Goal: Task Accomplishment & Management: Complete application form

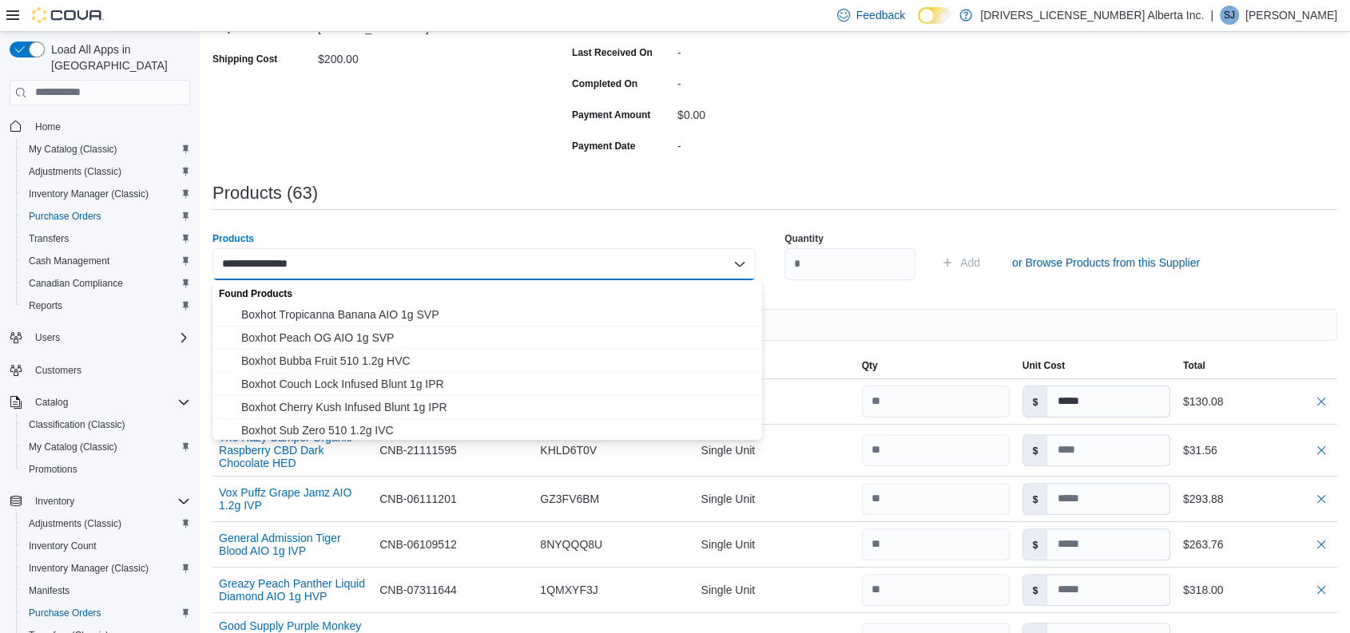
scroll to position [107, 0]
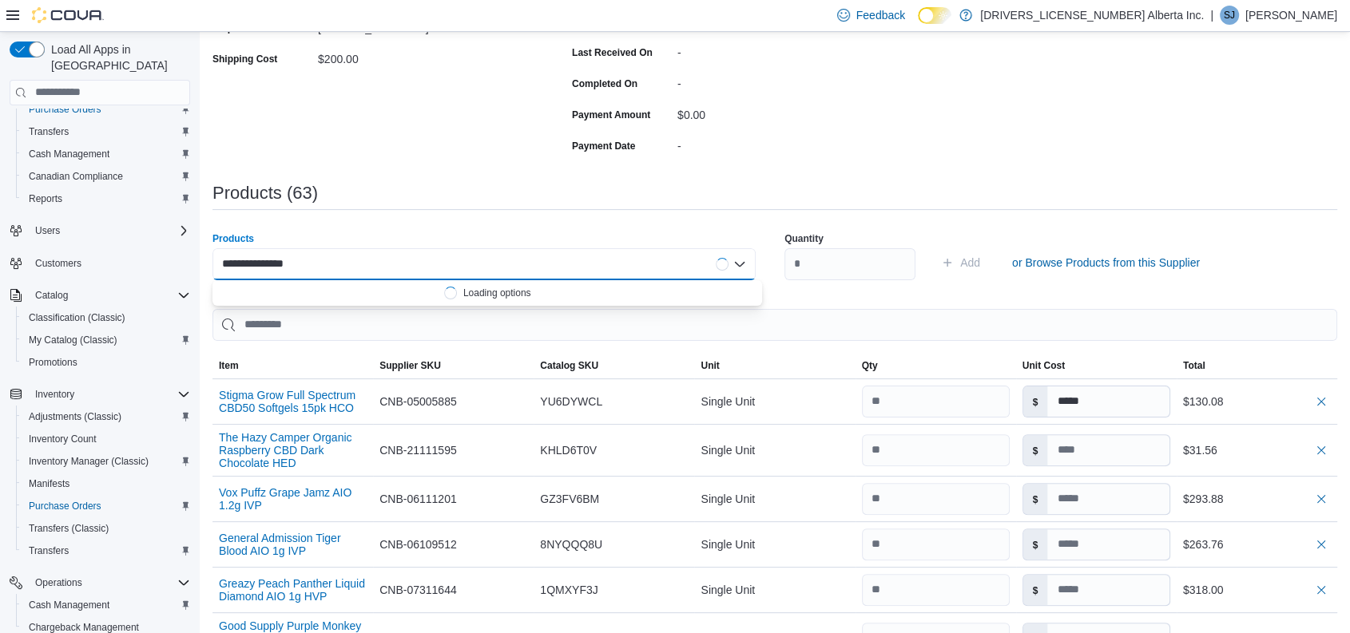
type input "**********"
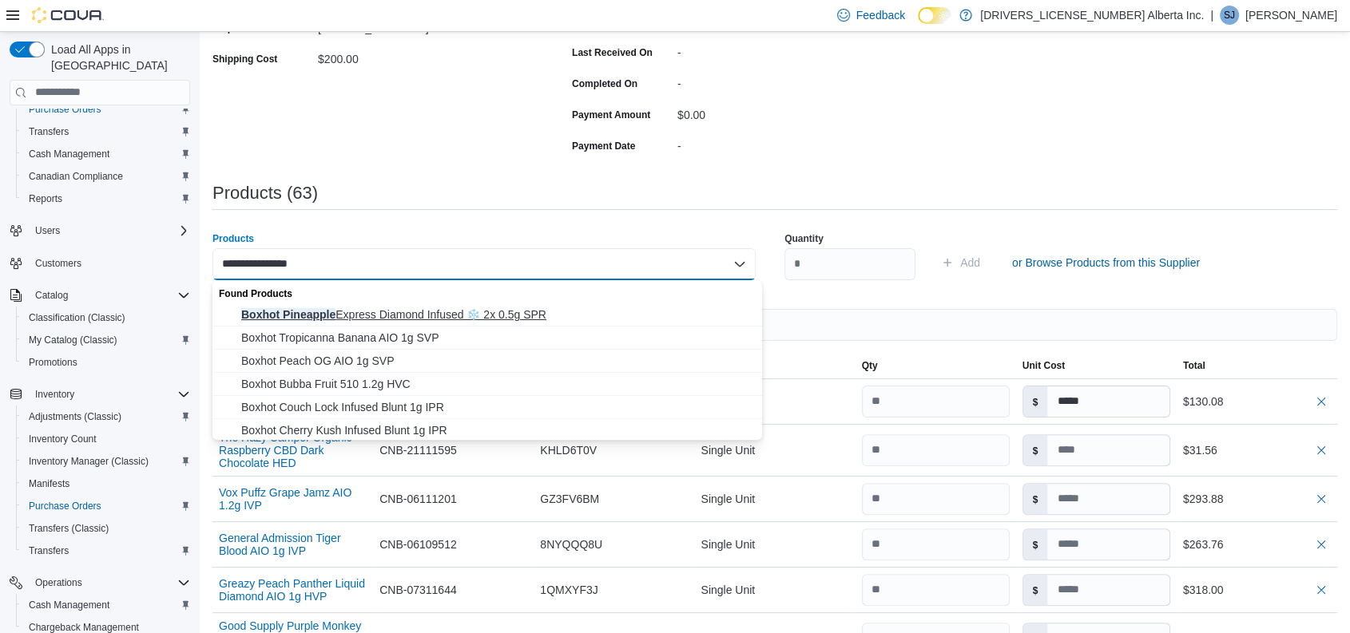
click at [403, 308] on span "Boxhot Pineapple Express Diamond Infused ❄️ 2x 0.5g SPR" at bounding box center [496, 315] width 511 height 16
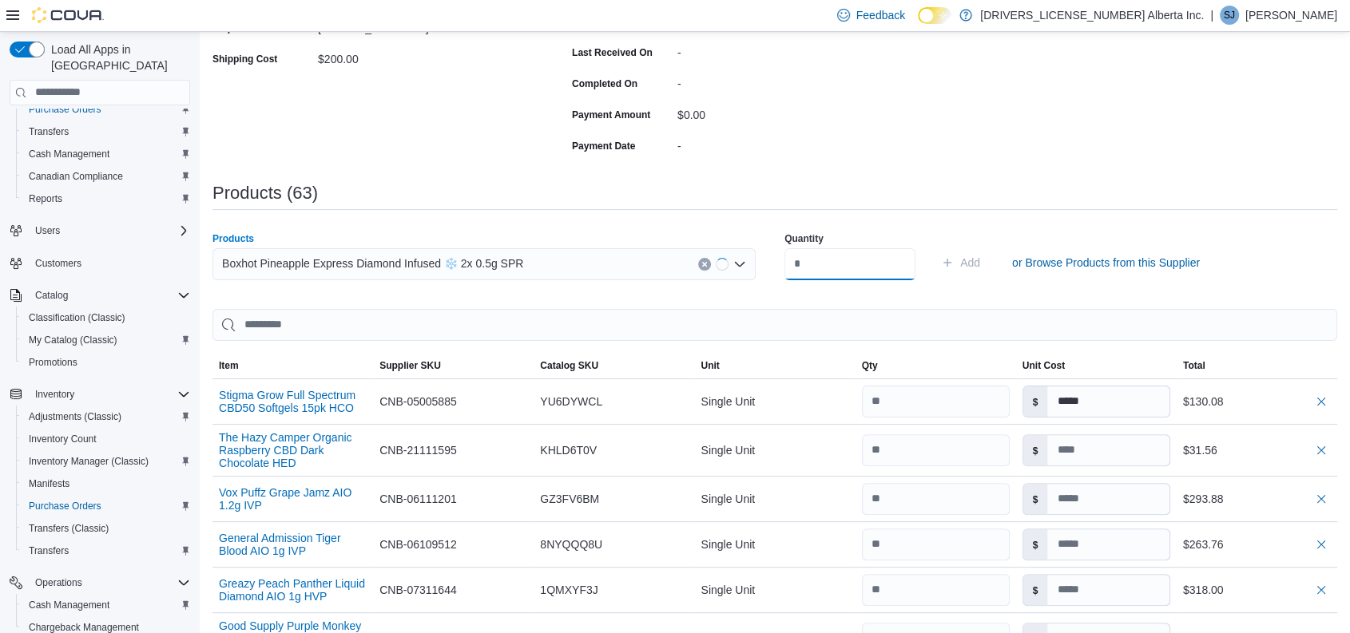
click at [852, 267] on input "number" at bounding box center [849, 264] width 131 height 32
type input "**"
click at [935, 247] on button "Add" at bounding box center [961, 263] width 52 height 32
type input "*****"
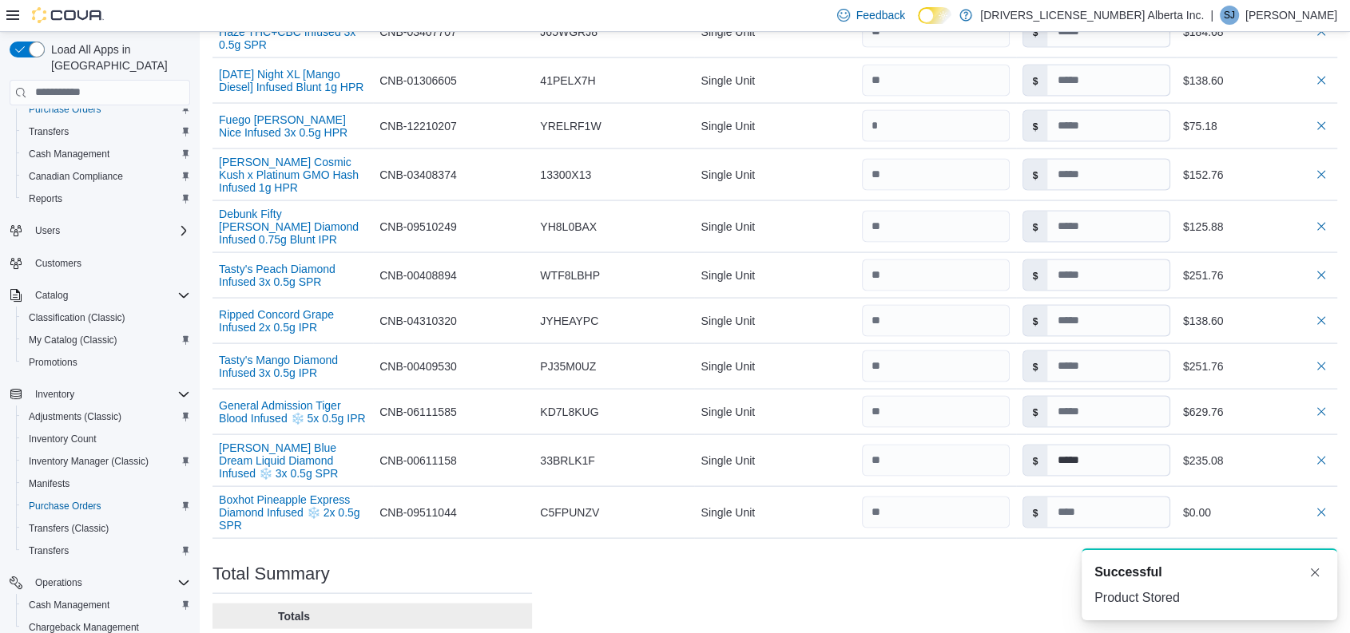
scroll to position [3282, 0]
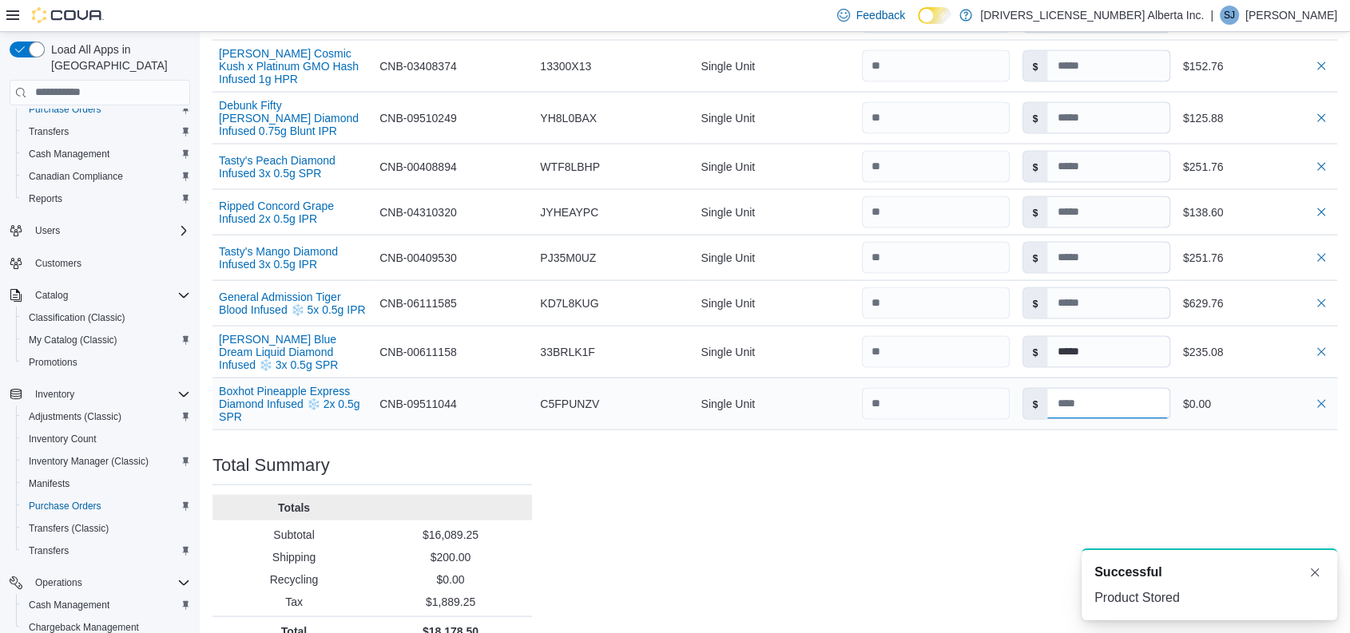
click at [1100, 389] on input at bounding box center [1107, 404] width 121 height 30
type input "*****"
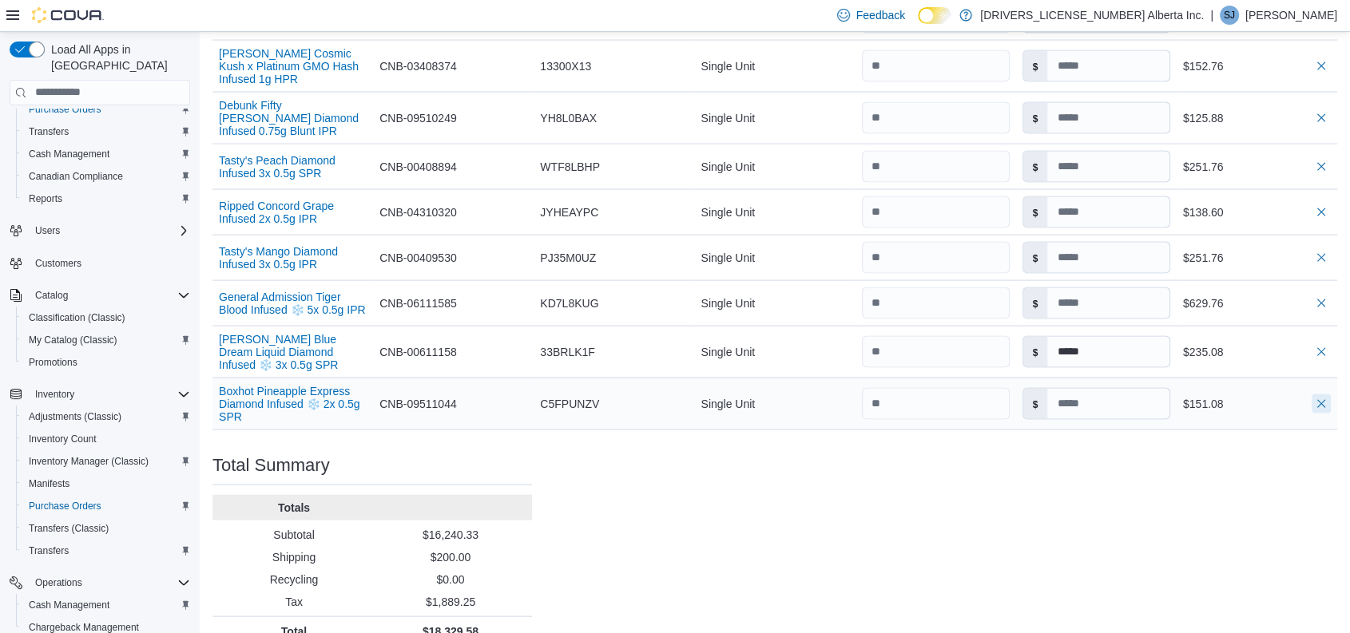
type input "*****"
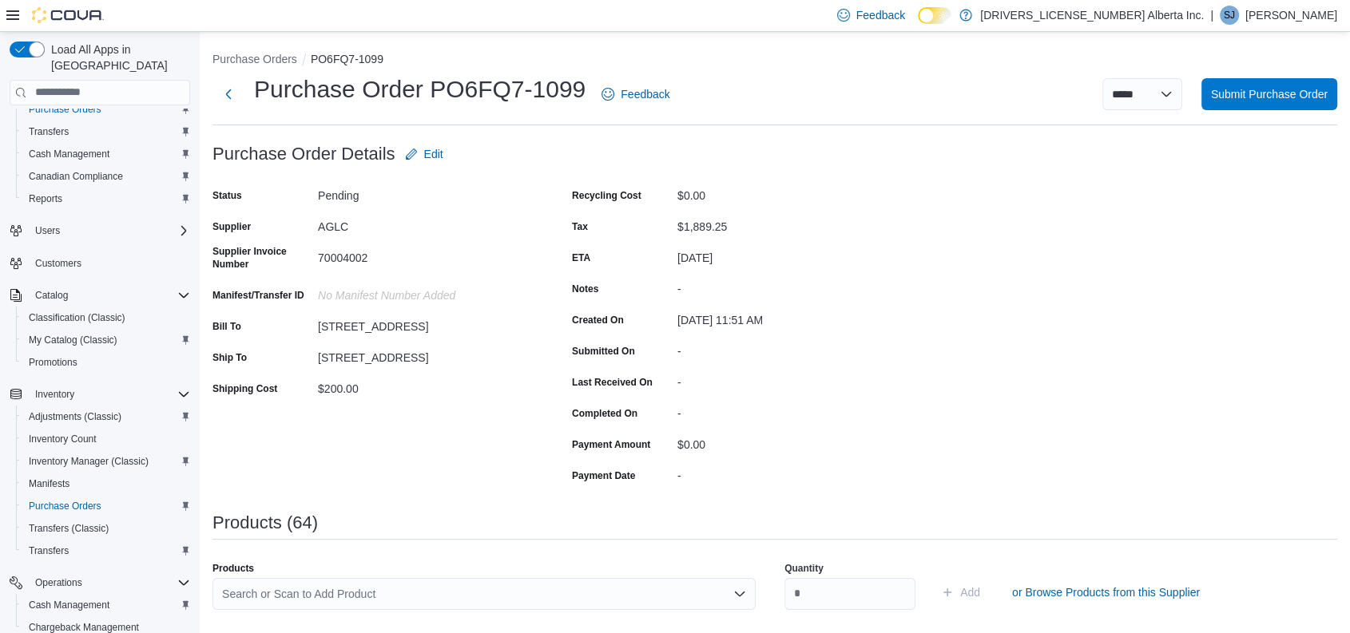
scroll to position [0, 0]
click at [315, 599] on div "Search or Scan to Add Product" at bounding box center [483, 594] width 543 height 32
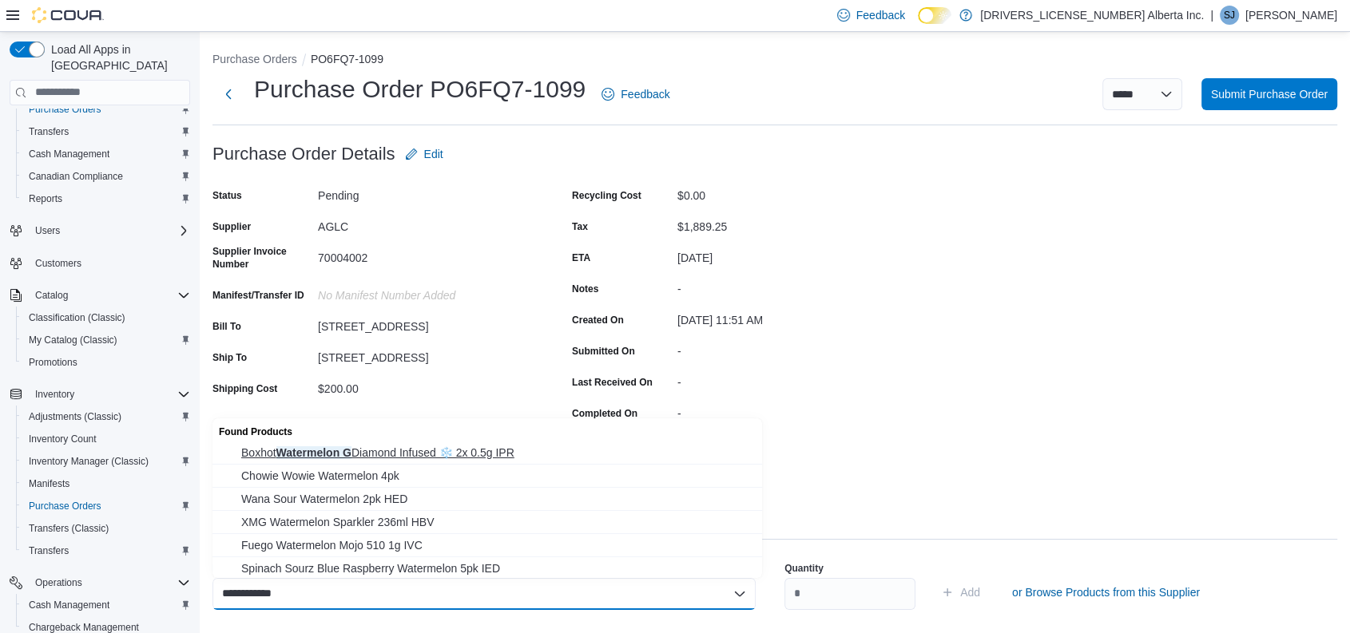
type input "**********"
click at [442, 458] on span "Boxhot Watermelon G Diamond Infused ❄️ 2x 0.5g IPR" at bounding box center [496, 453] width 511 height 16
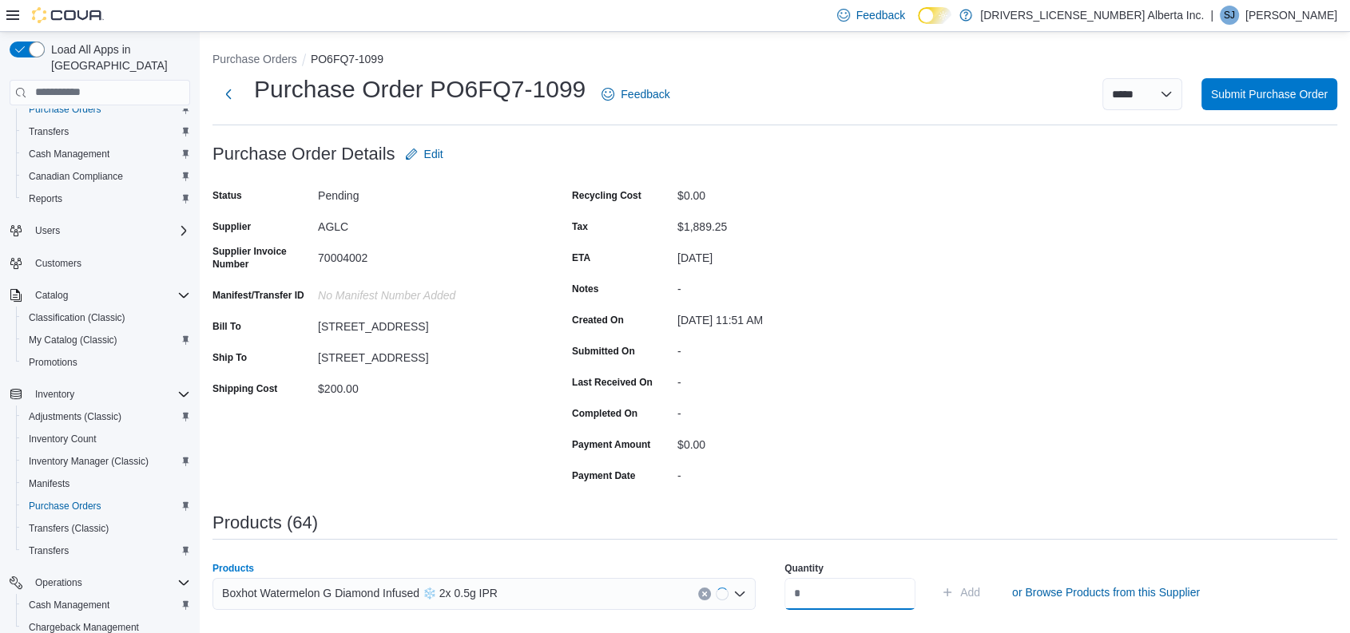
click at [808, 599] on input "number" at bounding box center [849, 594] width 131 height 32
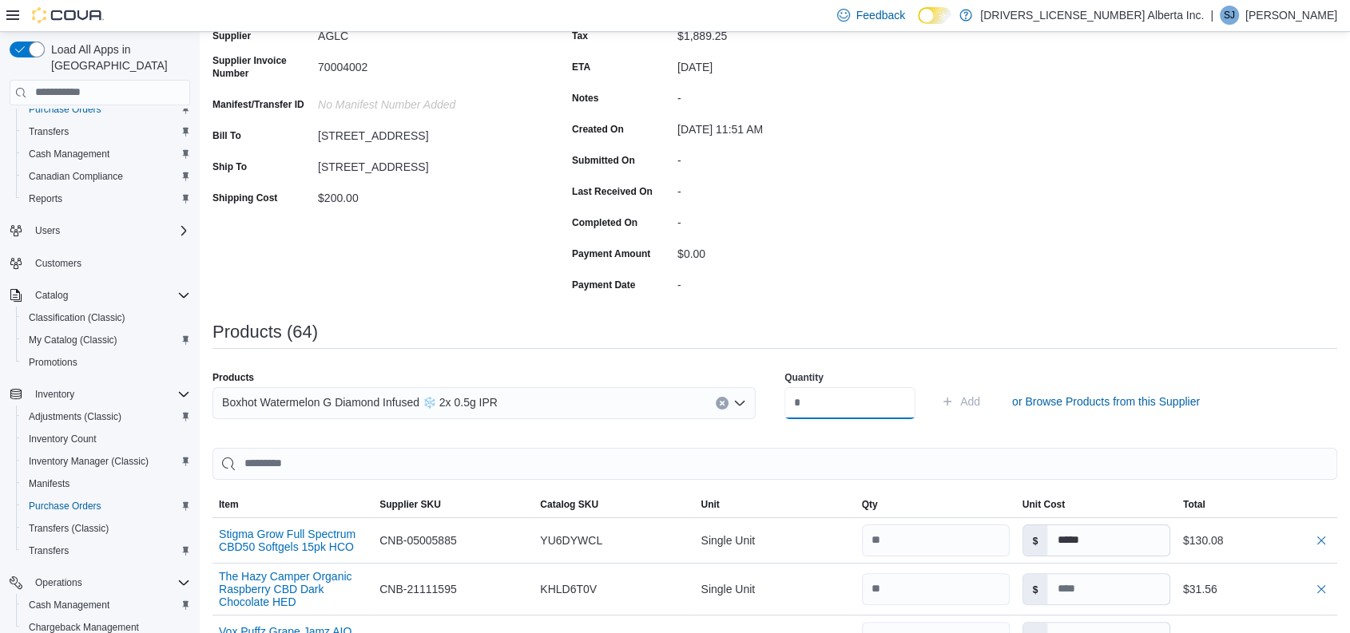
scroll to position [197, 0]
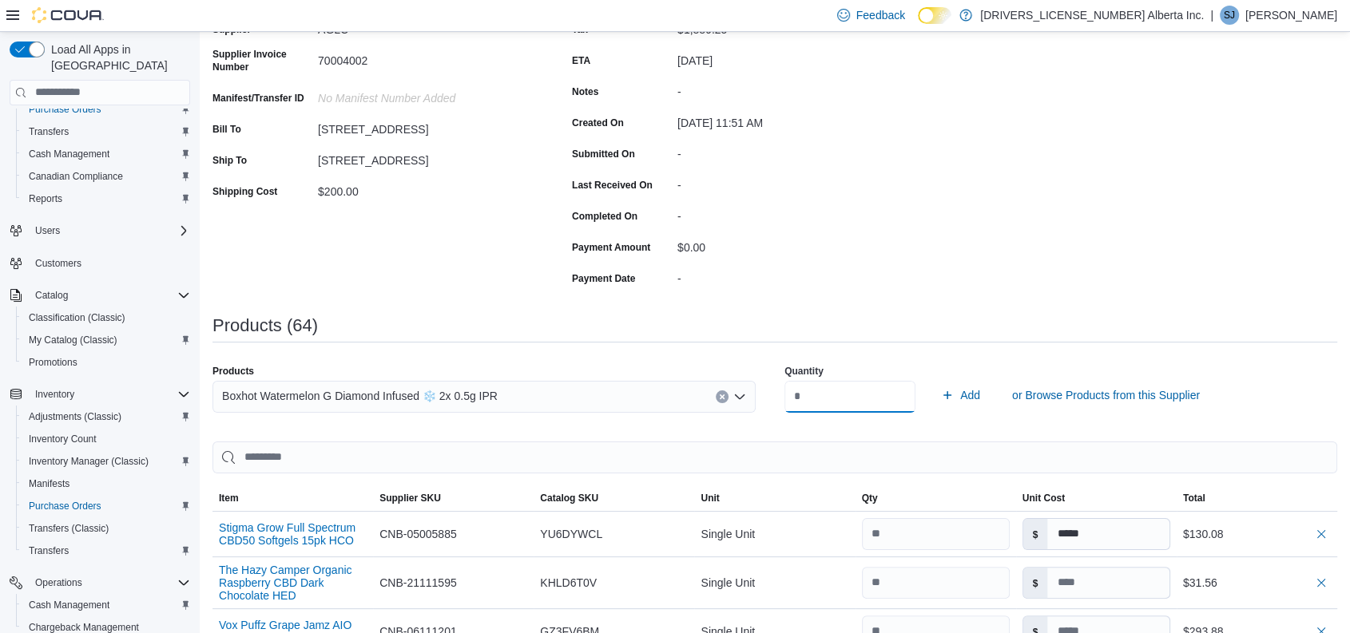
type input "**"
click at [935, 379] on button "Add" at bounding box center [961, 395] width 52 height 32
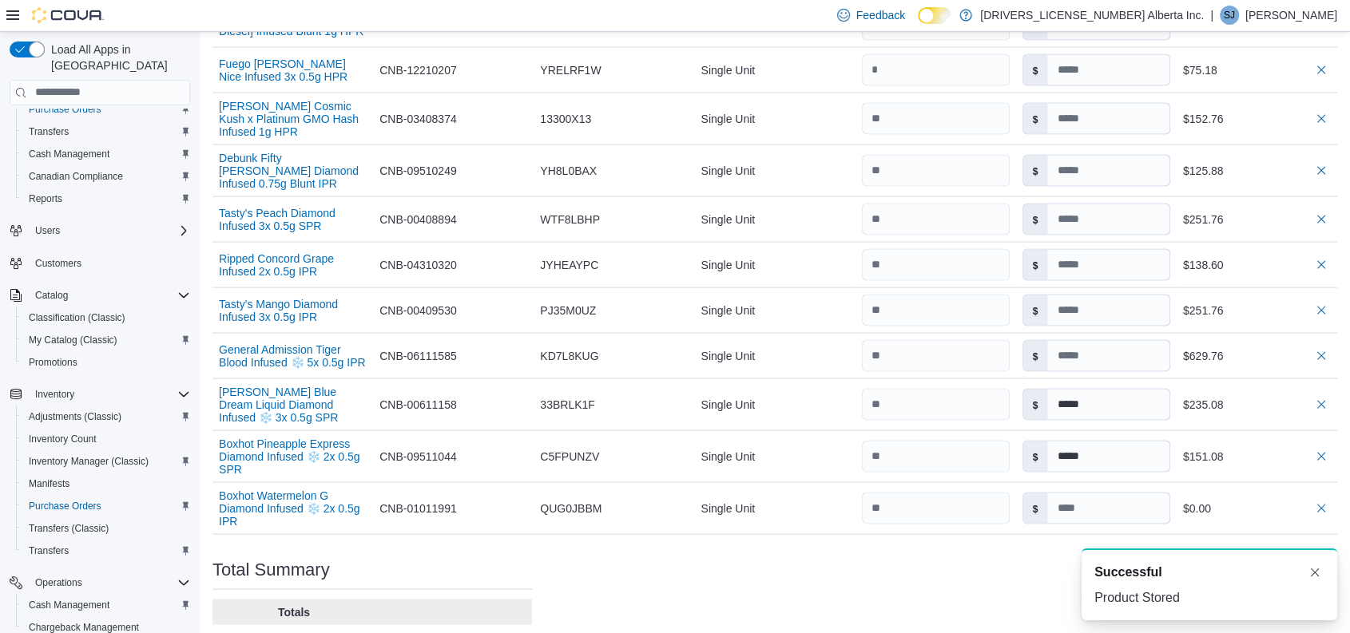
scroll to position [3239, 0]
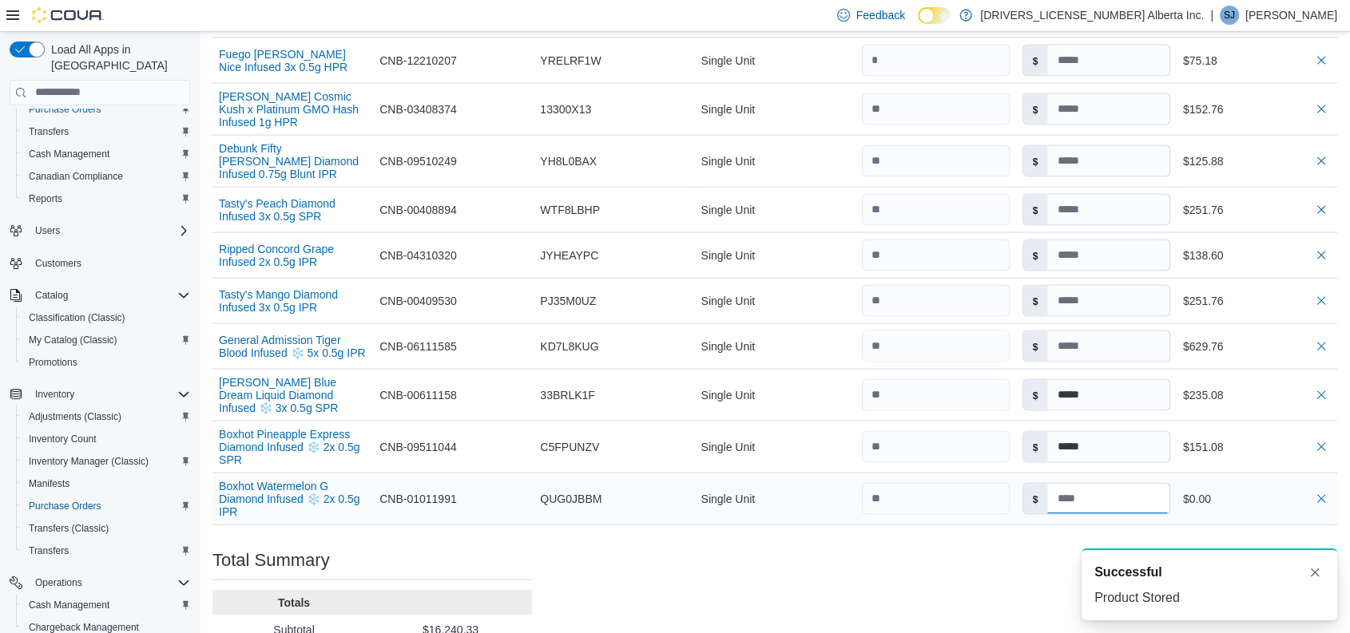
click at [1100, 484] on input at bounding box center [1107, 499] width 121 height 30
type input "*****"
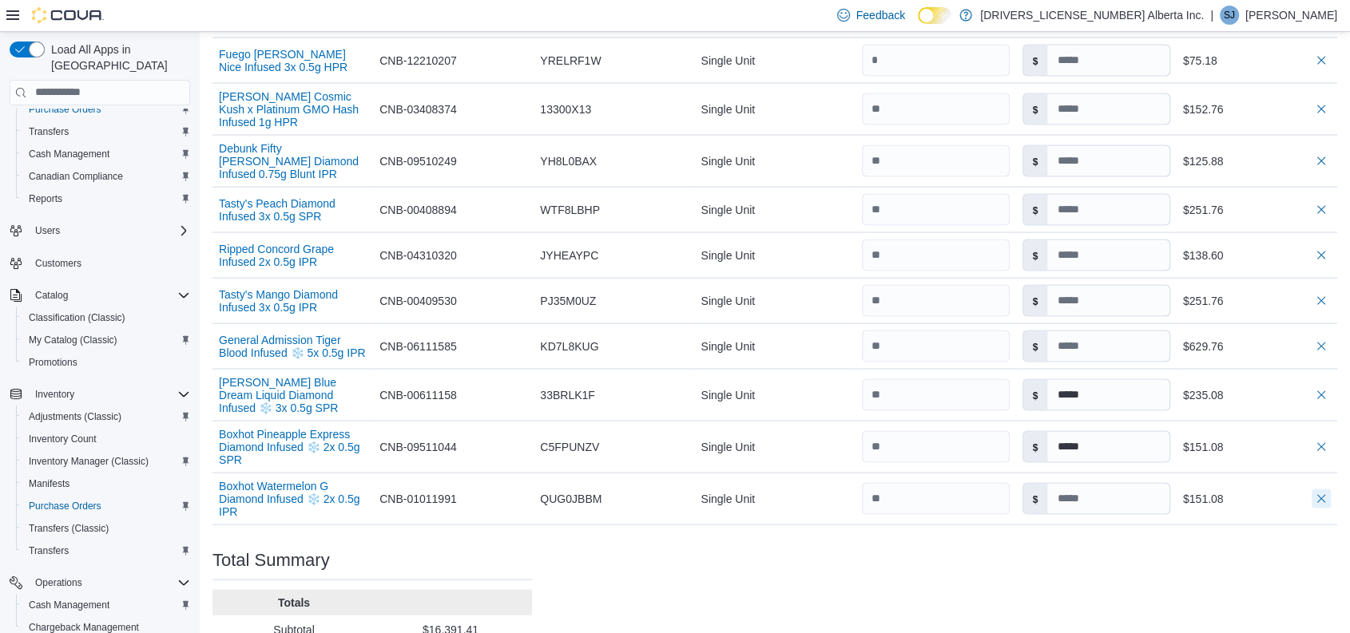
type input "*****"
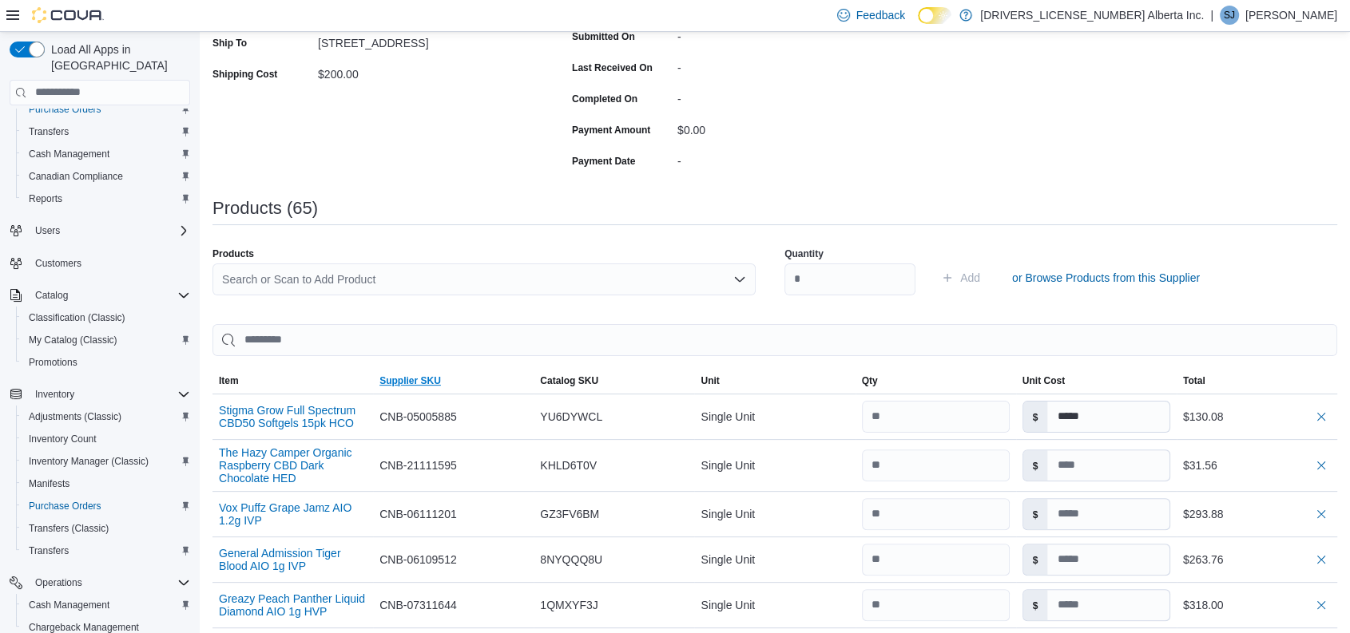
scroll to position [313, 0]
click at [455, 282] on div "Search or Scan to Add Product" at bounding box center [483, 281] width 543 height 32
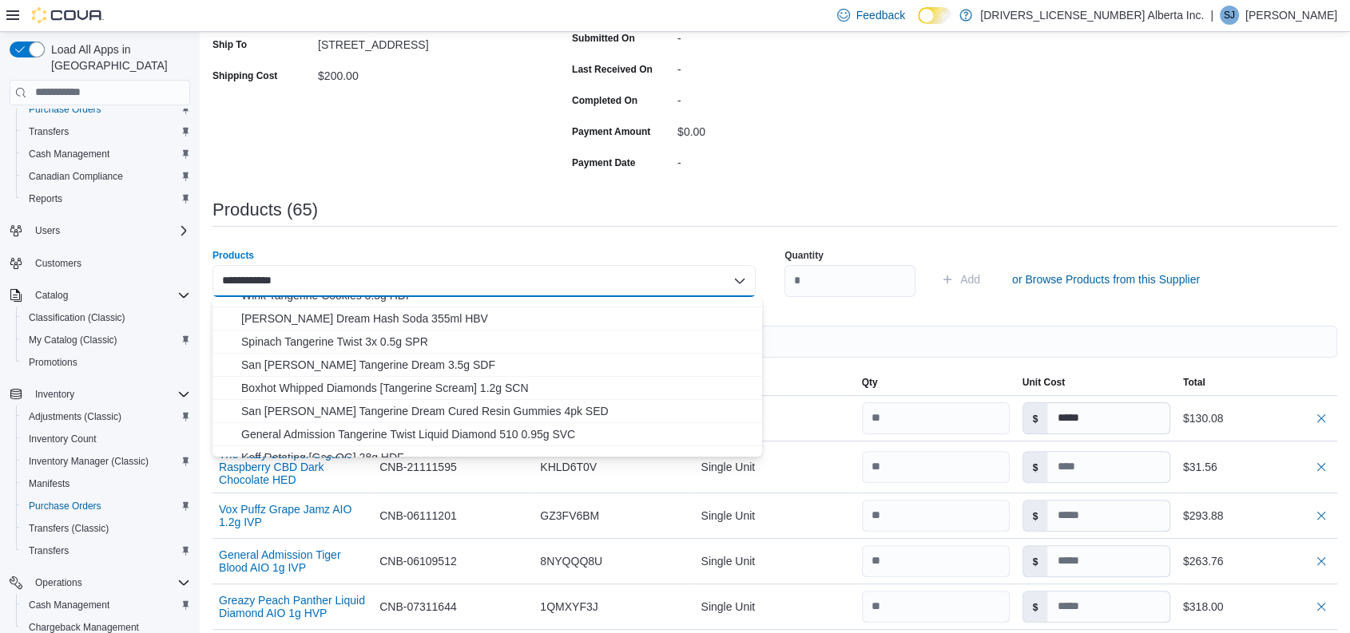
scroll to position [35, 0]
type input "**********"
click at [505, 381] on span "Boxhot Whipped Diamonds [Tangerine Scream] 1.2g SCN" at bounding box center [496, 389] width 511 height 16
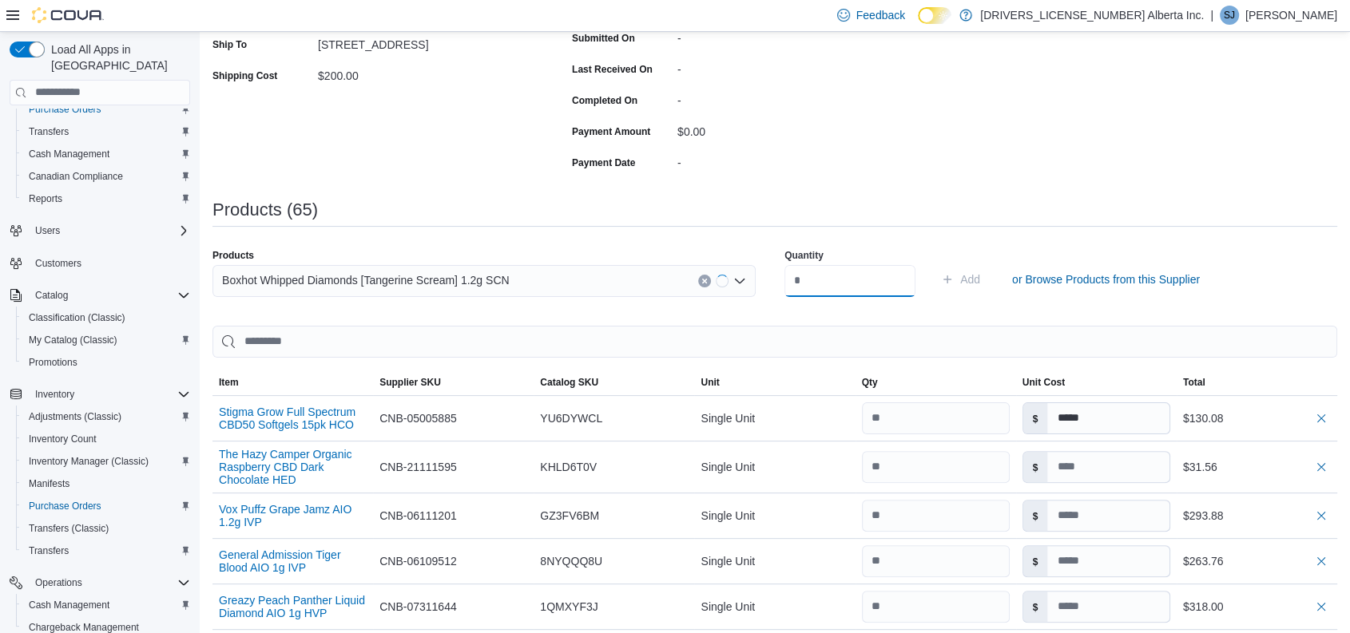
click at [834, 284] on input "number" at bounding box center [849, 281] width 131 height 32
type input "*"
click at [935, 264] on button "Add" at bounding box center [961, 280] width 52 height 32
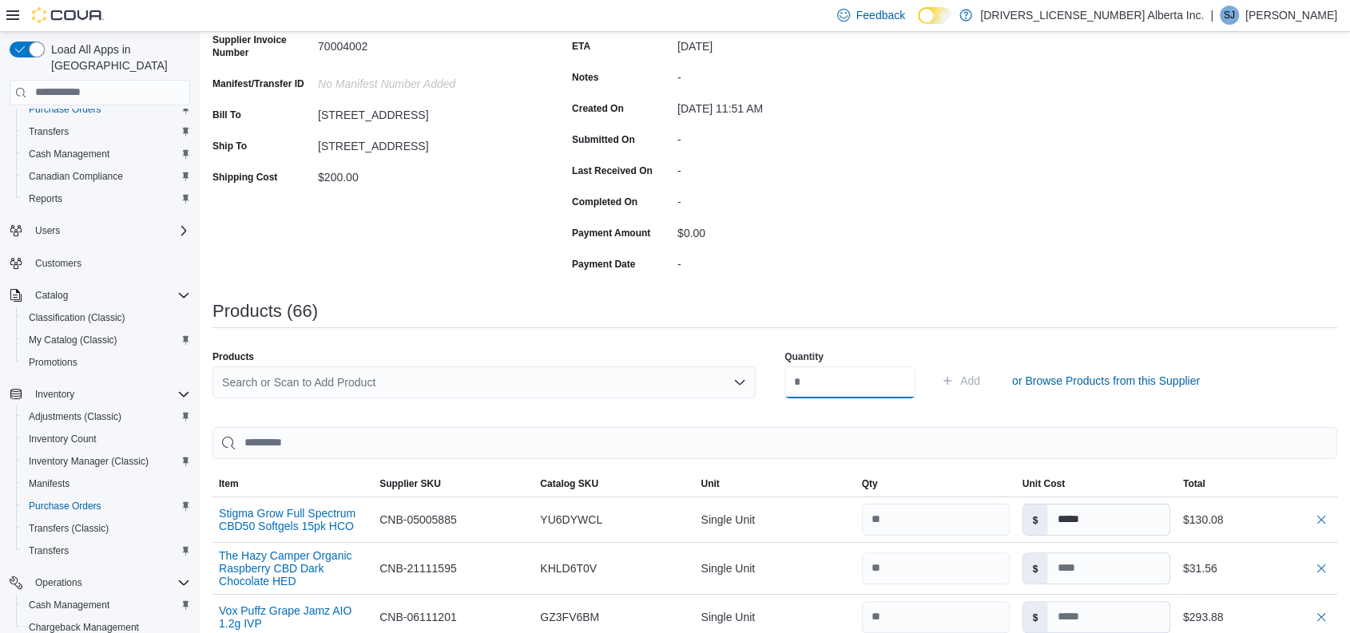
scroll to position [212, 0]
click at [390, 387] on div "Search or Scan to Add Product" at bounding box center [483, 382] width 543 height 32
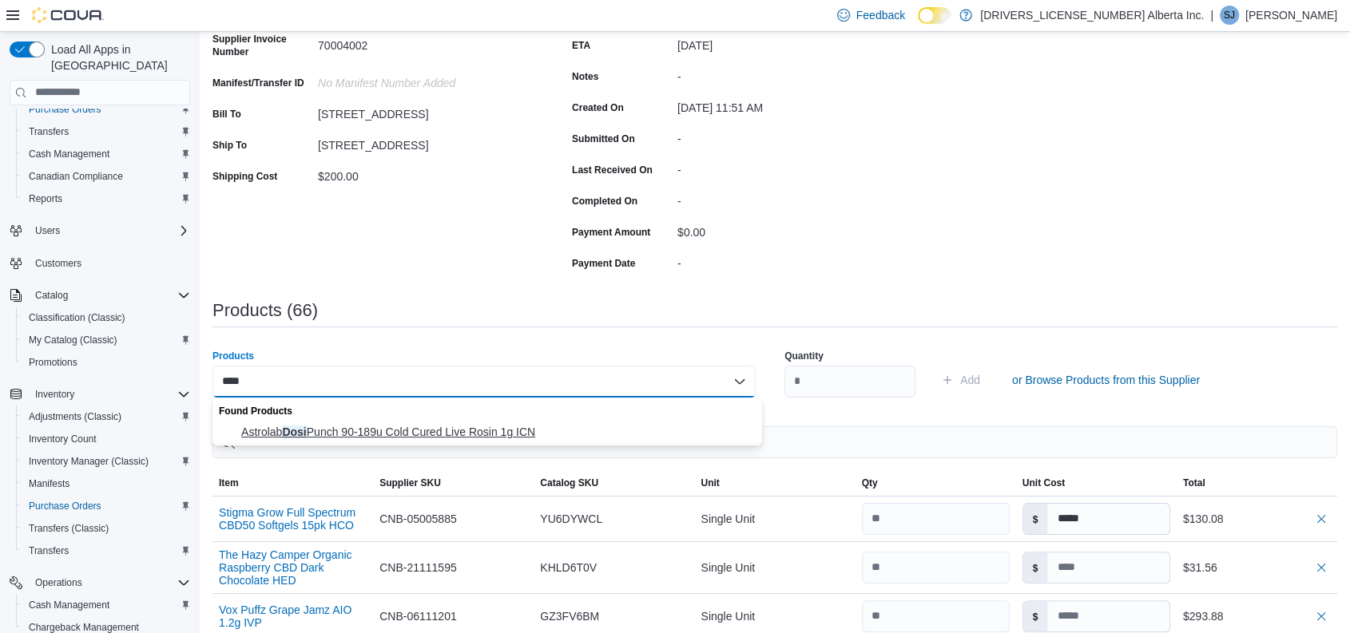
type input "****"
click at [431, 438] on span "Astrolab Dosi Punch 90-189u Cold Cured Live Rosin 1g ICN" at bounding box center [496, 432] width 511 height 16
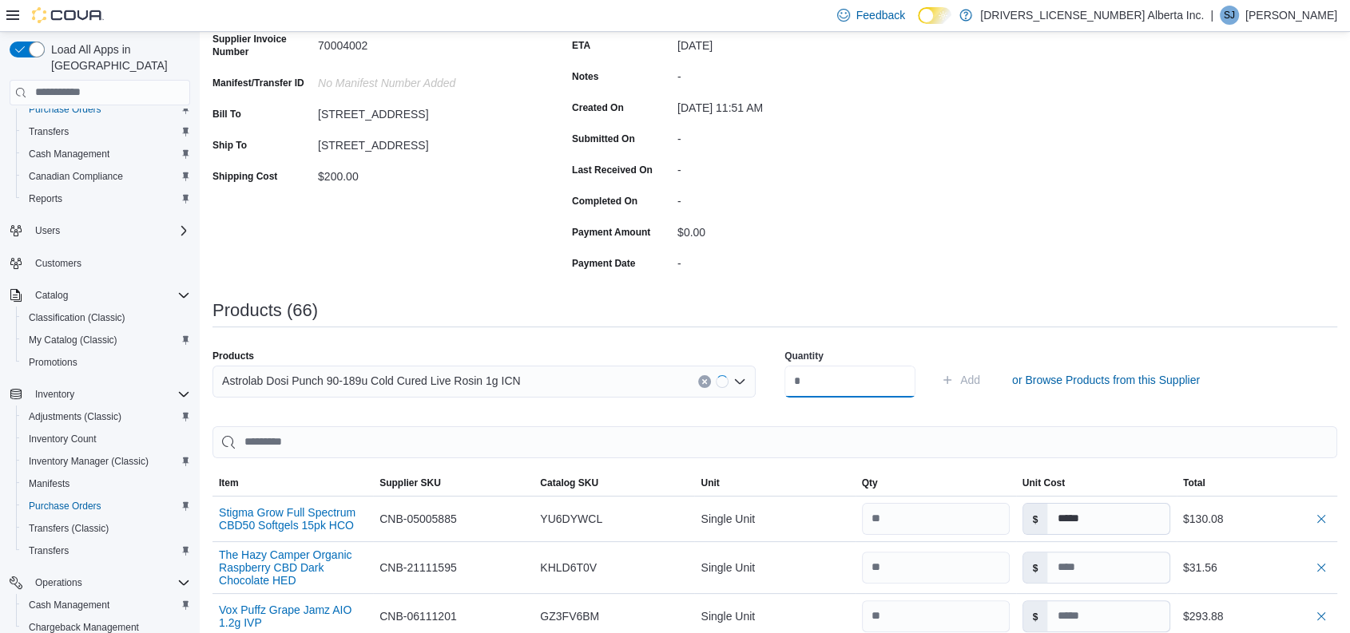
click at [827, 375] on input "number" at bounding box center [849, 382] width 131 height 32
type input "*"
click at [935, 364] on button "Add" at bounding box center [961, 380] width 52 height 32
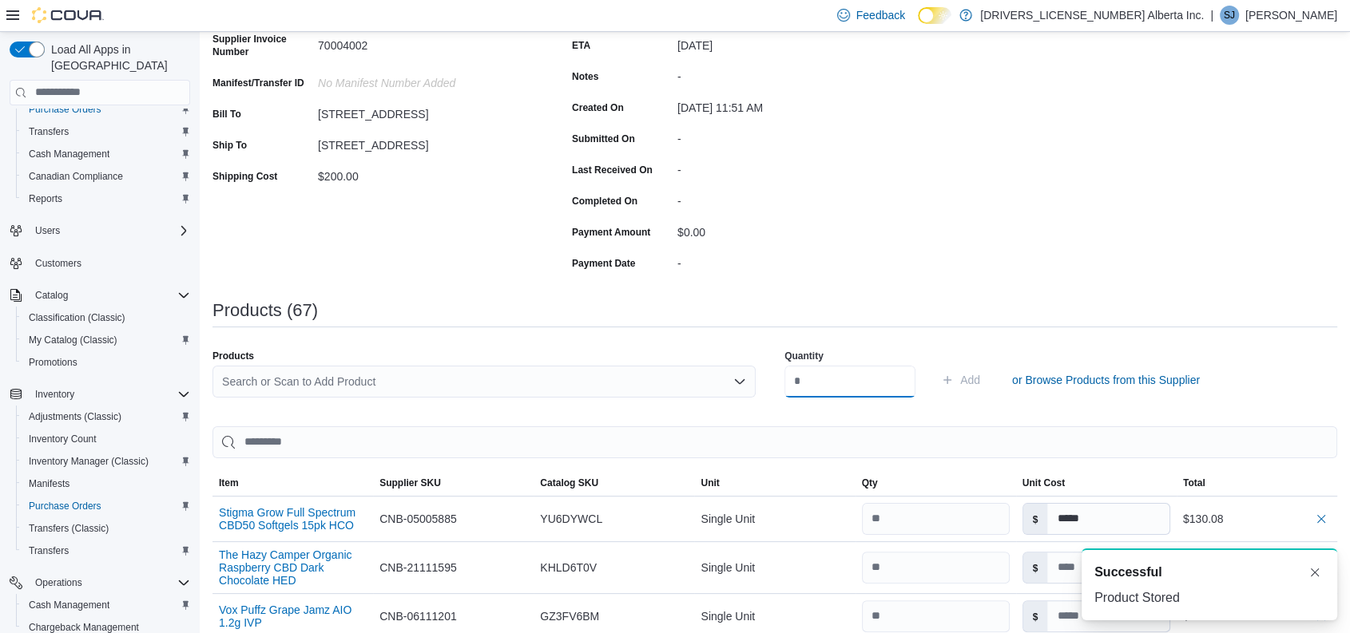
scroll to position [0, 0]
click at [421, 375] on div "Search or Scan to Add Product" at bounding box center [483, 382] width 543 height 32
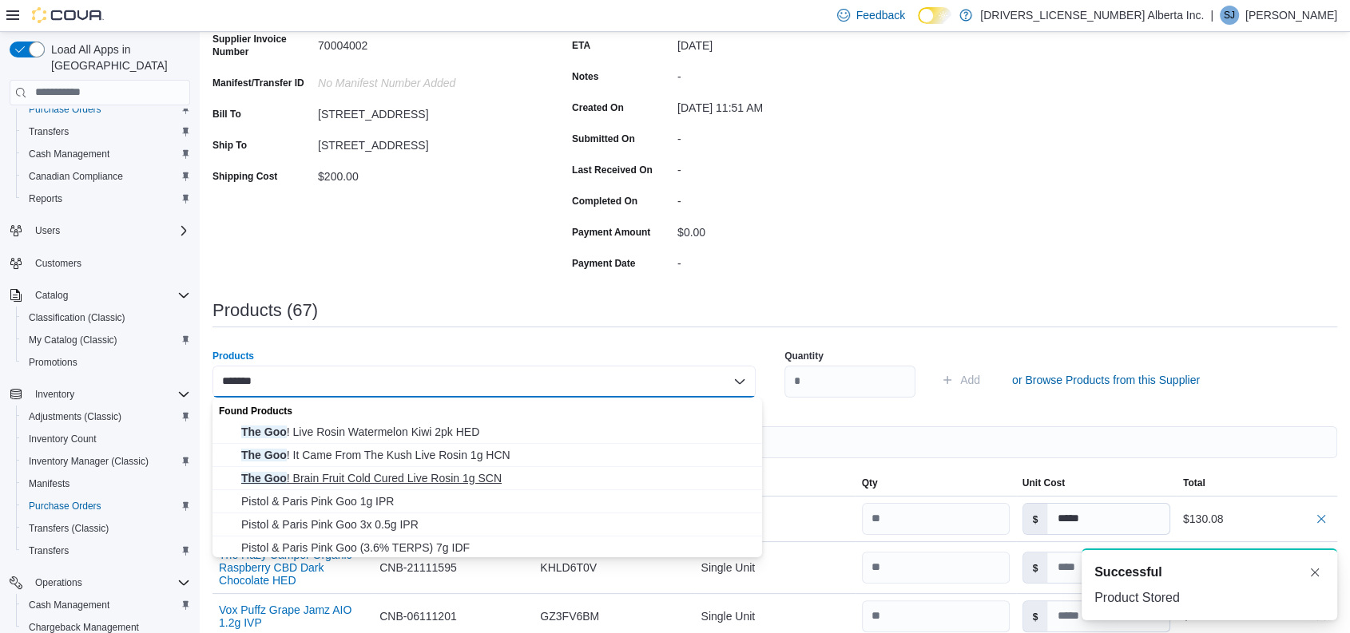
type input "*******"
click at [382, 479] on span "The Goo ! Brain Fruit Cold Cured Live Rosin 1g SCN" at bounding box center [496, 479] width 511 height 16
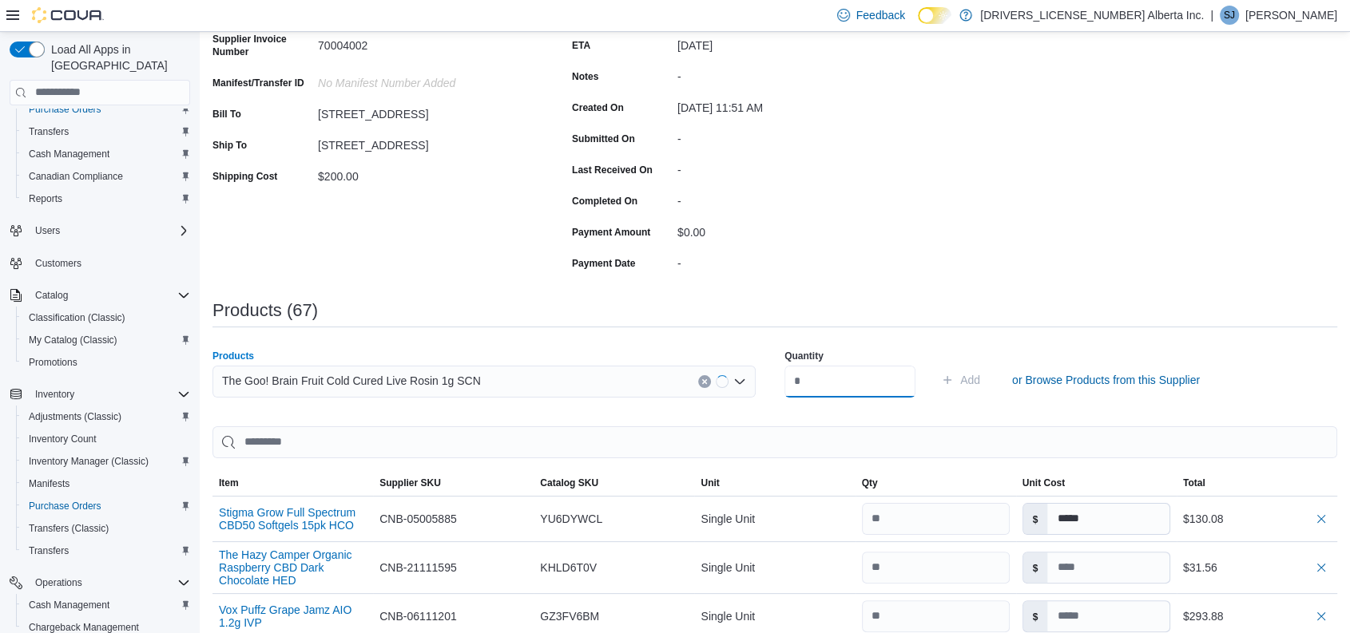
click at [861, 371] on input "number" at bounding box center [849, 382] width 131 height 32
type input "*"
click at [935, 364] on button "Add" at bounding box center [961, 380] width 52 height 32
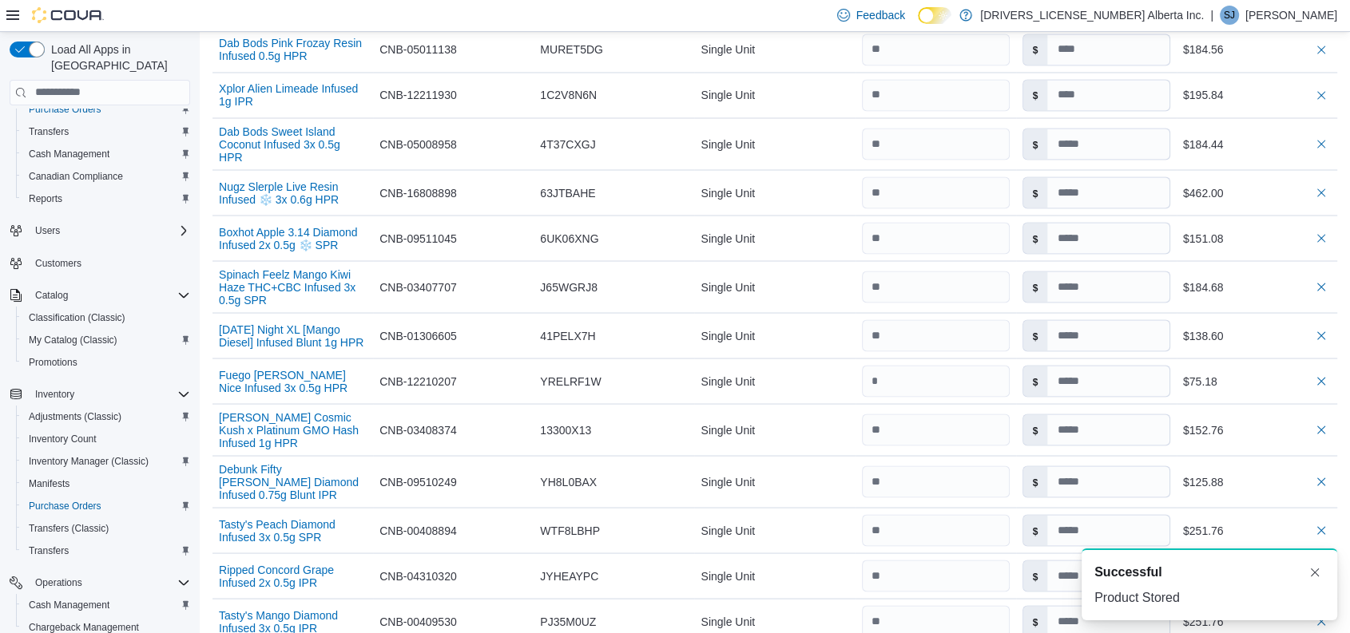
scroll to position [3479, 0]
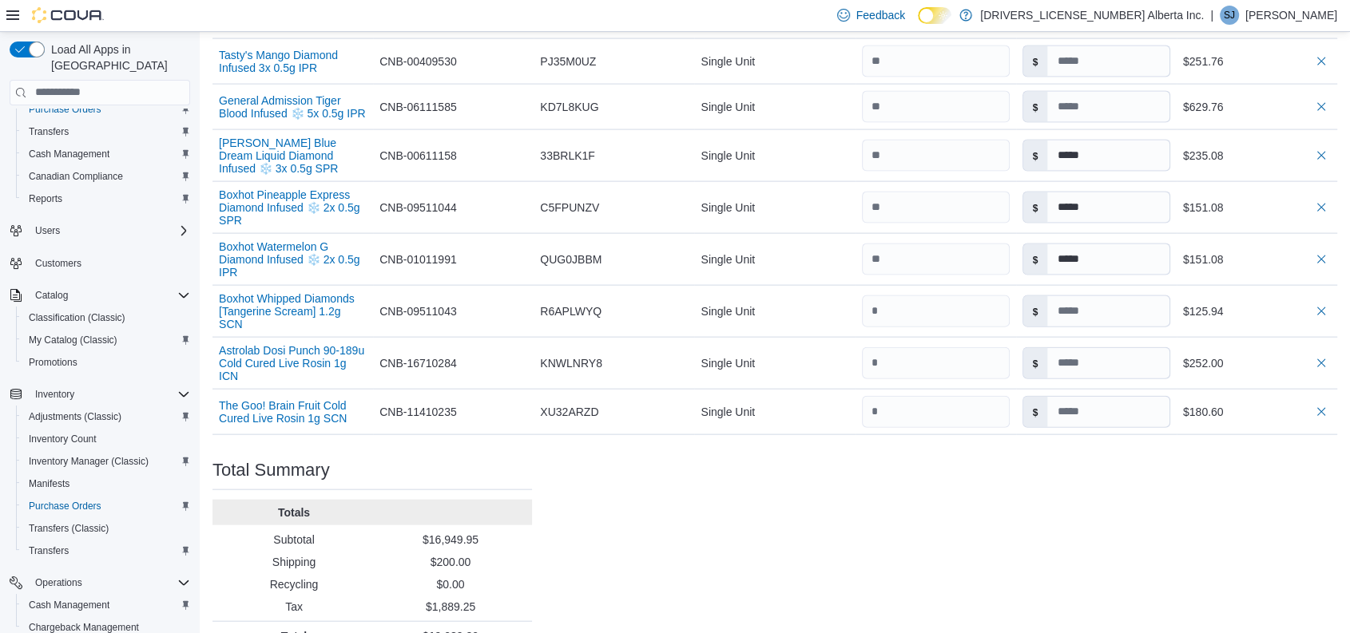
click at [1102, 348] on input at bounding box center [1107, 363] width 121 height 30
type input "*****"
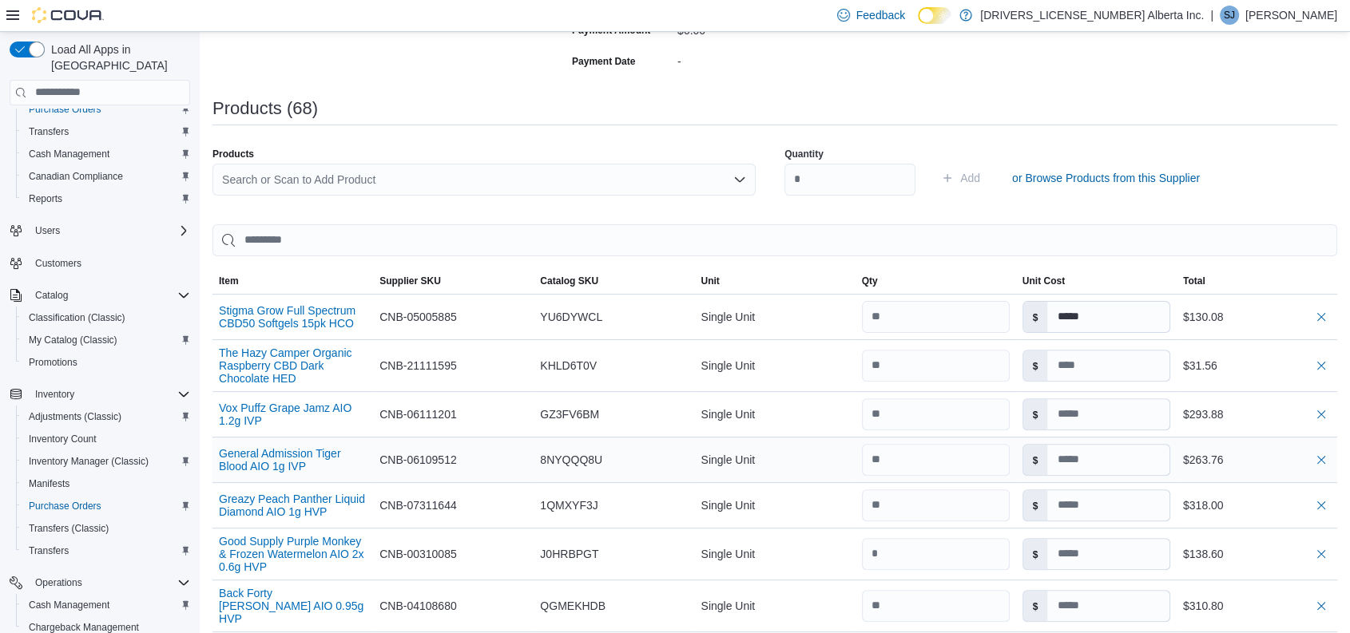
scroll to position [390, 0]
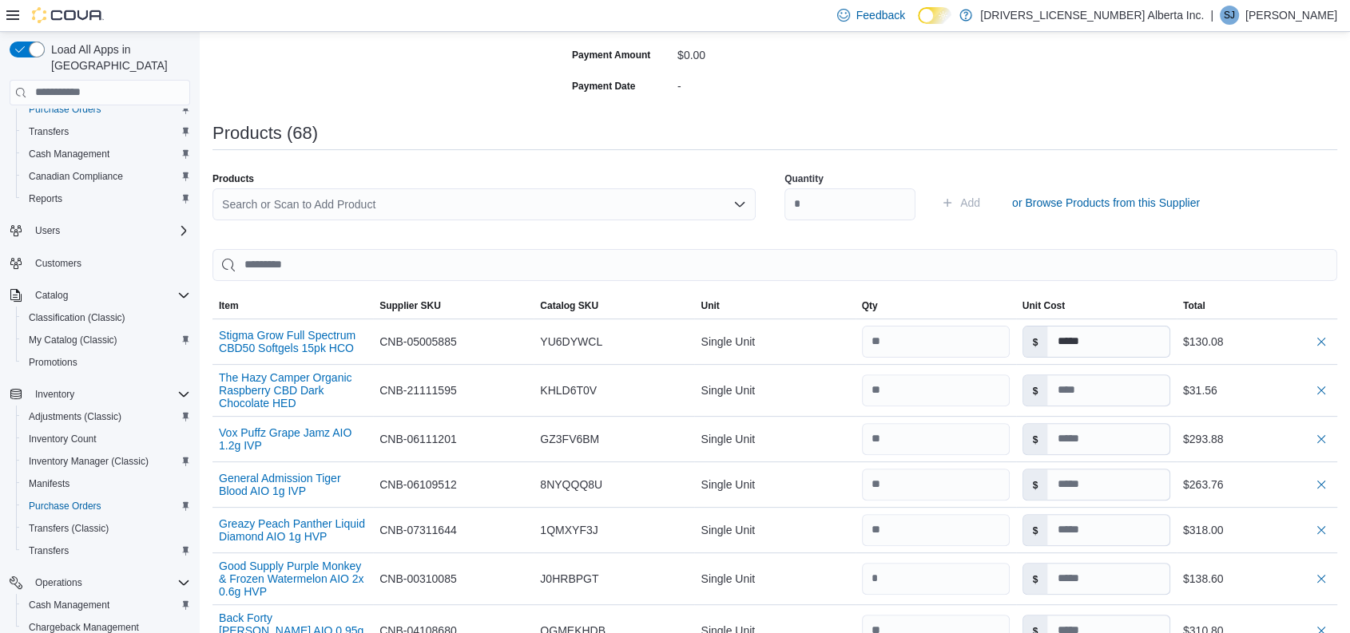
click at [414, 206] on div "Search or Scan to Add Product" at bounding box center [483, 205] width 543 height 32
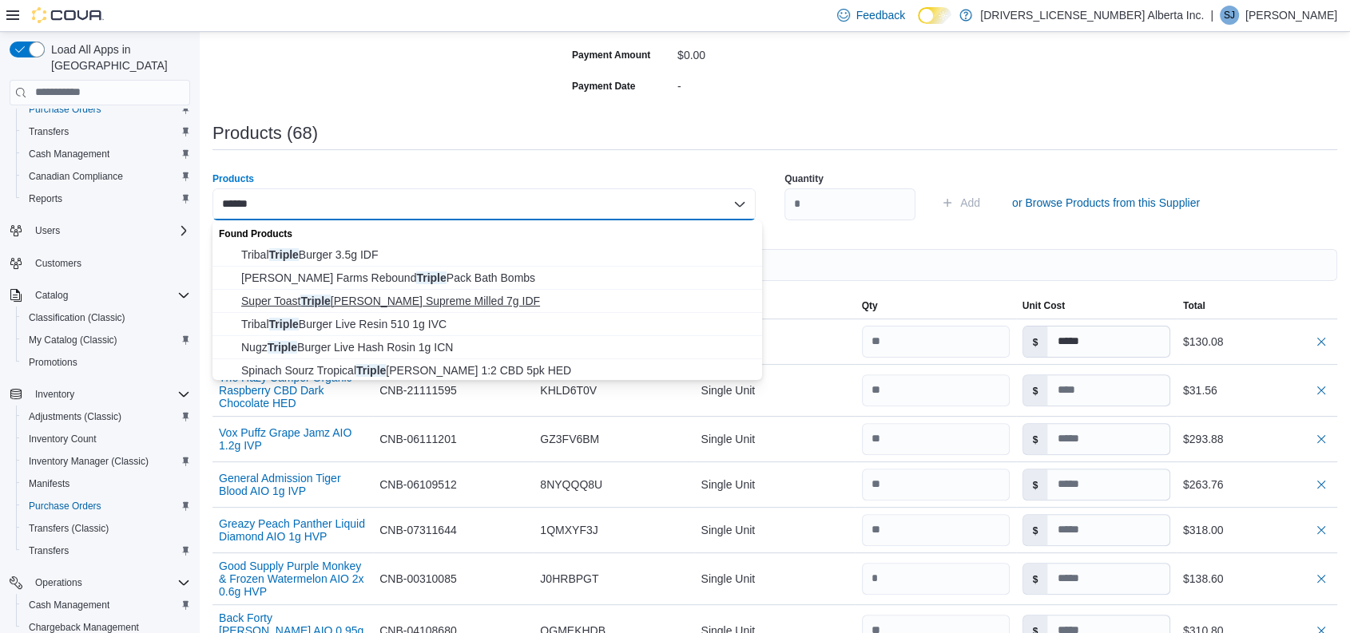
type input "******"
click at [422, 296] on span "Super Toast Triple [PERSON_NAME] Supreme Milled 7g IDF" at bounding box center [496, 301] width 511 height 16
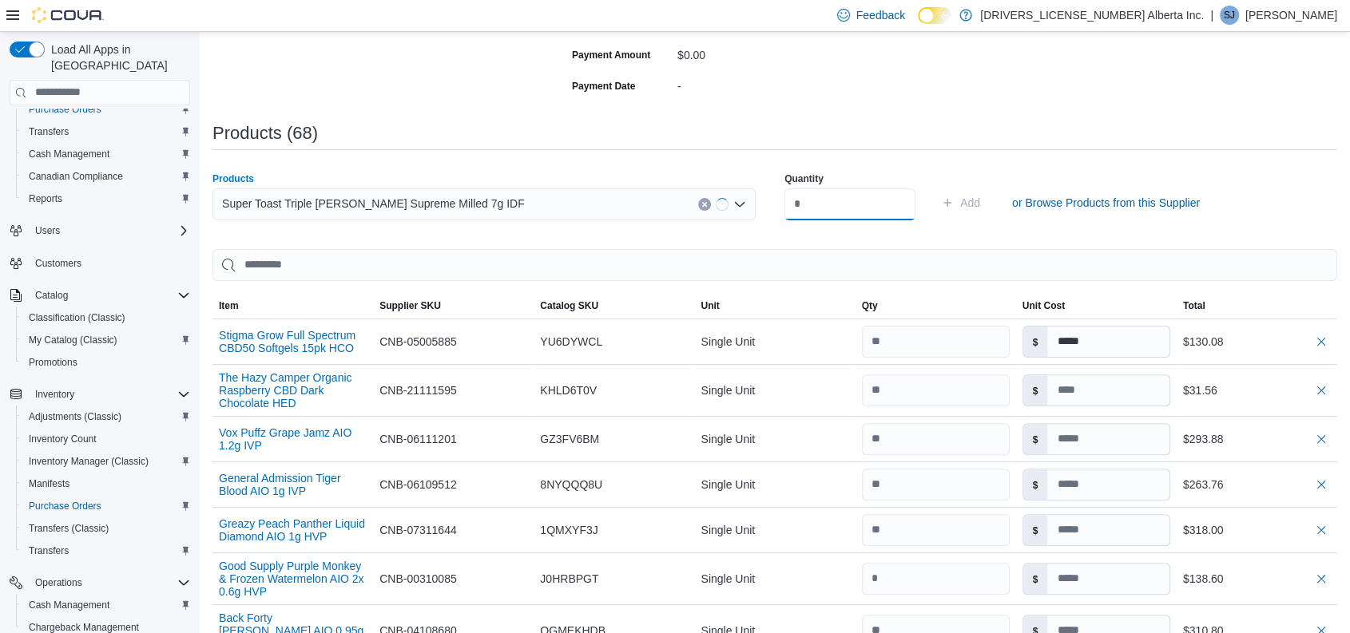
click at [855, 204] on input "number" at bounding box center [849, 205] width 131 height 32
type input "**"
click at [935, 187] on button "Add" at bounding box center [961, 203] width 52 height 32
type input "*****"
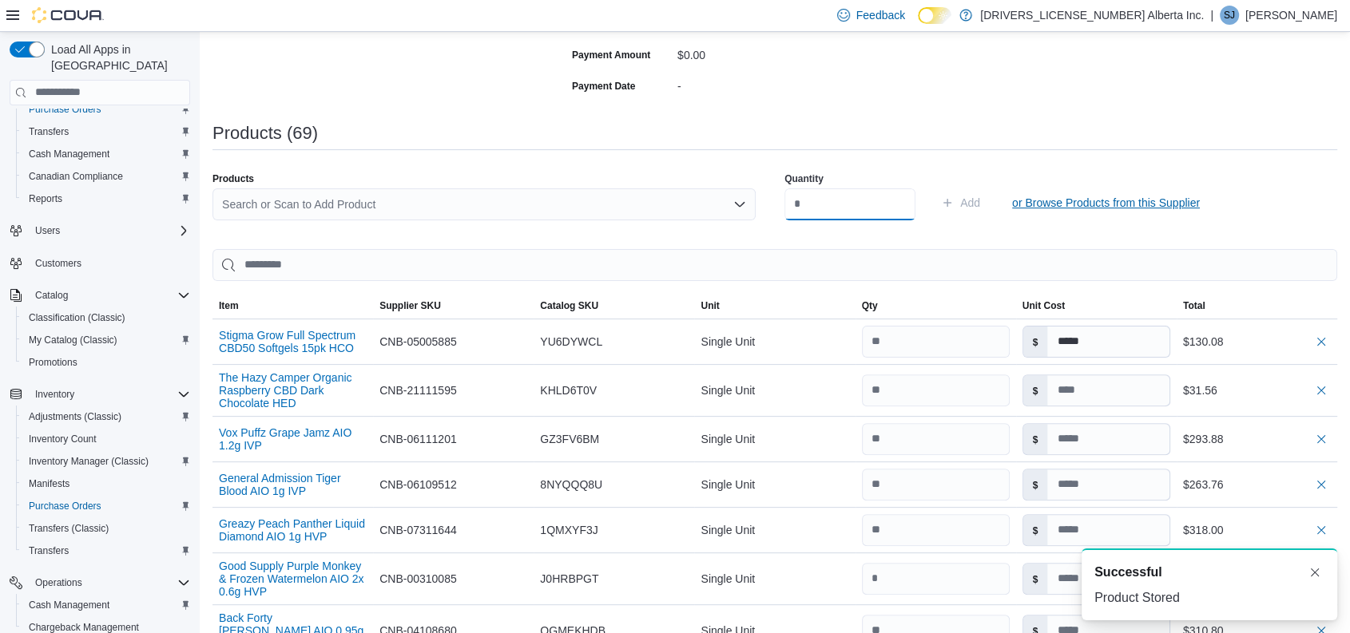
scroll to position [0, 0]
click at [601, 204] on div "Search or Scan to Add Product" at bounding box center [483, 205] width 543 height 32
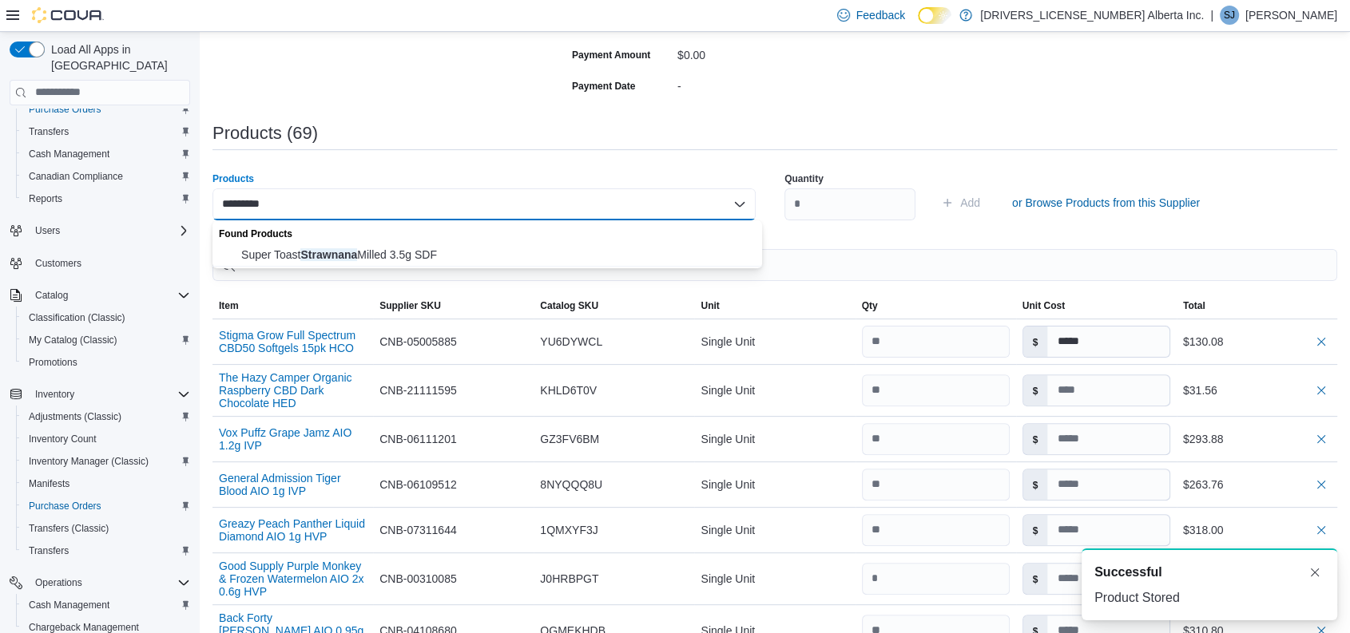
type input "*********"
click at [464, 241] on div "Found Products" at bounding box center [487, 231] width 550 height 23
click at [427, 254] on span "Super Toast Strawnana Milled 3.5g SDF" at bounding box center [496, 255] width 511 height 16
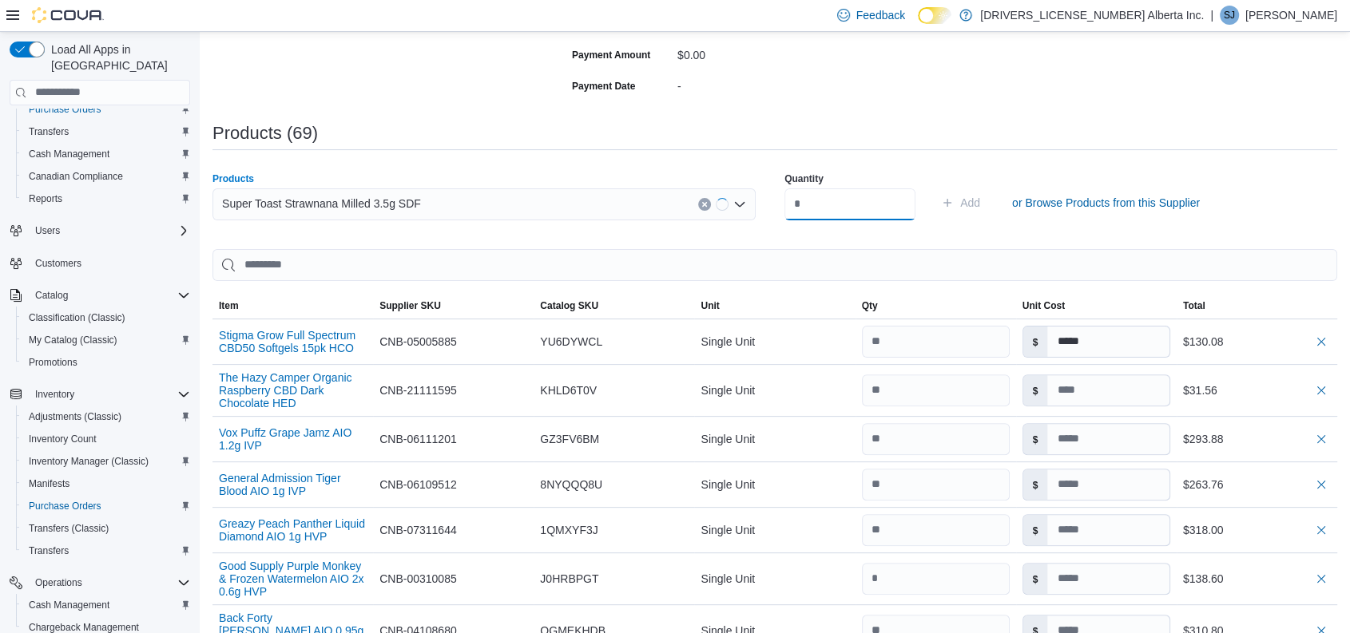
click at [832, 205] on input "number" at bounding box center [849, 205] width 131 height 32
type input "**"
click at [935, 187] on button "Add" at bounding box center [961, 203] width 52 height 32
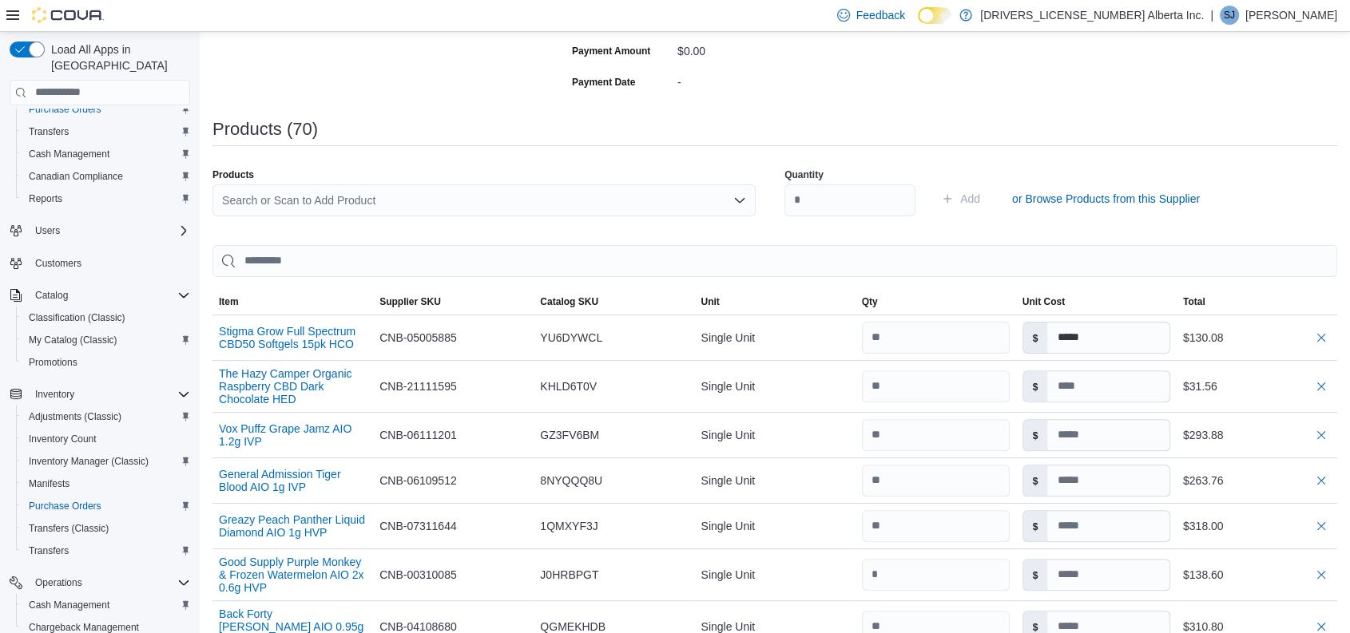
click at [417, 193] on div "Search or Scan to Add Product" at bounding box center [483, 201] width 543 height 32
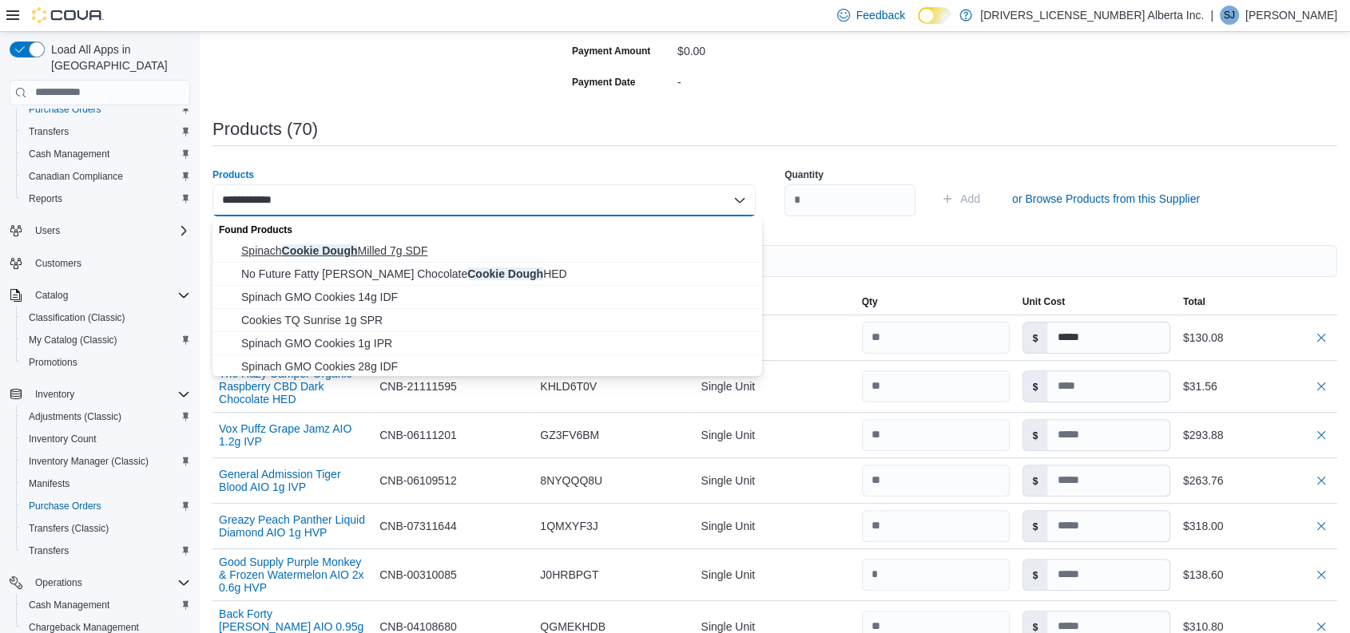
type input "**********"
click at [375, 244] on span "Spinach Cookie [PERSON_NAME] 7g SDF" at bounding box center [496, 251] width 511 height 16
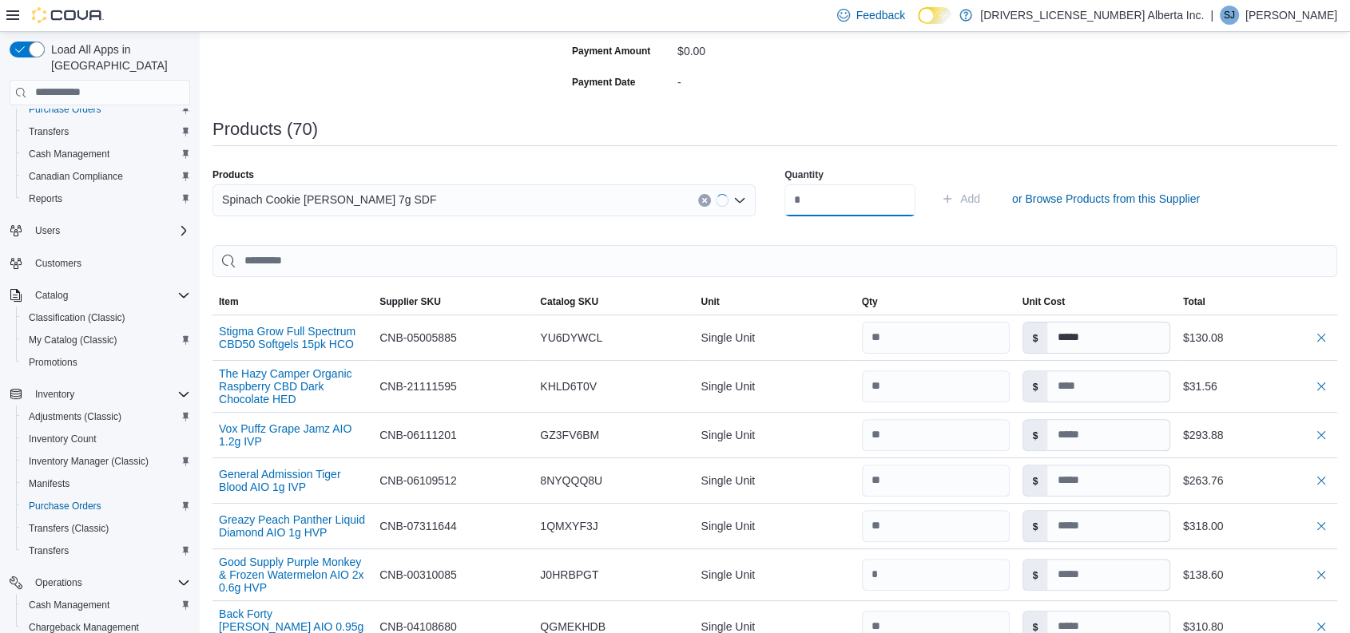
click at [818, 201] on input "number" at bounding box center [849, 201] width 131 height 32
type input "**"
click at [935, 183] on button "Add" at bounding box center [961, 199] width 52 height 32
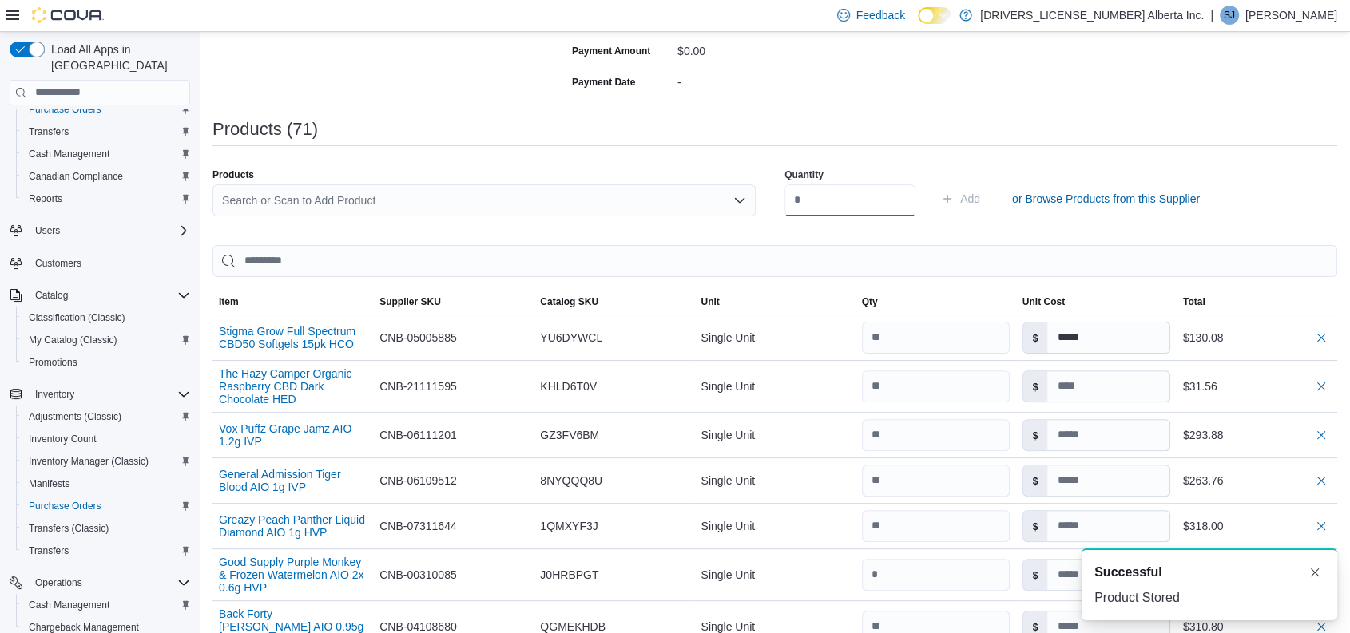
scroll to position [0, 0]
click at [384, 201] on div "Search or Scan to Add Product" at bounding box center [483, 201] width 543 height 32
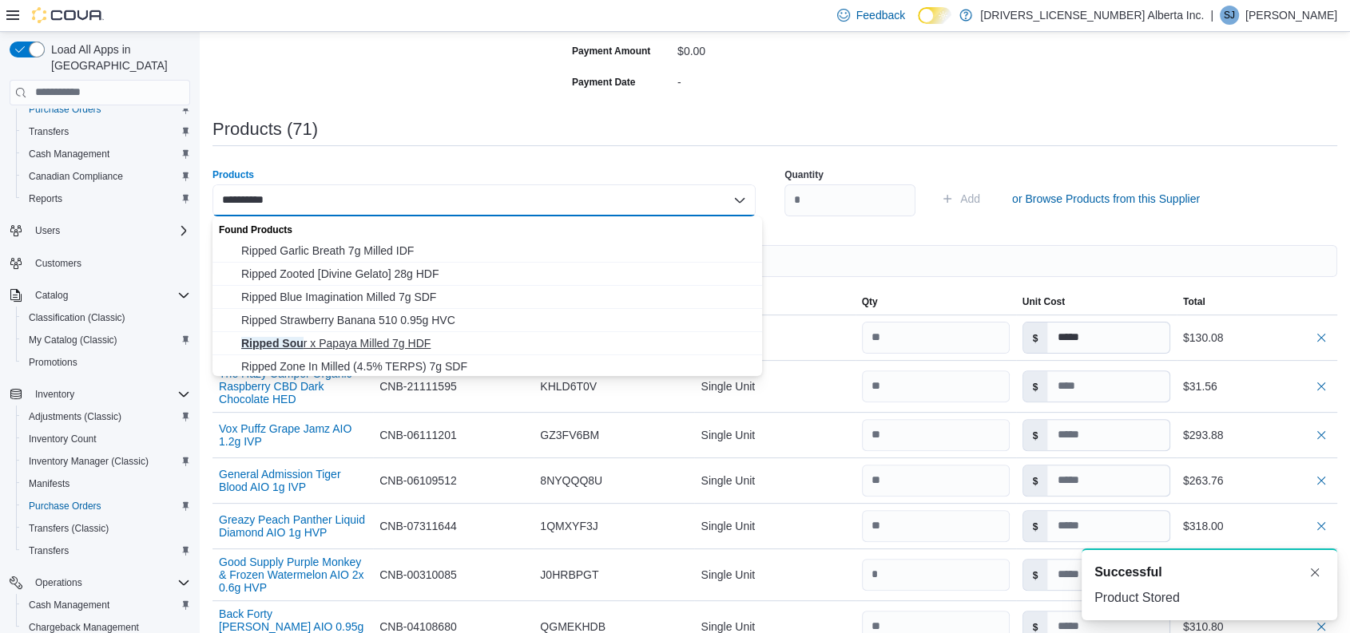
type input "**********"
click at [371, 349] on span "Ripped Sou r x Papaya Milled 7g HDF" at bounding box center [496, 344] width 511 height 16
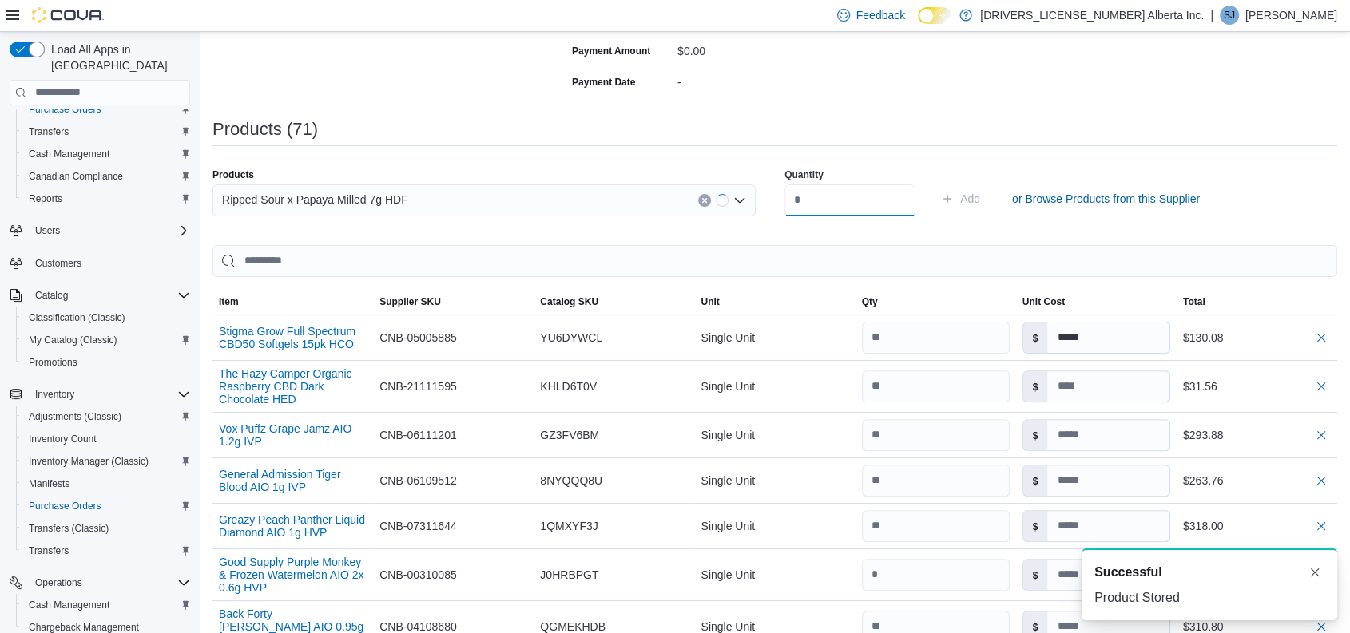
click at [819, 193] on input "number" at bounding box center [849, 201] width 131 height 32
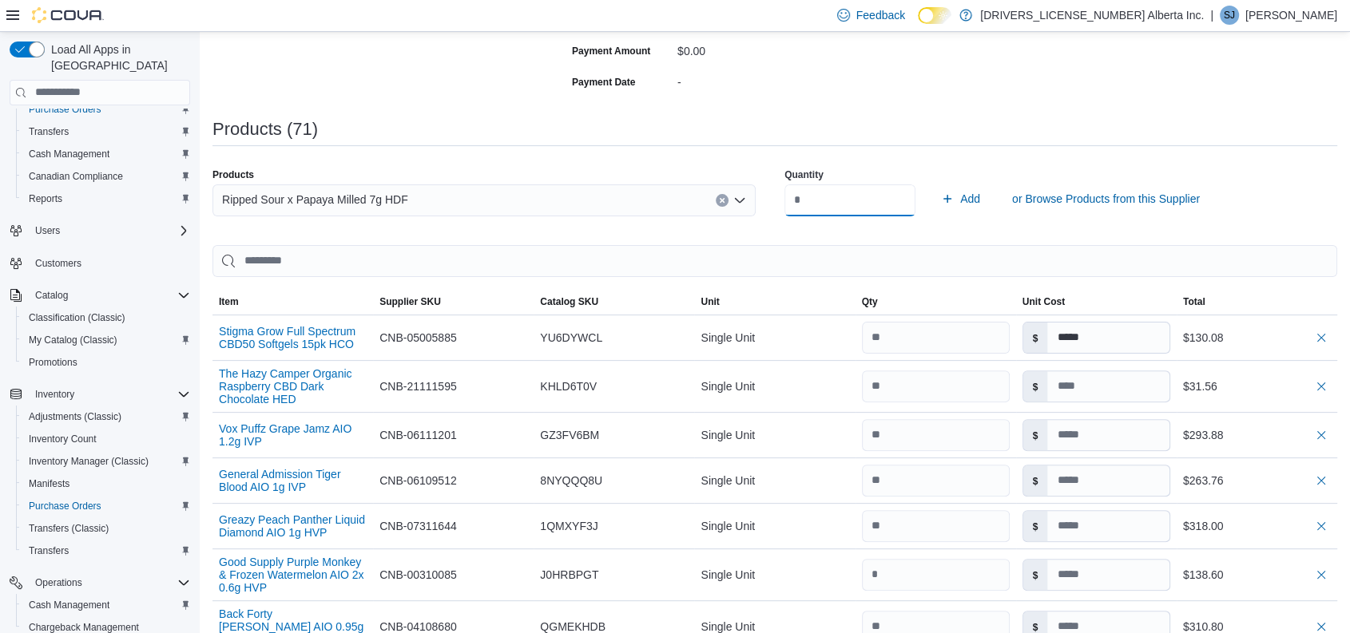
type input "**"
click at [935, 183] on button "Add" at bounding box center [961, 199] width 52 height 32
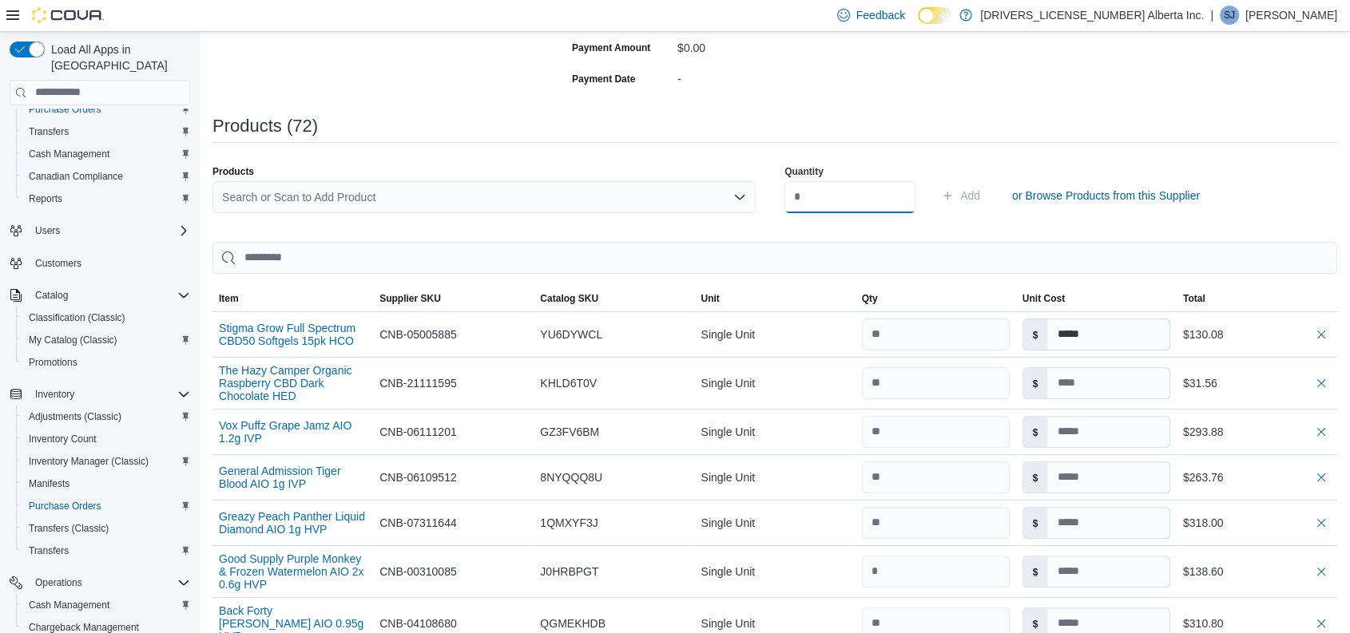
scroll to position [395, 0]
click at [582, 183] on div "Search or Scan to Add Product" at bounding box center [483, 199] width 543 height 32
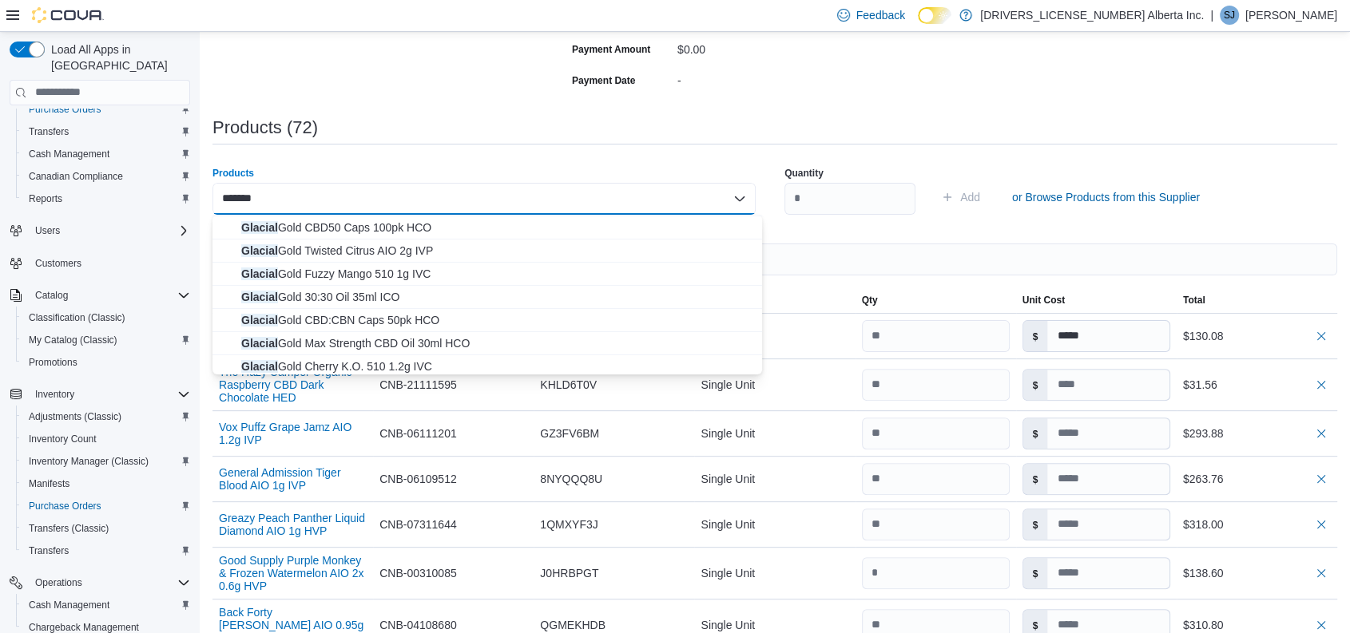
scroll to position [42, 0]
type input "*******"
click at [441, 340] on span "Glacial Gold Max Strength CBD Oil 30ml HCO" at bounding box center [496, 346] width 511 height 16
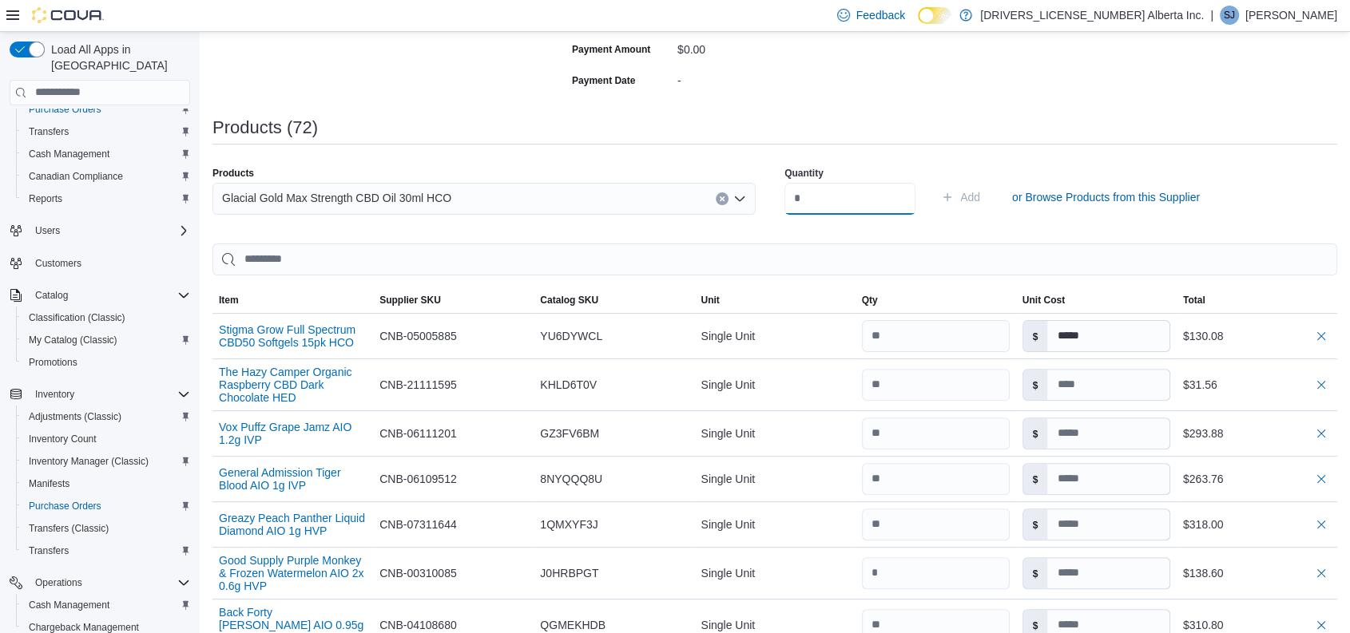
click at [874, 201] on input "number" at bounding box center [849, 199] width 131 height 32
type input "**"
click at [935, 181] on button "Add" at bounding box center [961, 197] width 52 height 32
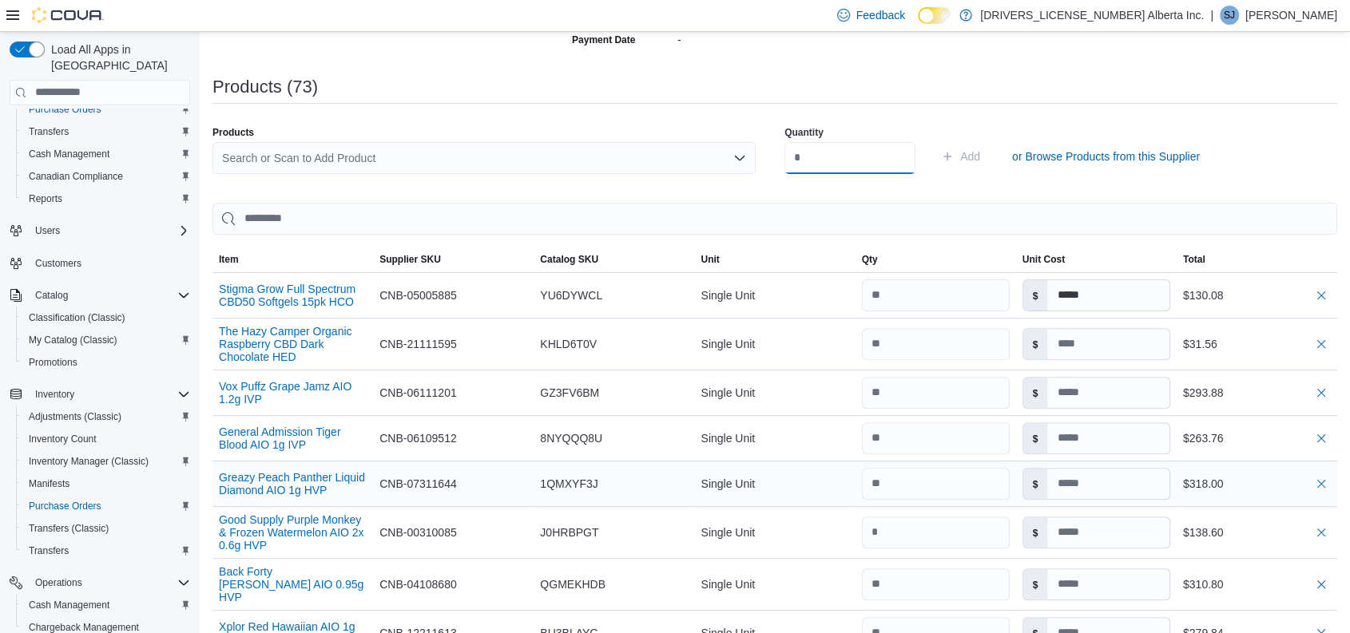
scroll to position [426, 0]
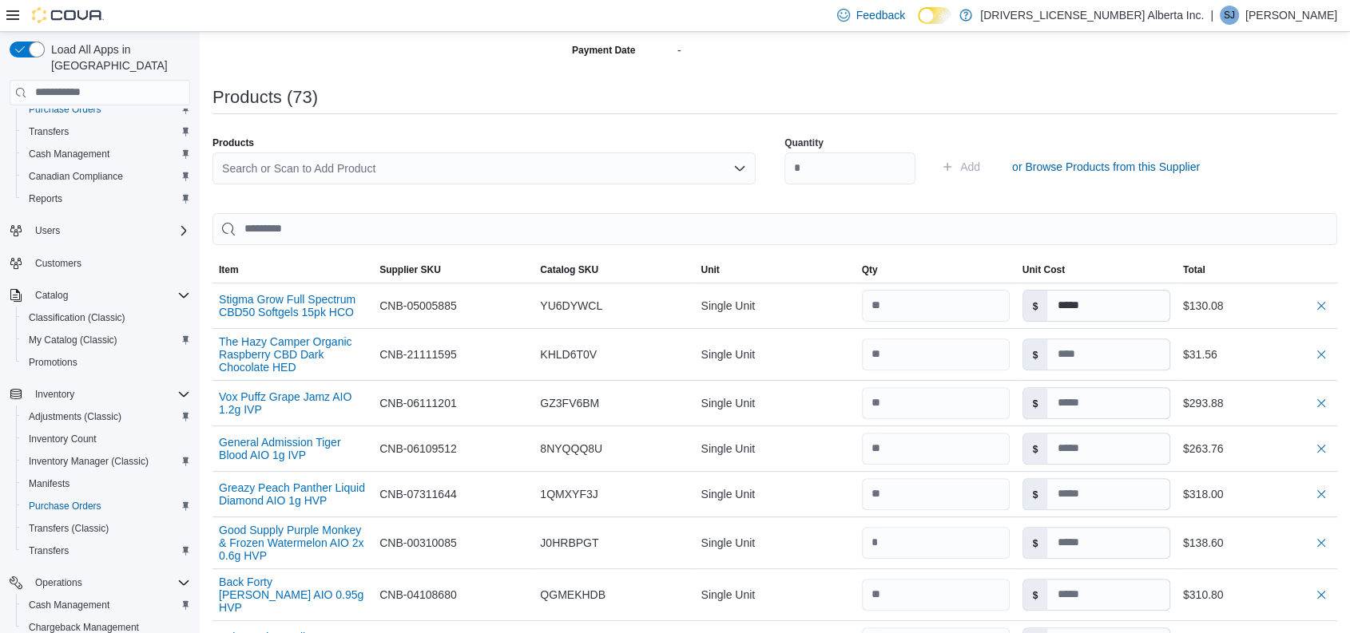
click at [371, 163] on div "Search or Scan to Add Product" at bounding box center [483, 169] width 543 height 32
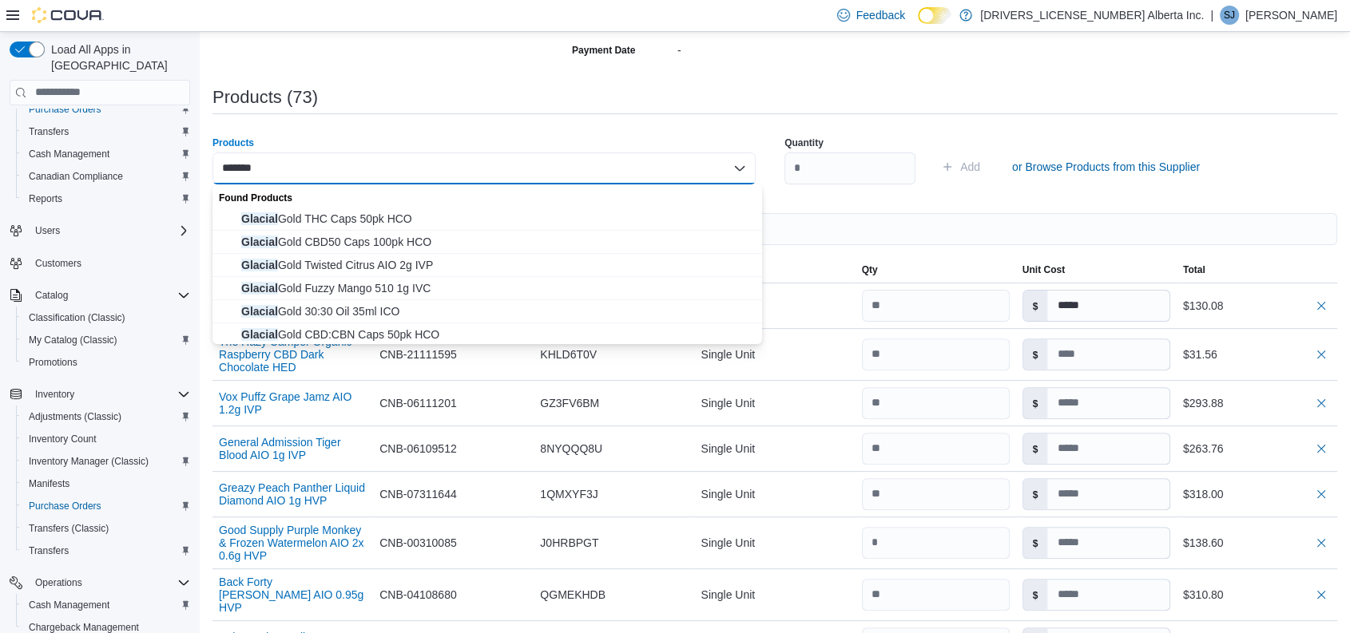
scroll to position [0, 0]
click at [317, 173] on div "*******" at bounding box center [483, 169] width 543 height 32
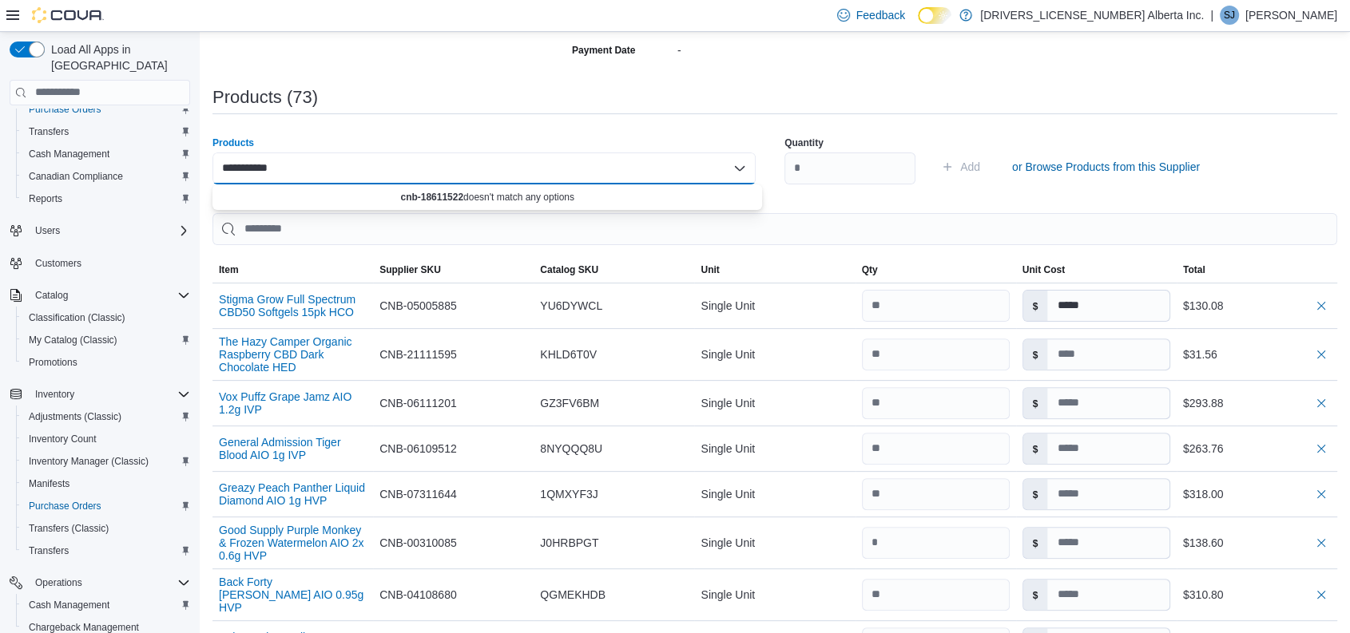
type input "**********"
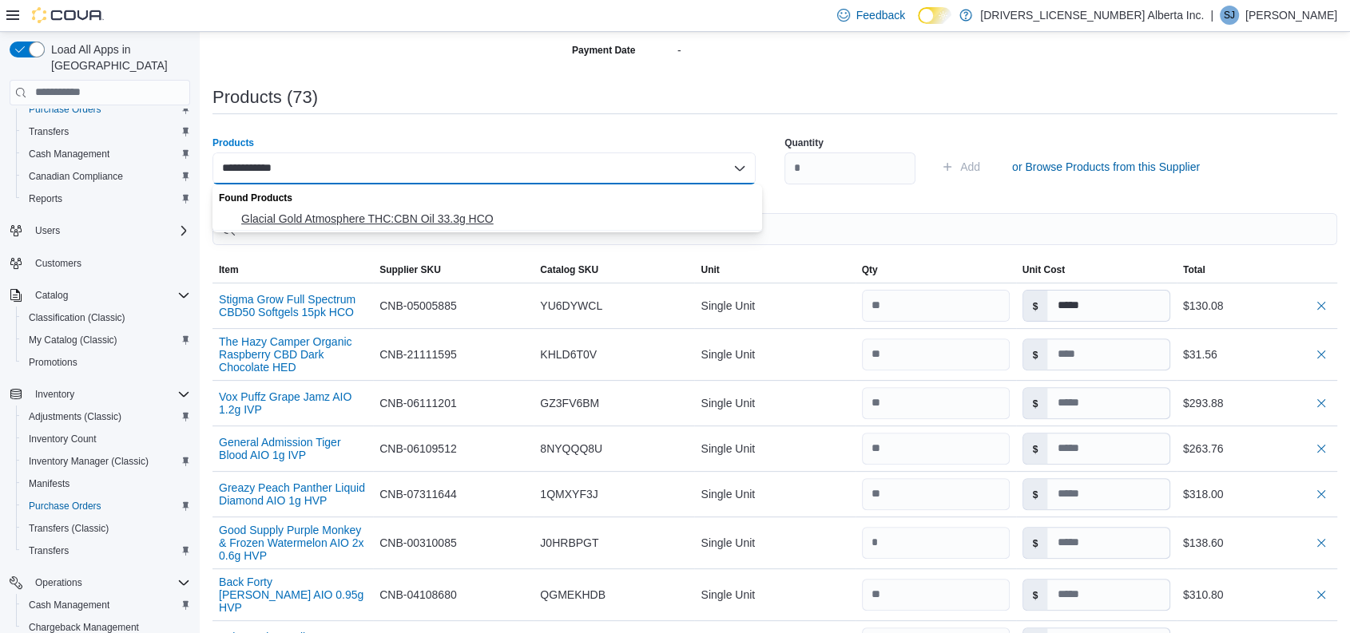
click at [362, 208] on button "Glacial Gold Atmosphere THC:CBN Oil 33.3g HCO" at bounding box center [487, 219] width 550 height 23
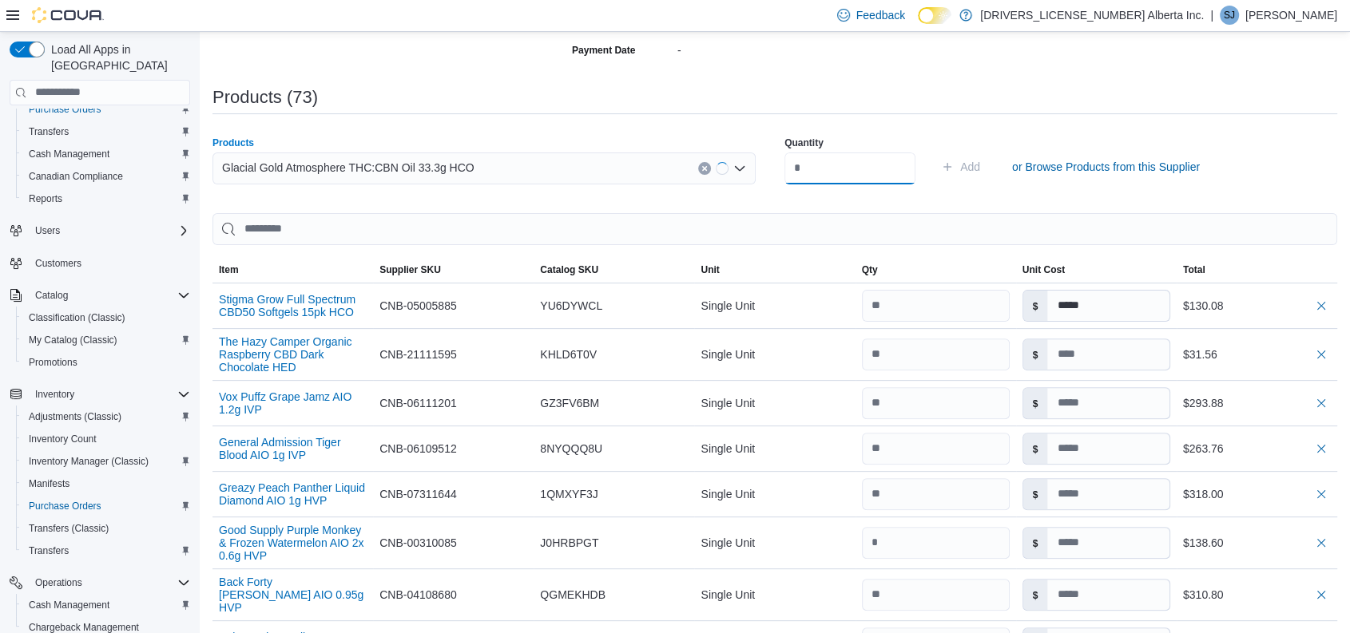
click at [805, 158] on input "number" at bounding box center [849, 169] width 131 height 32
type input "**"
click at [935, 151] on button "Add" at bounding box center [961, 167] width 52 height 32
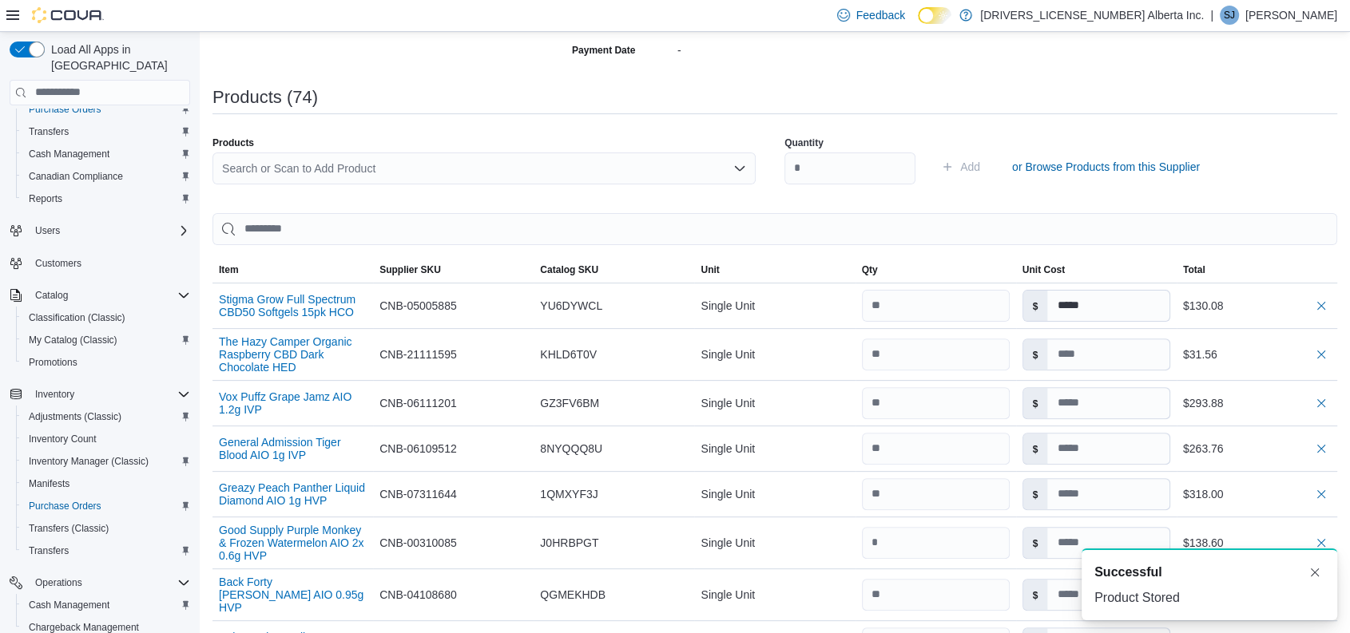
click at [395, 173] on div "Search or Scan to Add Product" at bounding box center [483, 169] width 543 height 32
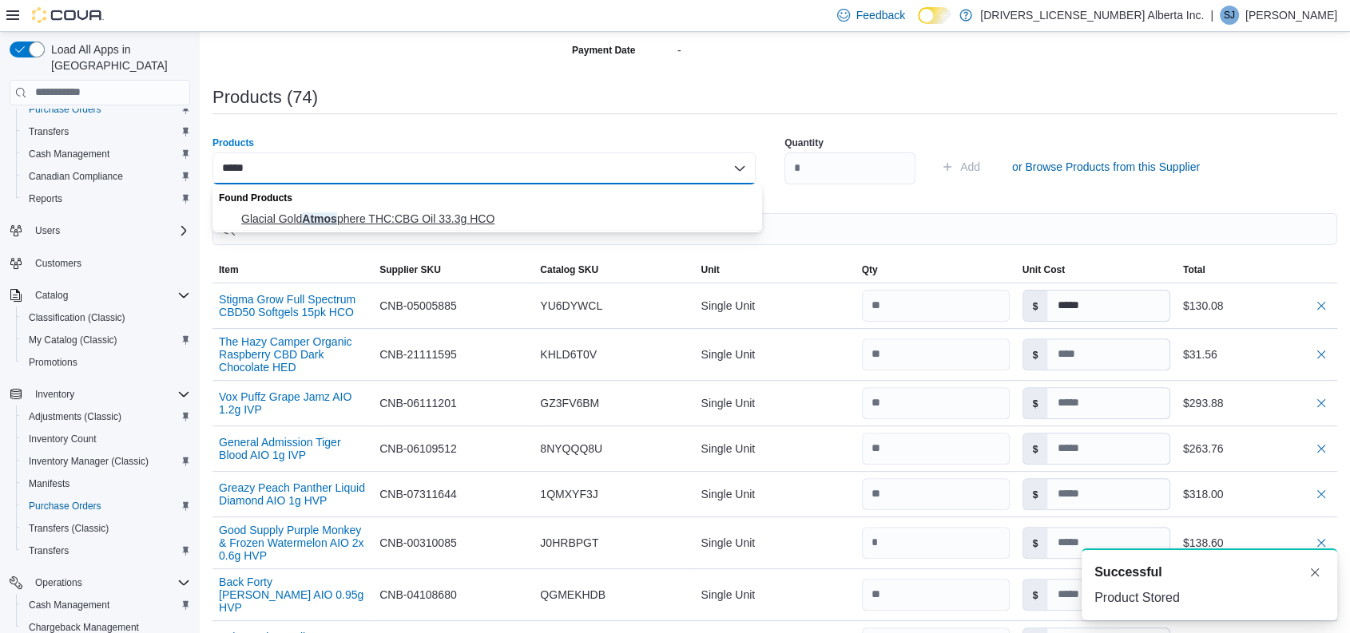
type input "*****"
click at [343, 228] on button "Glacial Gold Atmos phere THC:CBG Oil 33.3g HCO" at bounding box center [487, 219] width 550 height 23
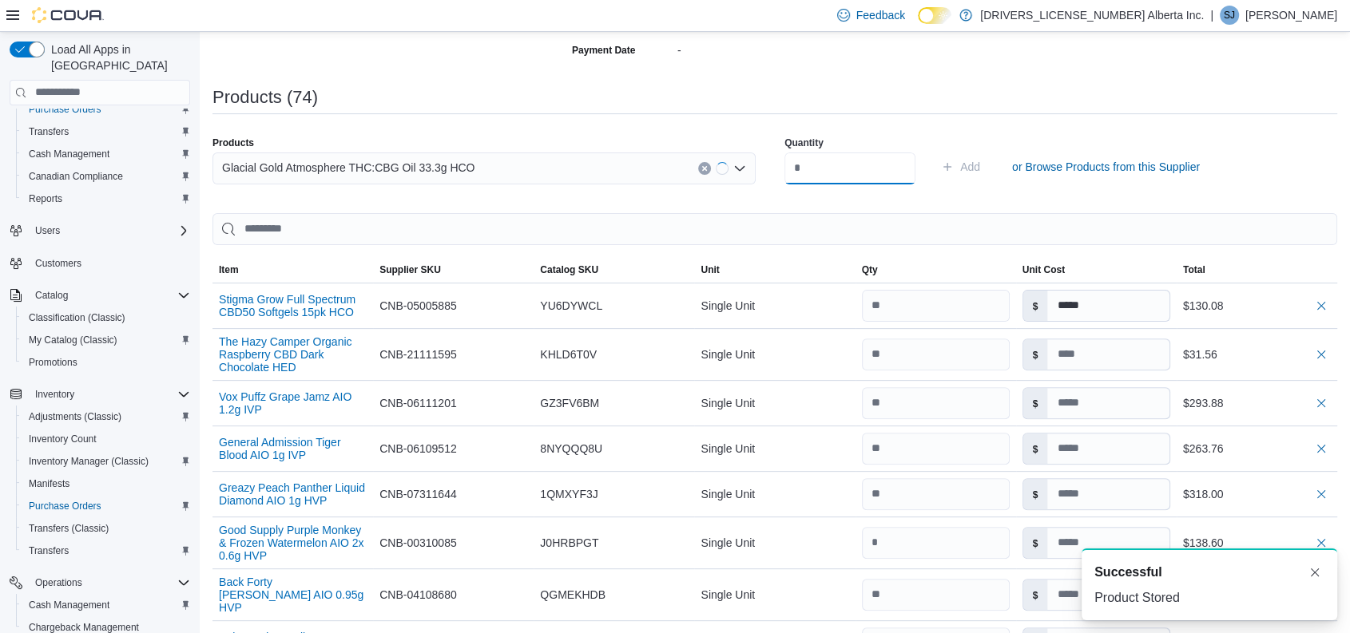
click at [809, 168] on input "number" at bounding box center [849, 169] width 131 height 32
type input "**"
click at [935, 151] on button "Add" at bounding box center [961, 167] width 52 height 32
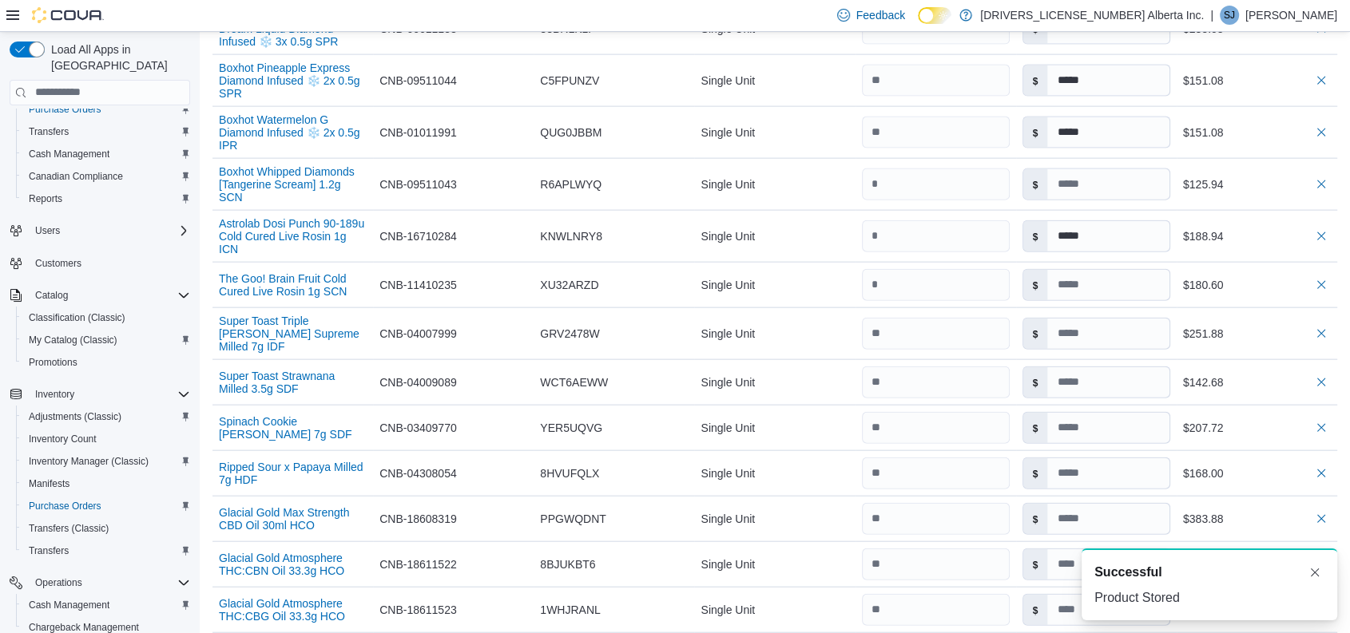
scroll to position [3797, 0]
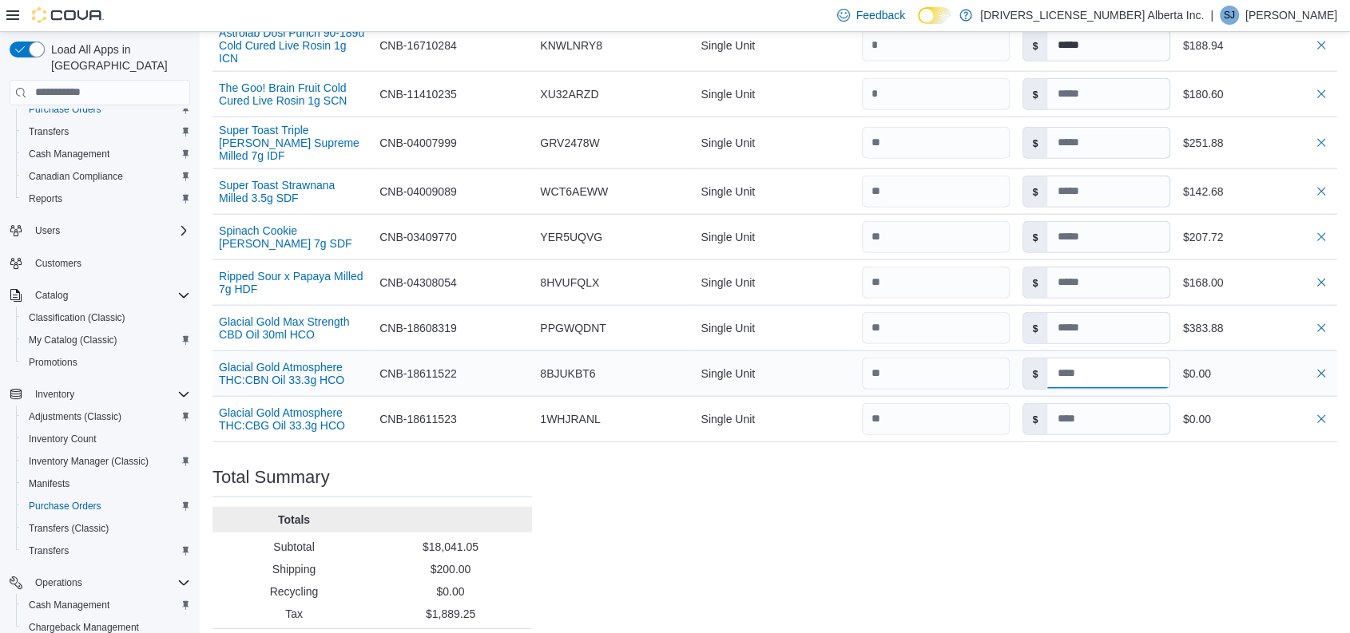
click at [1138, 359] on input at bounding box center [1107, 374] width 121 height 30
type input "****"
type input "*****"
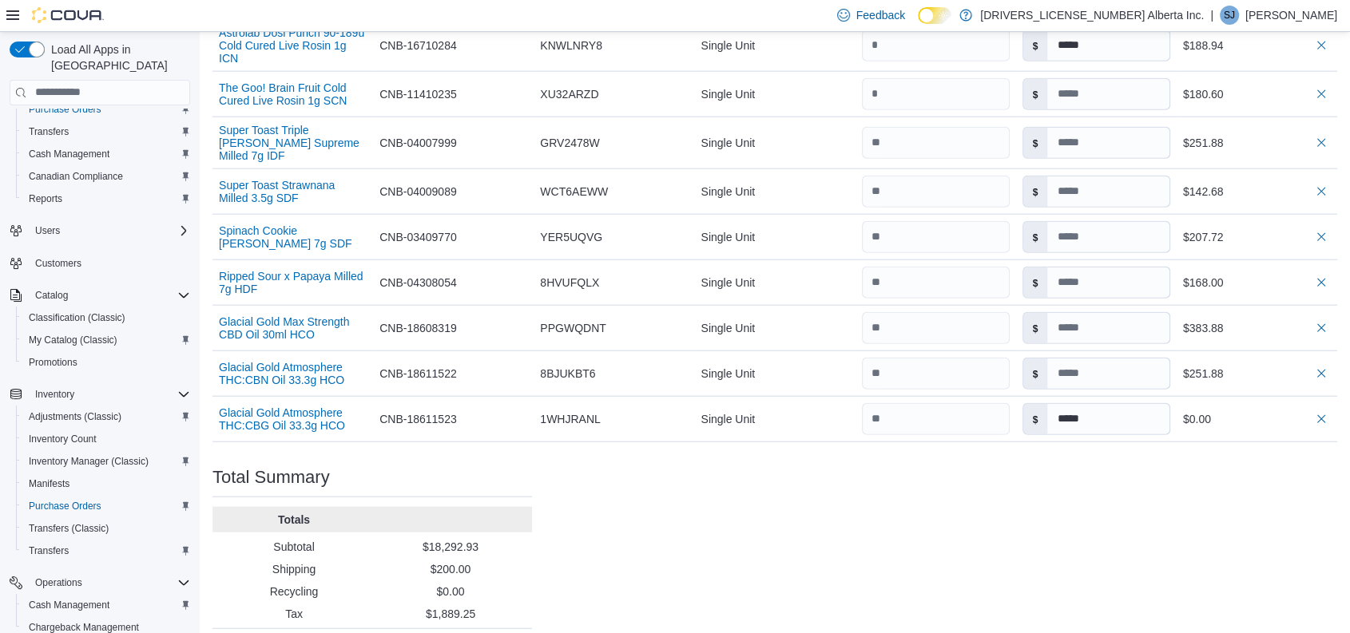
type input "*****"
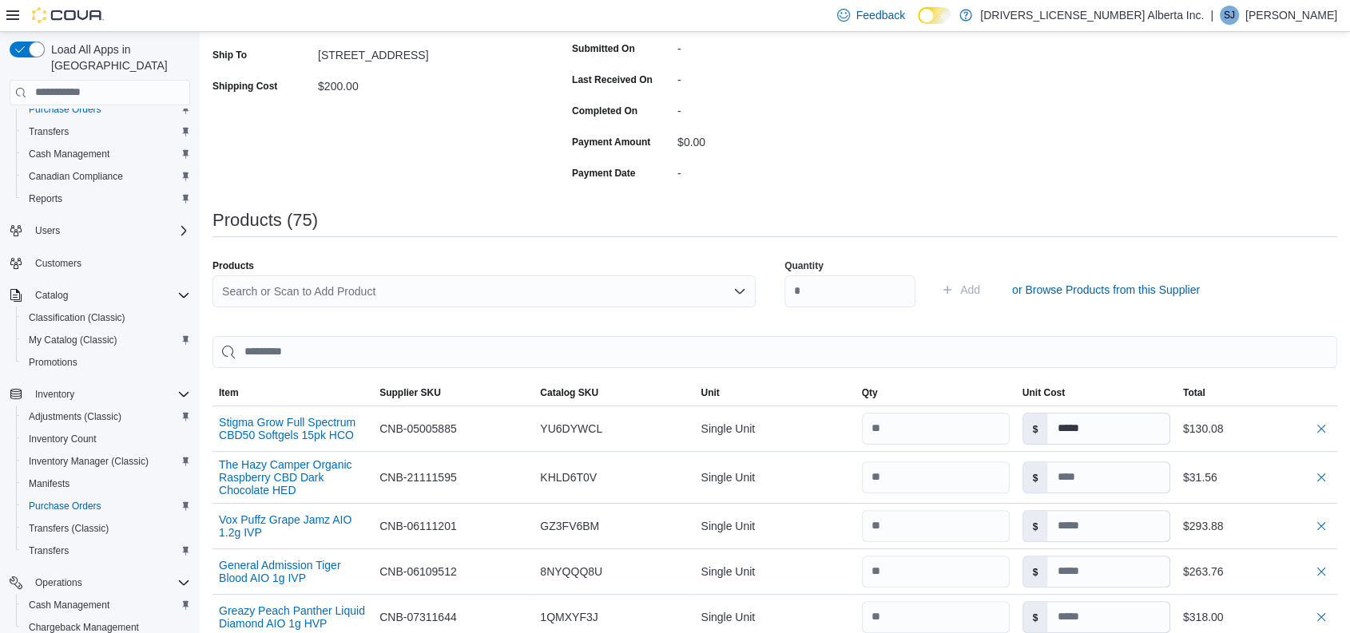
scroll to position [300, 0]
click at [380, 297] on div "Search or Scan to Add Product" at bounding box center [483, 294] width 543 height 32
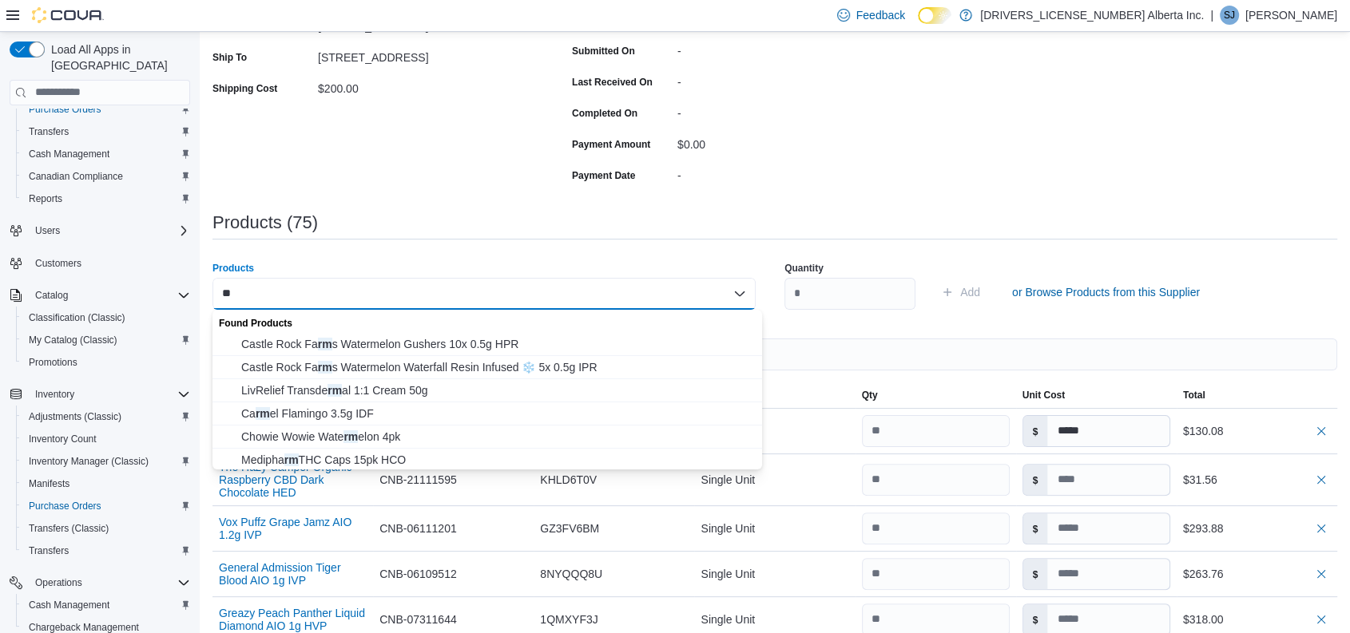
type input "*"
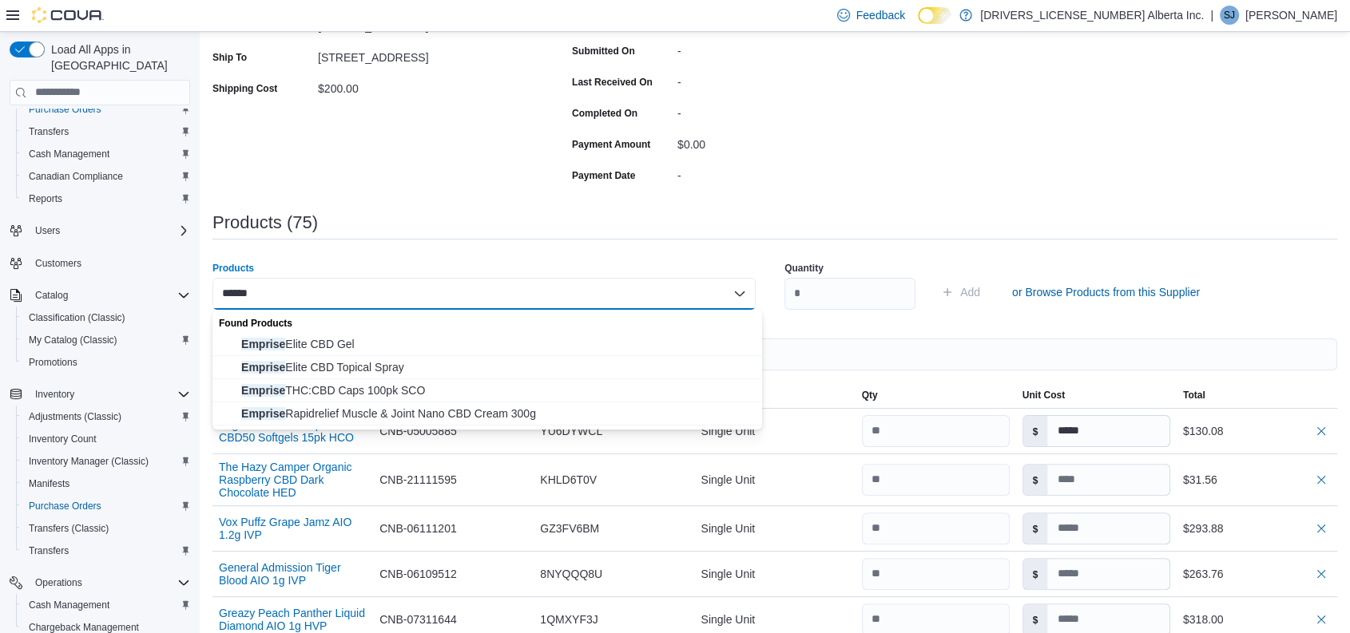
type input "*******"
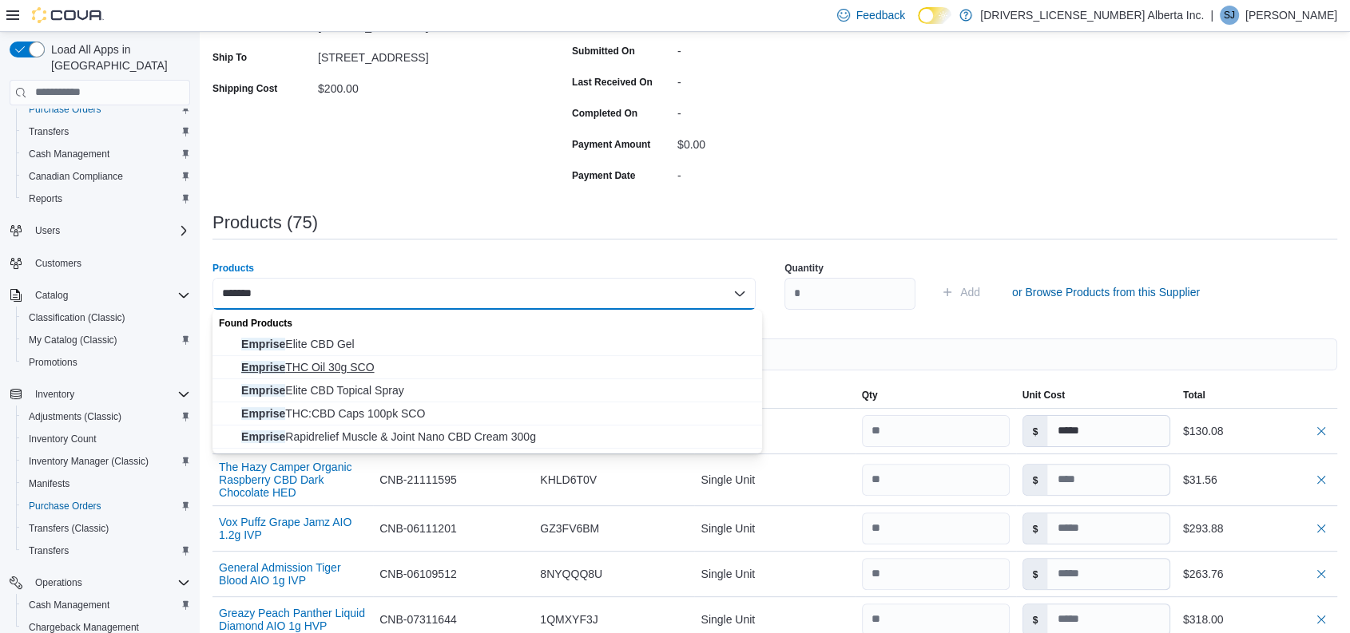
click at [358, 356] on button "Emprise THC Oil 30g SCO" at bounding box center [487, 367] width 550 height 23
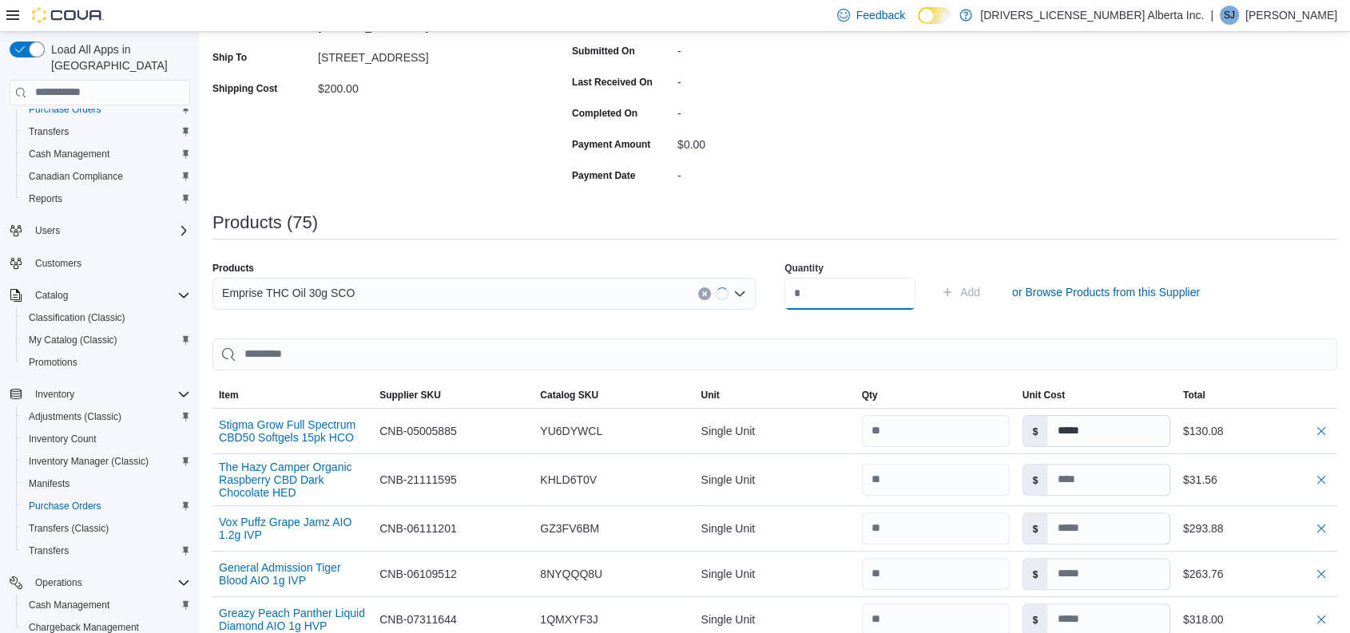
click at [869, 288] on input "number" at bounding box center [849, 294] width 131 height 32
type input "*"
click at [935, 276] on button "Add" at bounding box center [961, 292] width 52 height 32
type input "*****"
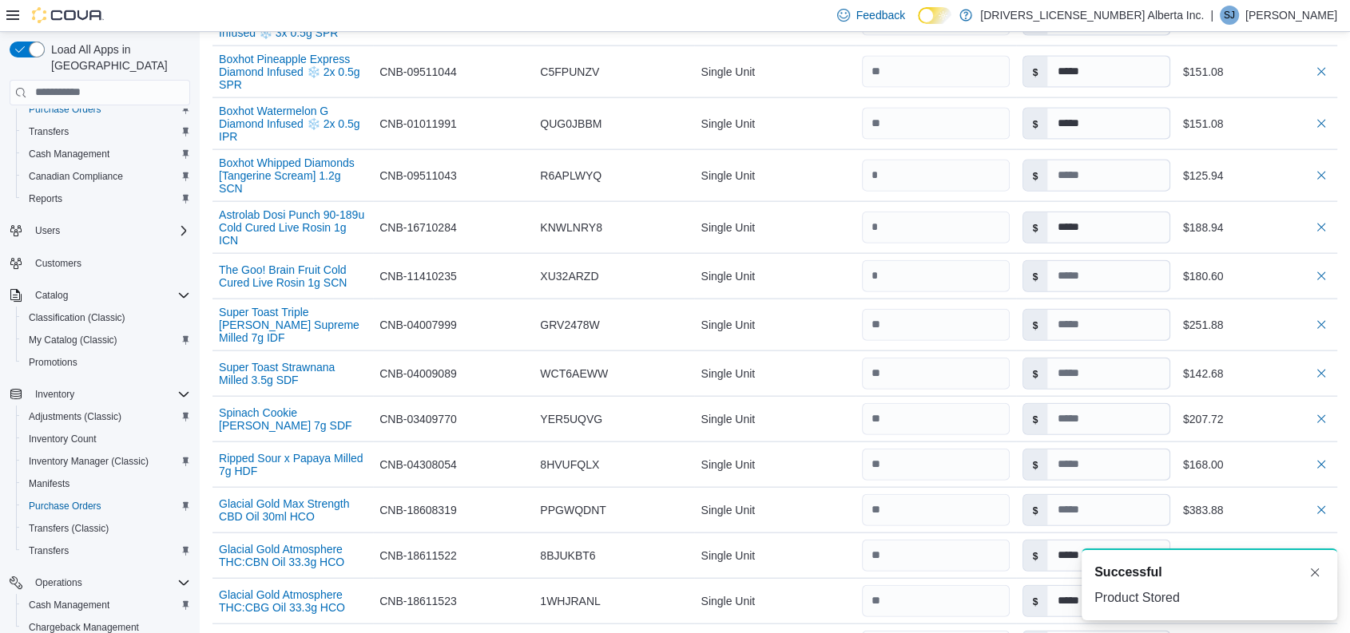
scroll to position [3842, 0]
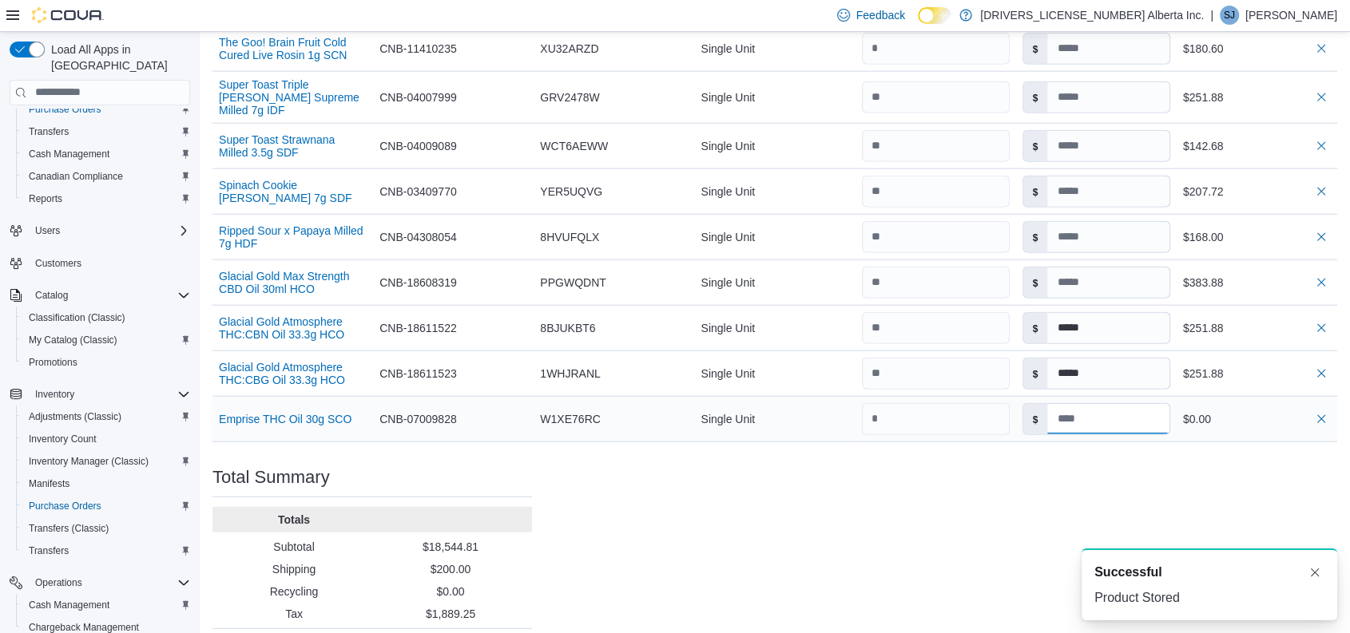
click at [1094, 404] on input at bounding box center [1107, 419] width 121 height 30
type input "*****"
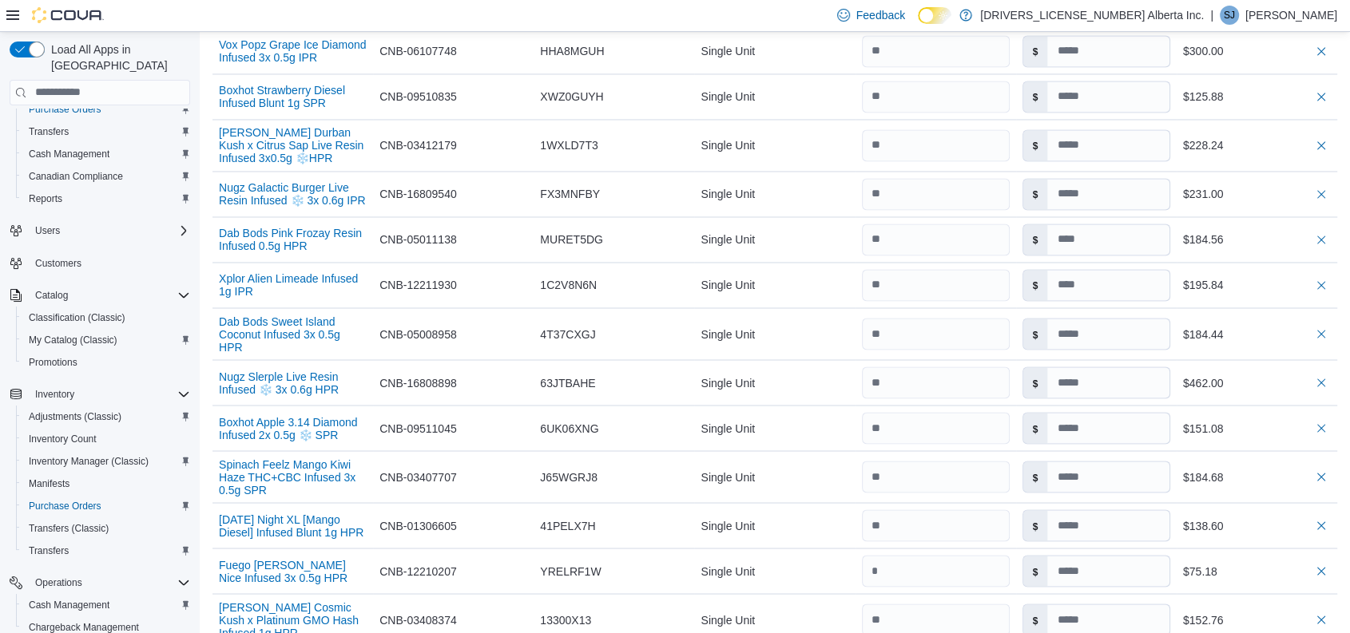
type input "*****"
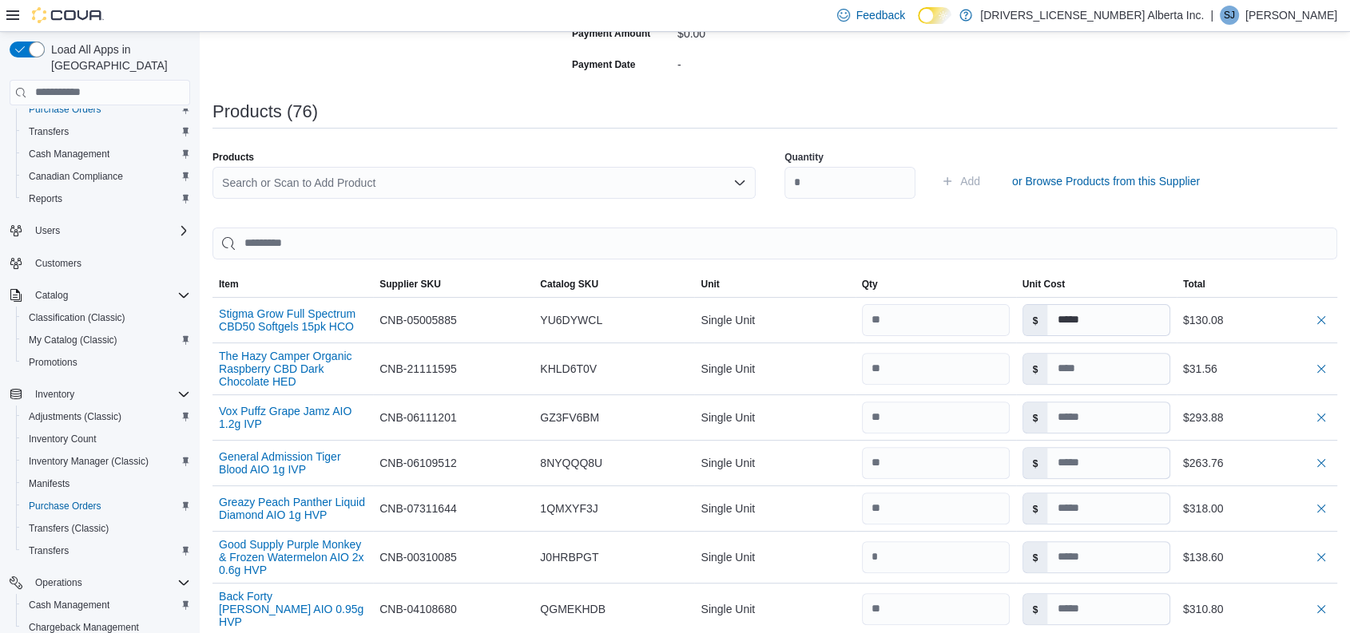
scroll to position [285, 0]
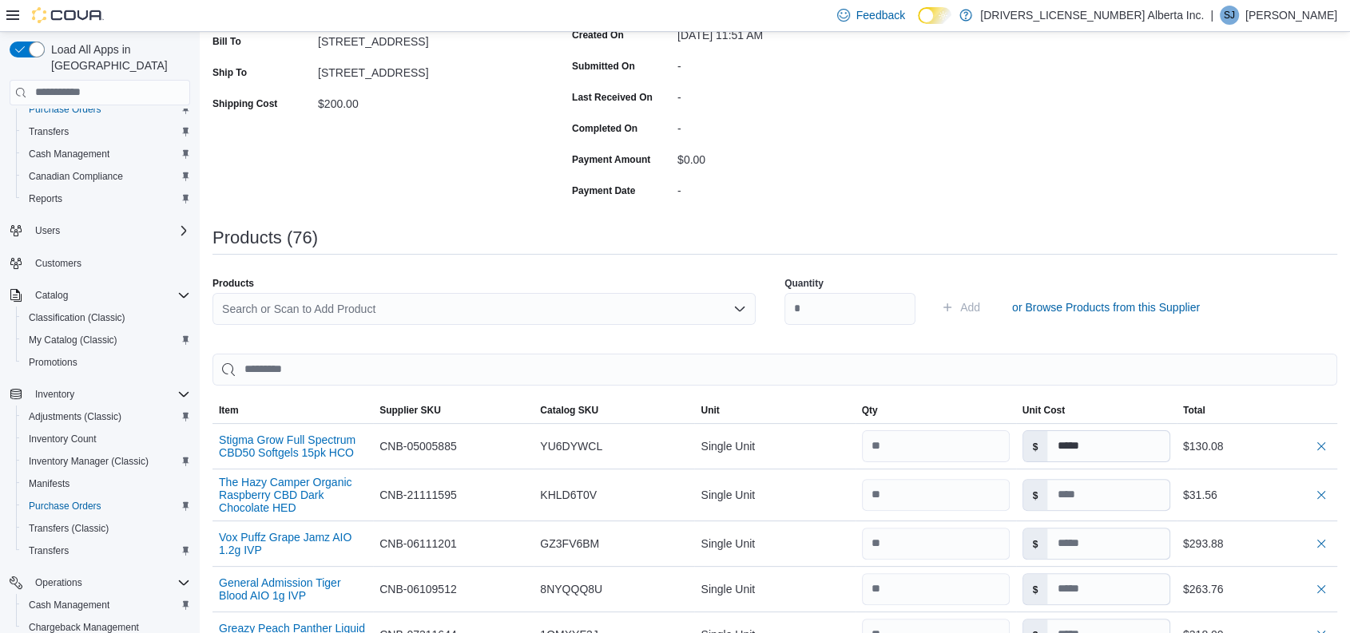
click at [383, 293] on div "Search or Scan to Add Product" at bounding box center [483, 309] width 543 height 32
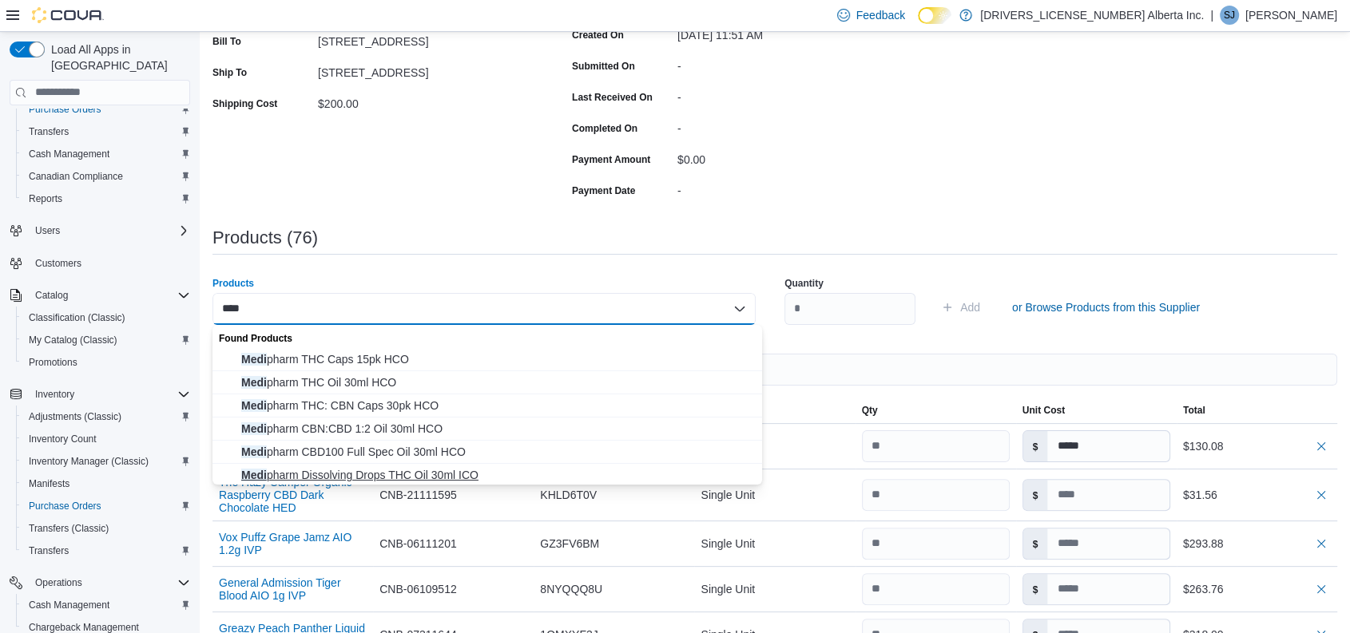
type input "****"
click at [358, 475] on span "Medi pharm Dissolving Drops THC Oil 30ml ICO" at bounding box center [496, 475] width 511 height 16
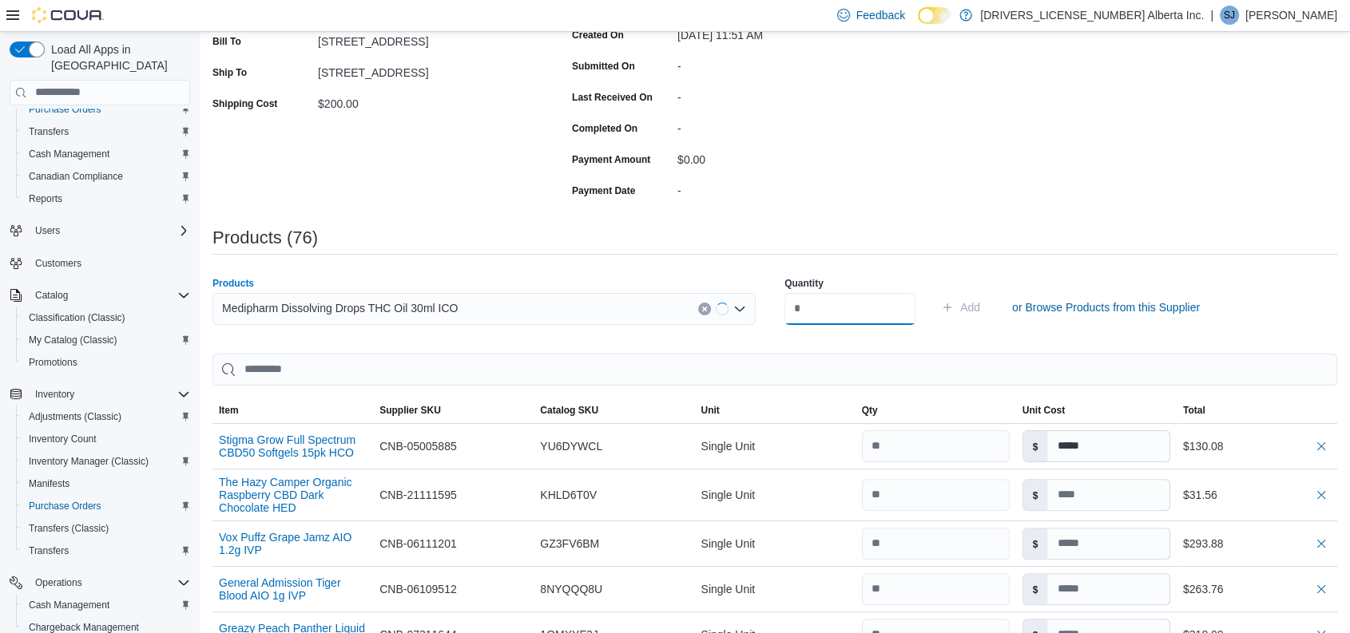
click at [824, 300] on input "number" at bounding box center [849, 309] width 131 height 32
type input "**"
click at [935, 292] on button "Add" at bounding box center [961, 308] width 52 height 32
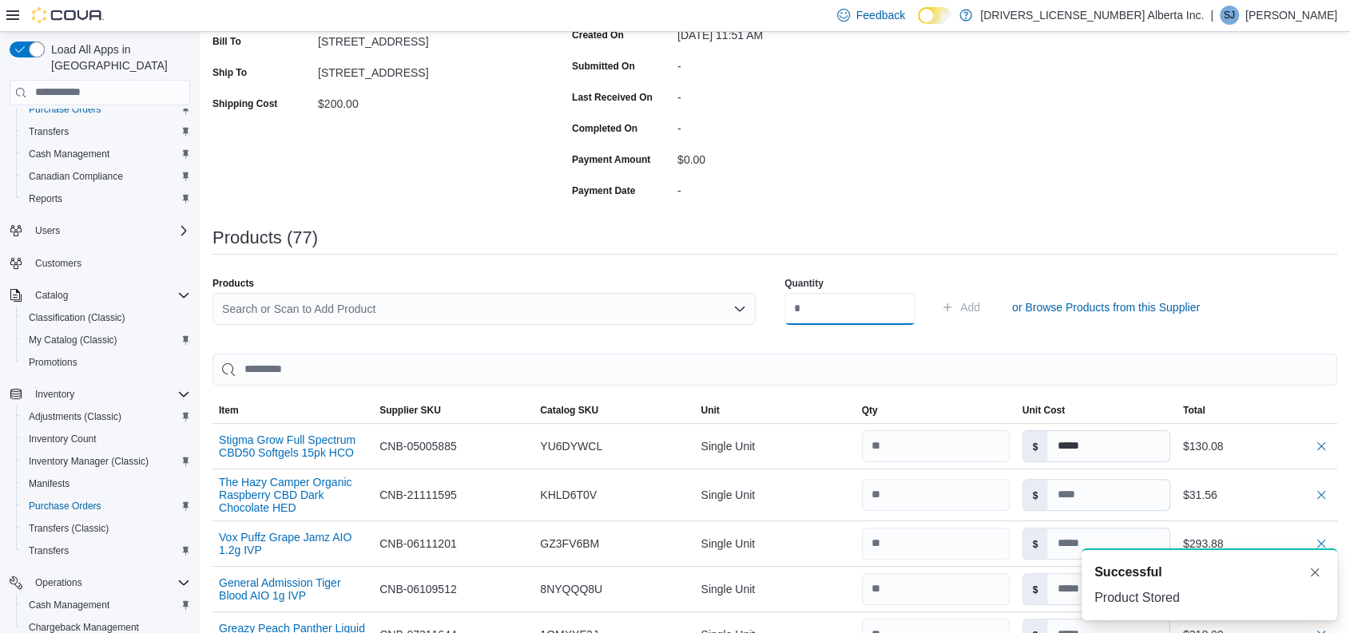
scroll to position [0, 0]
click at [395, 318] on div "Search or Scan to Add Product" at bounding box center [483, 309] width 543 height 32
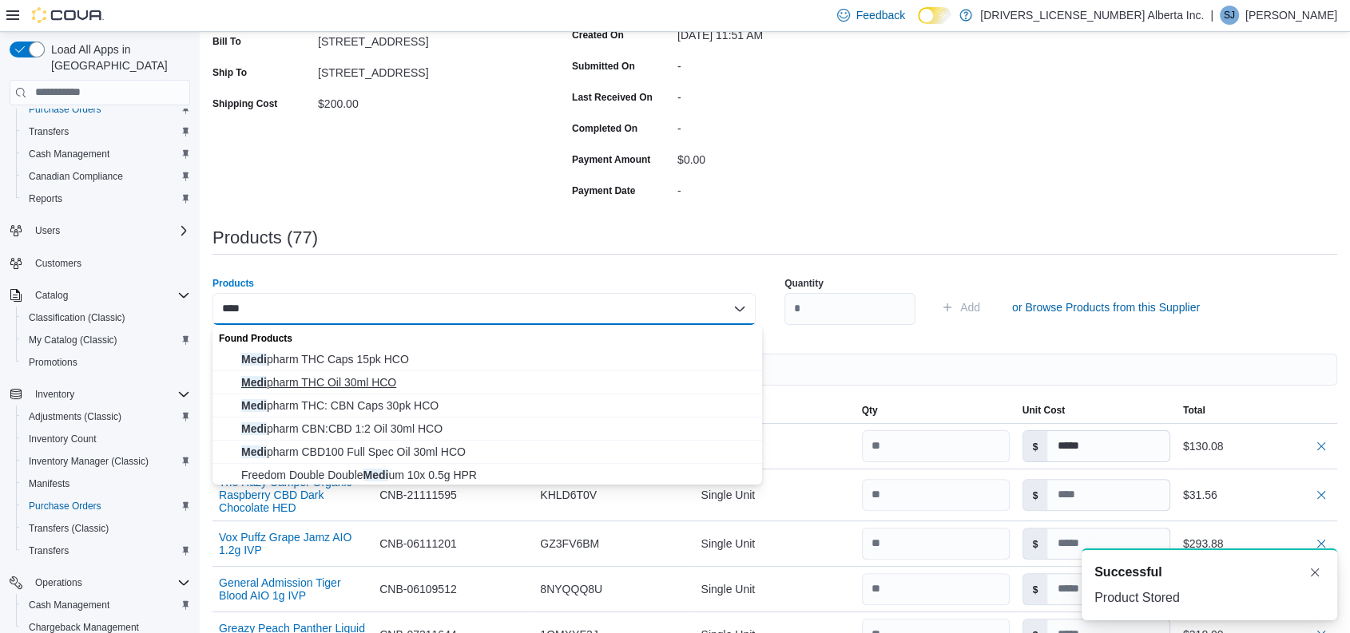
type input "****"
click at [371, 376] on span "Medi pharm THC Oil 30ml HCO" at bounding box center [496, 383] width 511 height 16
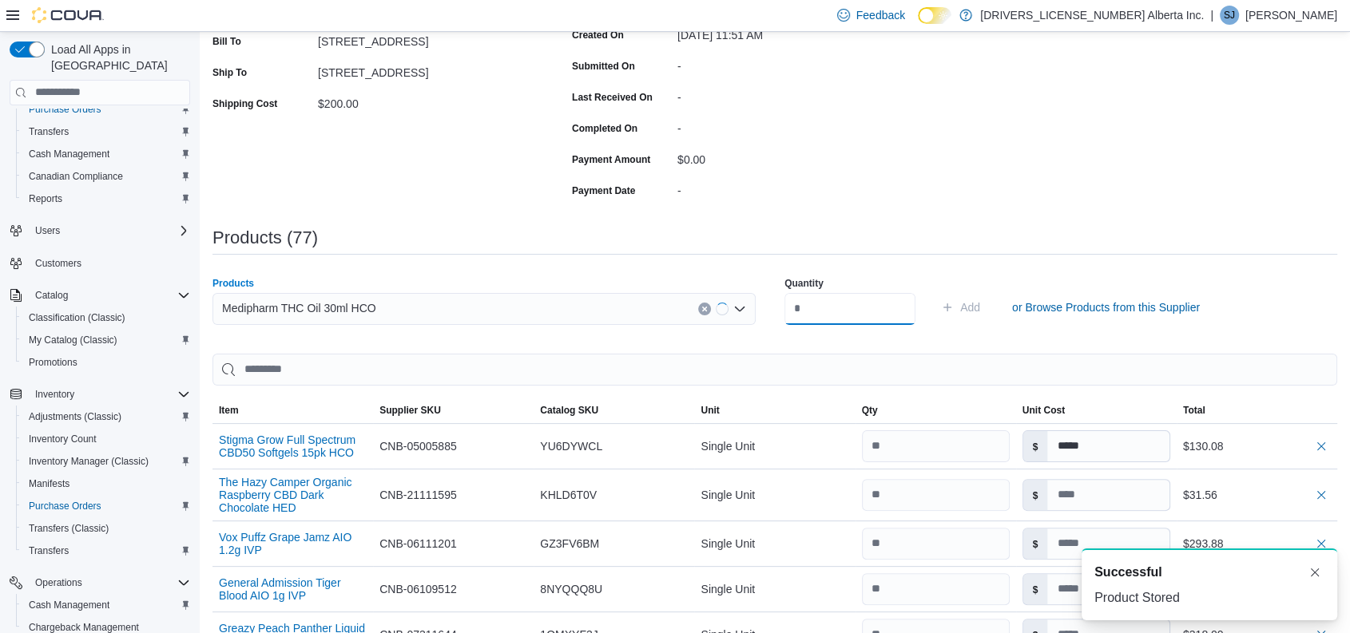
click at [863, 306] on input "number" at bounding box center [849, 309] width 131 height 32
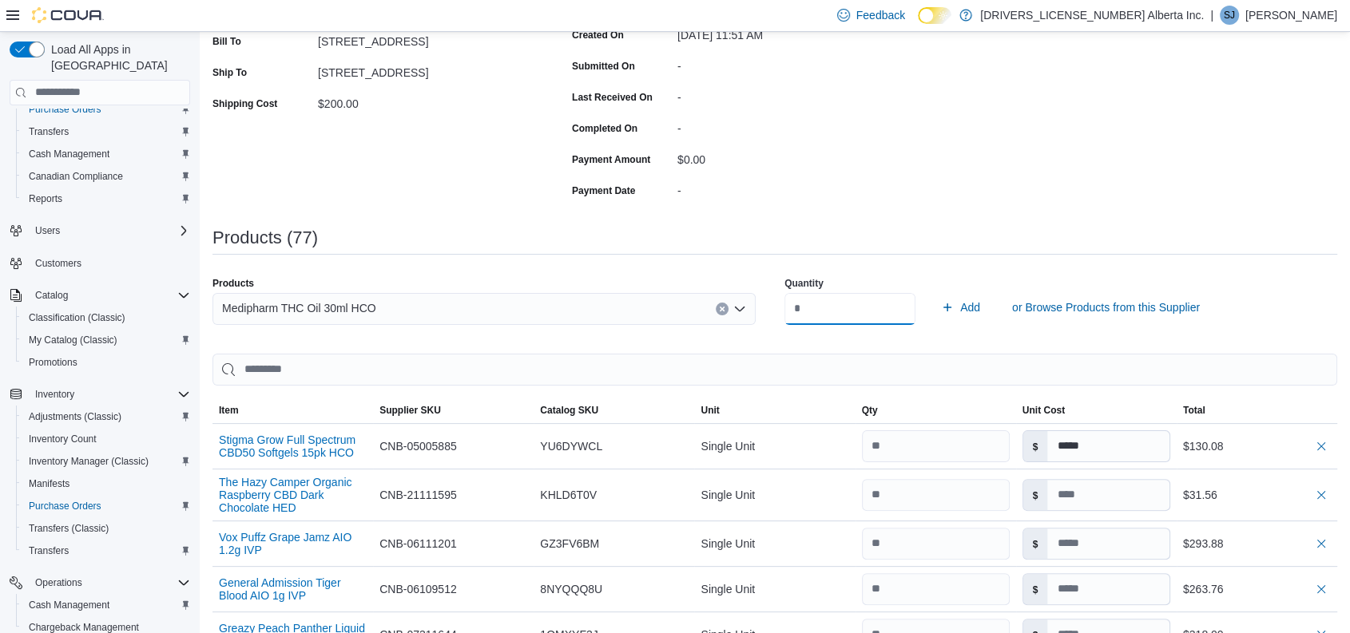
type input "**"
click at [935, 292] on button "Add" at bounding box center [961, 308] width 52 height 32
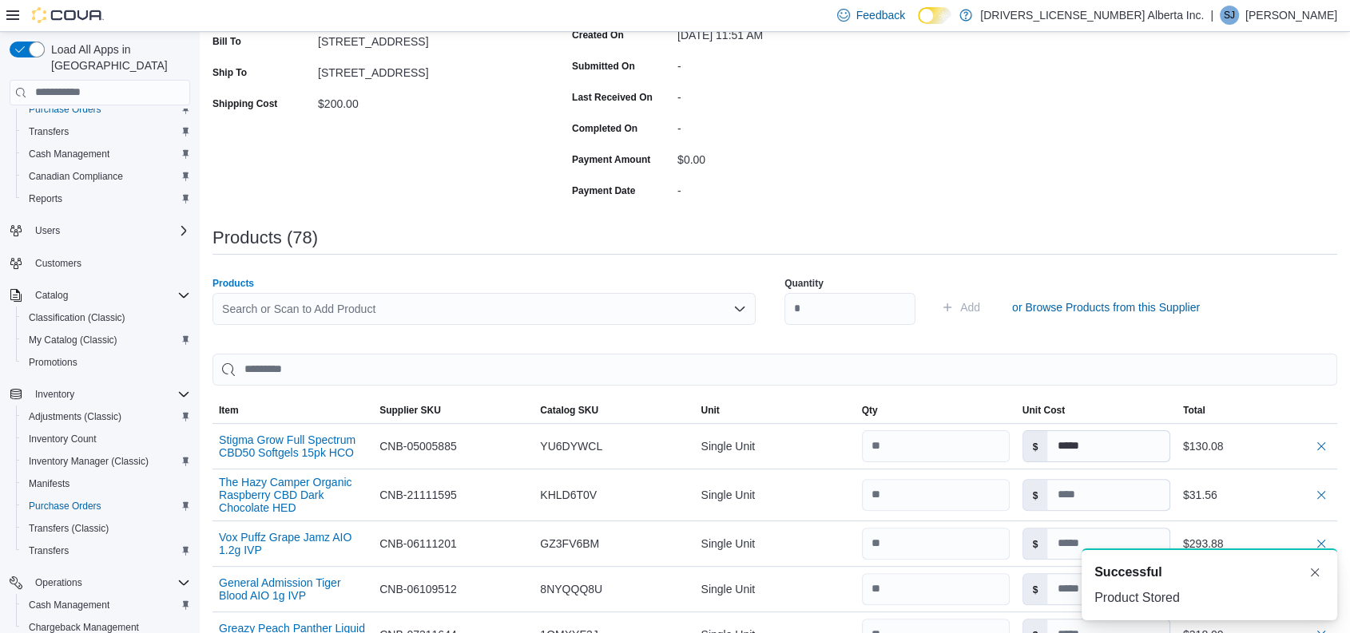
click at [422, 296] on div "Search or Scan to Add Product" at bounding box center [483, 309] width 543 height 32
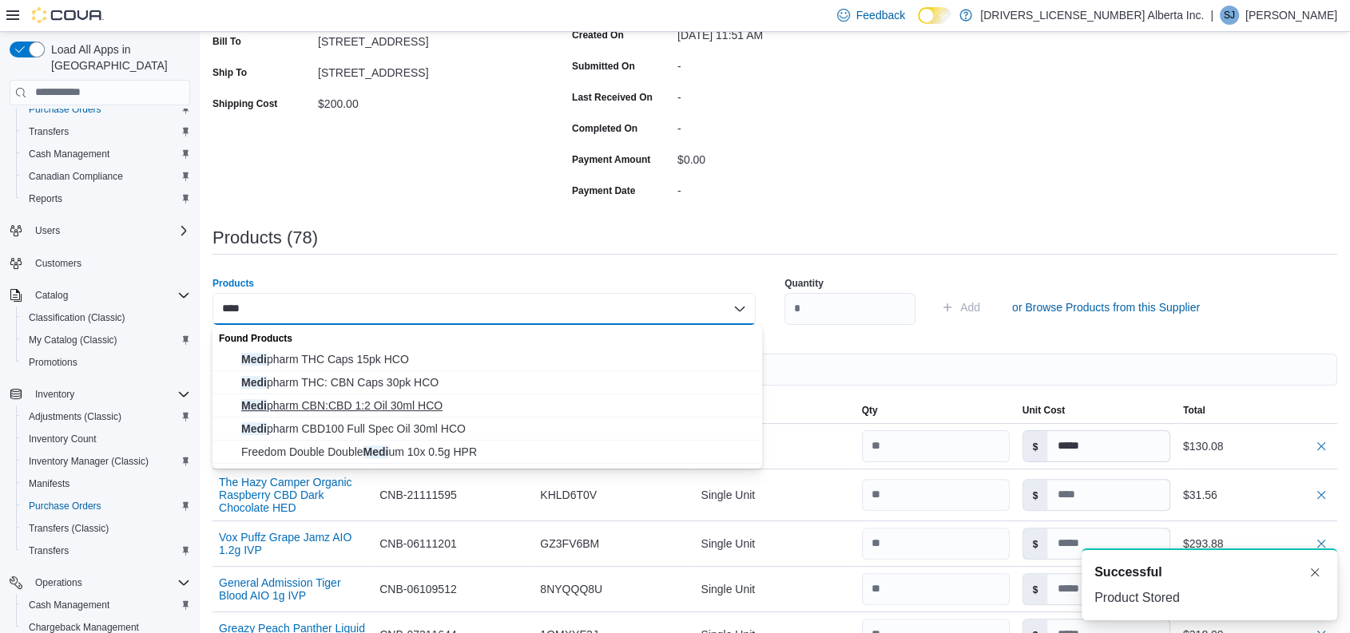
type input "****"
click at [404, 400] on span "Medi pharm CBN:CBD 1:2 Oil 30ml HCO" at bounding box center [496, 406] width 511 height 16
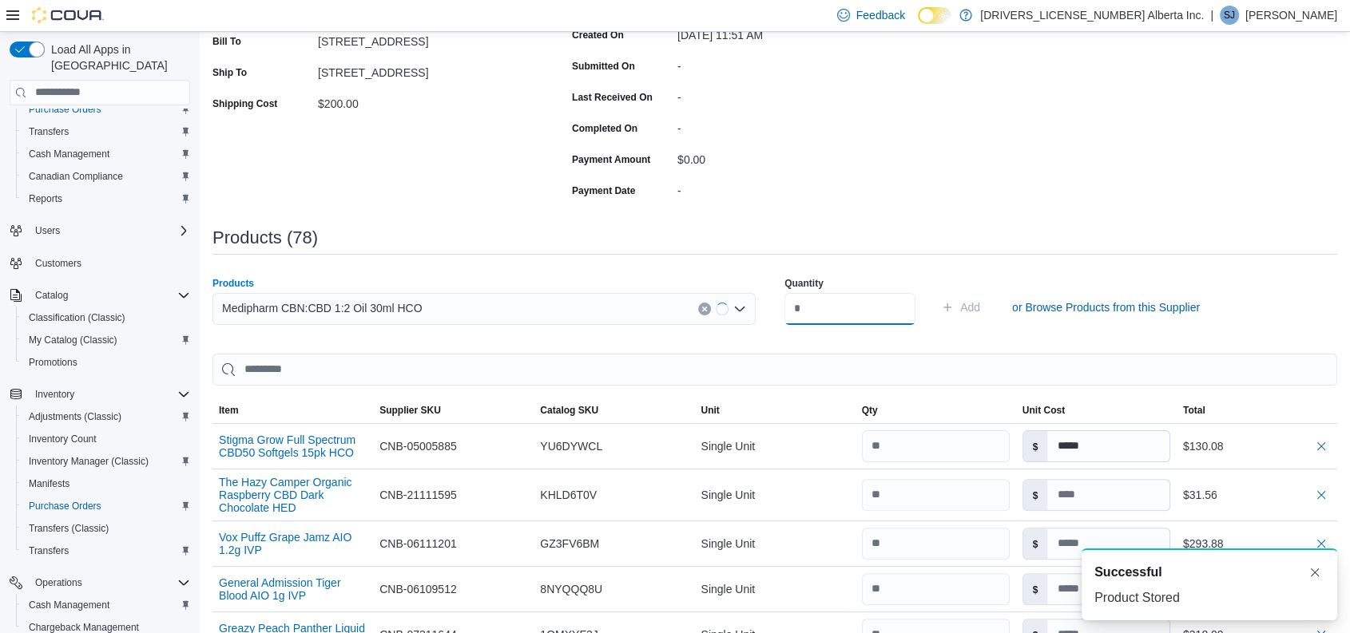
click at [840, 302] on input "number" at bounding box center [849, 309] width 131 height 32
type input "**"
click at [935, 292] on button "Add" at bounding box center [961, 308] width 52 height 32
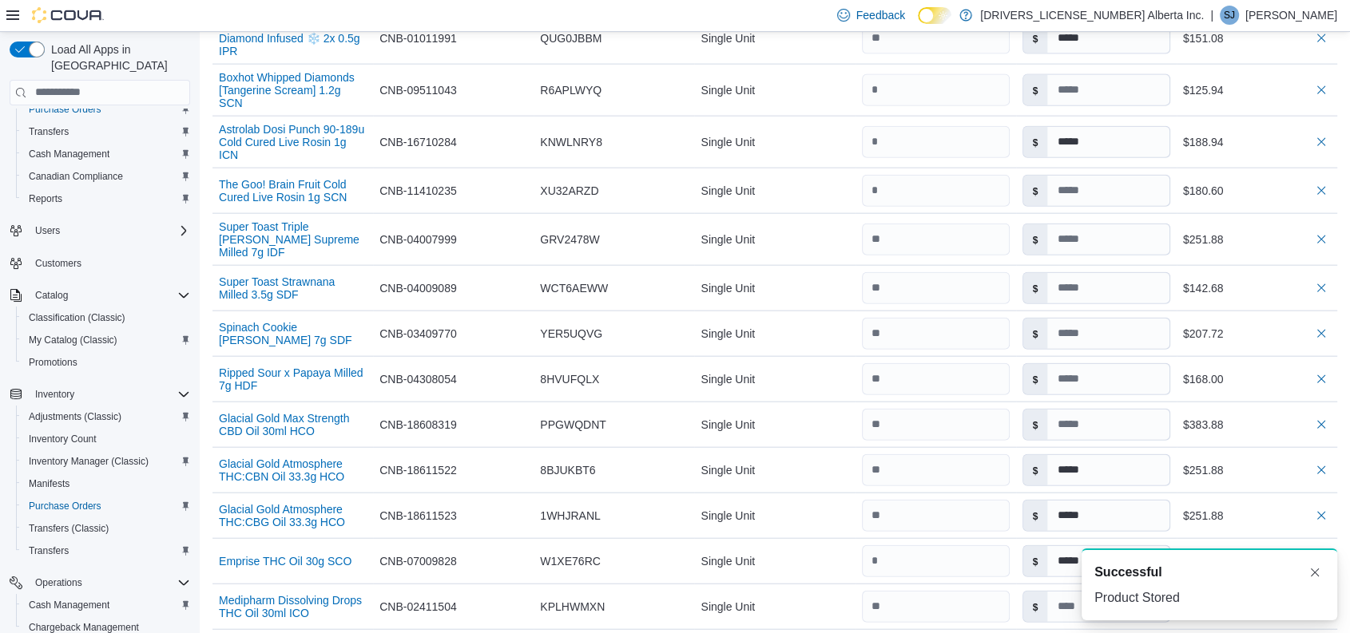
scroll to position [3979, 0]
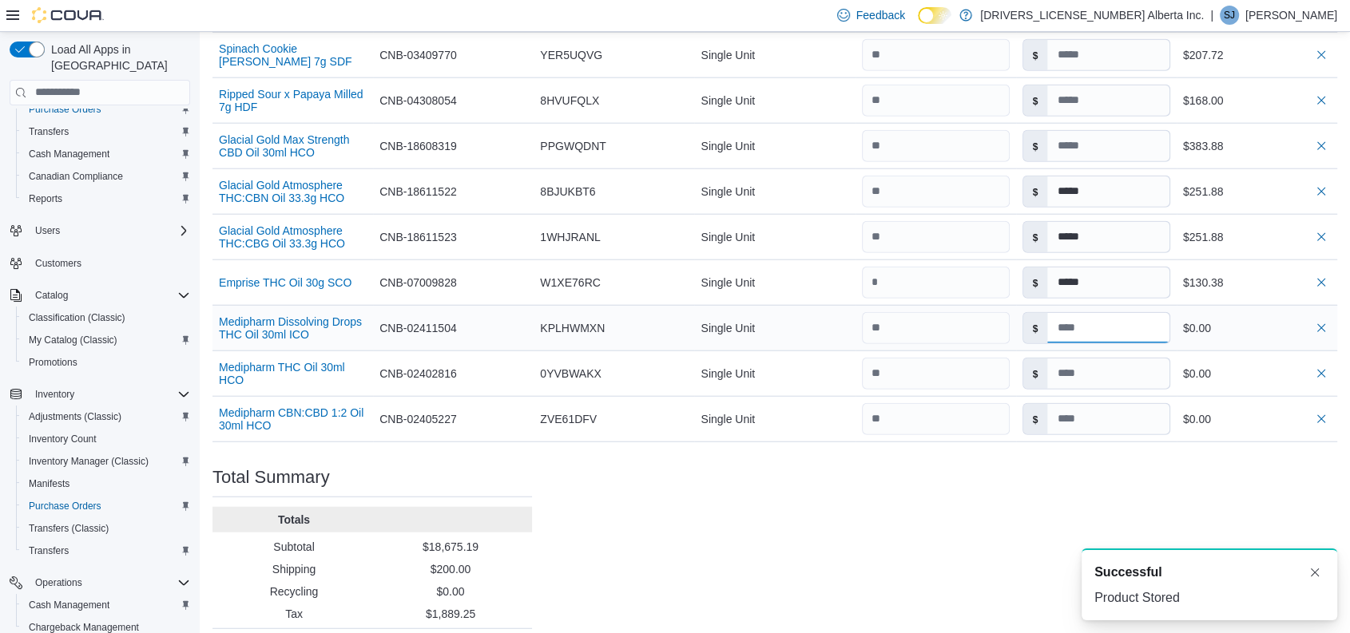
click at [1108, 313] on input at bounding box center [1107, 328] width 121 height 30
type input "*"
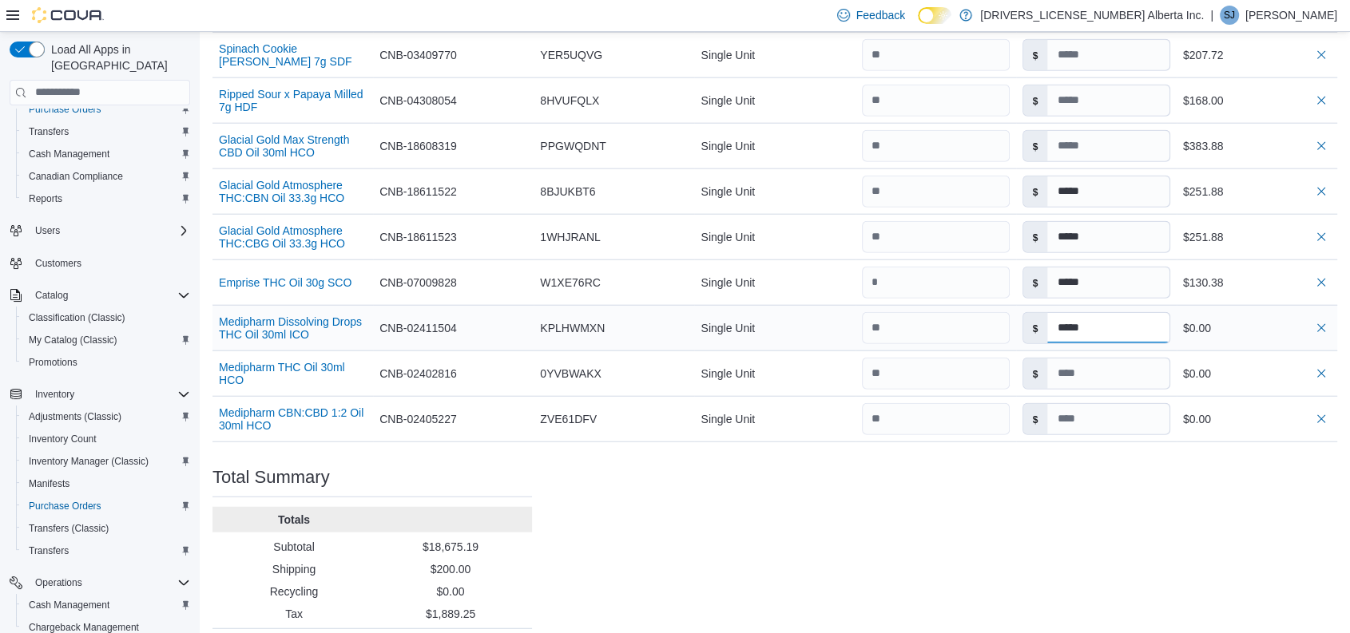
type input "*****"
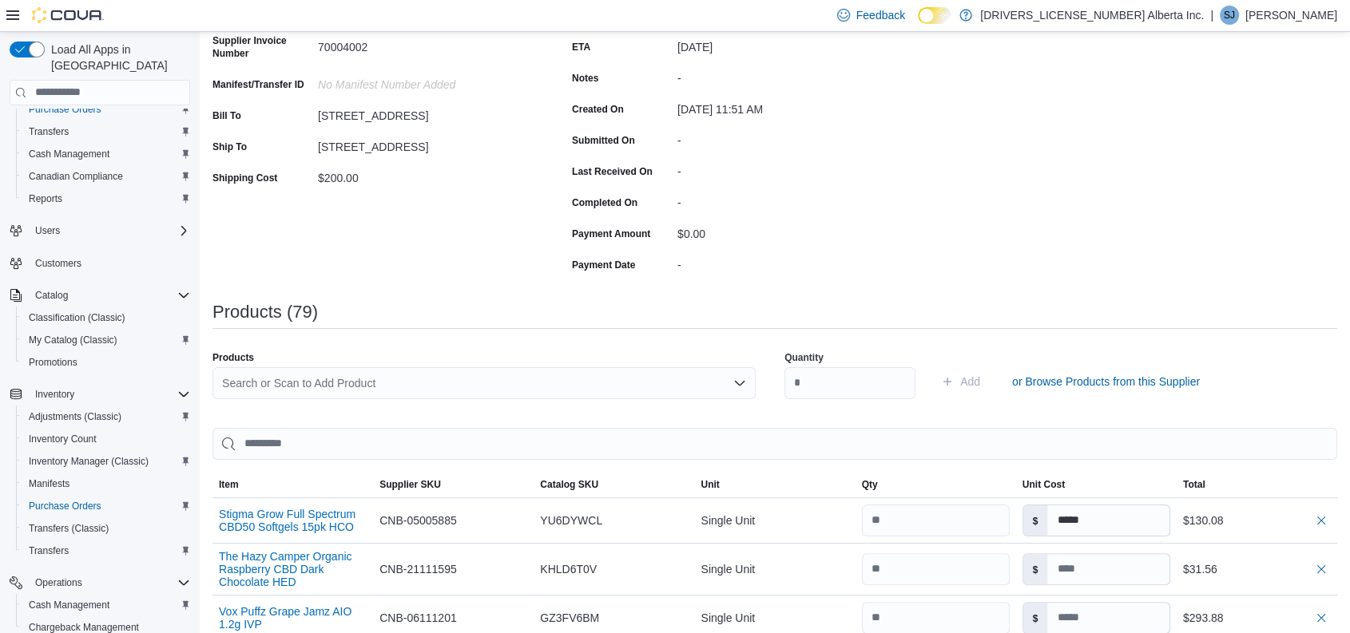
scroll to position [211, 0]
click at [360, 392] on div "Search or Scan to Add Product" at bounding box center [483, 383] width 543 height 32
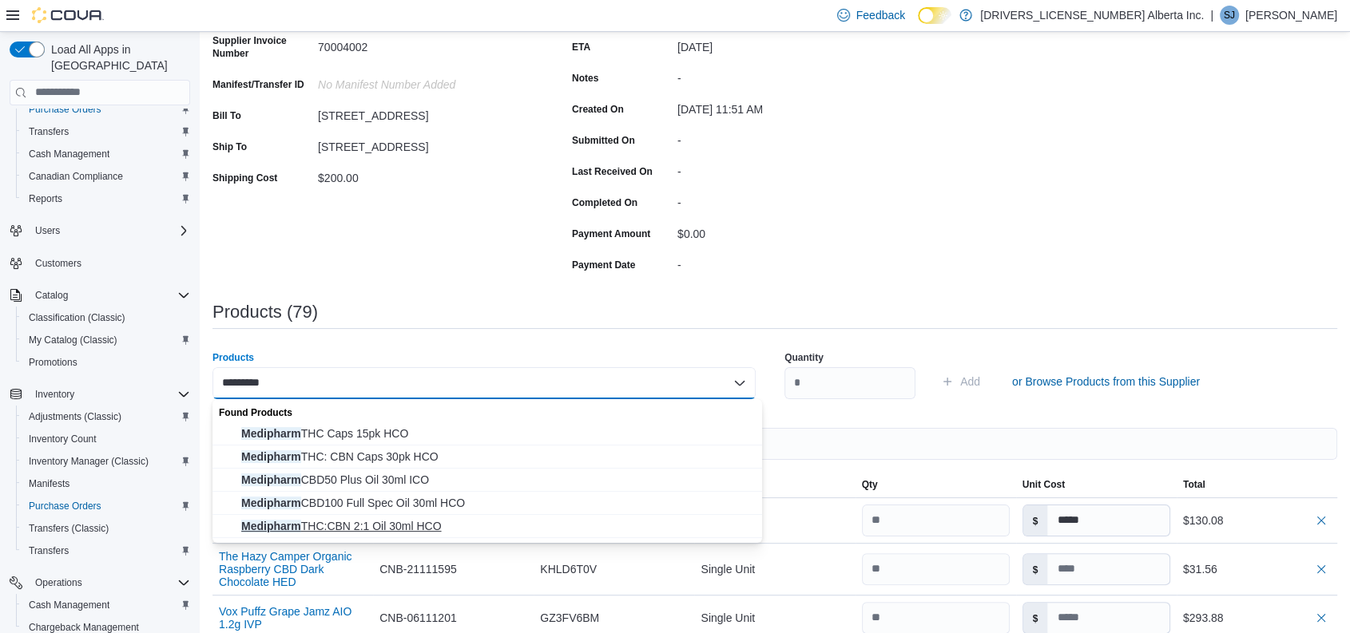
type input "*********"
click at [411, 522] on span "Medipharm THC:CBN 2:1 Oil 30ml HCO" at bounding box center [496, 526] width 511 height 16
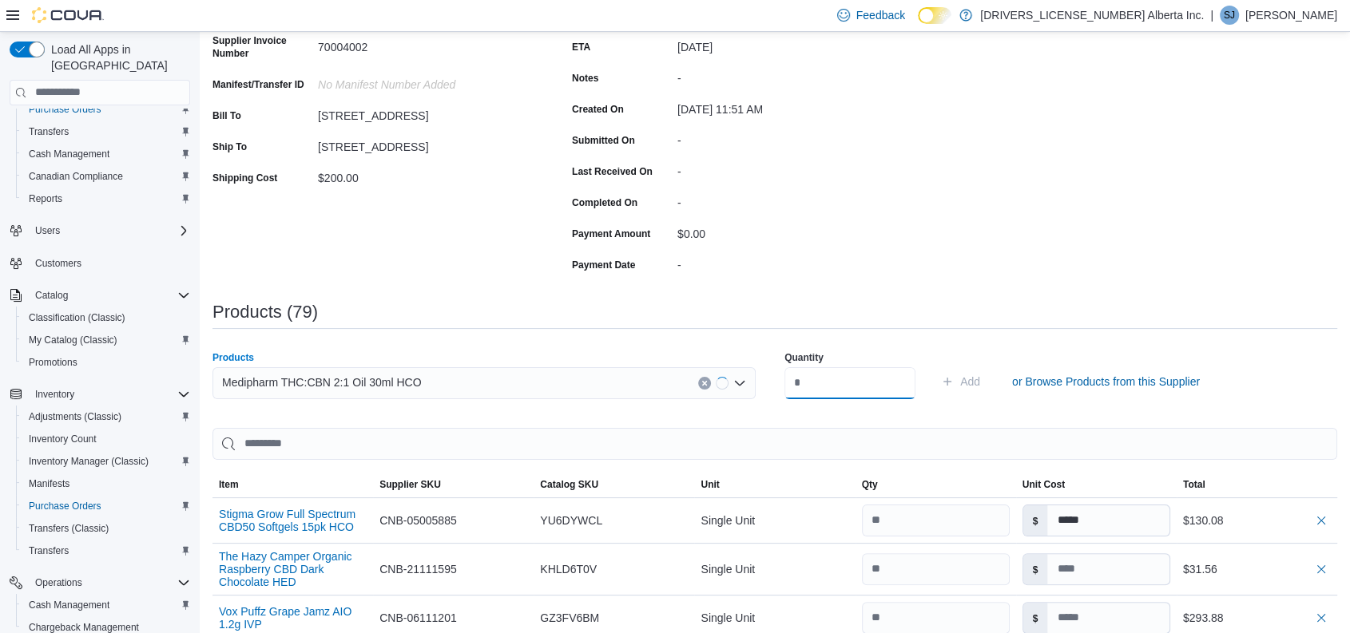
click at [820, 391] on input "number" at bounding box center [849, 383] width 131 height 32
type input "**"
click at [935, 366] on button "Add" at bounding box center [961, 382] width 52 height 32
type input "*****"
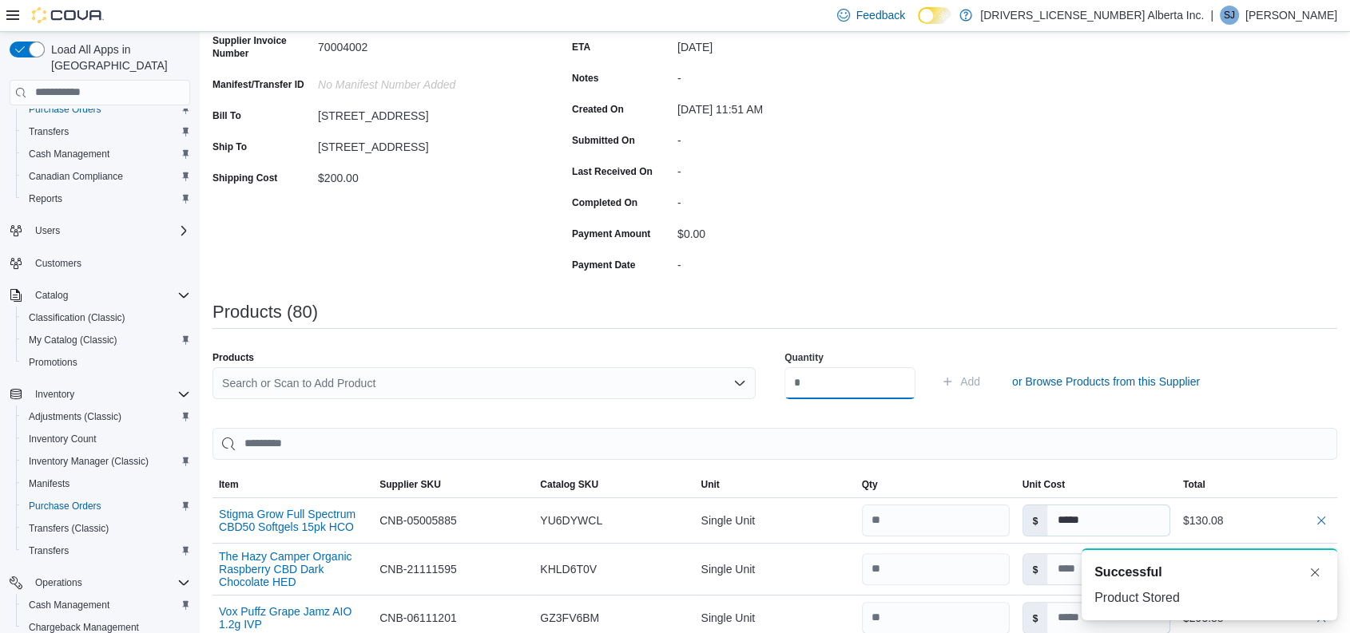
scroll to position [0, 0]
click at [363, 387] on div "Search or Scan to Add Product" at bounding box center [483, 383] width 543 height 32
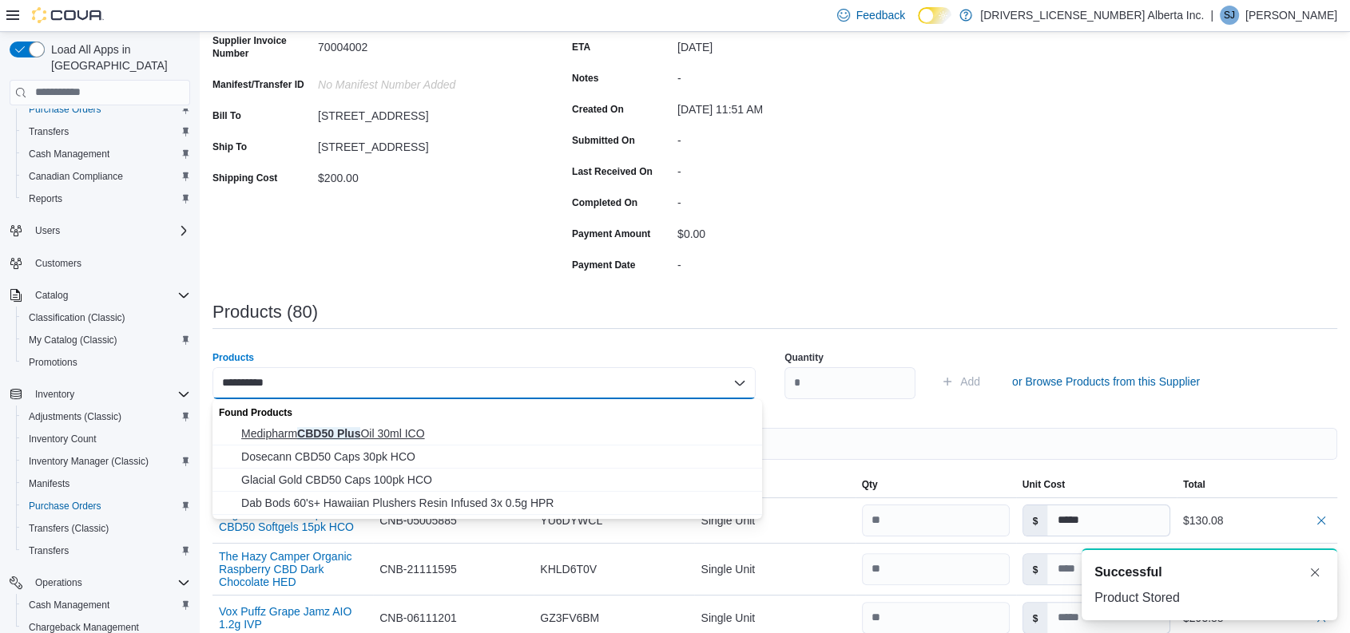
type input "**********"
click at [383, 429] on span "Medipharm CBD50 Plus Oil 30ml ICO" at bounding box center [496, 434] width 511 height 16
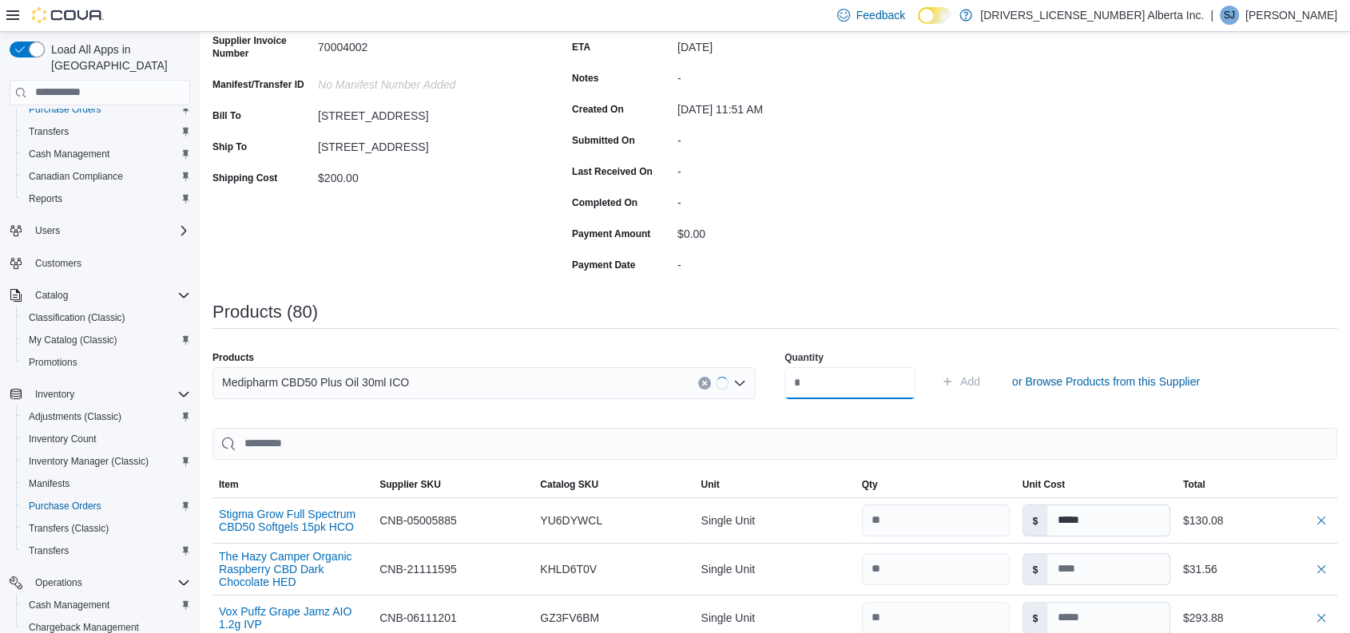
click at [860, 377] on input "number" at bounding box center [849, 383] width 131 height 32
type input "**"
click at [935, 366] on button "Add" at bounding box center [961, 382] width 52 height 32
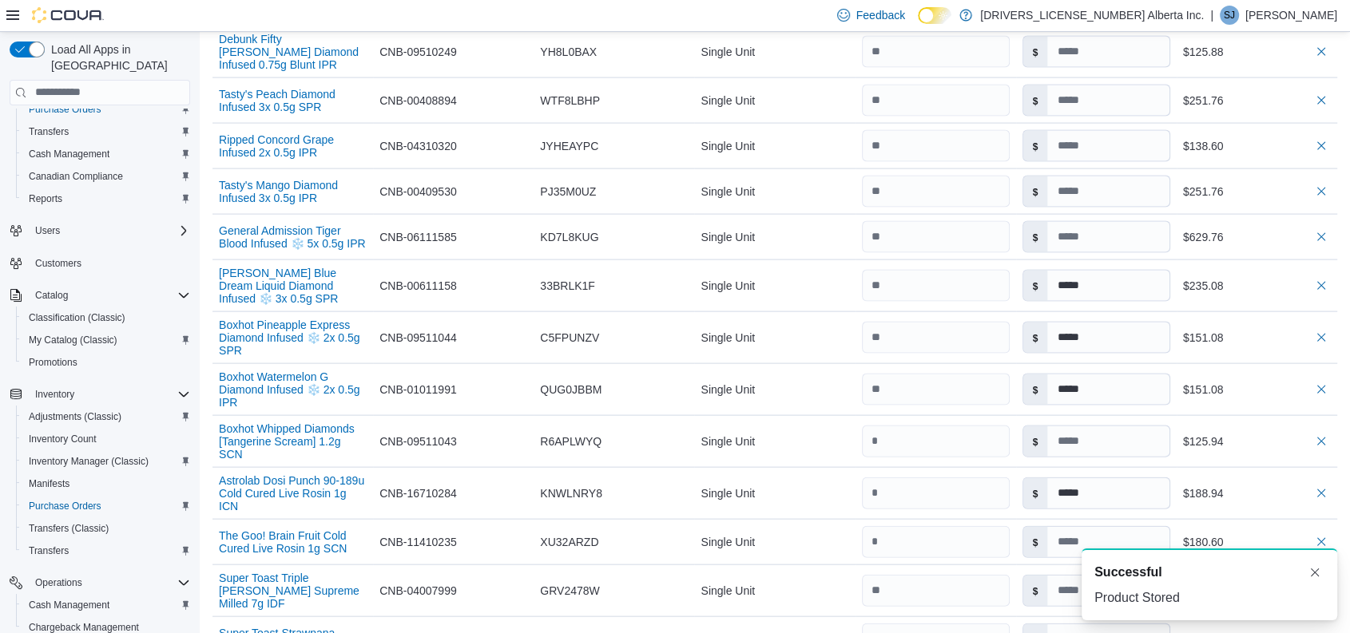
scroll to position [4070, 0]
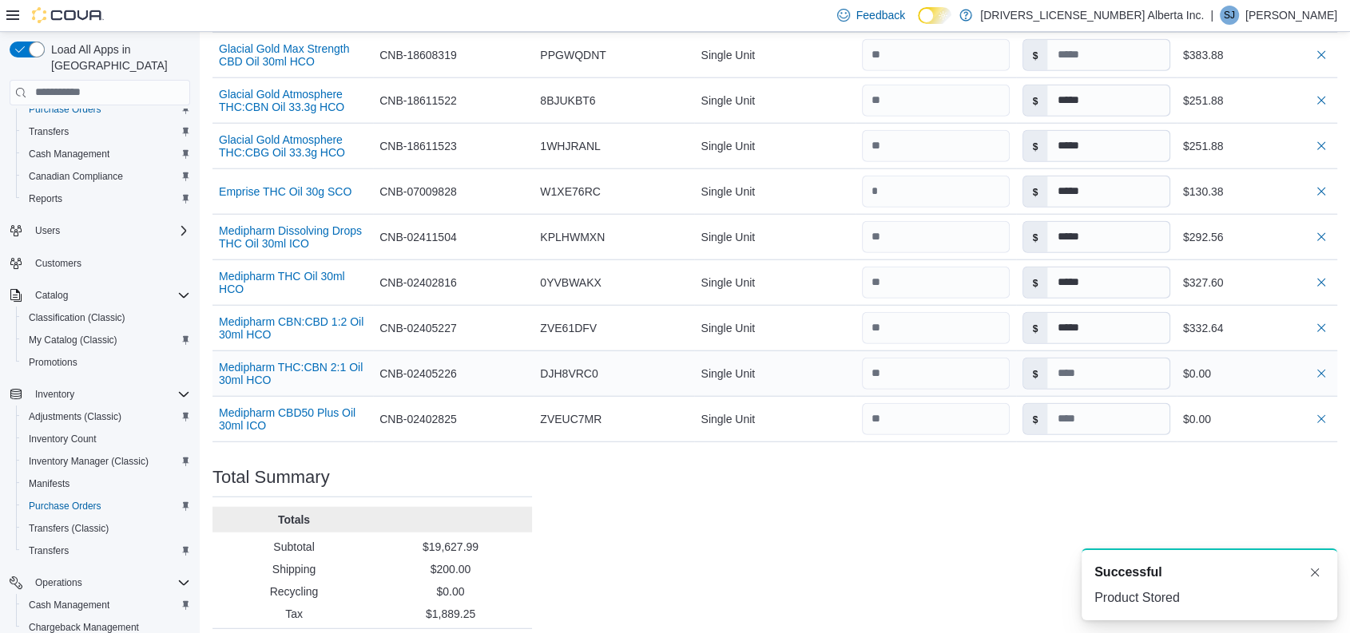
click at [1076, 356] on div "$" at bounding box center [1096, 373] width 161 height 45
click at [1076, 359] on input at bounding box center [1107, 374] width 121 height 30
type input "*****"
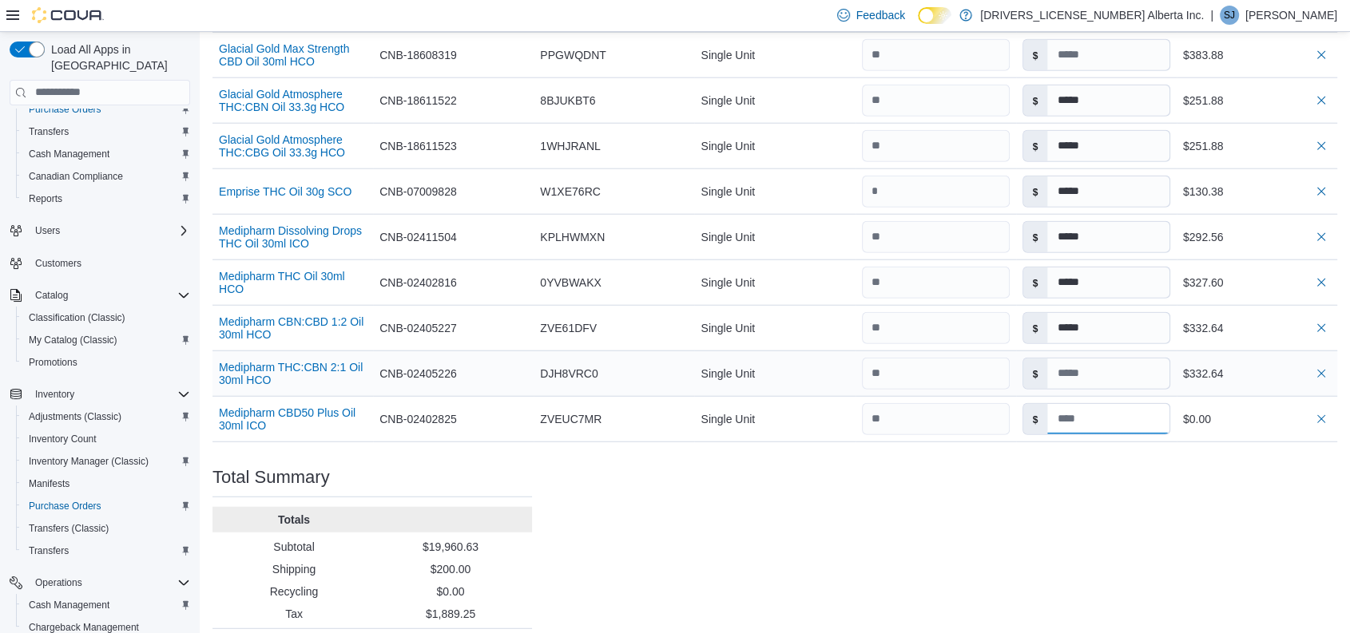
type input "*****"
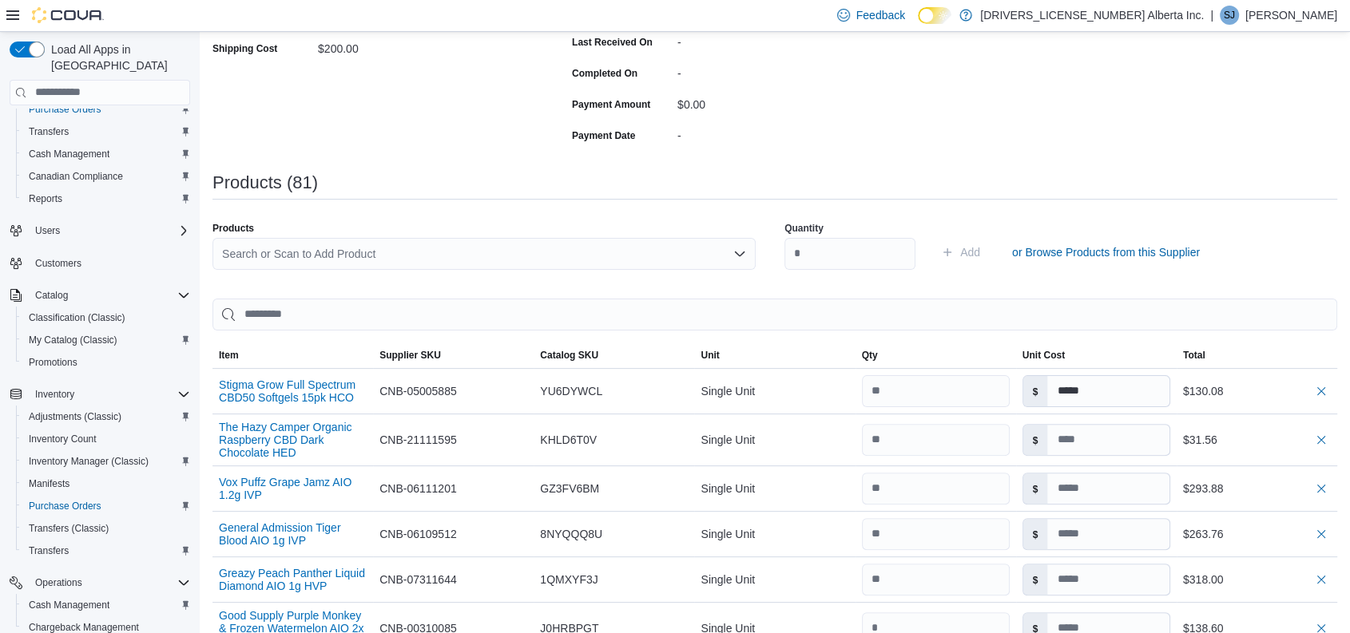
scroll to position [337, 0]
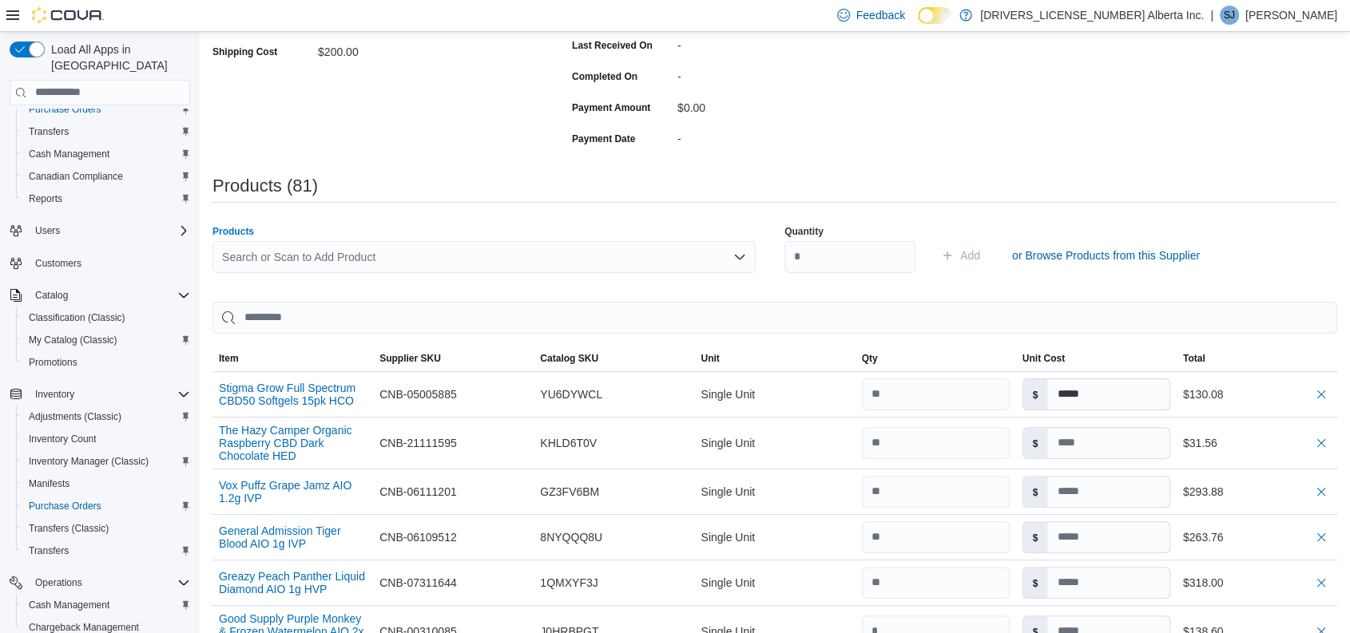
click at [369, 248] on div "Search or Scan to Add Product" at bounding box center [483, 257] width 543 height 32
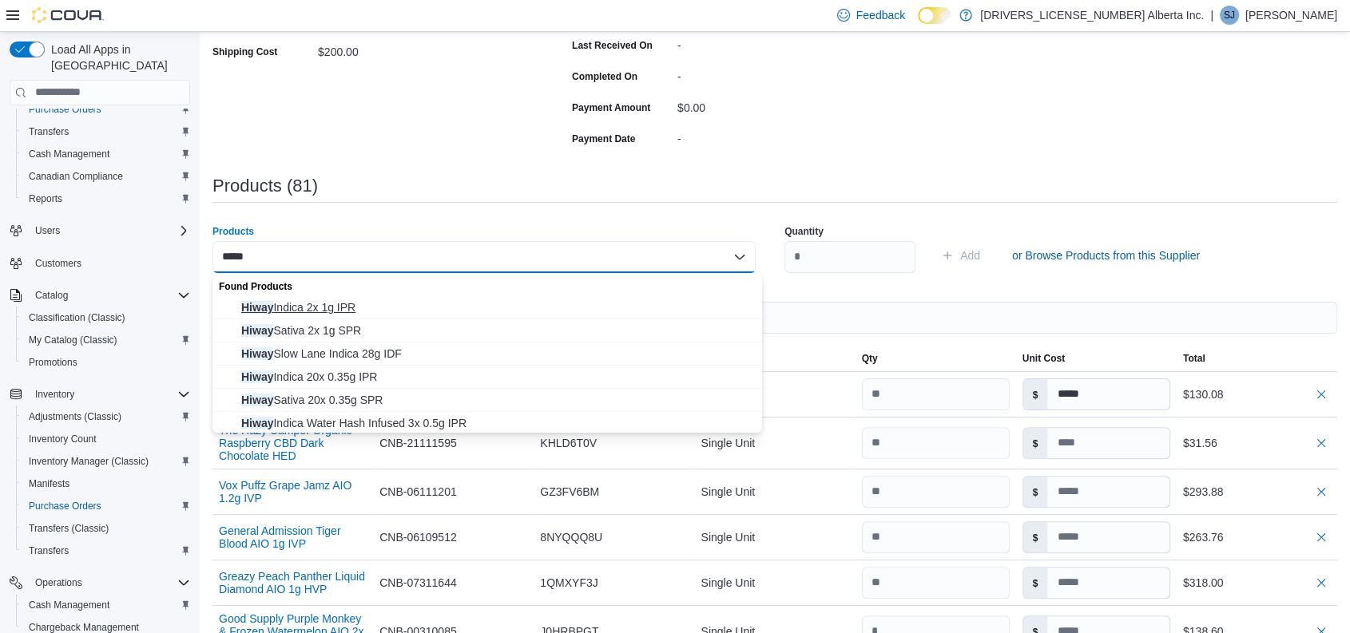
type input "*****"
click at [323, 300] on span "Hiway Indica 2x 1g IPR" at bounding box center [496, 308] width 511 height 16
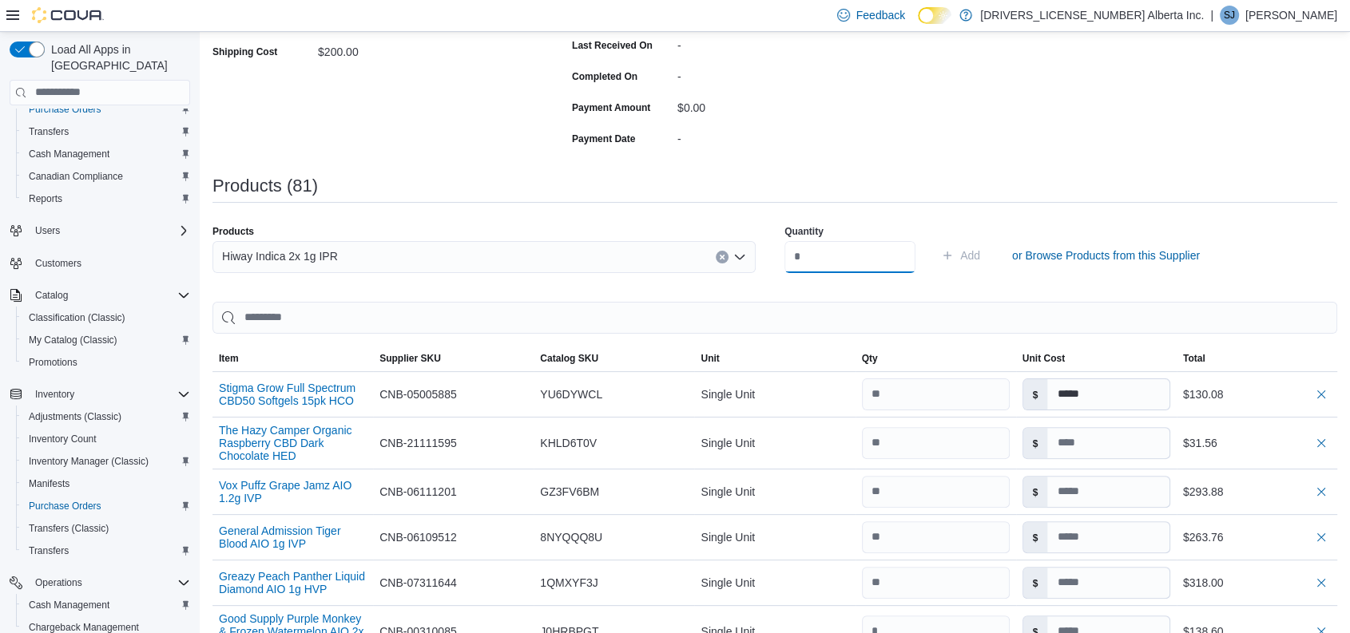
click at [824, 262] on input "number" at bounding box center [849, 257] width 131 height 32
type input "**"
click at [935, 240] on button "Add" at bounding box center [961, 256] width 52 height 32
type input "*****"
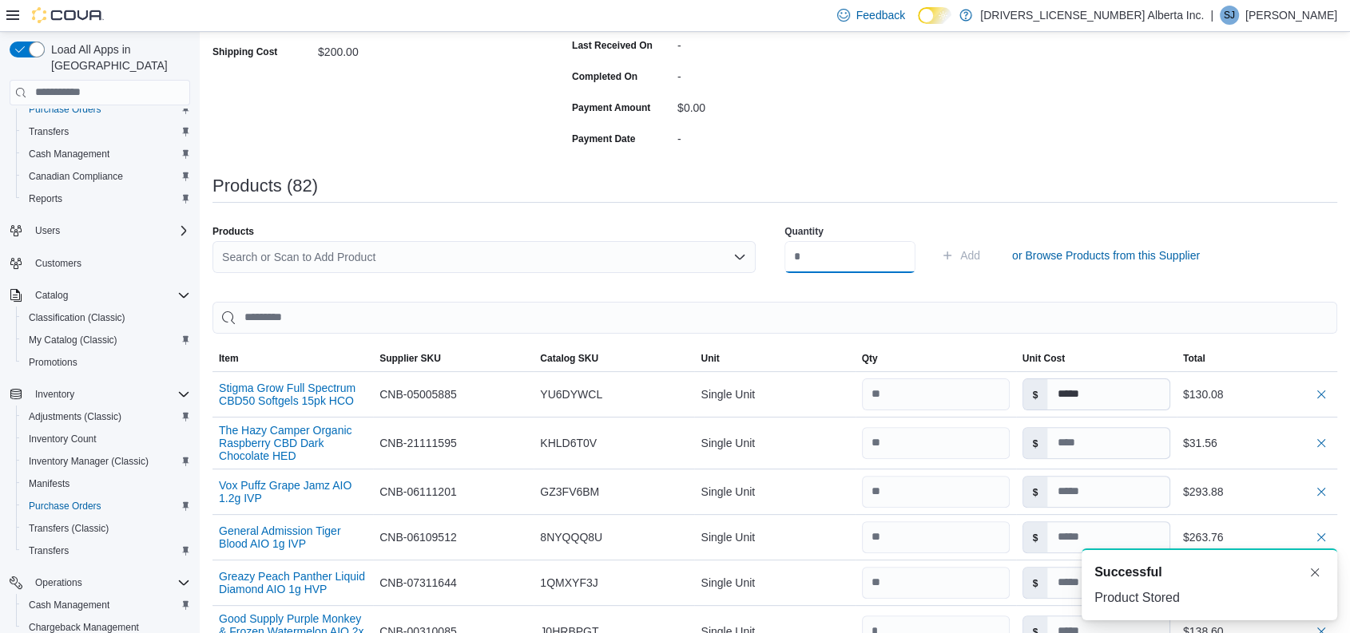
scroll to position [0, 0]
click at [552, 255] on div "Search or Scan to Add Product" at bounding box center [483, 257] width 543 height 32
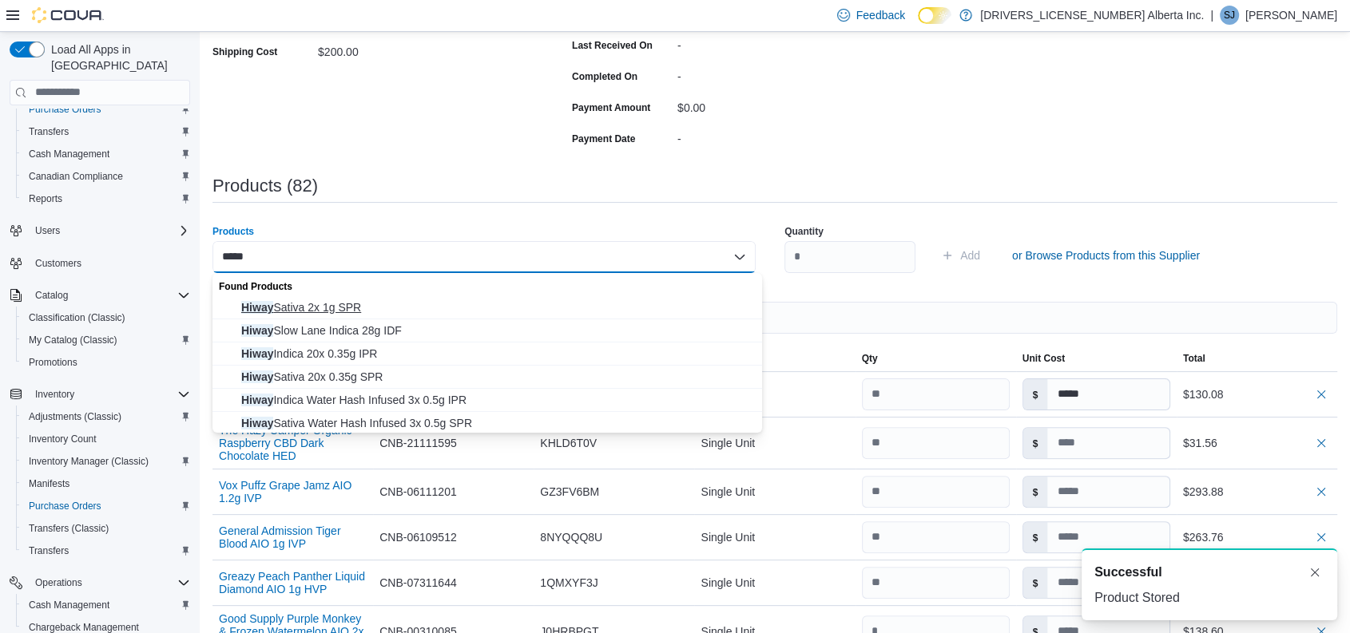
type input "*****"
click at [378, 300] on span "Hiway Sativa 2x 1g SPR" at bounding box center [496, 308] width 511 height 16
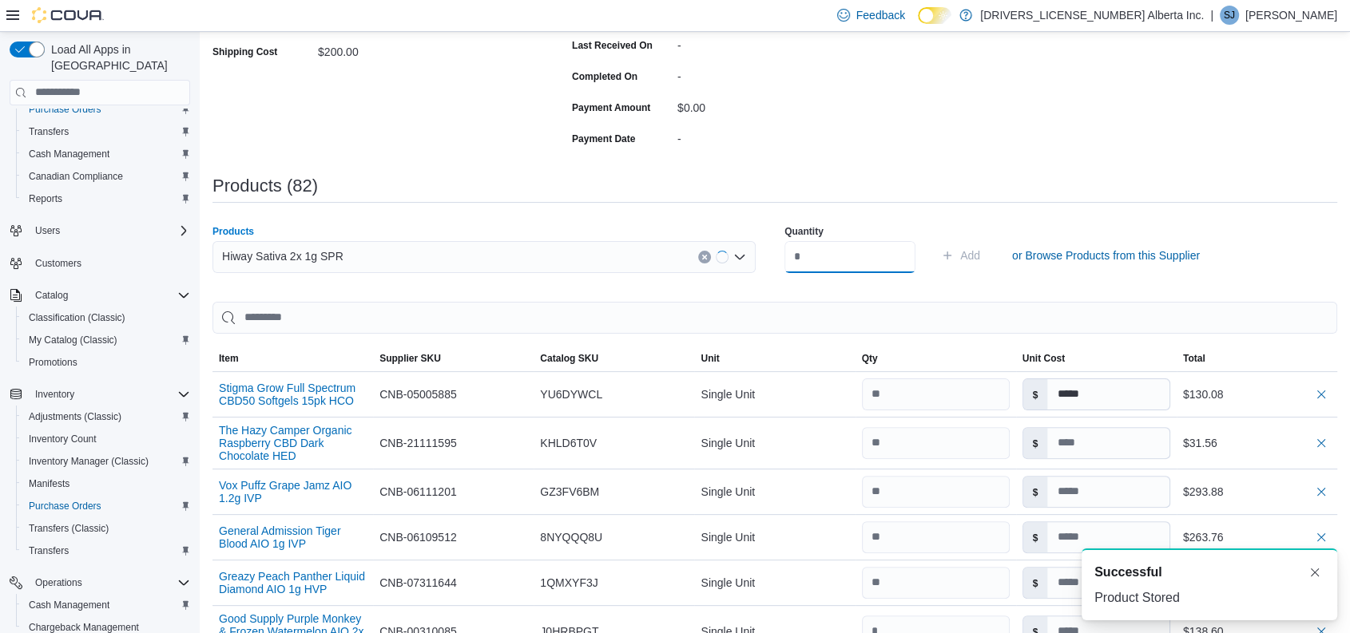
click at [831, 255] on input "number" at bounding box center [849, 257] width 131 height 32
type input "**"
click at [935, 240] on button "Add" at bounding box center [961, 256] width 52 height 32
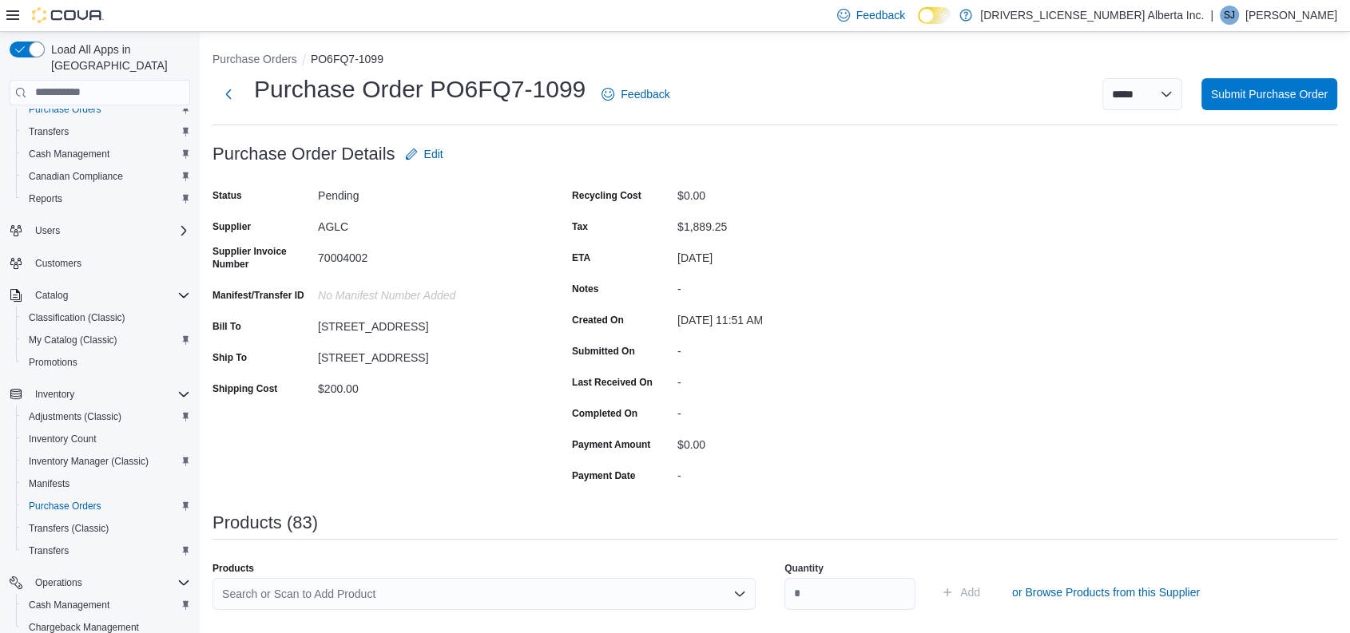
click at [338, 582] on div "Search or Scan to Add Product" at bounding box center [483, 594] width 543 height 32
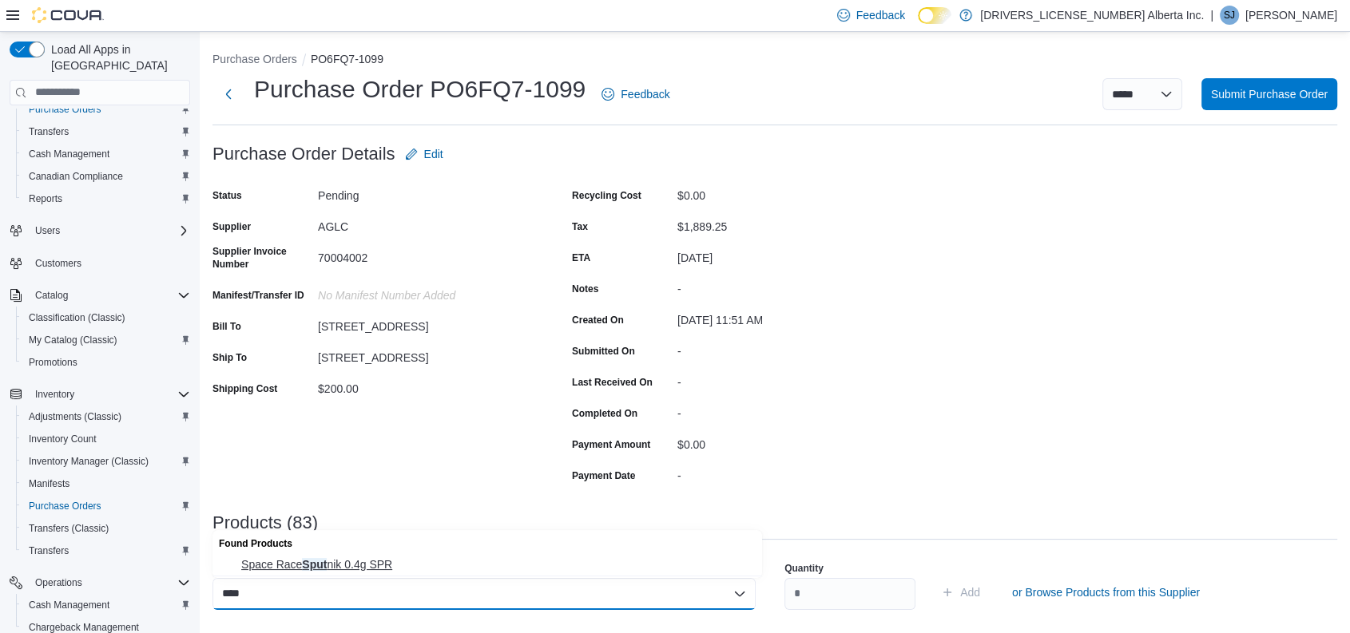
type input "****"
click at [336, 573] on button "Space Race Sput nik 0.4g SPR" at bounding box center [487, 565] width 550 height 23
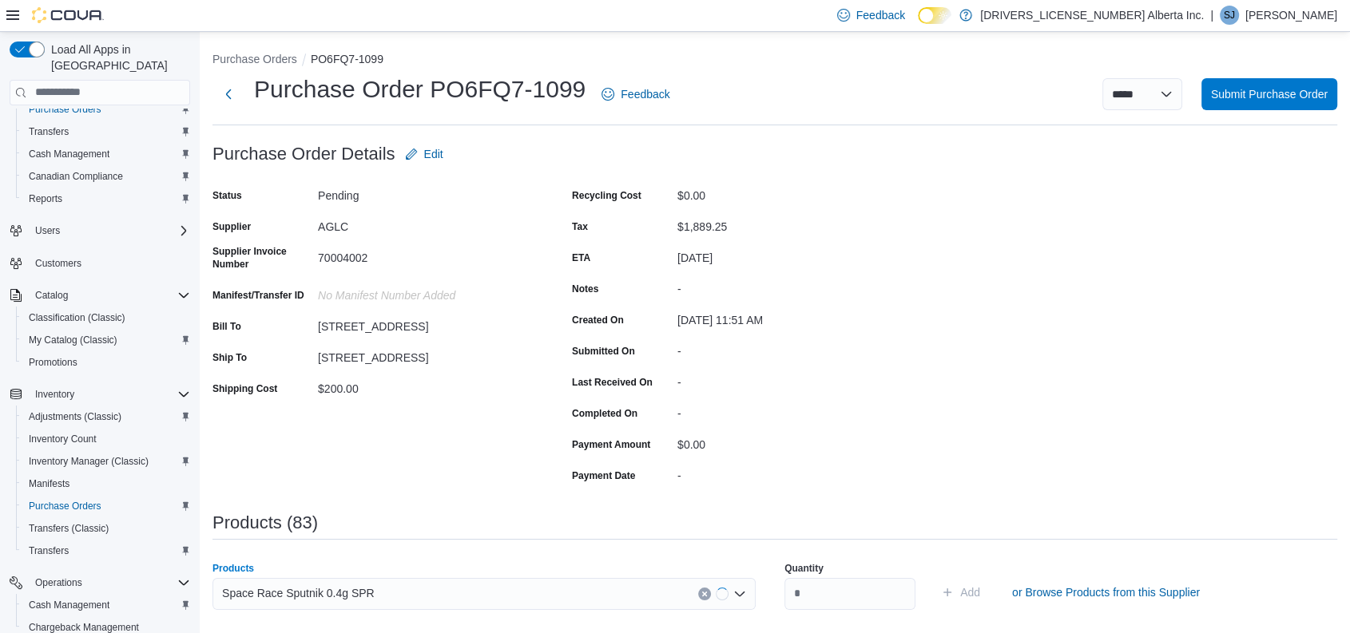
scroll to position [224, 0]
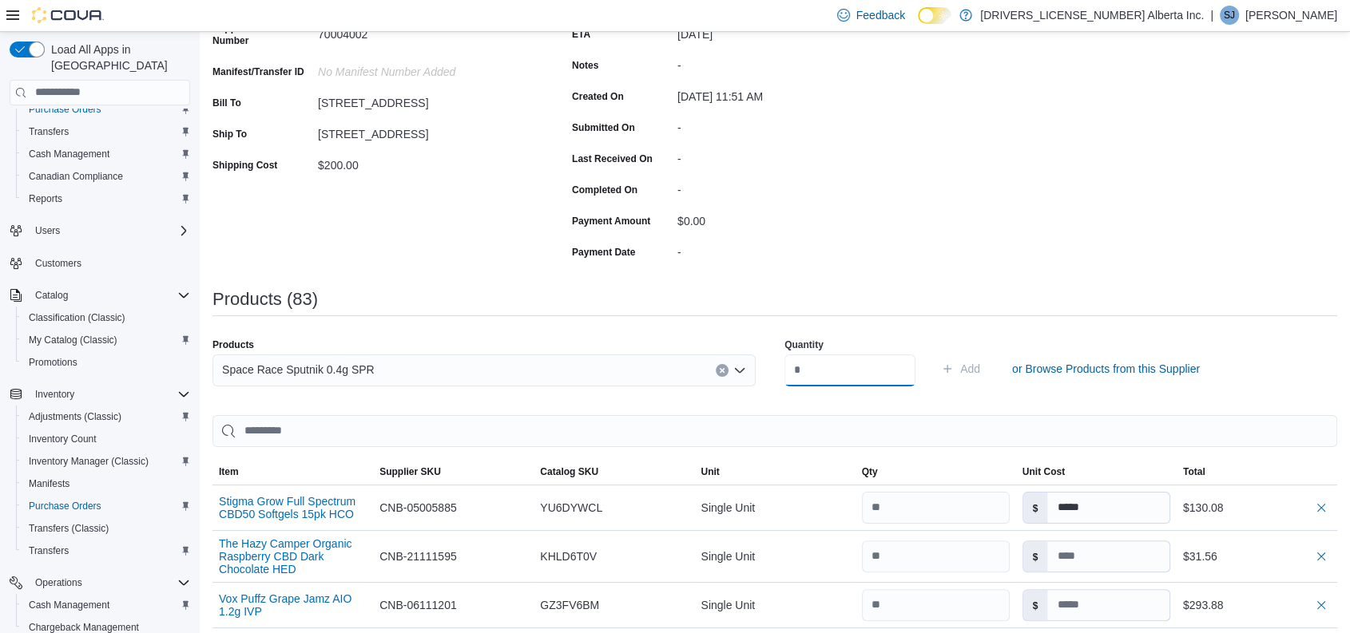
click at [836, 373] on input "number" at bounding box center [849, 371] width 131 height 32
type input "***"
click at [935, 353] on button "Add" at bounding box center [961, 369] width 52 height 32
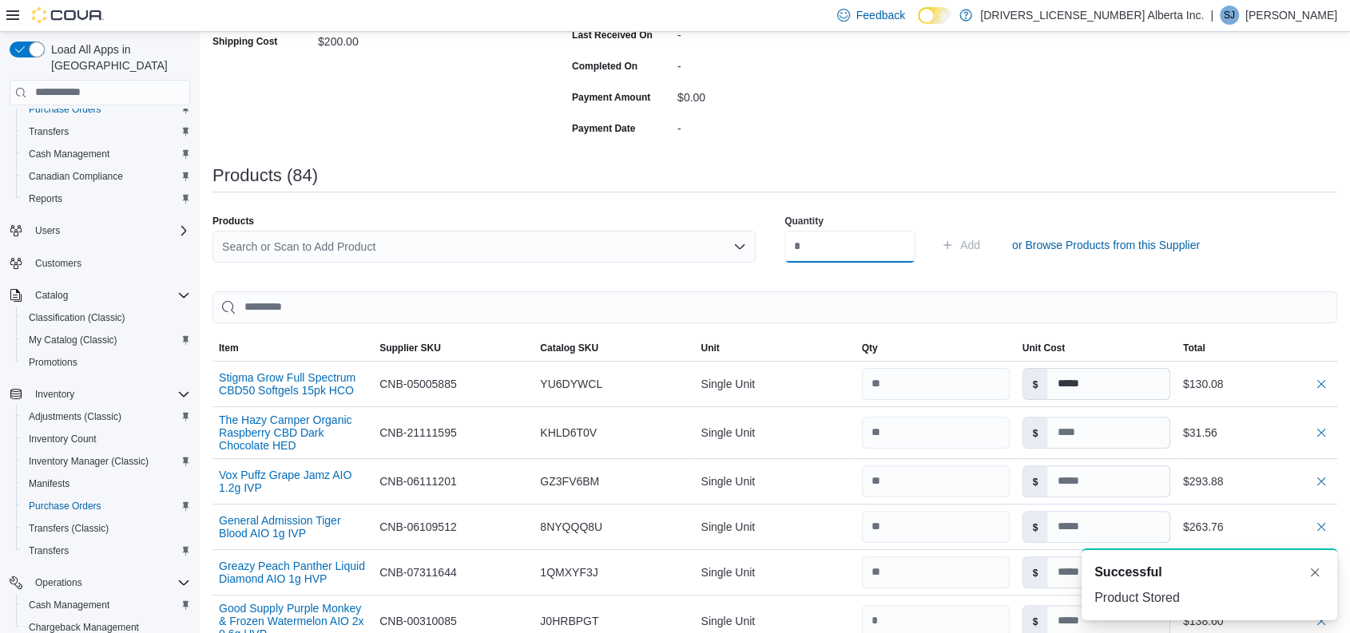
scroll to position [254, 0]
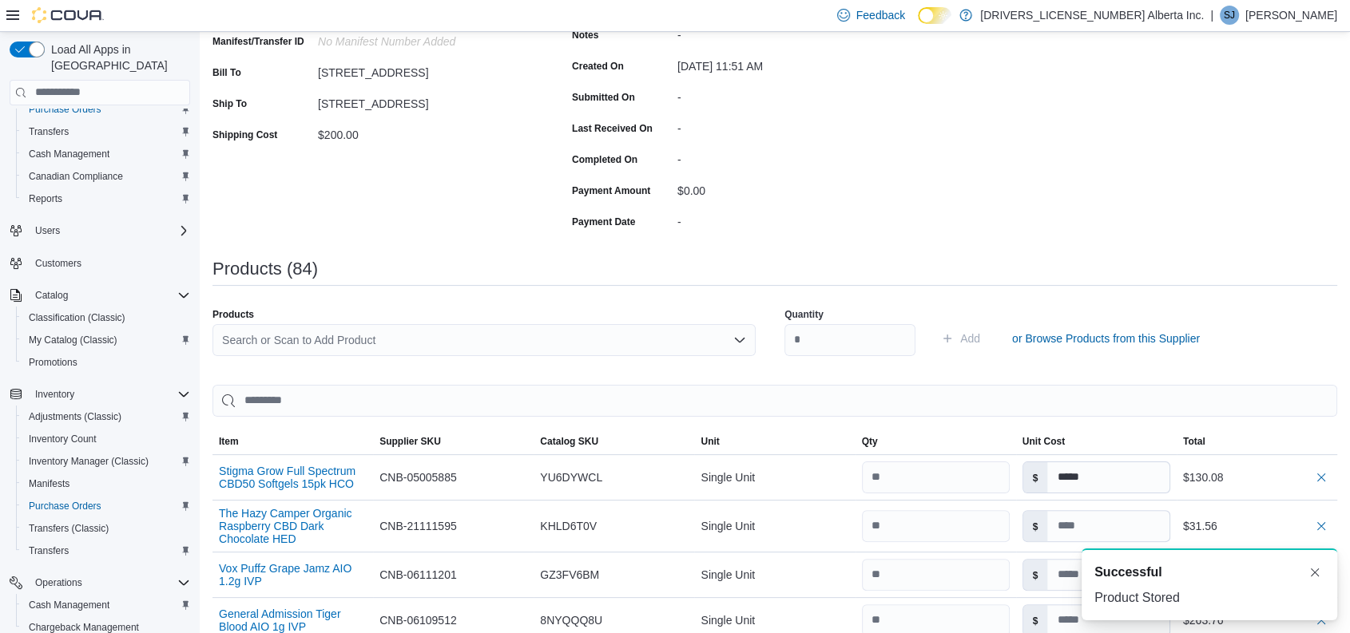
click at [629, 339] on div "Search or Scan to Add Product" at bounding box center [483, 340] width 543 height 32
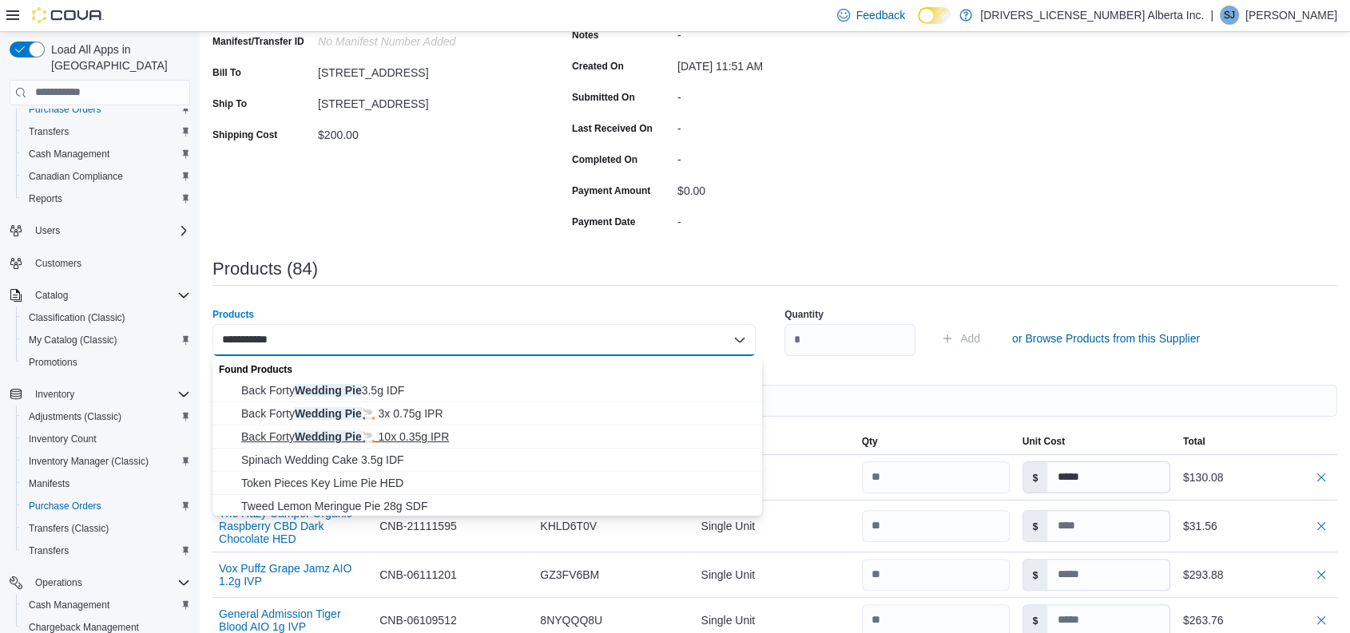
type input "**********"
click at [422, 436] on span "Back Forty Wedding Pie 🚬 10x 0.35g IPR" at bounding box center [496, 437] width 511 height 16
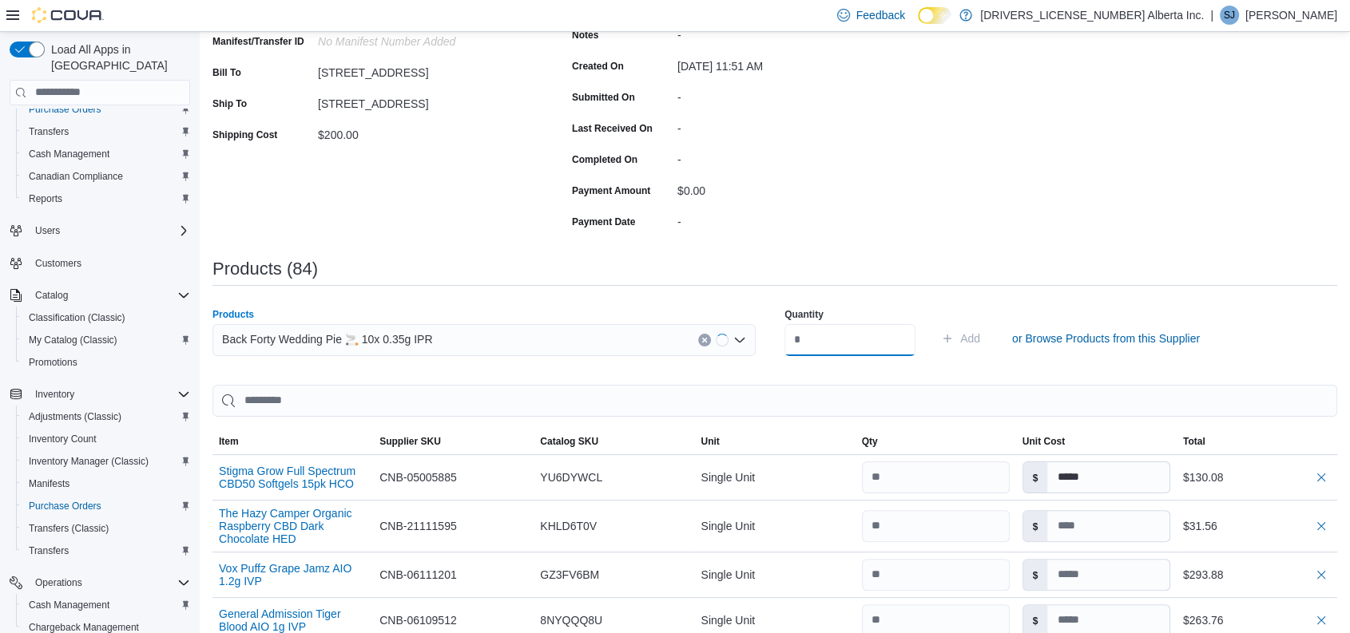
click at [814, 345] on input "number" at bounding box center [849, 340] width 131 height 32
type input "**"
click at [935, 323] on button "Add" at bounding box center [961, 339] width 52 height 32
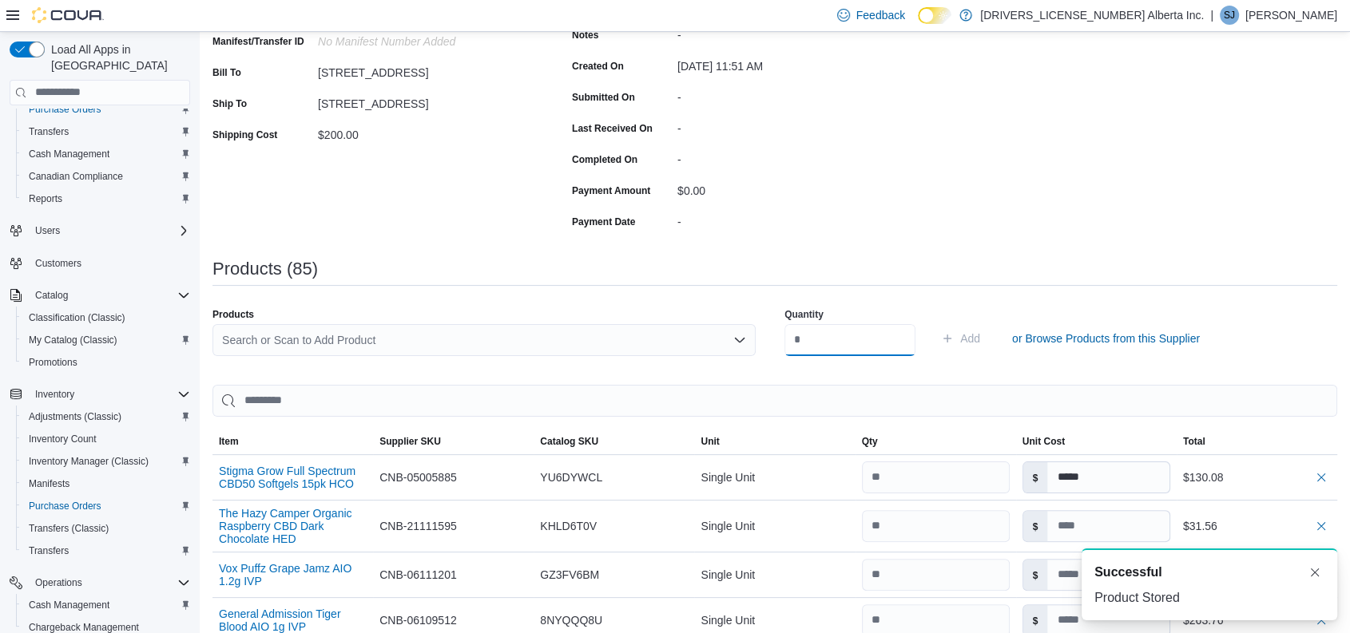
scroll to position [0, 0]
click at [403, 350] on div "Search or Scan to Add Product" at bounding box center [483, 340] width 543 height 32
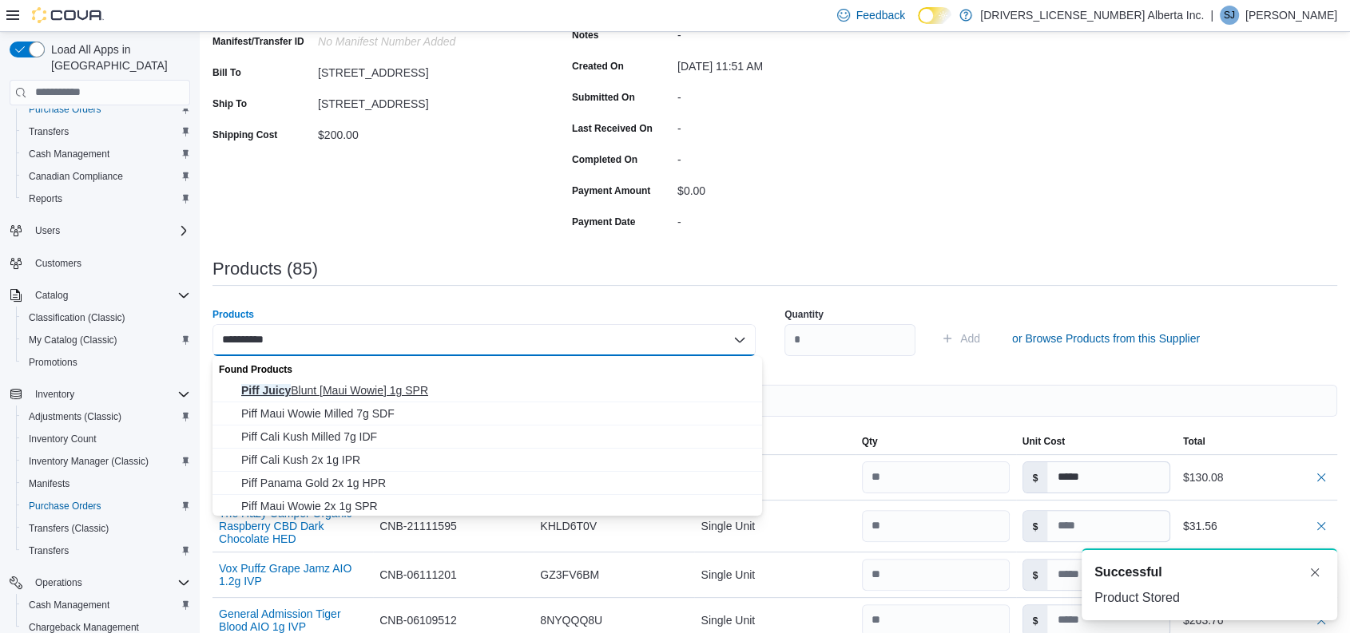
type input "**********"
click at [344, 380] on button "Piff Juicy Blunt [Maui Wowie] 1g SPR" at bounding box center [487, 390] width 550 height 23
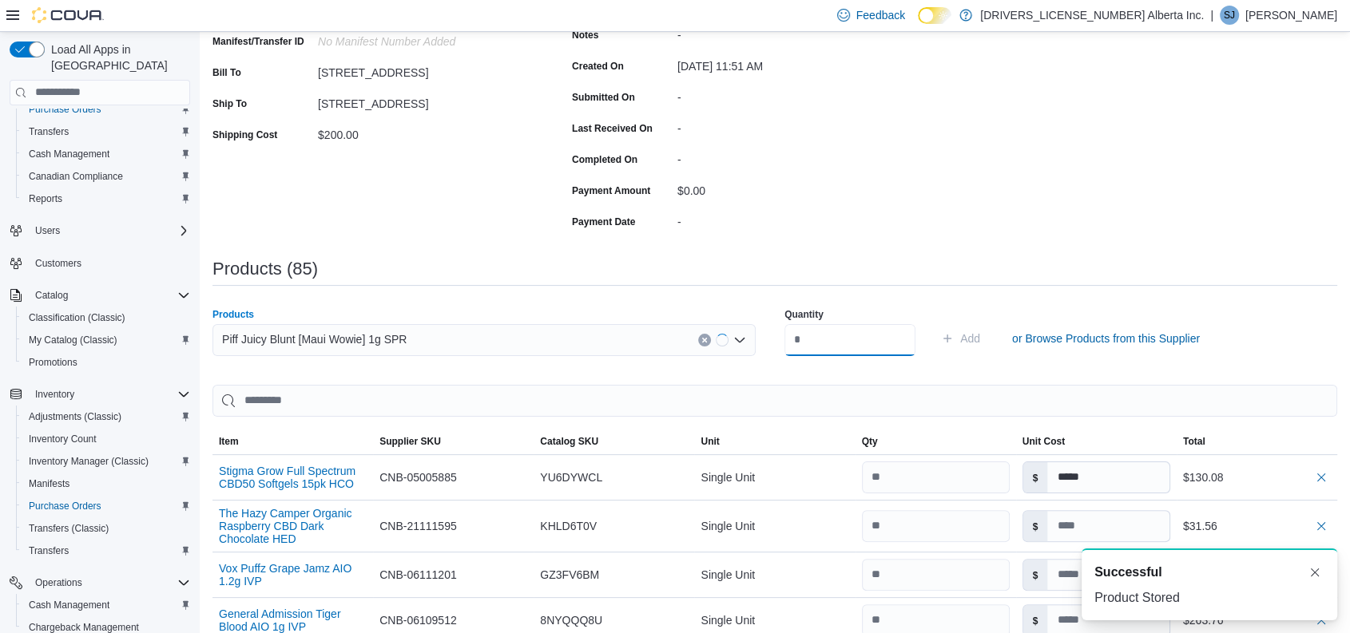
click at [822, 339] on input "number" at bounding box center [849, 340] width 131 height 32
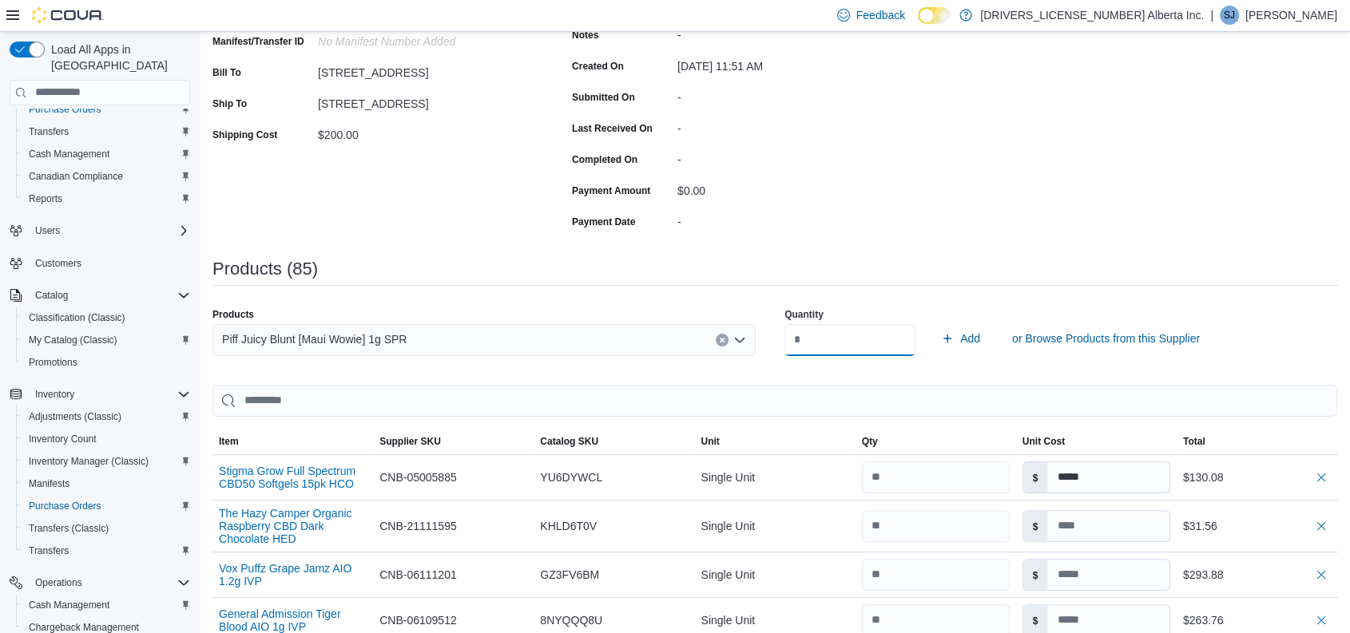
type input "**"
click at [935, 323] on button "Add" at bounding box center [961, 339] width 52 height 32
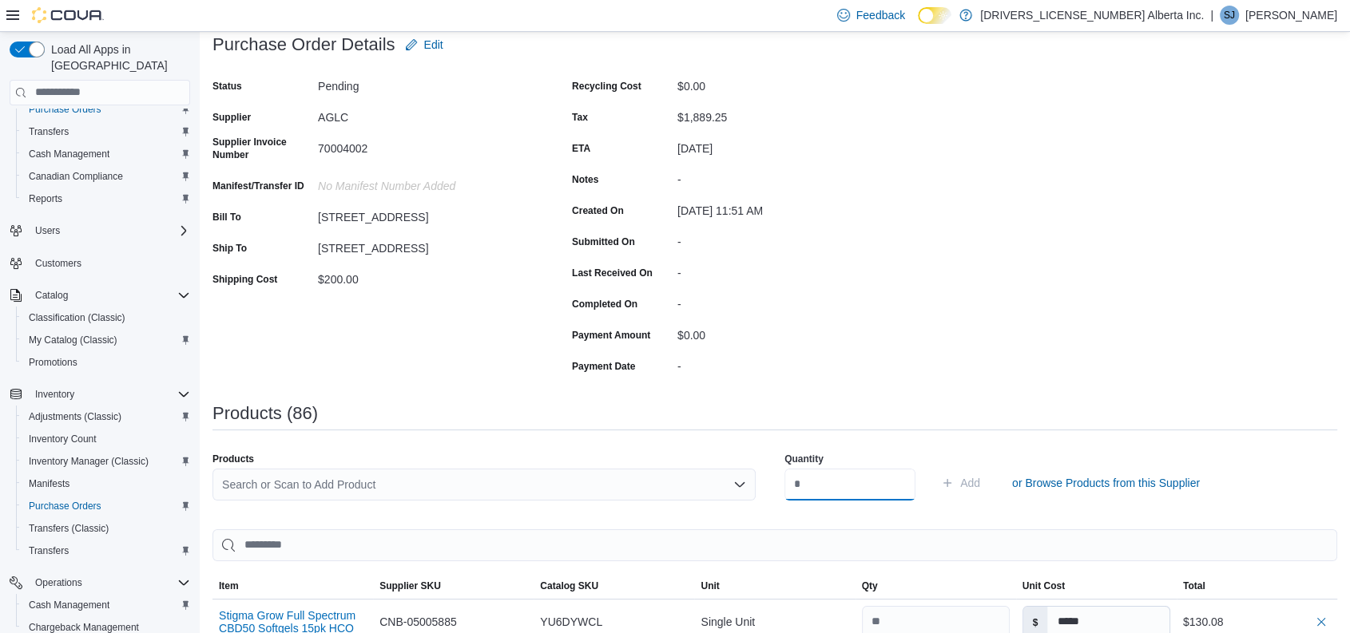
scroll to position [109, 0]
click at [381, 489] on div "Search or Scan to Add Product" at bounding box center [483, 486] width 543 height 32
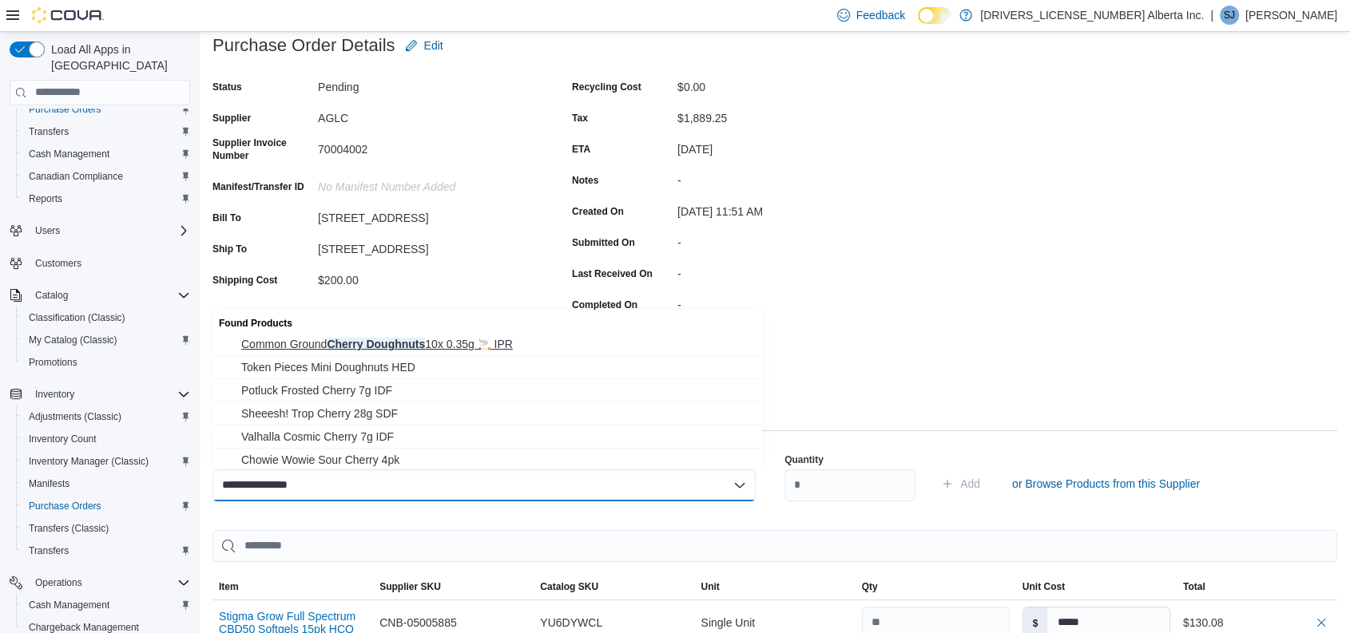
type input "**********"
click at [434, 340] on span "Common Ground Cherry Doughnuts 10x 0.35g 🚬 IPR" at bounding box center [496, 344] width 511 height 16
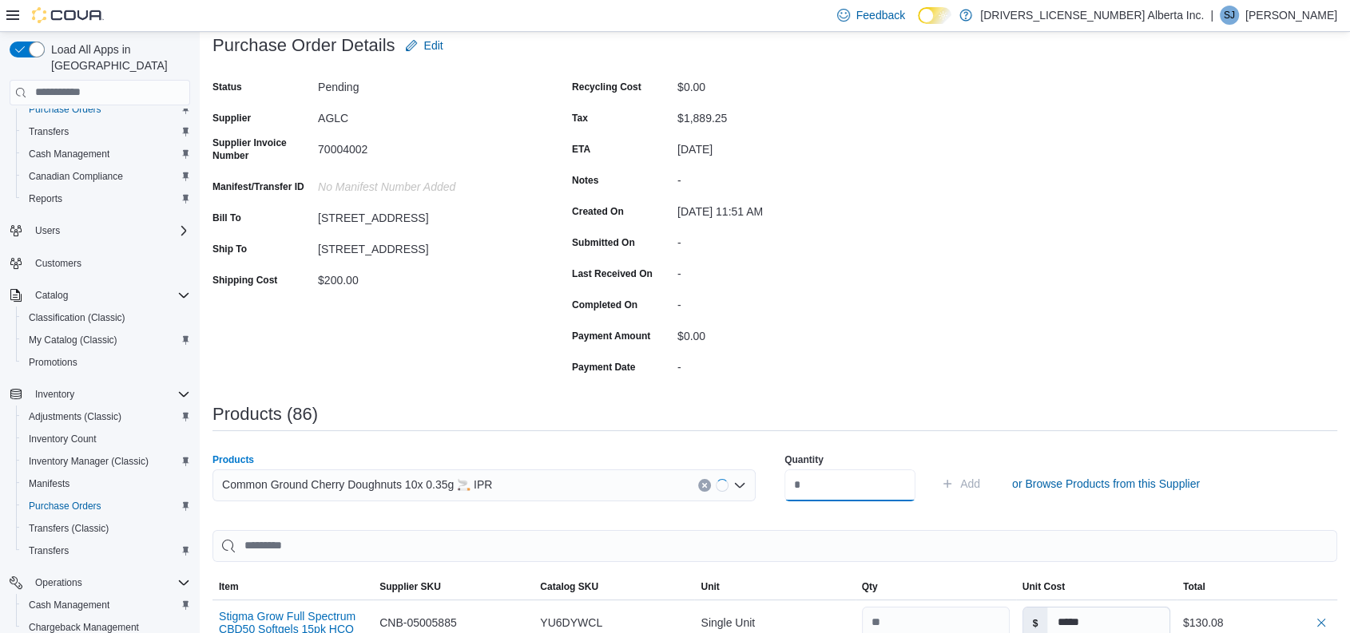
click at [848, 490] on input "number" at bounding box center [849, 486] width 131 height 32
type input "**"
click at [935, 468] on button "Add" at bounding box center [961, 484] width 52 height 32
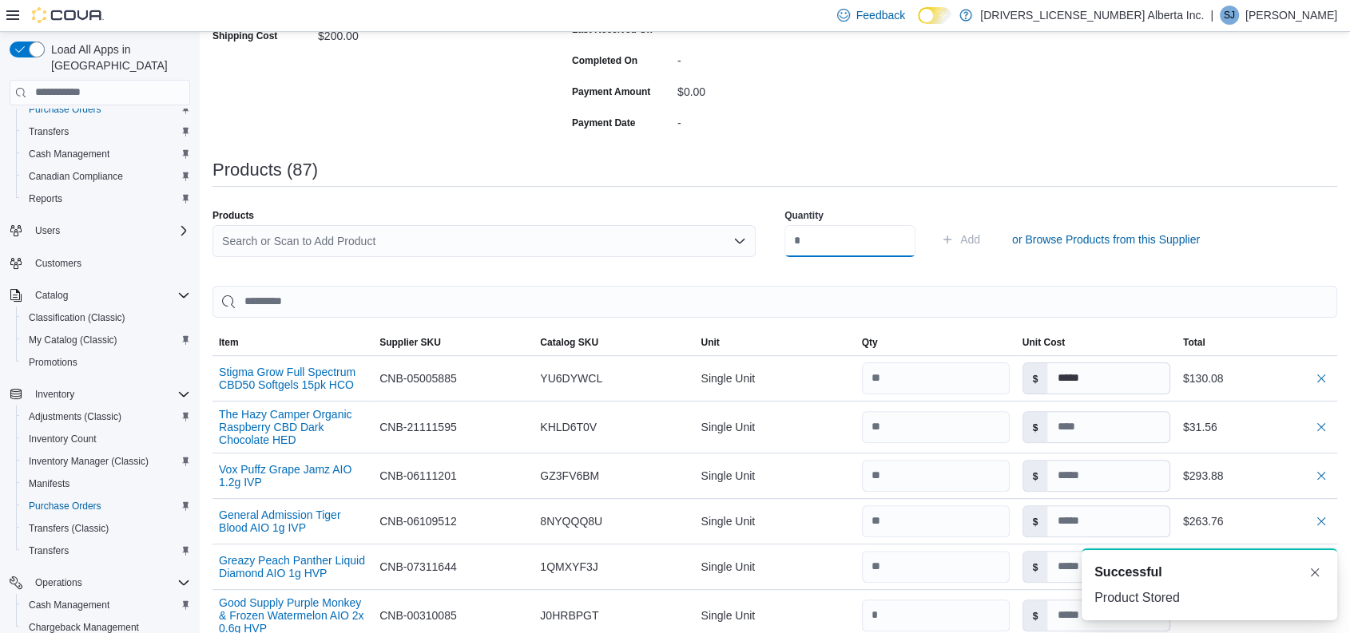
scroll to position [358, 0]
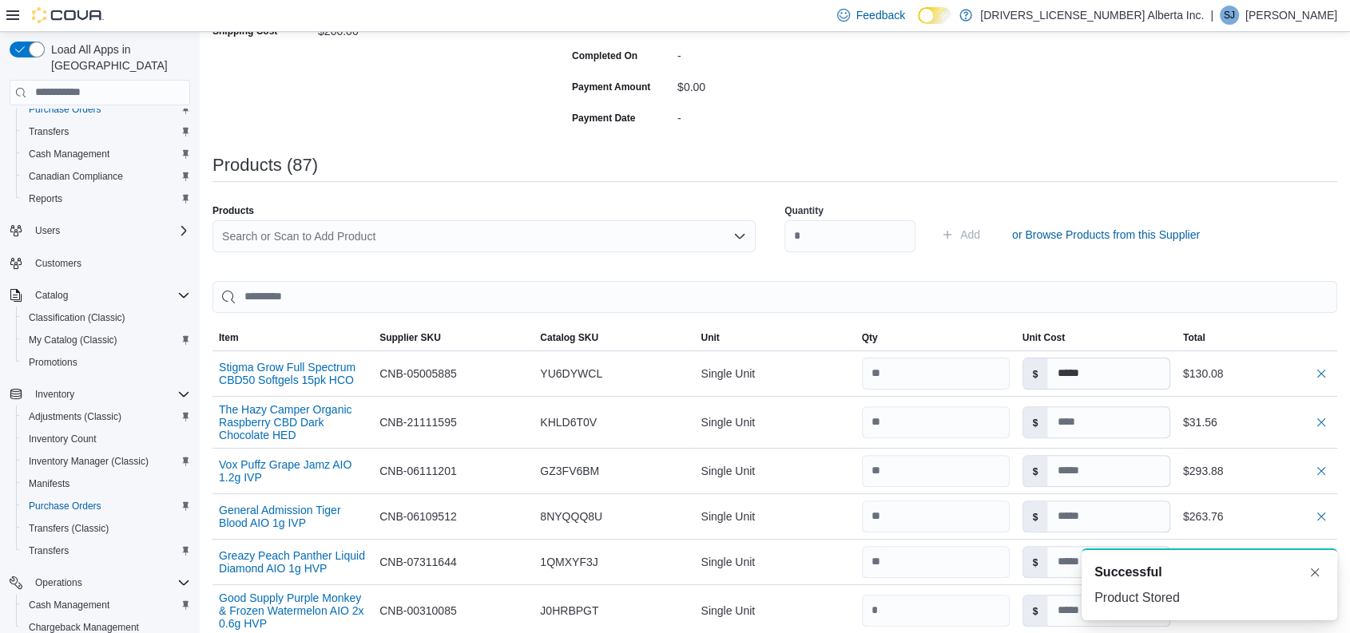
click at [611, 236] on div "Search or Scan to Add Product" at bounding box center [483, 236] width 543 height 32
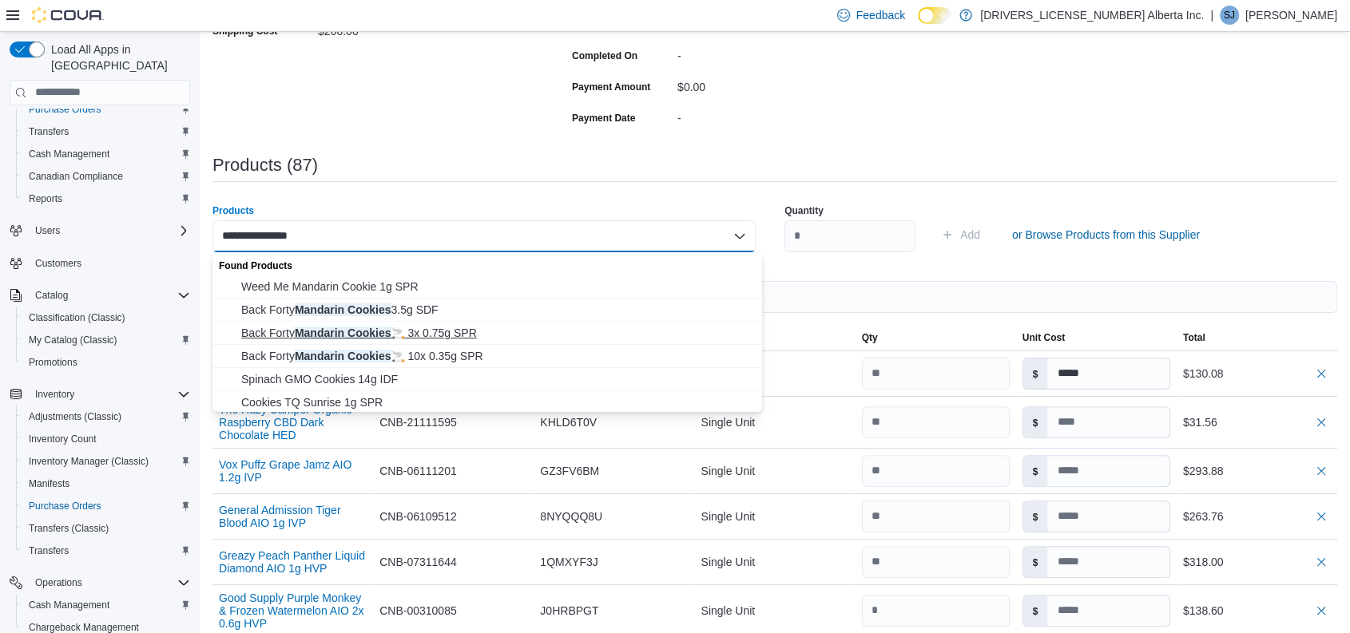
type input "**********"
click at [415, 334] on span "Back Forty Mandarin Cookies 🚬 3x 0.75g SPR" at bounding box center [496, 333] width 511 height 16
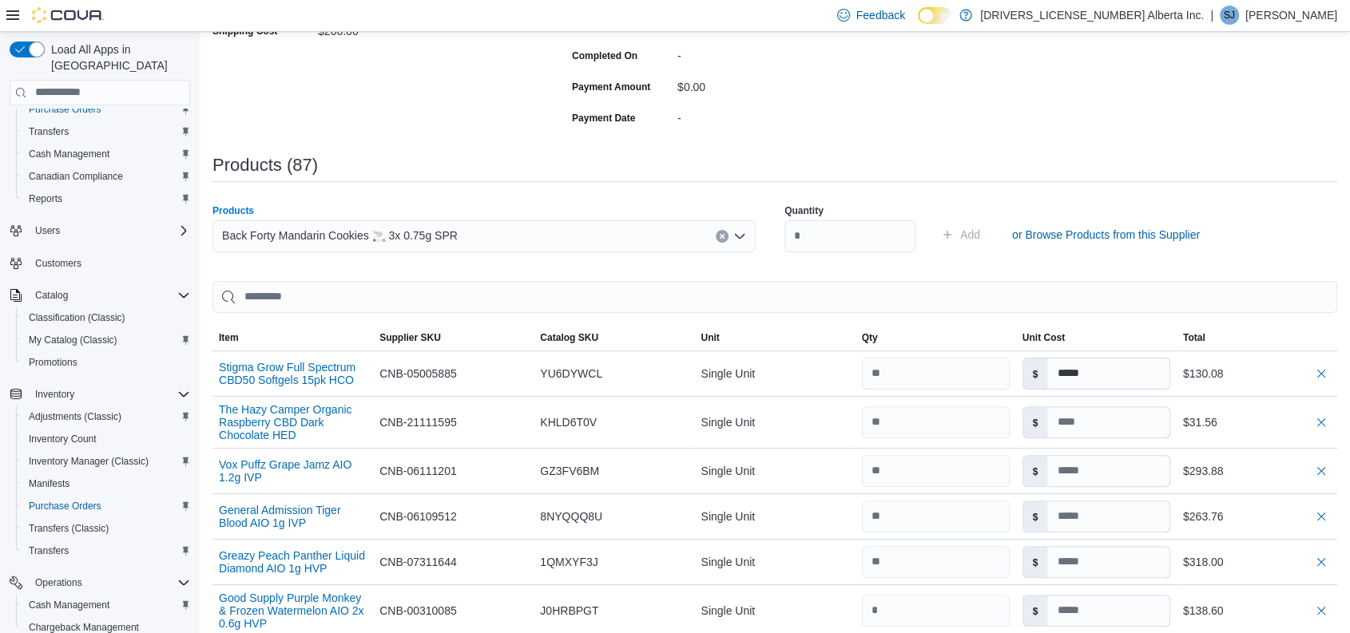
click at [599, 243] on div "Back Forty Mandarin Cookies 🚬 3x 0.75g SPR Combo box. Selected. Back Forty Mand…" at bounding box center [483, 236] width 543 height 32
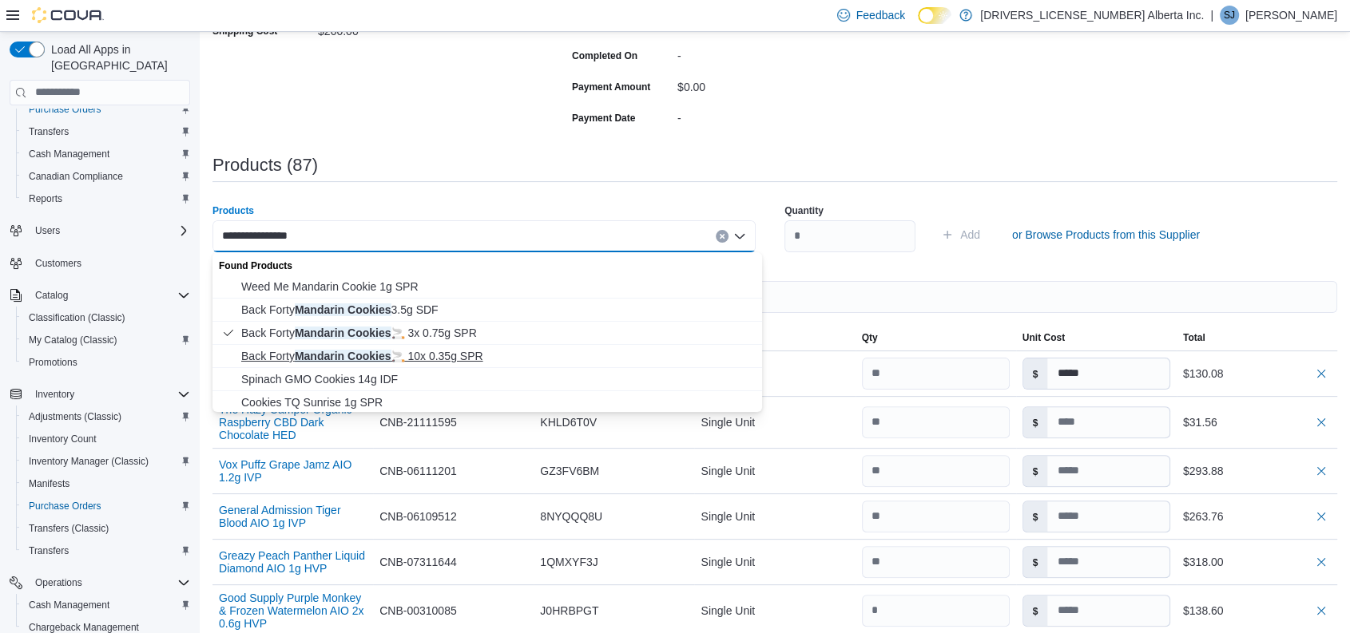
type input "**********"
click at [435, 359] on span "Back Forty Mandarin Cookies 🚬 10x 0.35g SPR" at bounding box center [496, 356] width 511 height 16
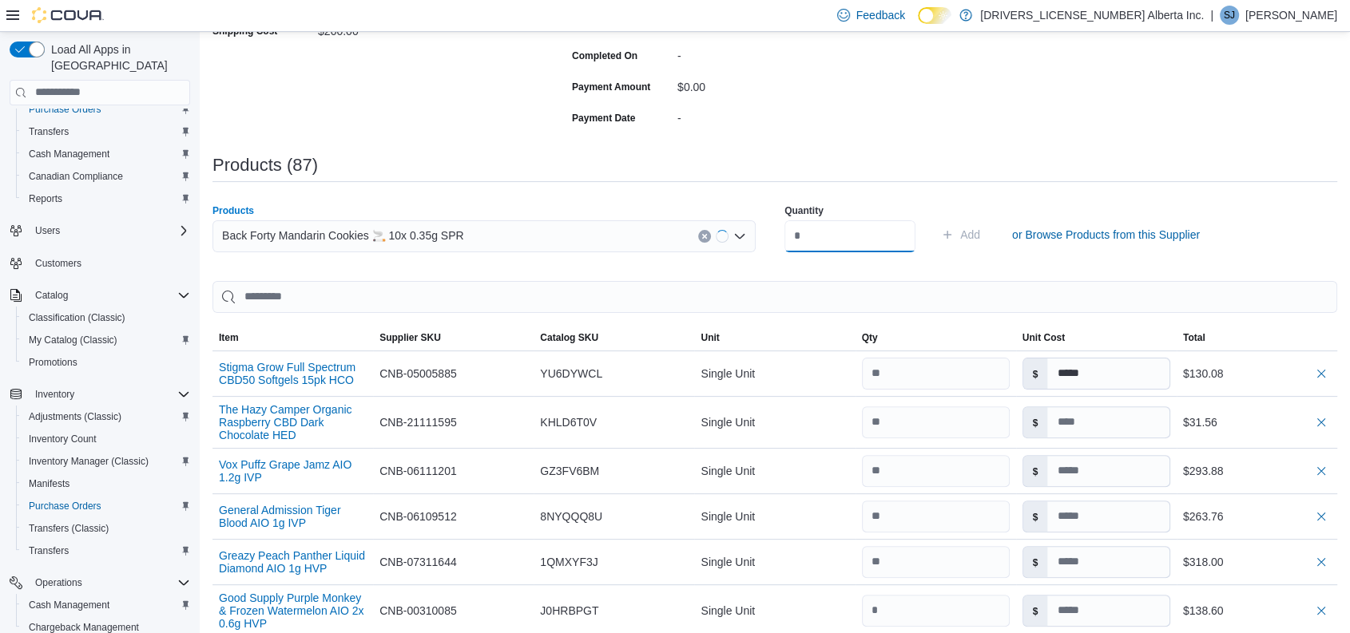
click at [844, 243] on input "number" at bounding box center [849, 236] width 131 height 32
type input "**"
click at [935, 219] on button "Add" at bounding box center [961, 235] width 52 height 32
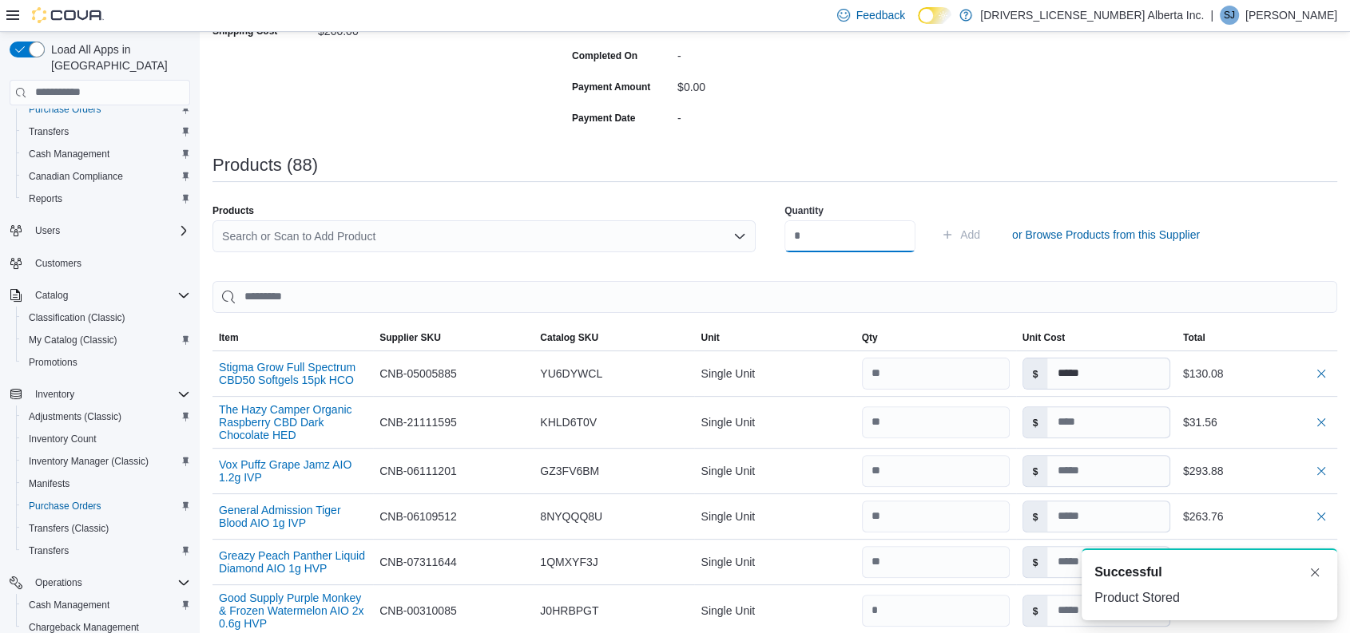
scroll to position [0, 0]
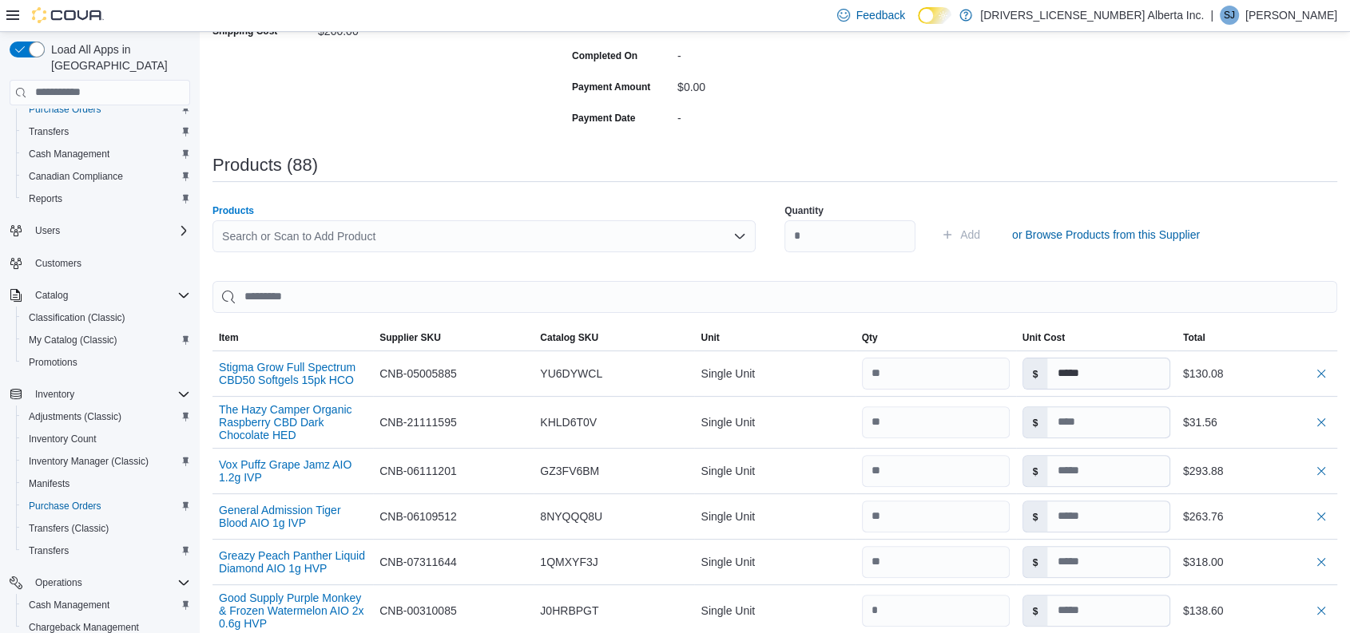
click at [452, 231] on div "Search or Scan to Add Product" at bounding box center [483, 236] width 543 height 32
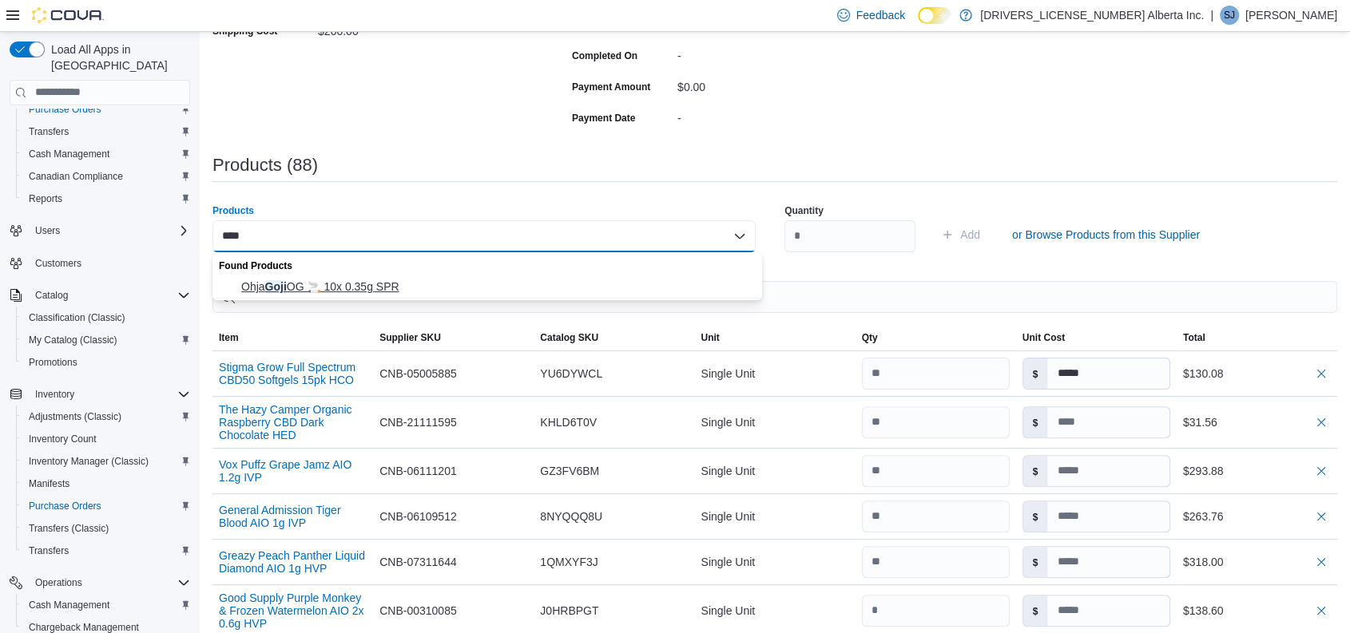
type input "****"
click at [364, 286] on span "[PERSON_NAME] OG 🚬 10x 0.35g SPR" at bounding box center [496, 287] width 511 height 16
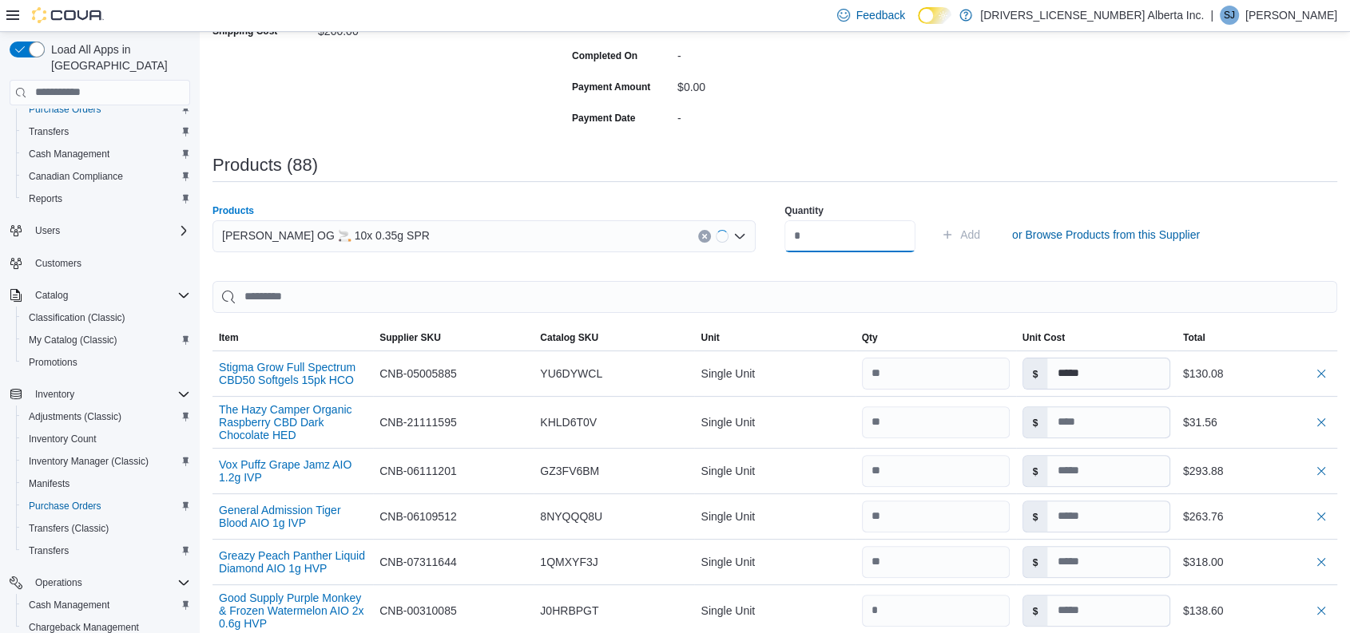
click at [831, 238] on input "number" at bounding box center [849, 236] width 131 height 32
type input "**"
click at [935, 219] on button "Add" at bounding box center [961, 235] width 52 height 32
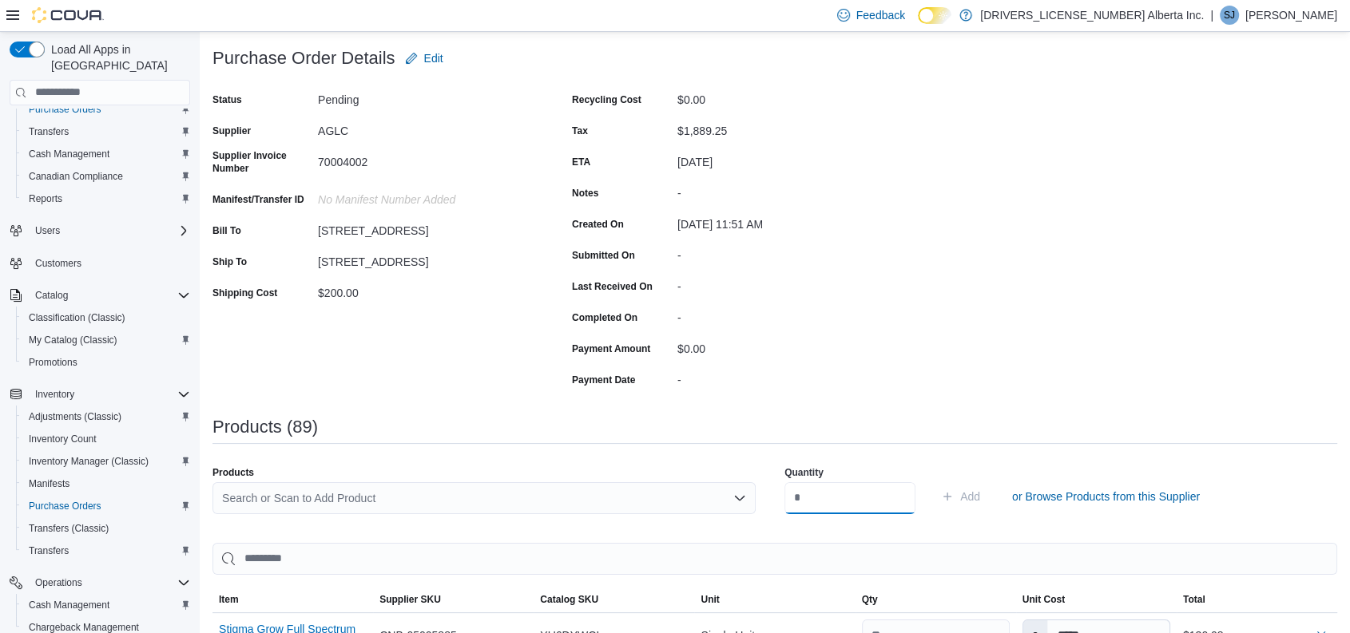
scroll to position [34, 0]
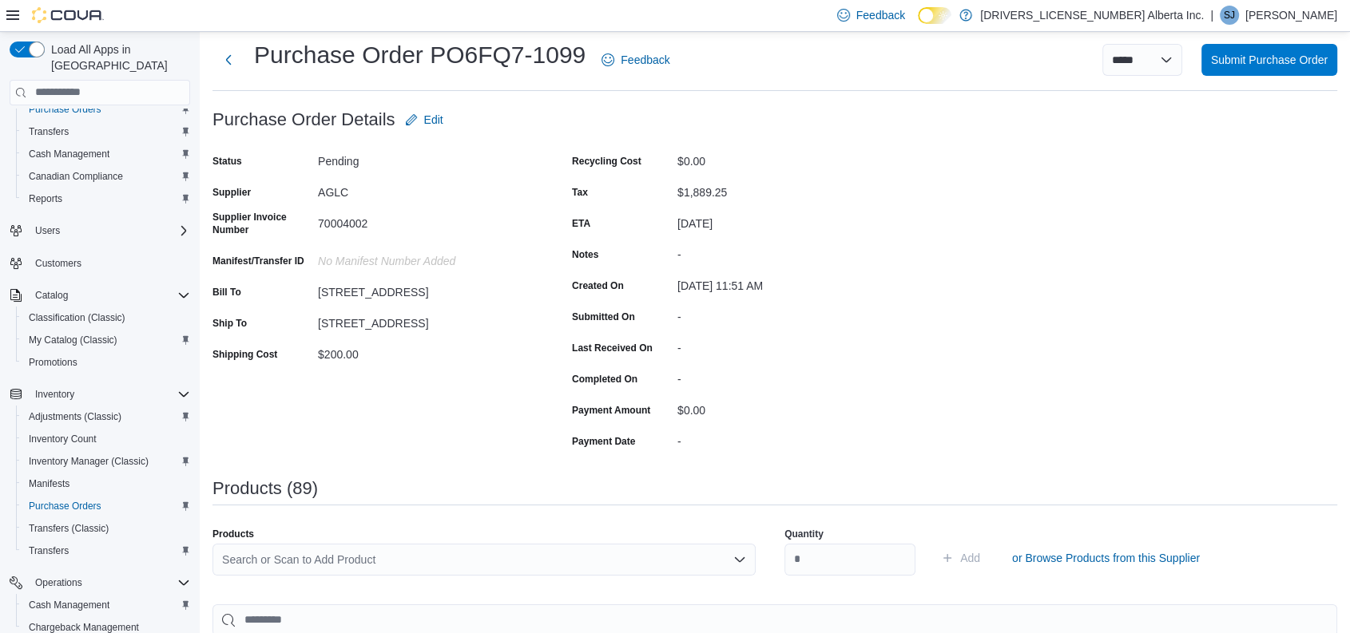
click at [391, 556] on div "Search or Scan to Add Product" at bounding box center [483, 560] width 543 height 32
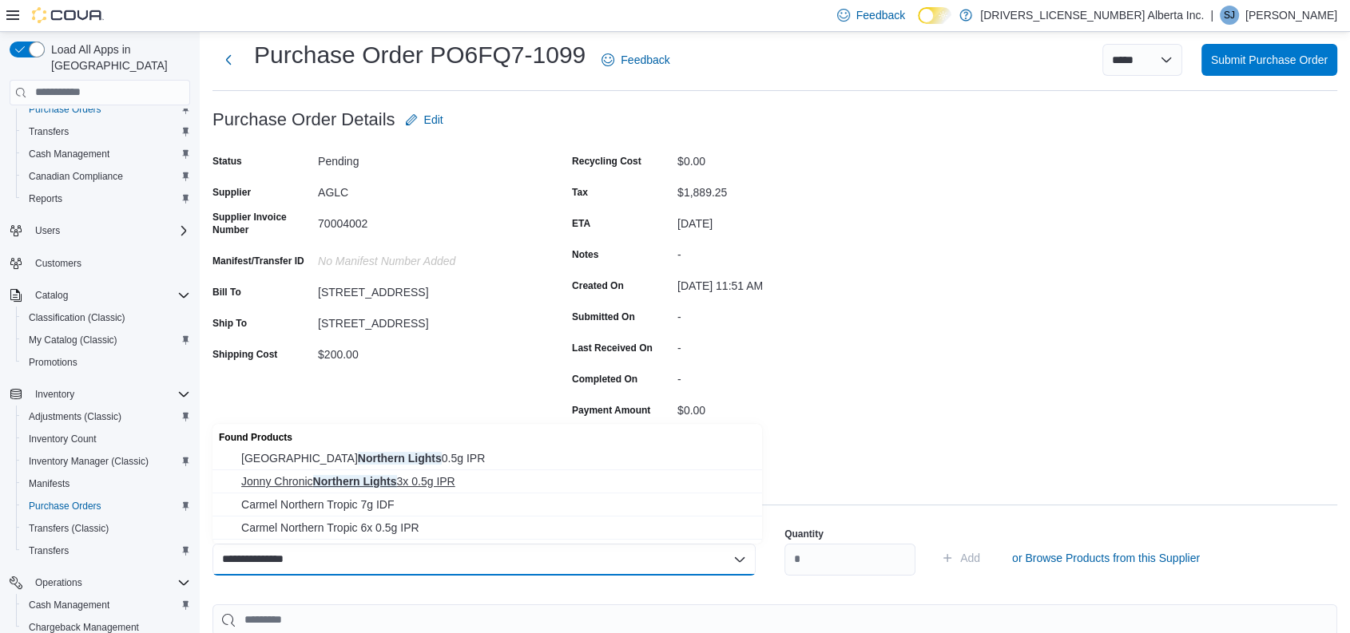
type input "**********"
click at [451, 479] on span "Jonny Chronic Northern Lights 3x 0.5g IPR" at bounding box center [496, 482] width 511 height 16
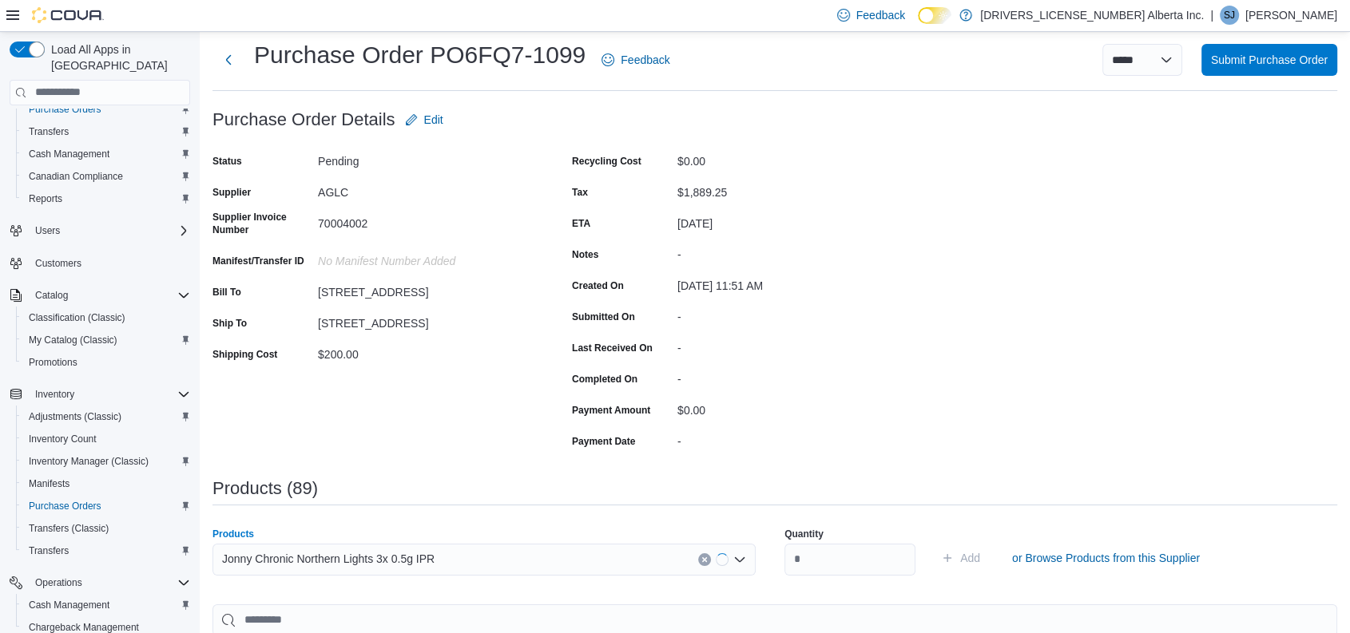
click at [858, 576] on div "Quantity" at bounding box center [849, 551] width 131 height 67
click at [833, 562] on input "number" at bounding box center [849, 560] width 131 height 32
type input "**"
click at [935, 542] on button "Add" at bounding box center [961, 558] width 52 height 32
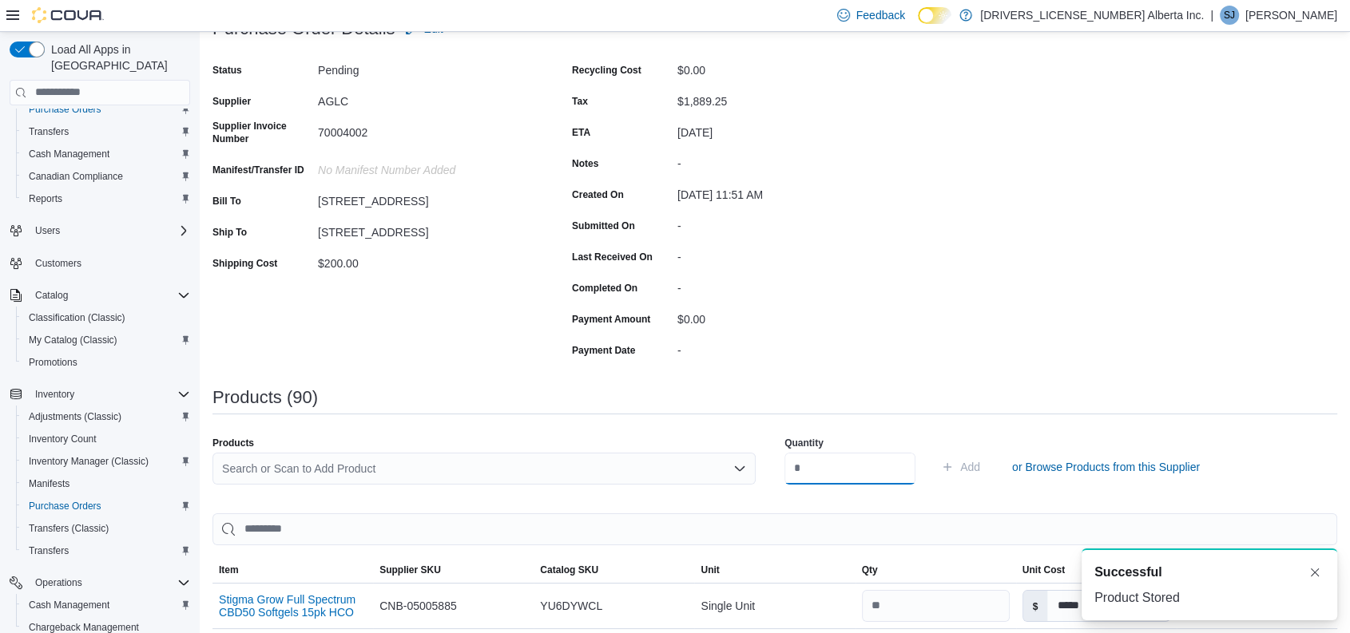
scroll to position [63, 0]
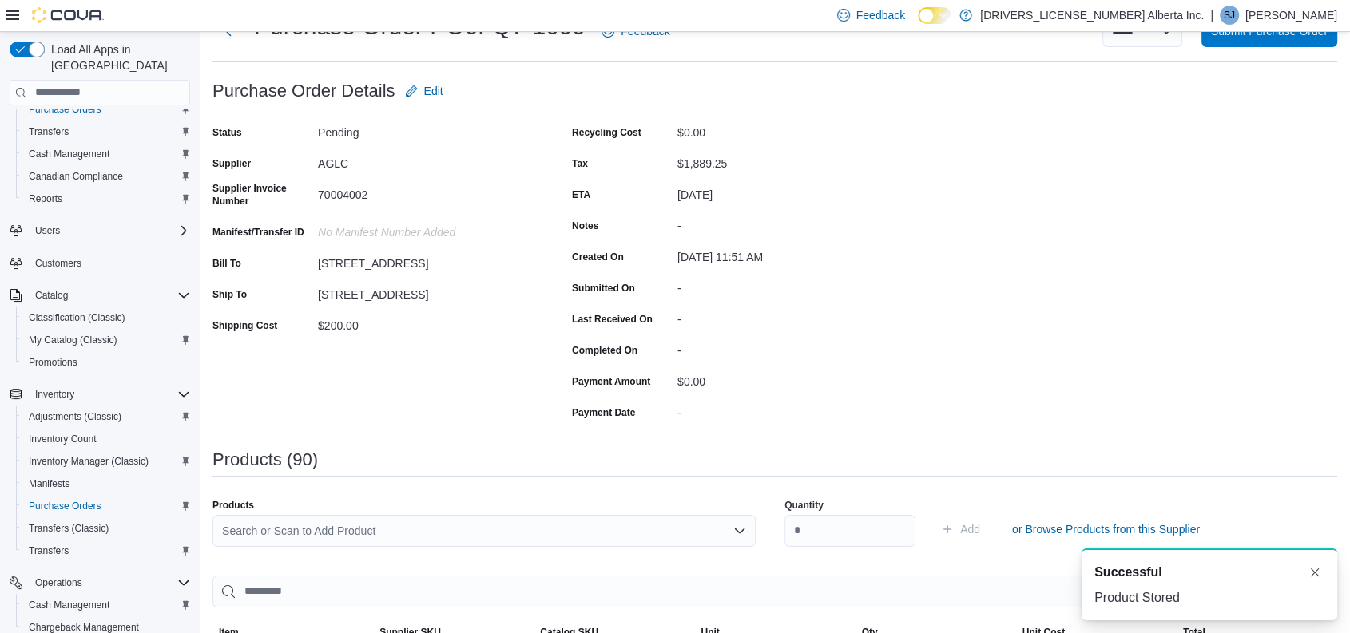
click at [385, 522] on div "Search or Scan to Add Product" at bounding box center [483, 531] width 543 height 32
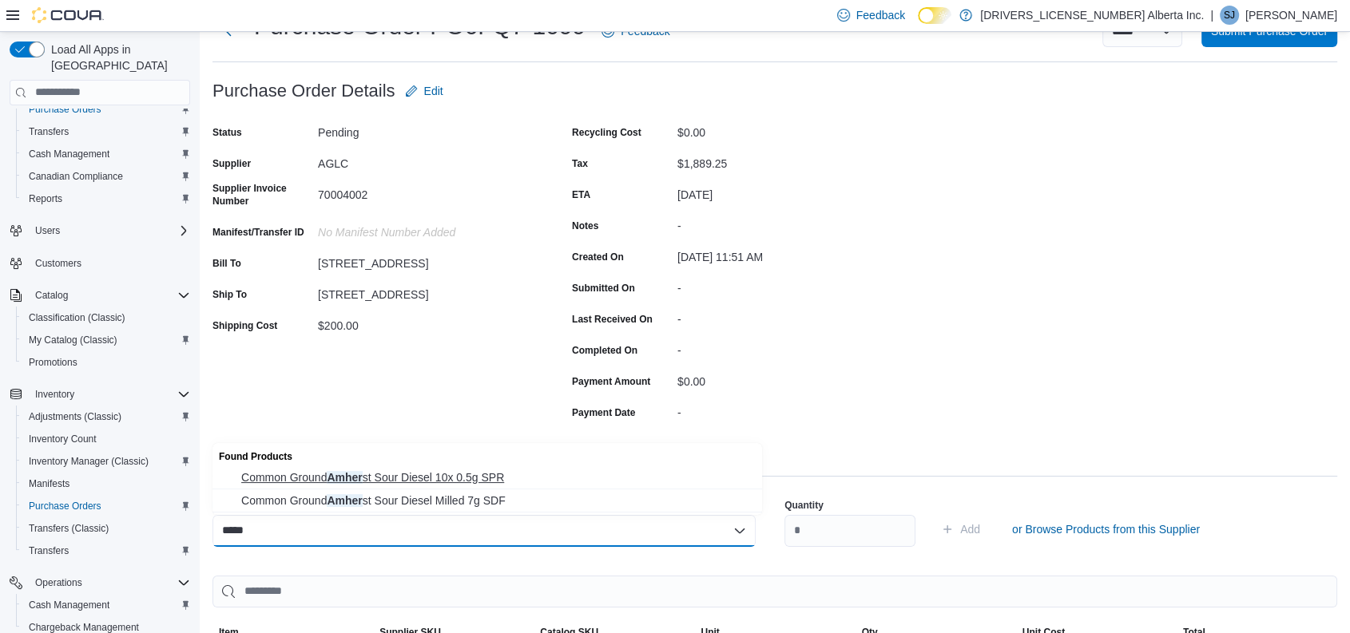
type input "*****"
click at [460, 472] on span "Common Ground Amher st Sour Diesel 10x 0.5g SPR" at bounding box center [496, 478] width 511 height 16
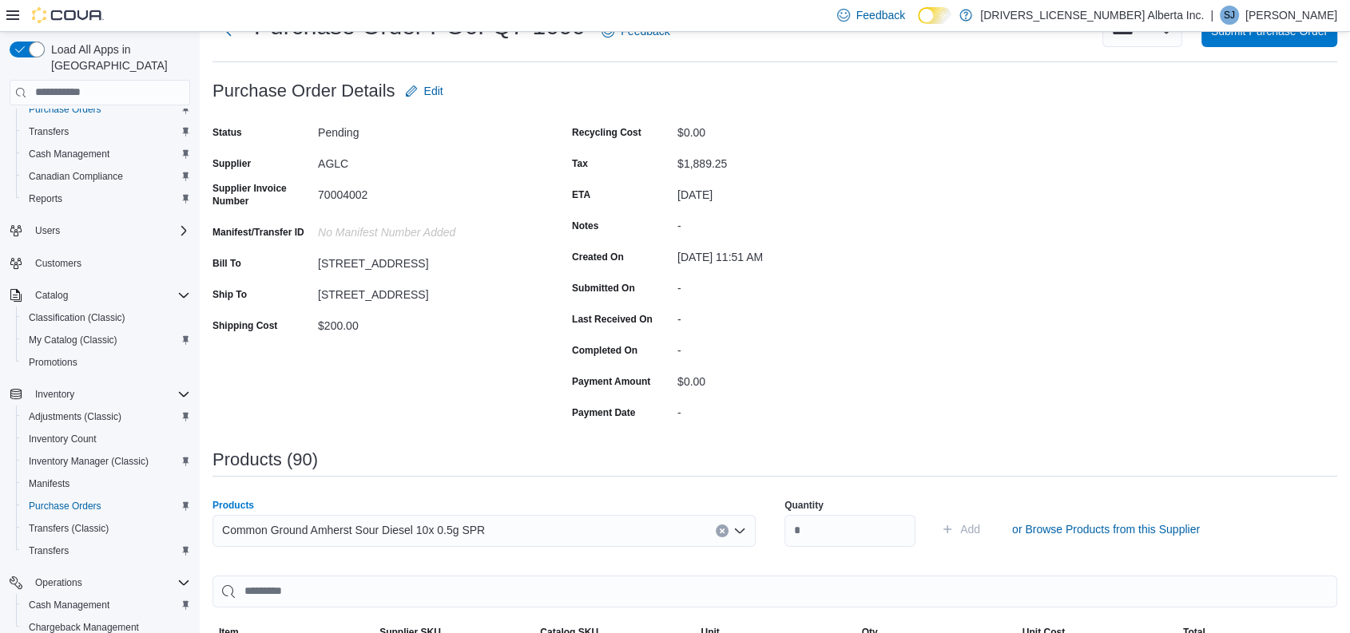
click at [836, 513] on div "Quantity" at bounding box center [849, 523] width 131 height 67
click at [813, 523] on input "number" at bounding box center [849, 531] width 131 height 32
type input "**"
click at [935, 514] on button "Add" at bounding box center [961, 530] width 52 height 32
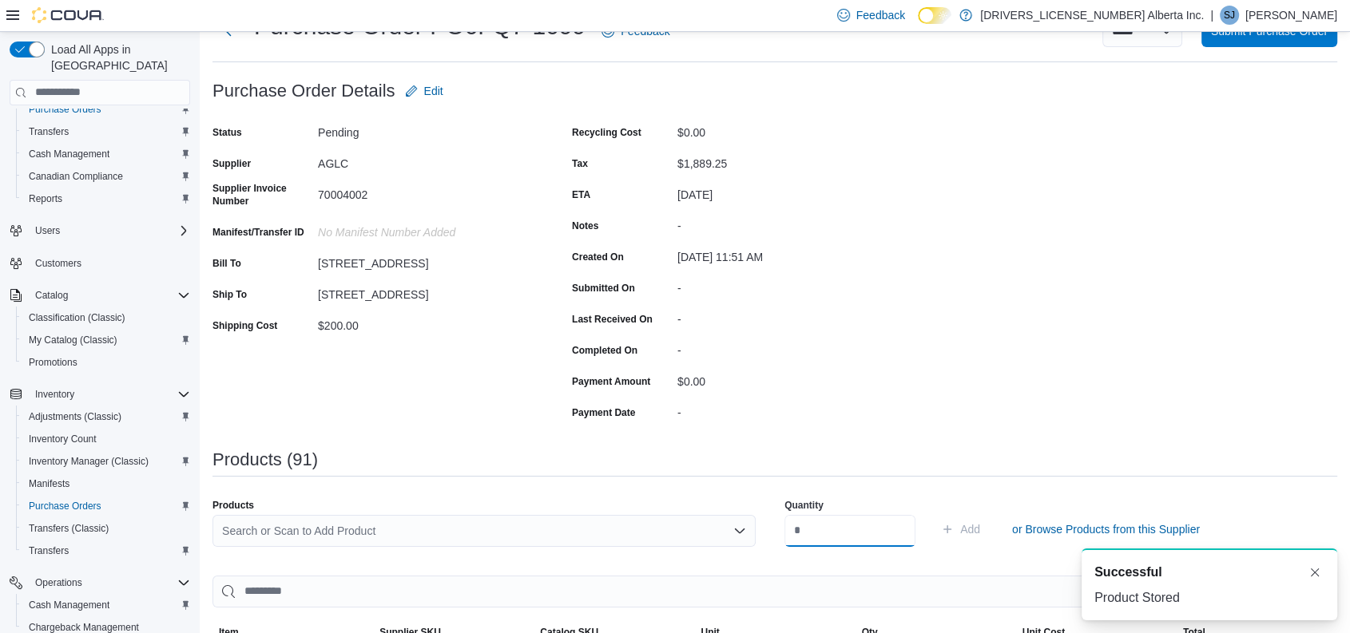
scroll to position [0, 0]
click at [371, 533] on div "Search or Scan to Add Product" at bounding box center [483, 531] width 543 height 32
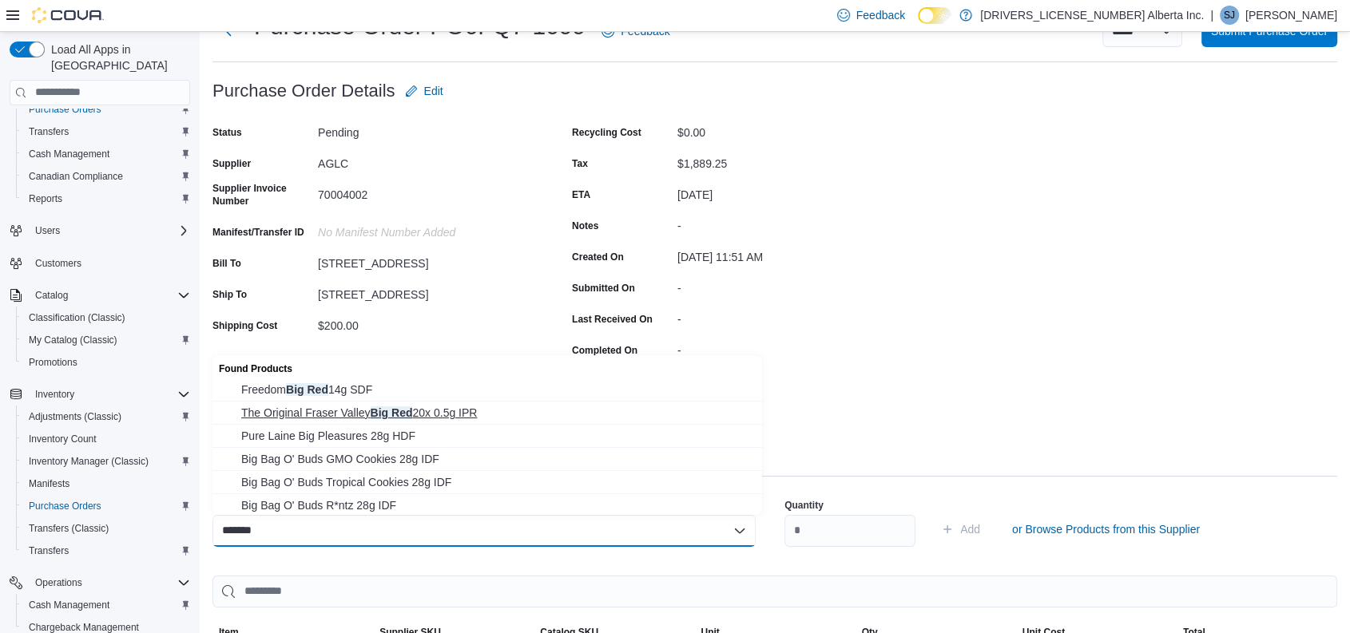
type input "*******"
click at [441, 411] on span "The Original Fraser Valley Big Red 20x 0.5g IPR" at bounding box center [496, 413] width 511 height 16
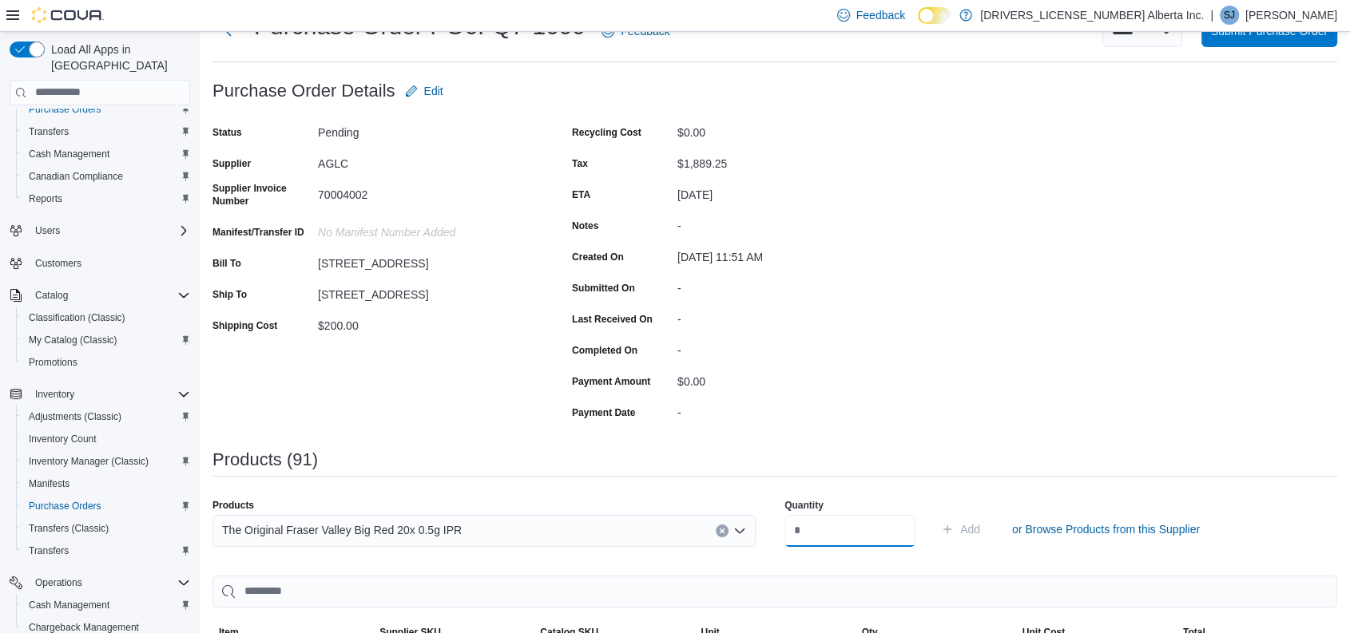
click at [852, 532] on input "number" at bounding box center [849, 531] width 131 height 32
type input "**"
click at [935, 514] on button "Add" at bounding box center [961, 530] width 52 height 32
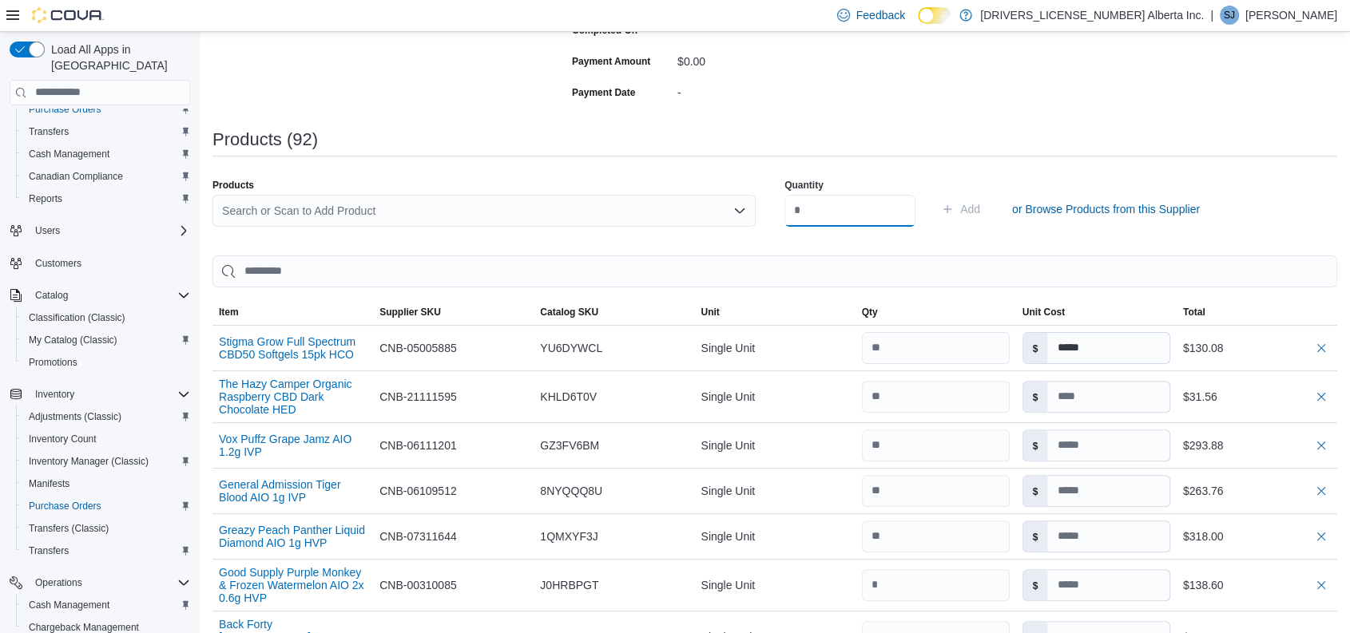
scroll to position [379, 0]
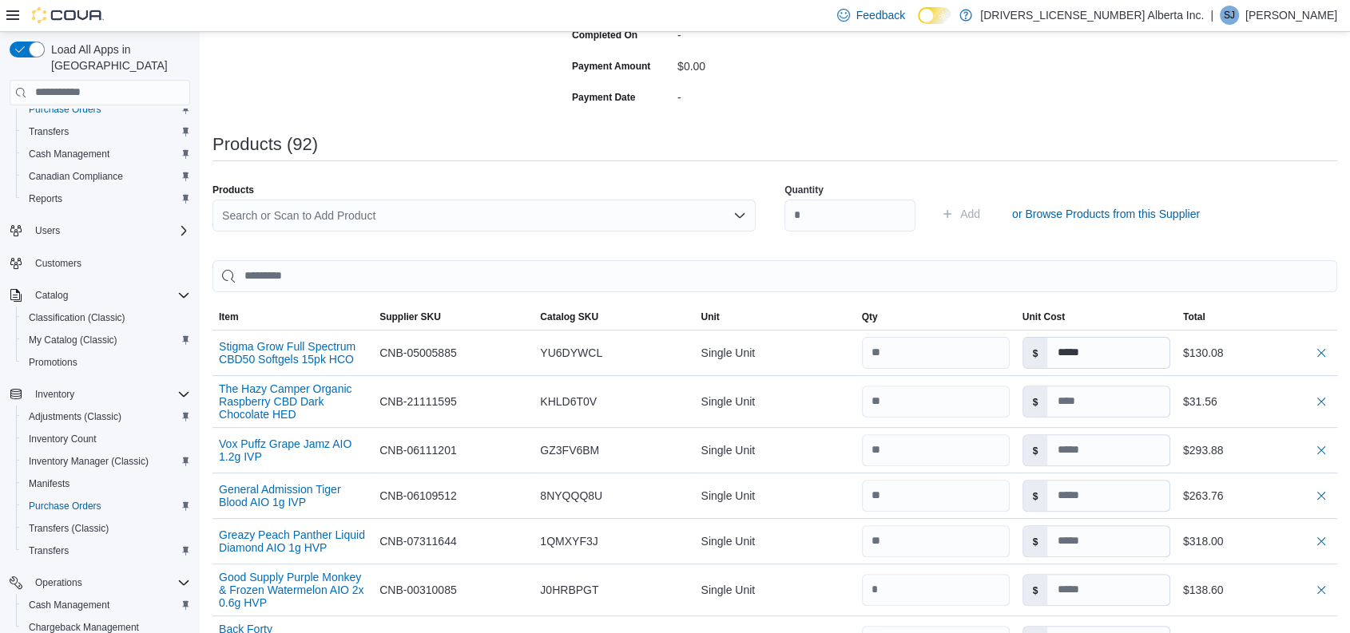
click at [441, 214] on div "Search or Scan to Add Product" at bounding box center [483, 216] width 543 height 32
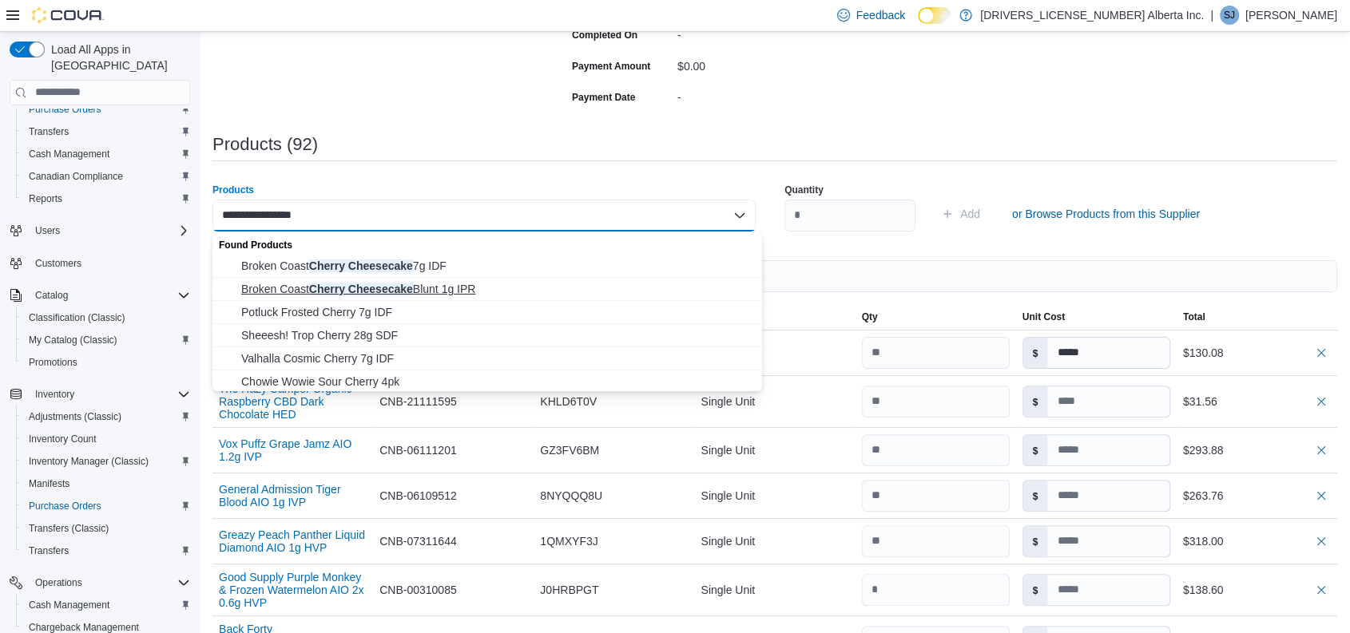
type input "**********"
click at [424, 287] on span "Broken Coast Cherry Cheesecake Blunt 1g IPR" at bounding box center [496, 289] width 511 height 16
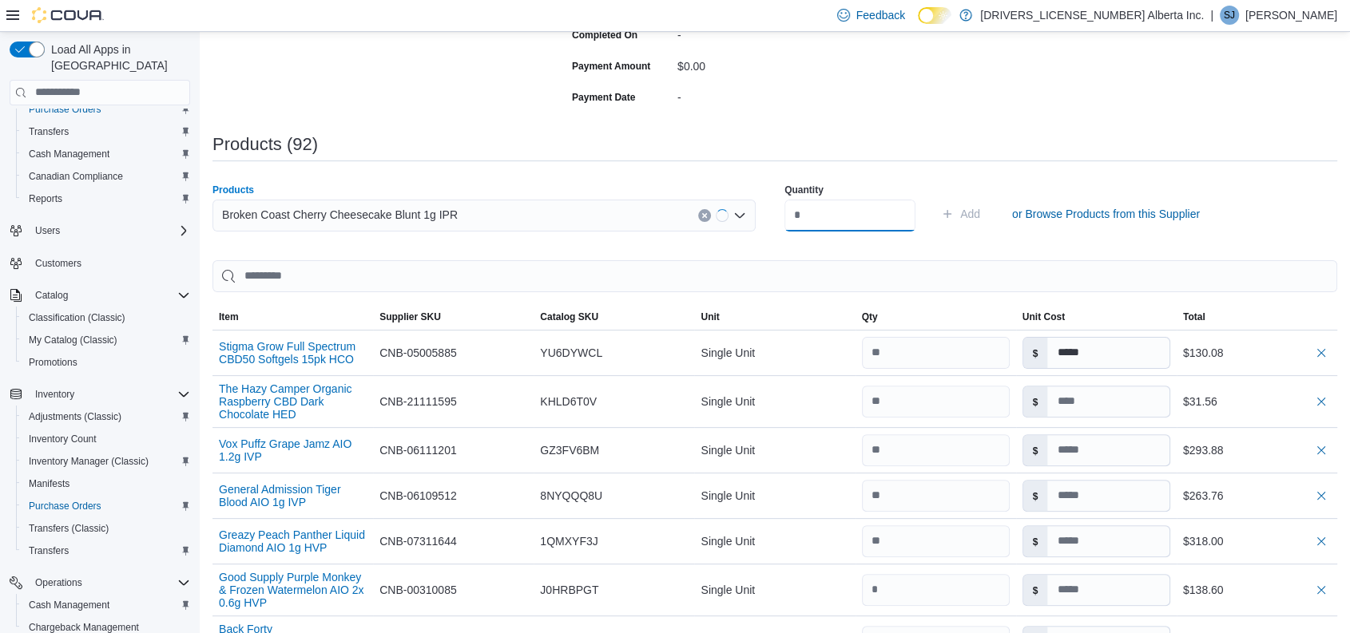
click at [824, 214] on input "number" at bounding box center [849, 216] width 131 height 32
type input "**"
click at [935, 198] on button "Add" at bounding box center [961, 214] width 52 height 32
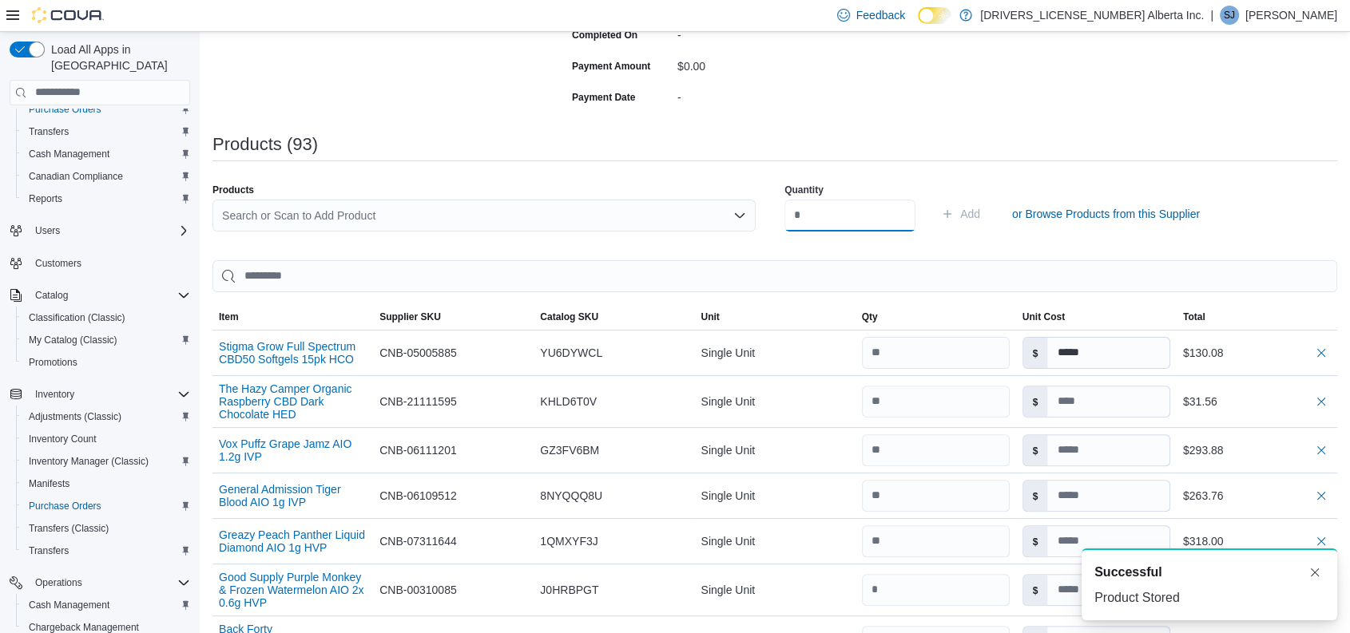
scroll to position [0, 0]
click at [586, 207] on div "Search or Scan to Add Product" at bounding box center [483, 216] width 543 height 32
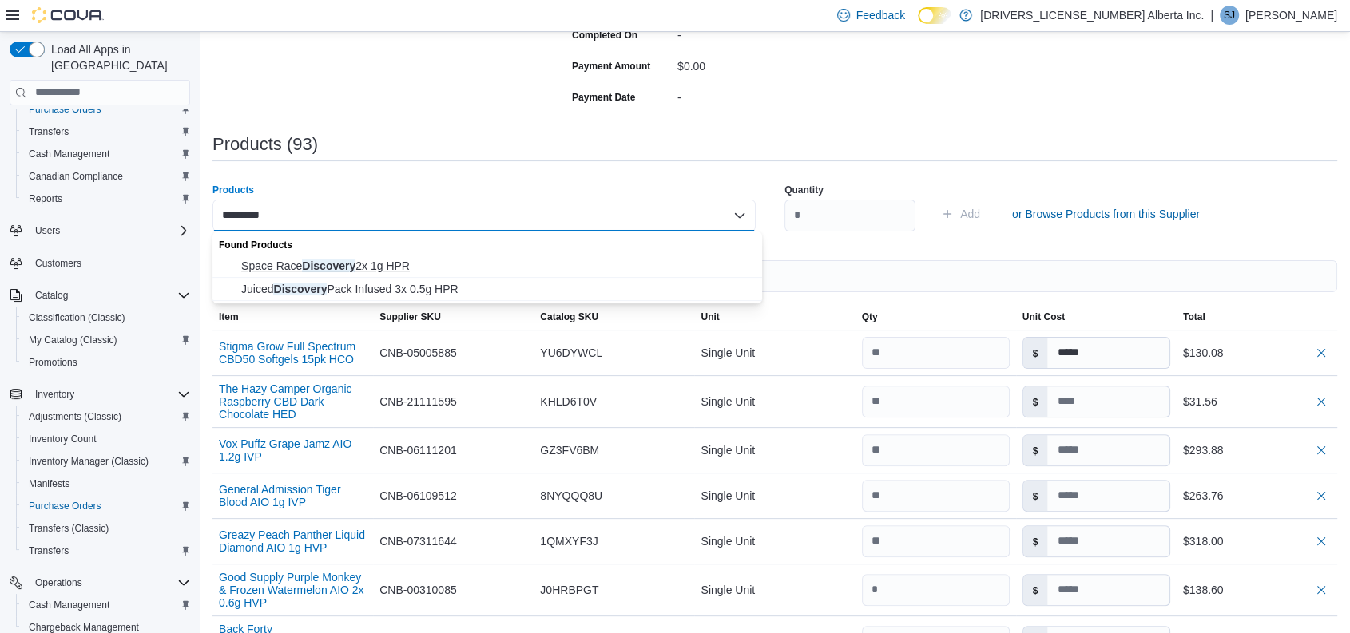
type input "*********"
click at [417, 255] on button "Space Race Discovery 2x 1g HPR" at bounding box center [487, 266] width 550 height 23
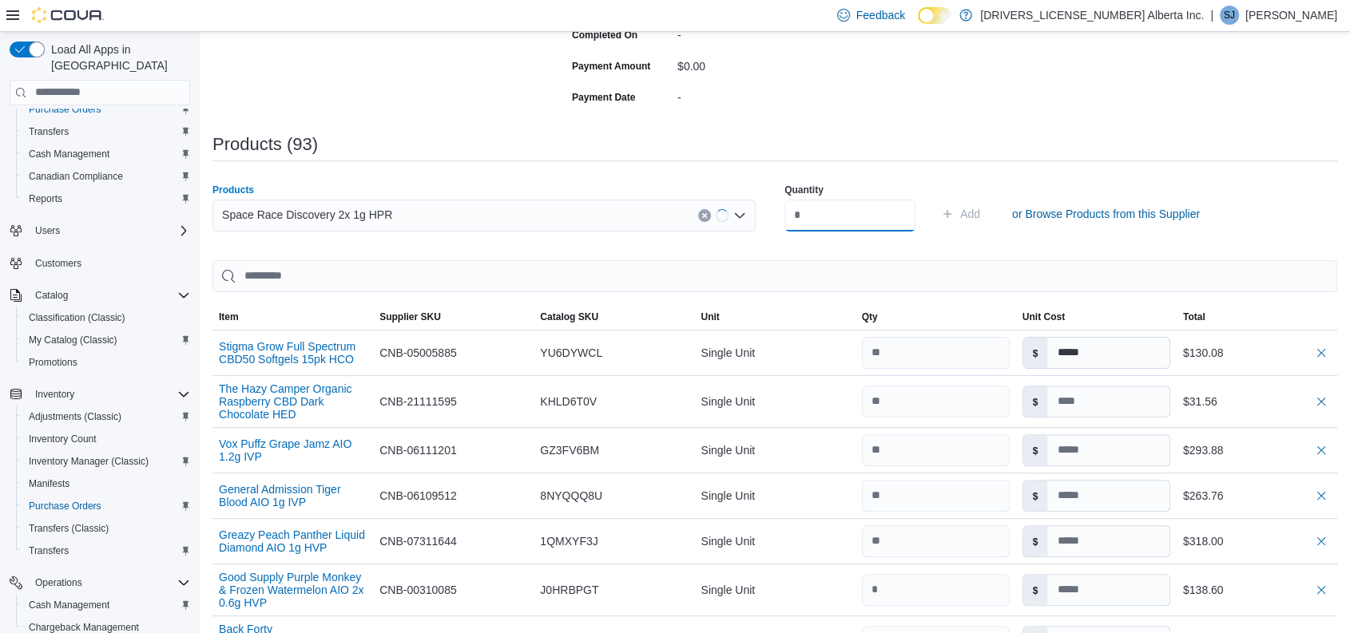
click at [835, 219] on input "number" at bounding box center [849, 216] width 131 height 32
type input "**"
click at [935, 198] on button "Add" at bounding box center [961, 214] width 52 height 32
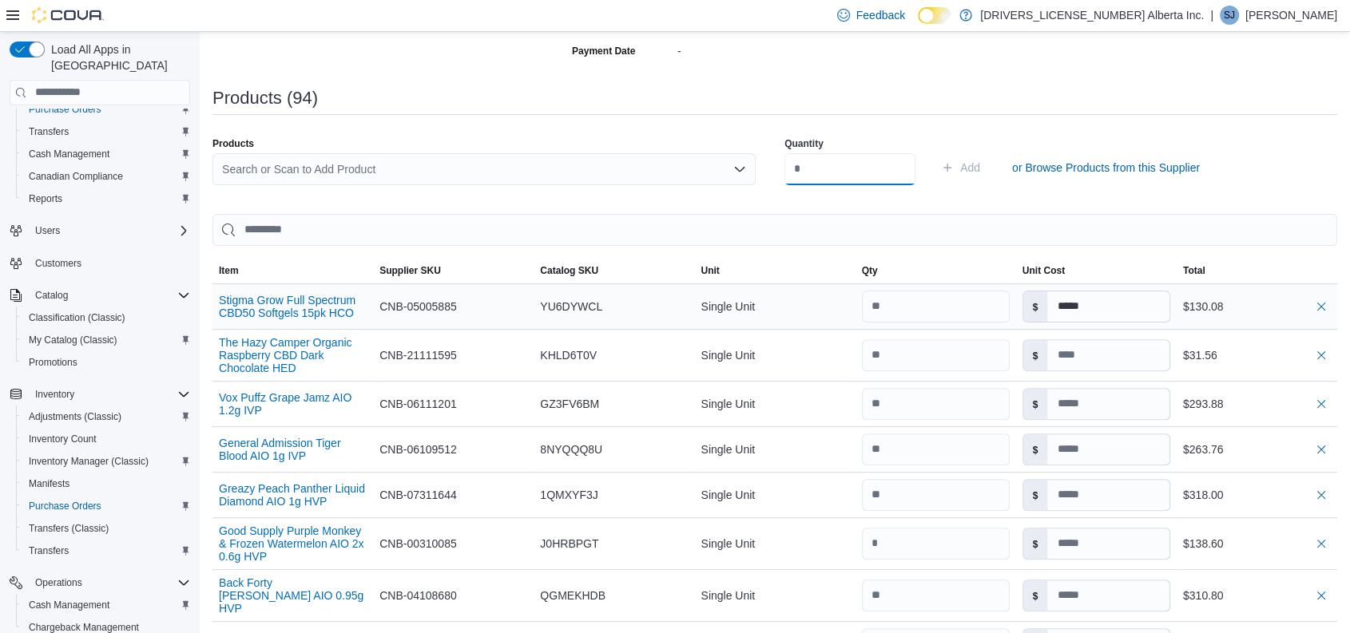
scroll to position [439, 0]
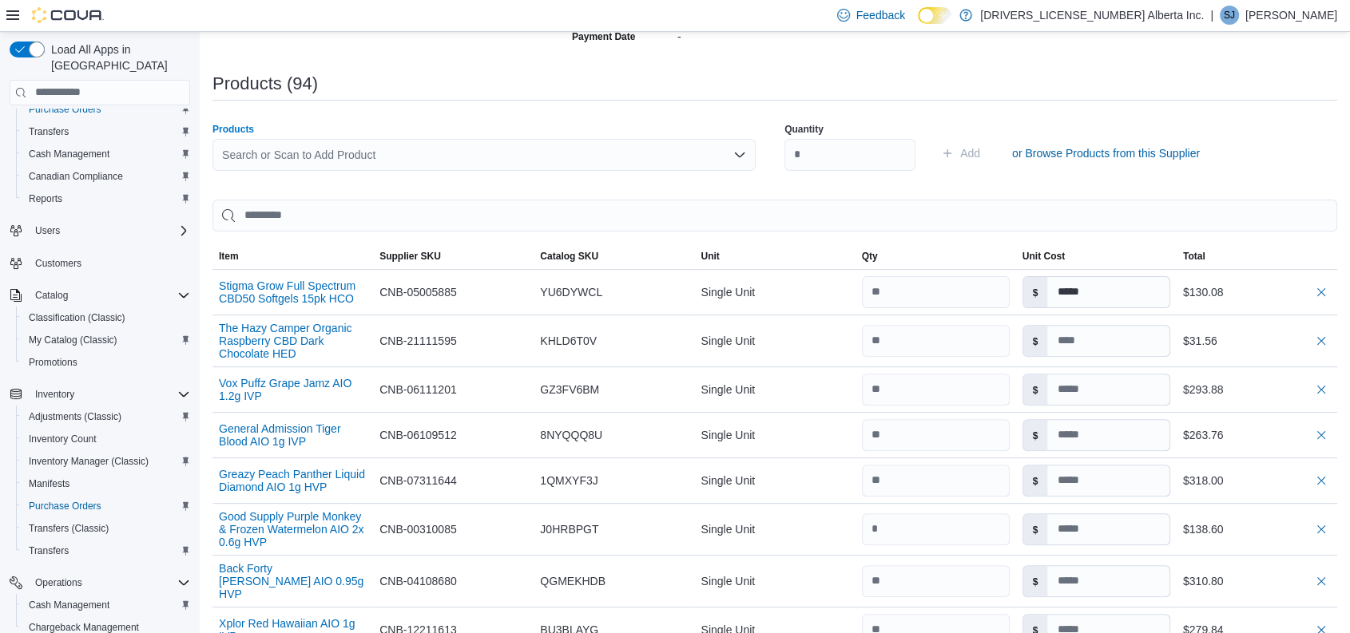
click at [397, 152] on div "Search or Scan to Add Product" at bounding box center [483, 155] width 543 height 32
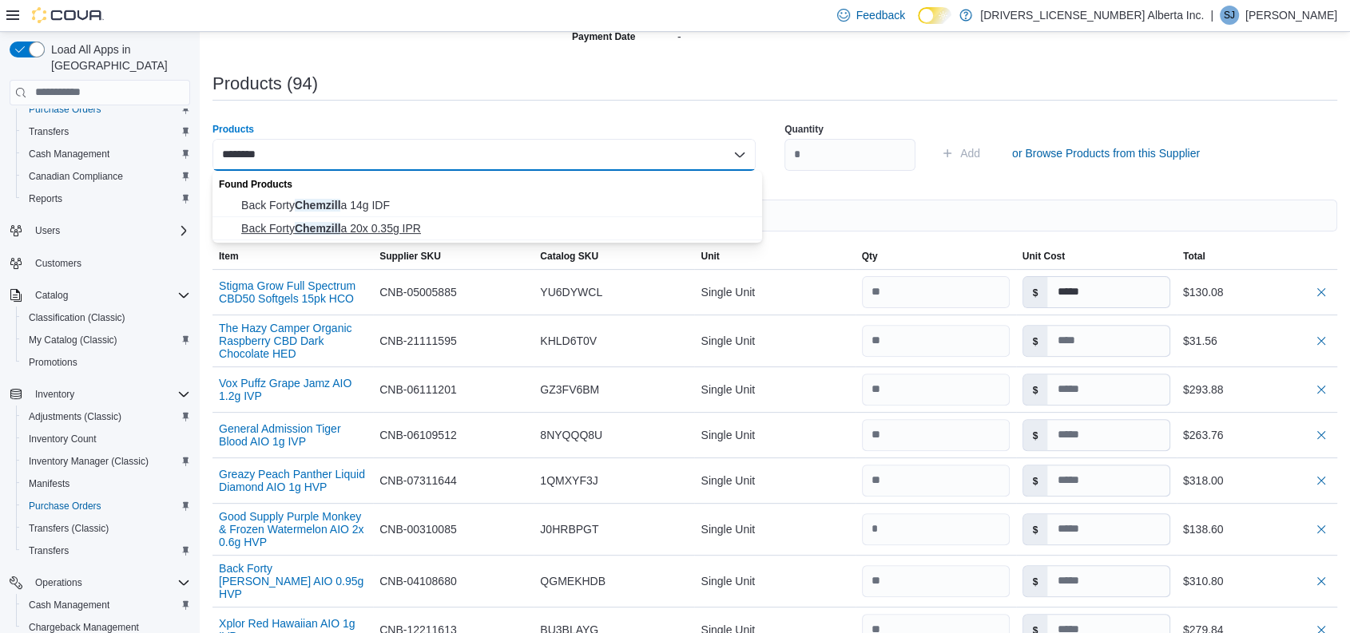
type input "********"
click at [372, 228] on span "Back Forty Chemzill a 20x 0.35g IPR" at bounding box center [496, 228] width 511 height 16
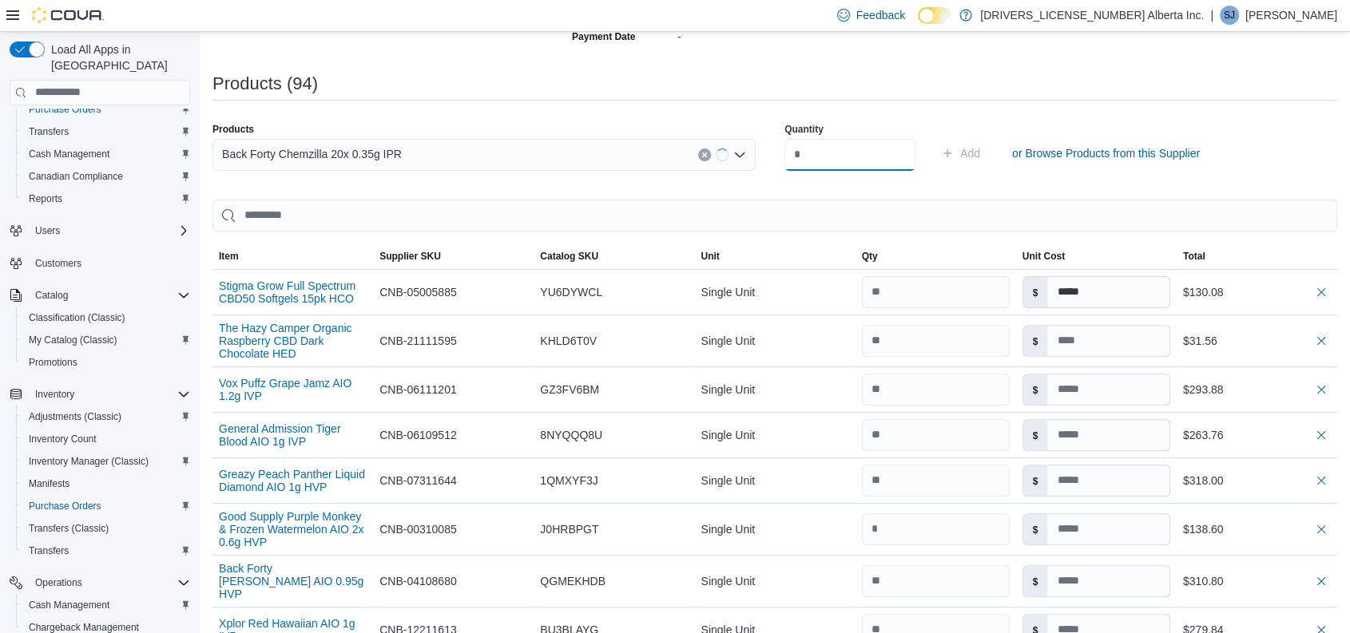
click at [861, 155] on input "number" at bounding box center [849, 155] width 131 height 32
type input "**"
click at [935, 137] on button "Add" at bounding box center [961, 153] width 52 height 32
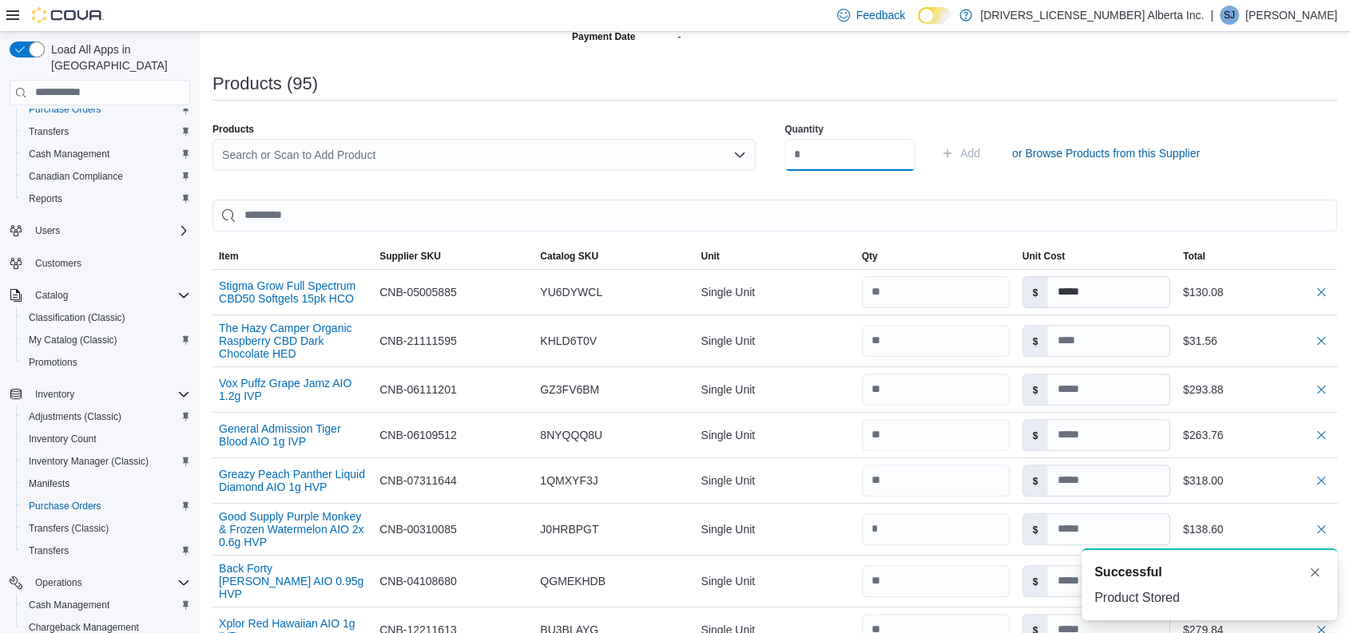
scroll to position [0, 0]
click at [475, 158] on div "Search or Scan to Add Product" at bounding box center [483, 155] width 543 height 32
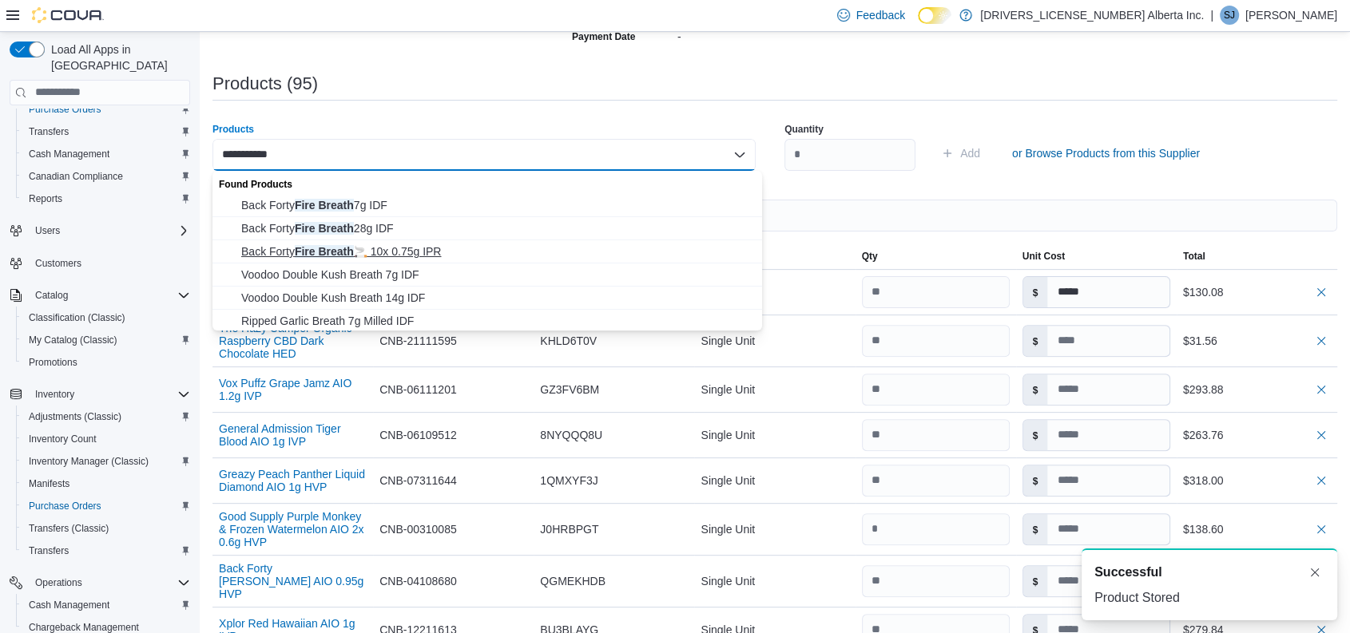
type input "**********"
click at [410, 246] on span "Back Forty Fire Breath 🚬 10x 0.75g IPR" at bounding box center [496, 252] width 511 height 16
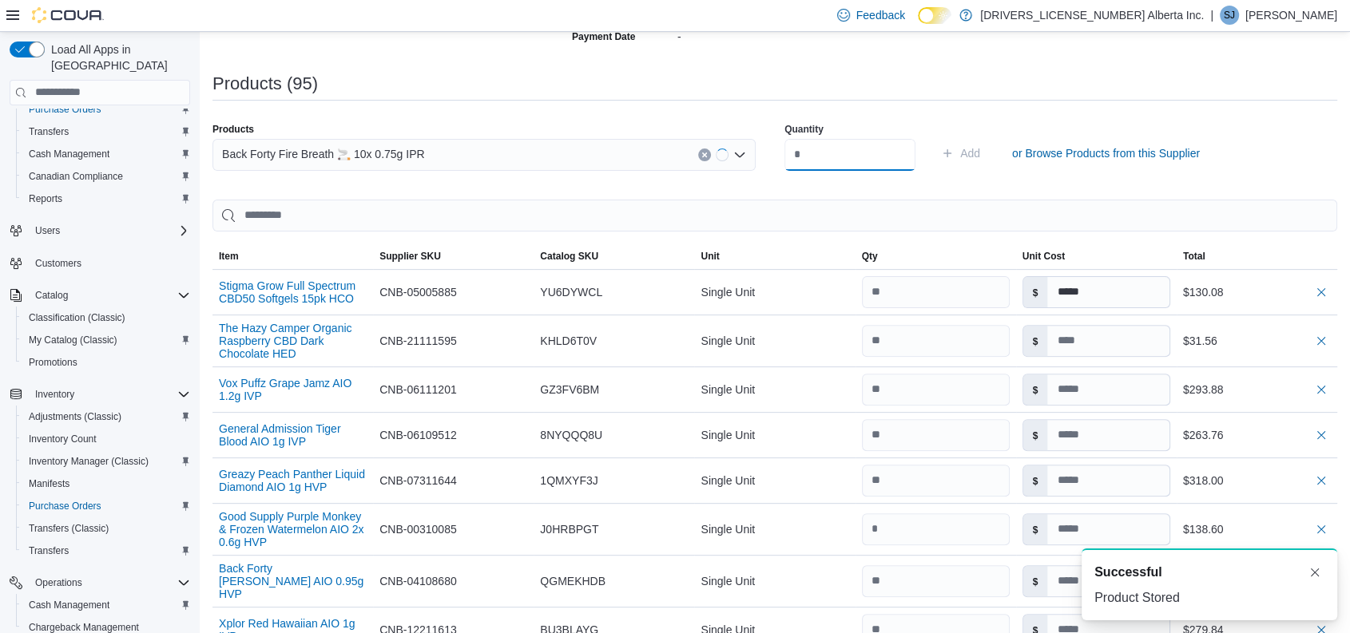
click at [821, 149] on input "number" at bounding box center [849, 155] width 131 height 32
type input "**"
click at [935, 137] on button "Add" at bounding box center [961, 153] width 52 height 32
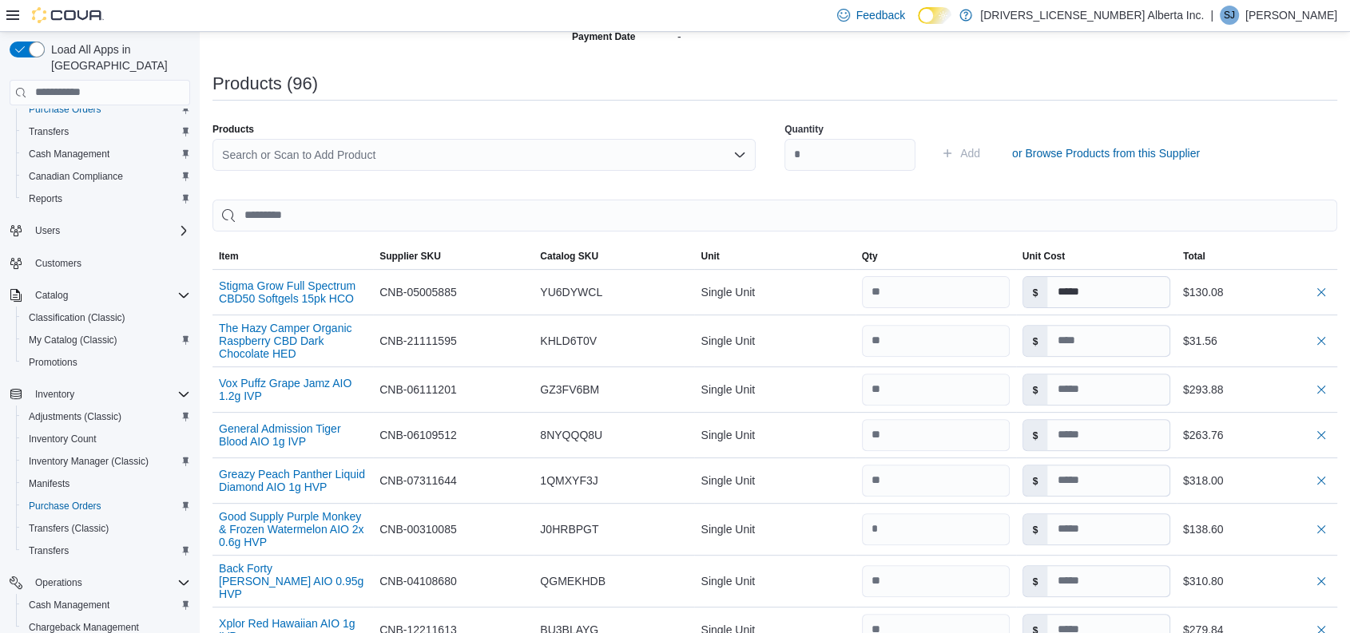
click at [566, 153] on div "Search or Scan to Add Product" at bounding box center [483, 155] width 543 height 32
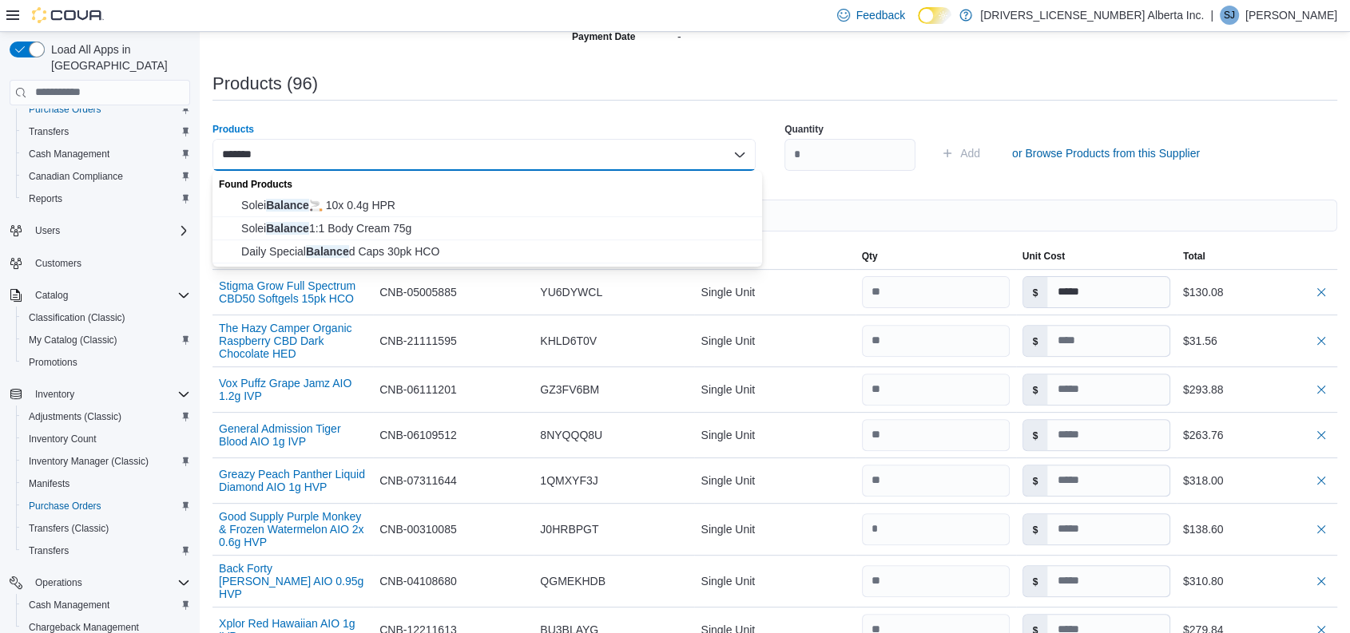
type input "*******"
click at [413, 191] on div "Found Products" at bounding box center [487, 182] width 550 height 23
click at [393, 197] on span "Solei Balance 🚬 10x 0.4g HPR" at bounding box center [496, 205] width 511 height 16
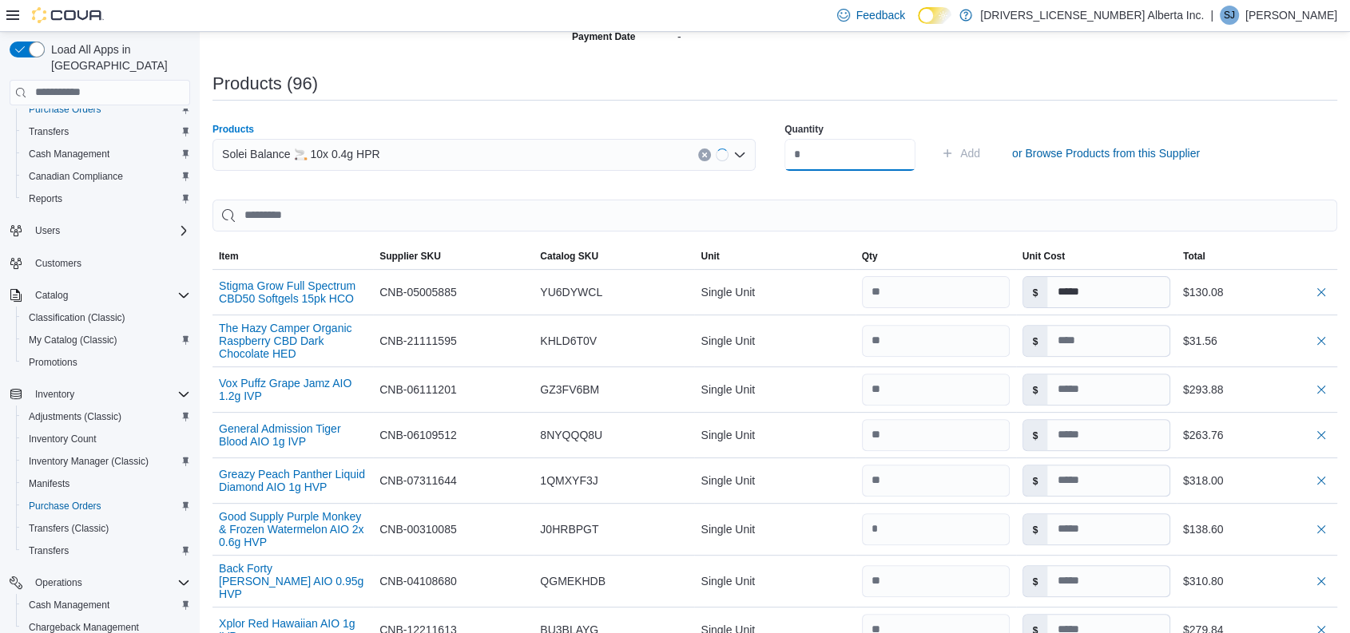
click at [872, 153] on input "number" at bounding box center [849, 155] width 131 height 32
type input "**"
click at [935, 137] on button "Add" at bounding box center [961, 153] width 52 height 32
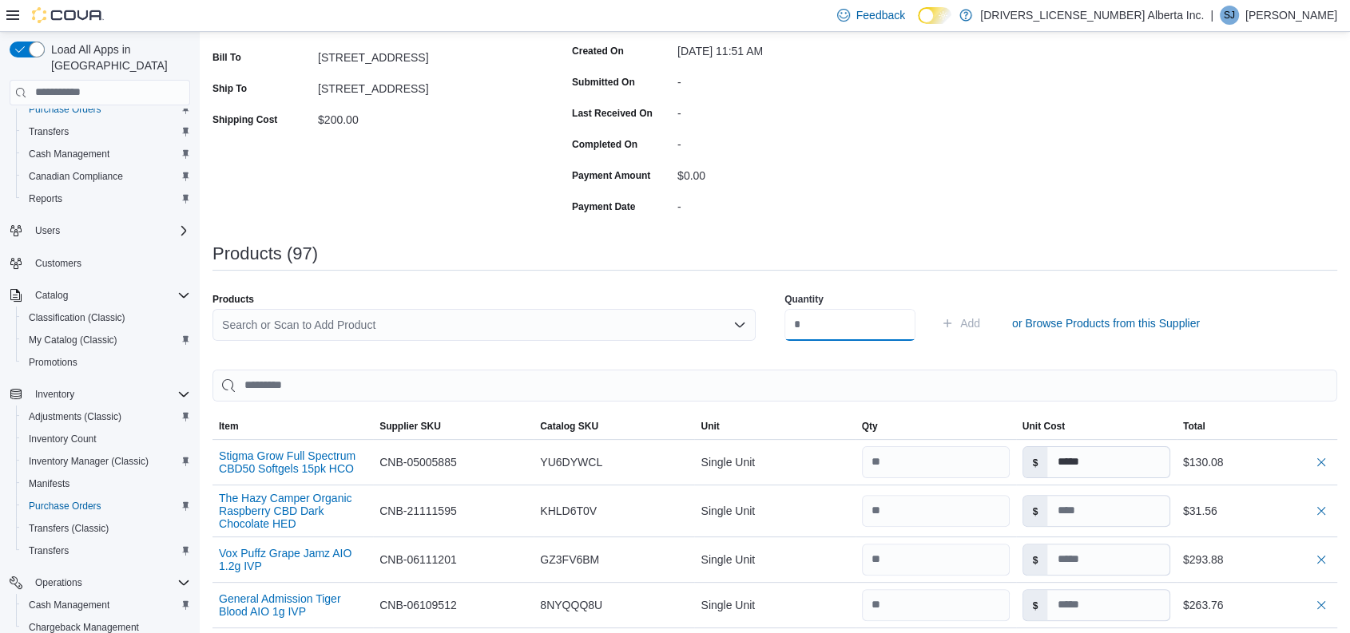
scroll to position [267, 0]
click at [568, 321] on div "Search or Scan to Add Product" at bounding box center [483, 328] width 543 height 32
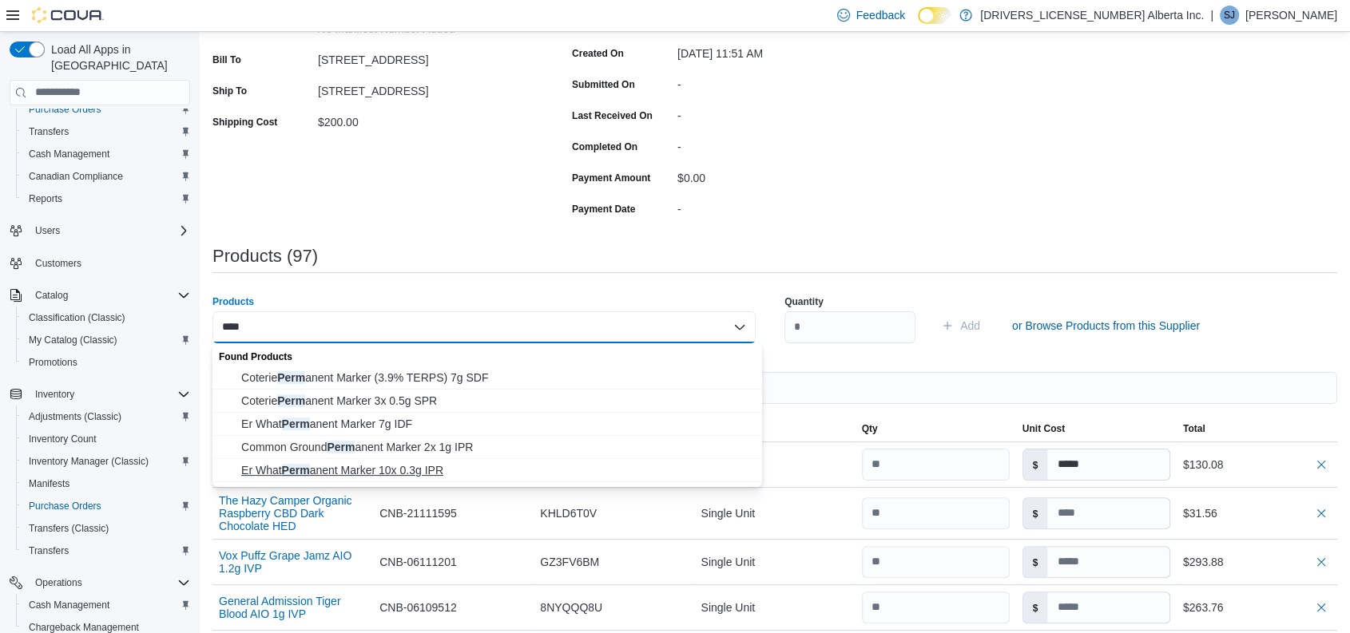
type input "****"
click at [414, 466] on span "Er What Perm anent Marker 10x 0.3g IPR" at bounding box center [496, 471] width 511 height 16
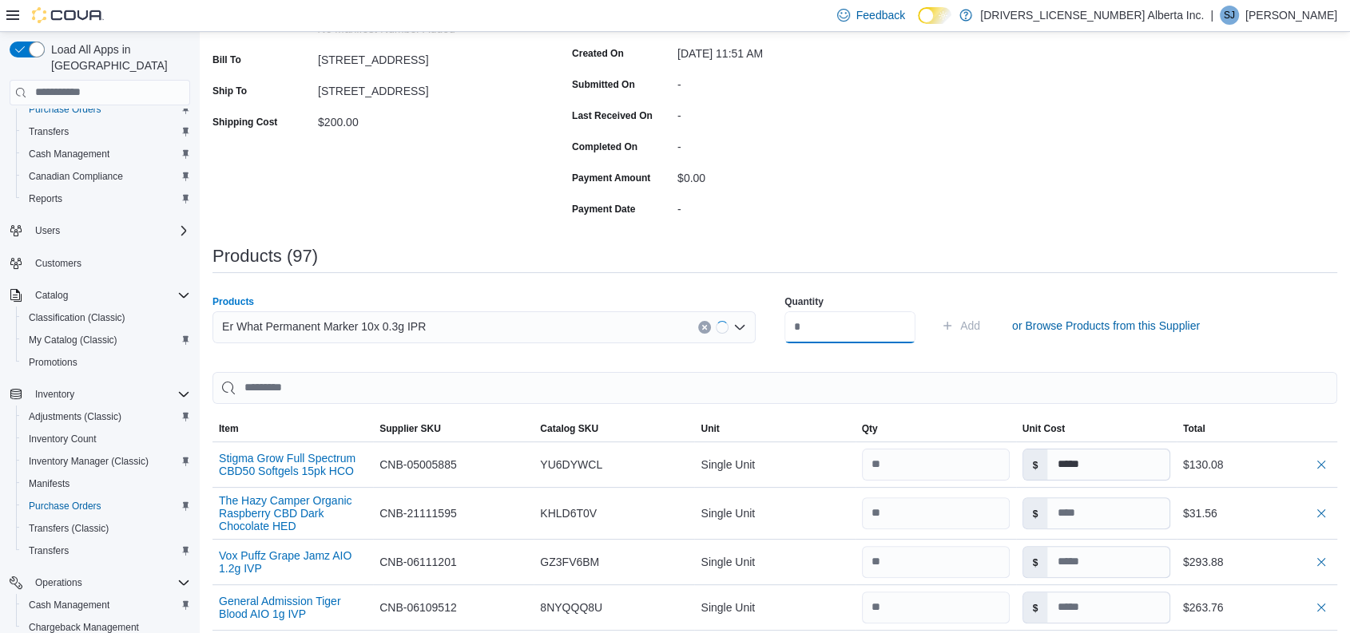
click at [832, 328] on input "number" at bounding box center [849, 328] width 131 height 32
type input "**"
click at [935, 310] on button "Add" at bounding box center [961, 326] width 52 height 32
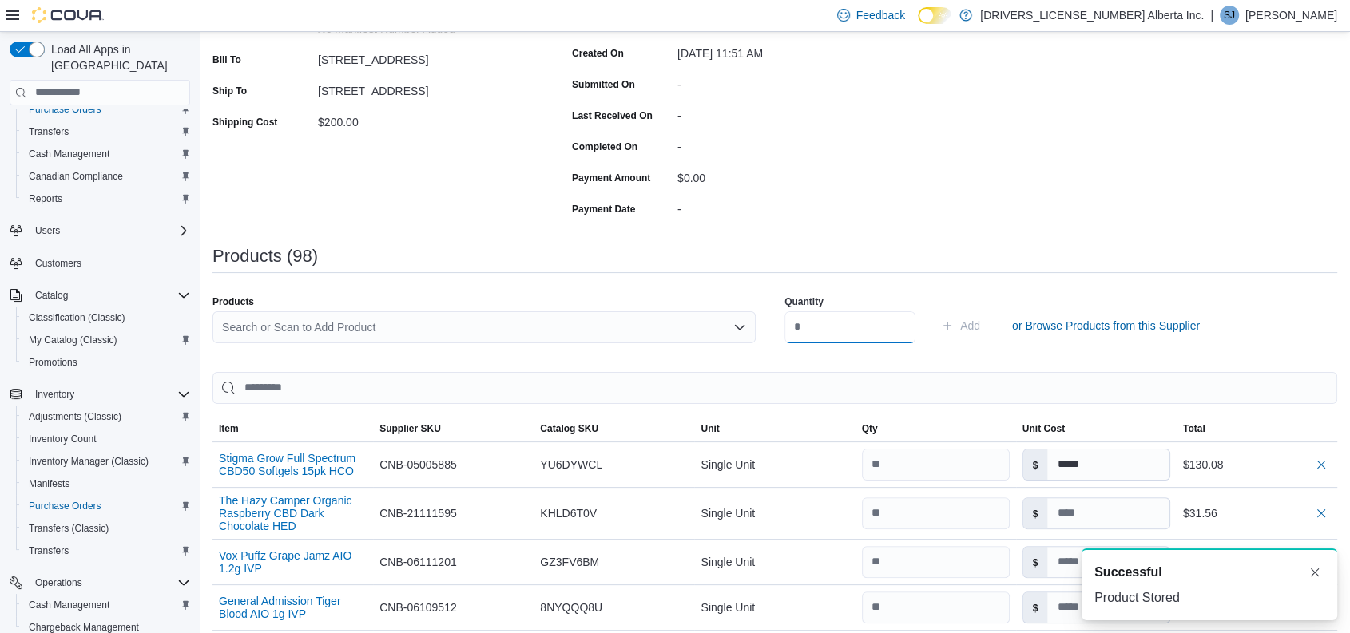
scroll to position [0, 0]
click at [340, 328] on div "Search or Scan to Add Product" at bounding box center [483, 328] width 543 height 32
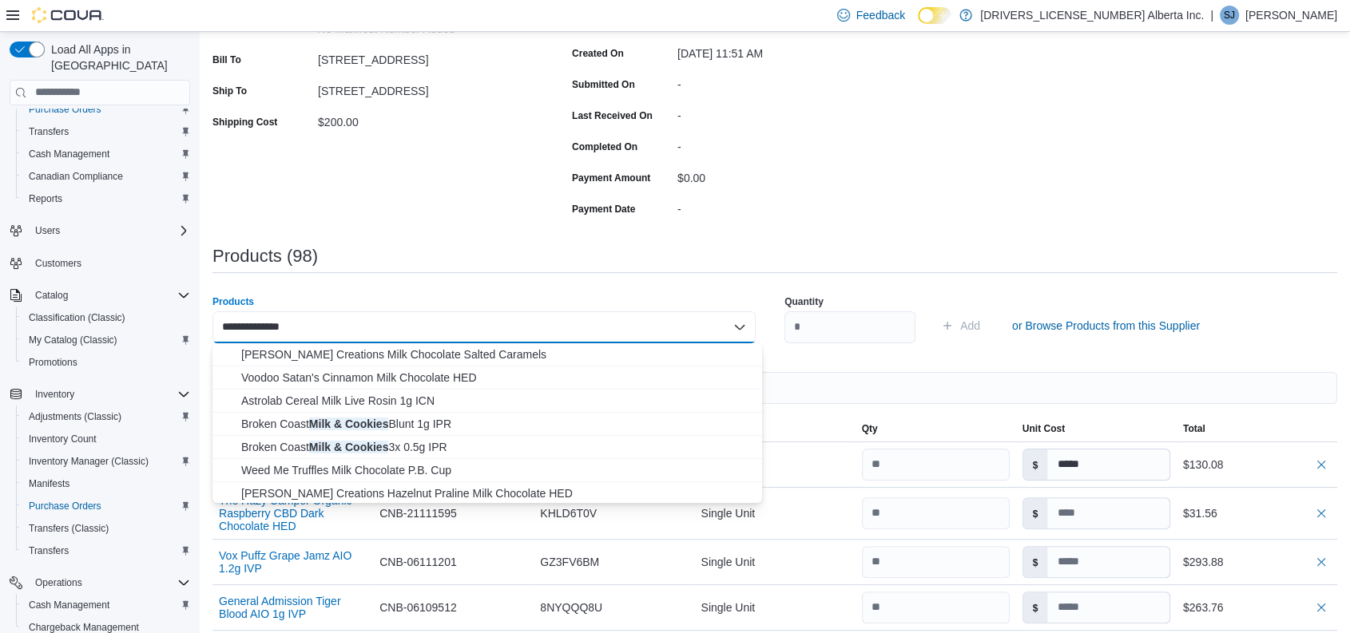
scroll to position [94, 0]
type input "**********"
click at [415, 419] on span "Broken Coast Milk & Cookies Blunt 1g IPR" at bounding box center [496, 423] width 511 height 16
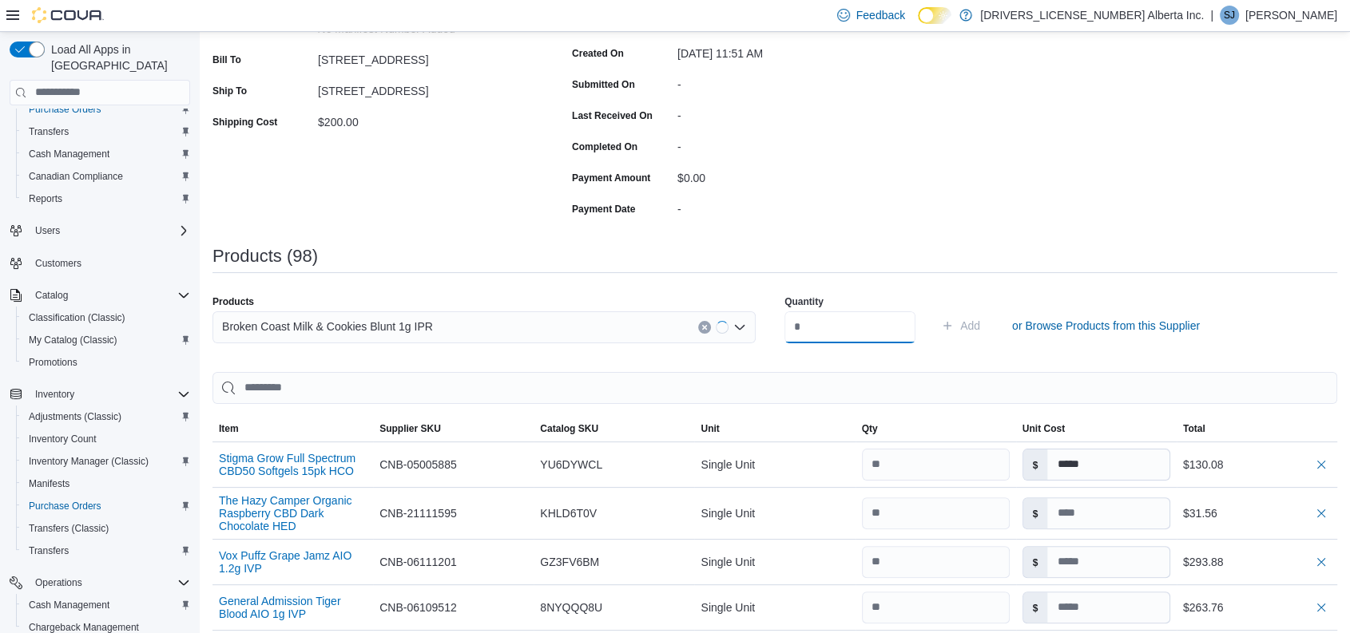
click at [863, 327] on input "number" at bounding box center [849, 328] width 131 height 32
type input "**"
click at [935, 310] on button "Add" at bounding box center [961, 326] width 52 height 32
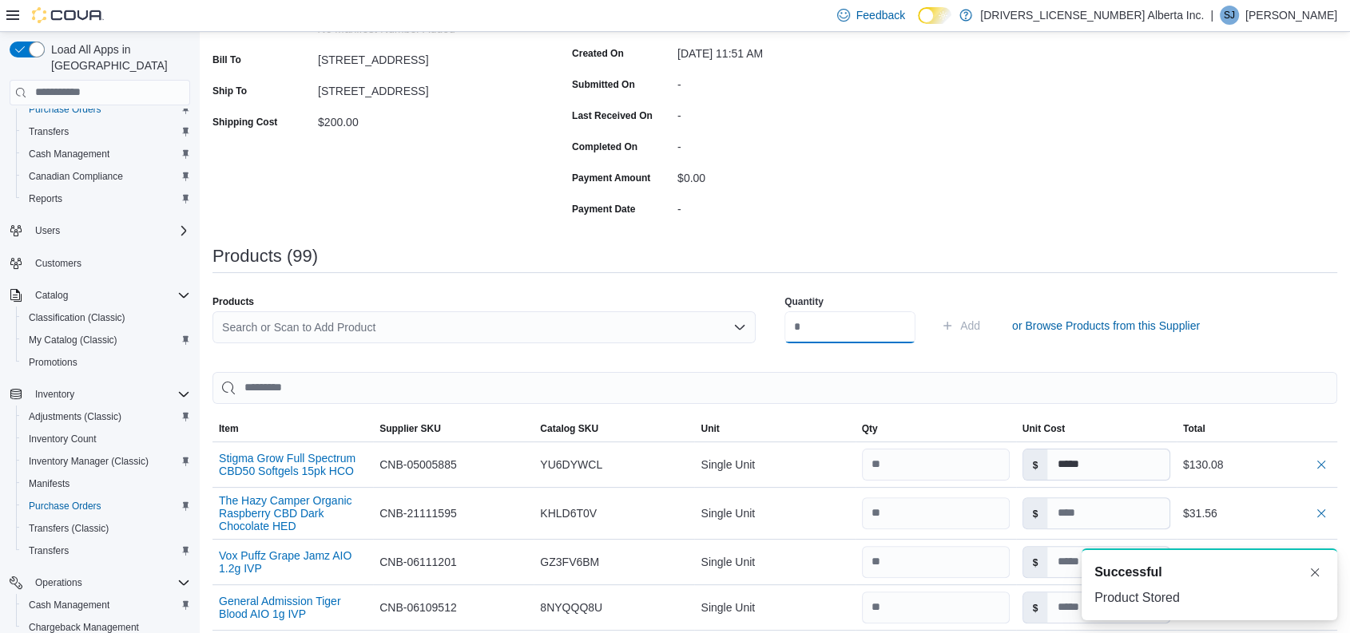
scroll to position [0, 0]
click at [389, 324] on div "Search or Scan to Add Product" at bounding box center [483, 328] width 543 height 32
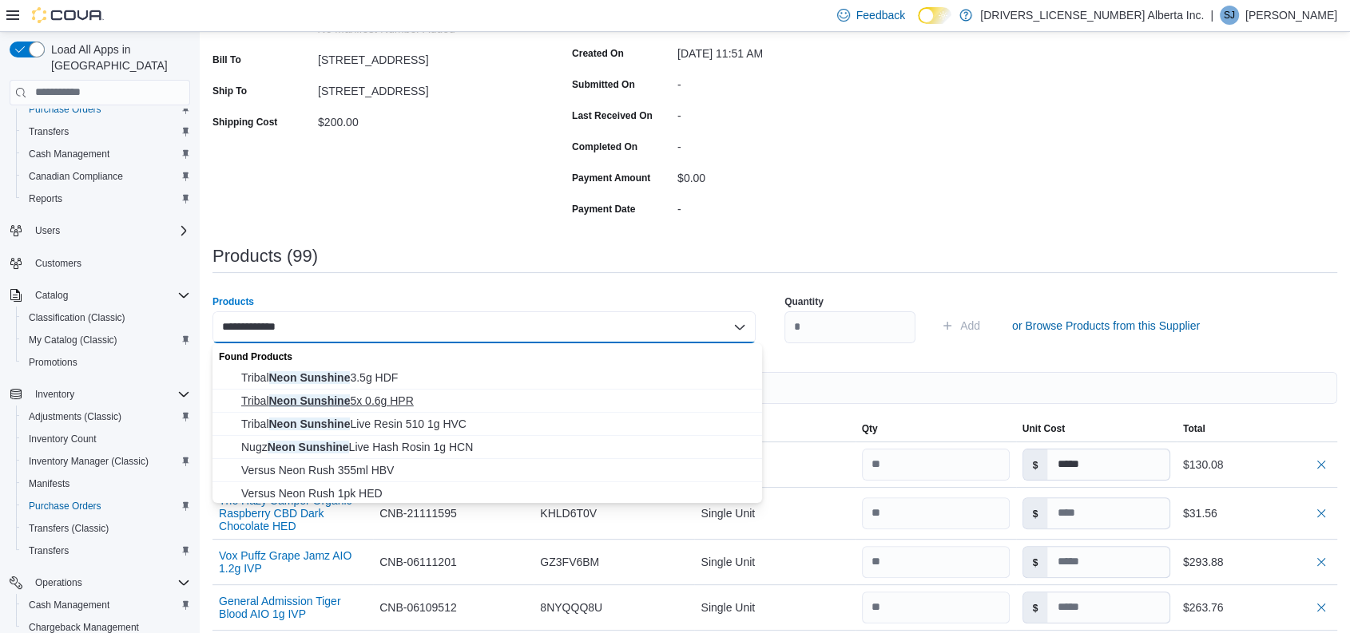
type input "**********"
click at [388, 396] on span "Tribal Neon Sunshine 5x 0.6g HPR" at bounding box center [496, 401] width 511 height 16
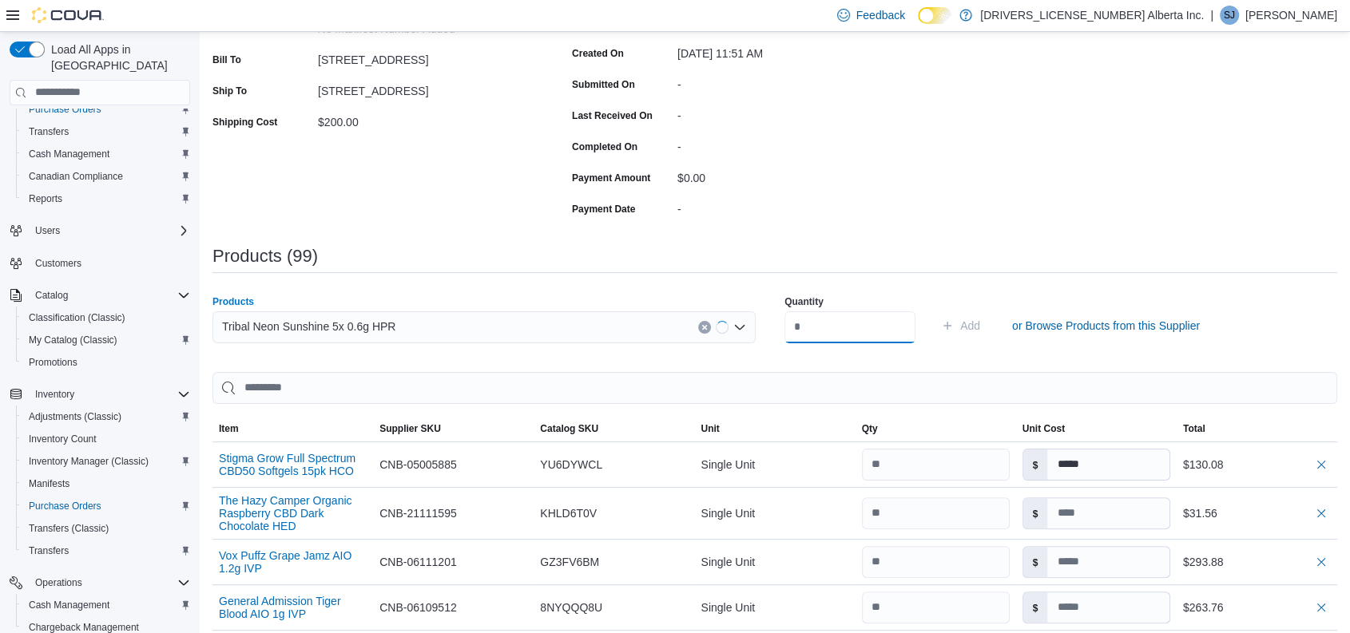
click at [869, 332] on input "number" at bounding box center [849, 328] width 131 height 32
type input "**"
click at [935, 310] on button "Add" at bounding box center [961, 326] width 52 height 32
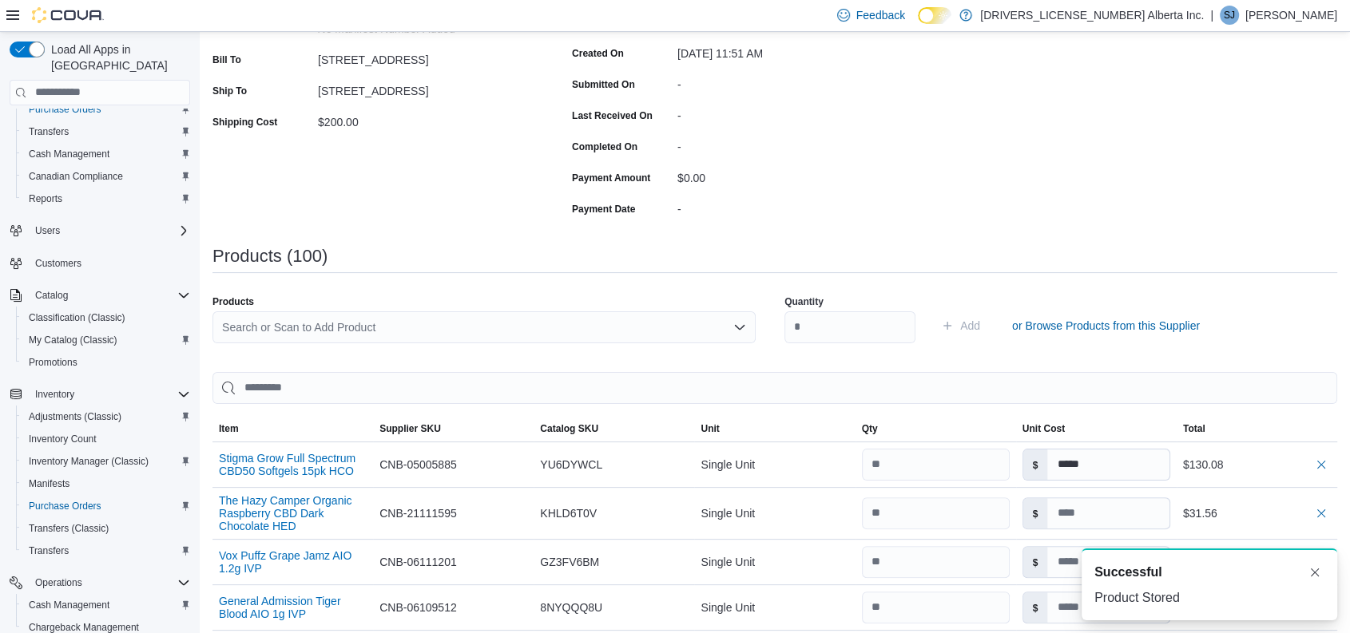
click at [386, 326] on div "Search or Scan to Add Product" at bounding box center [483, 328] width 543 height 32
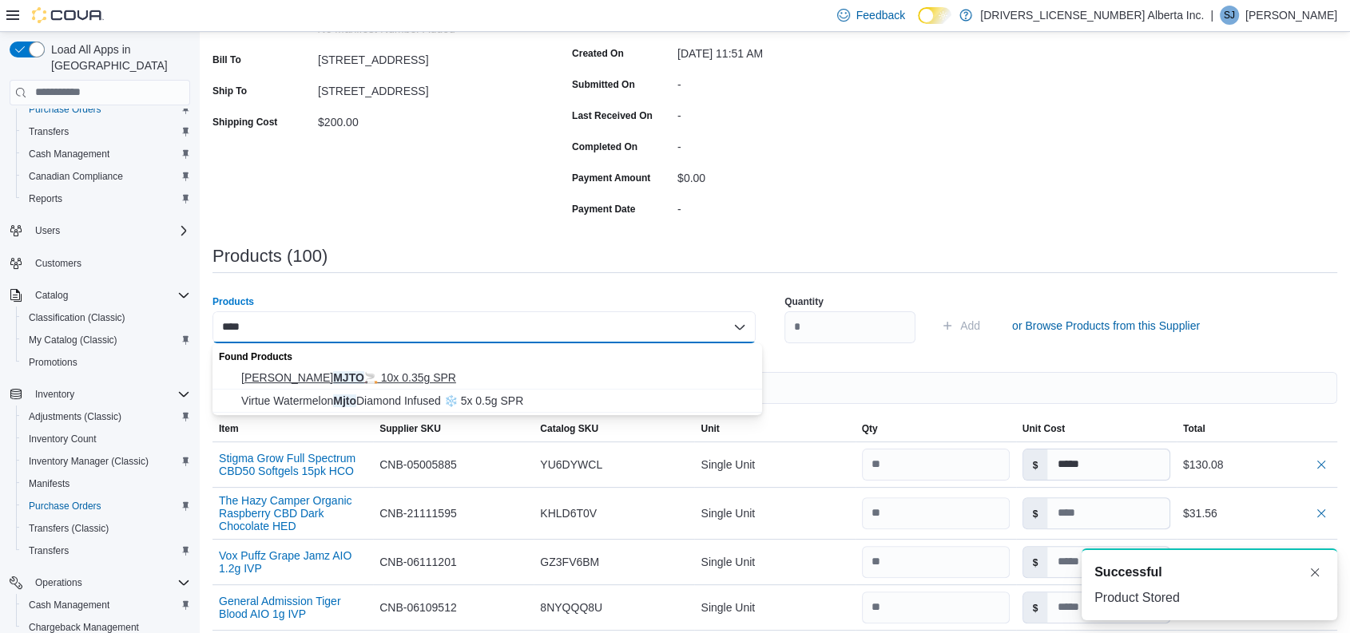
type input "****"
click at [349, 382] on span "Ohja Lime MJTO 🚬 10x 0.35g SPR" at bounding box center [496, 378] width 511 height 16
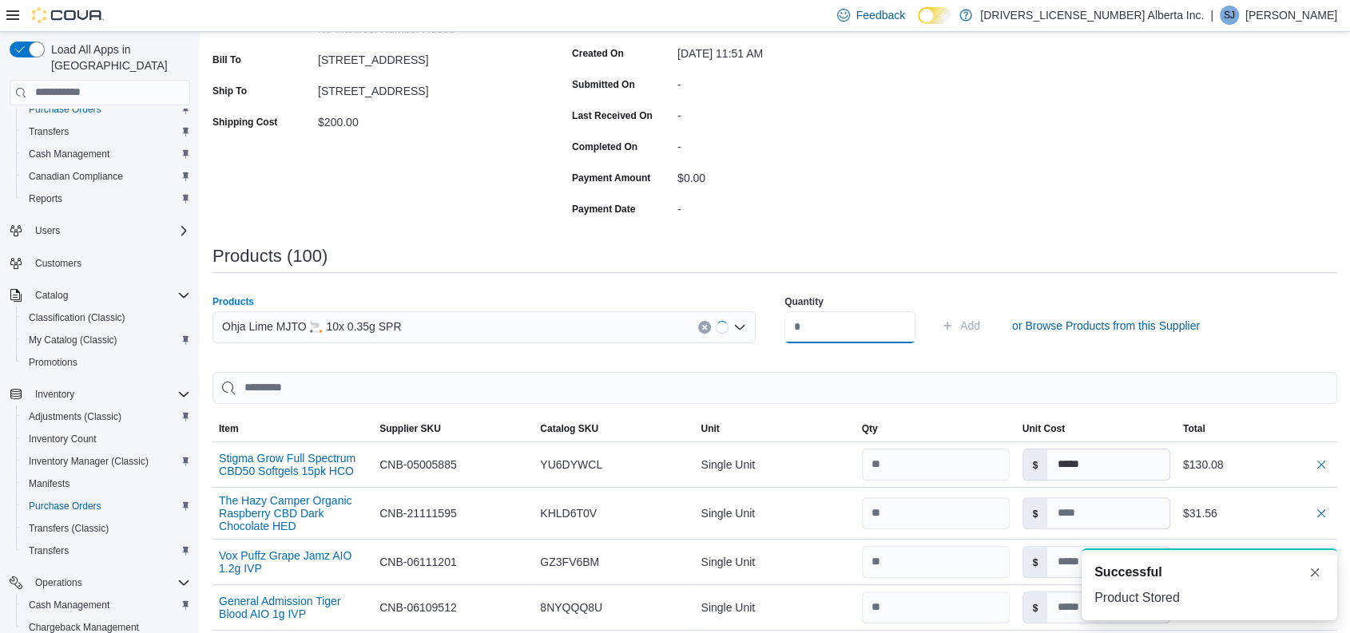
click at [860, 328] on input "number" at bounding box center [849, 328] width 131 height 32
type input "**"
click at [935, 310] on button "Add" at bounding box center [961, 326] width 52 height 32
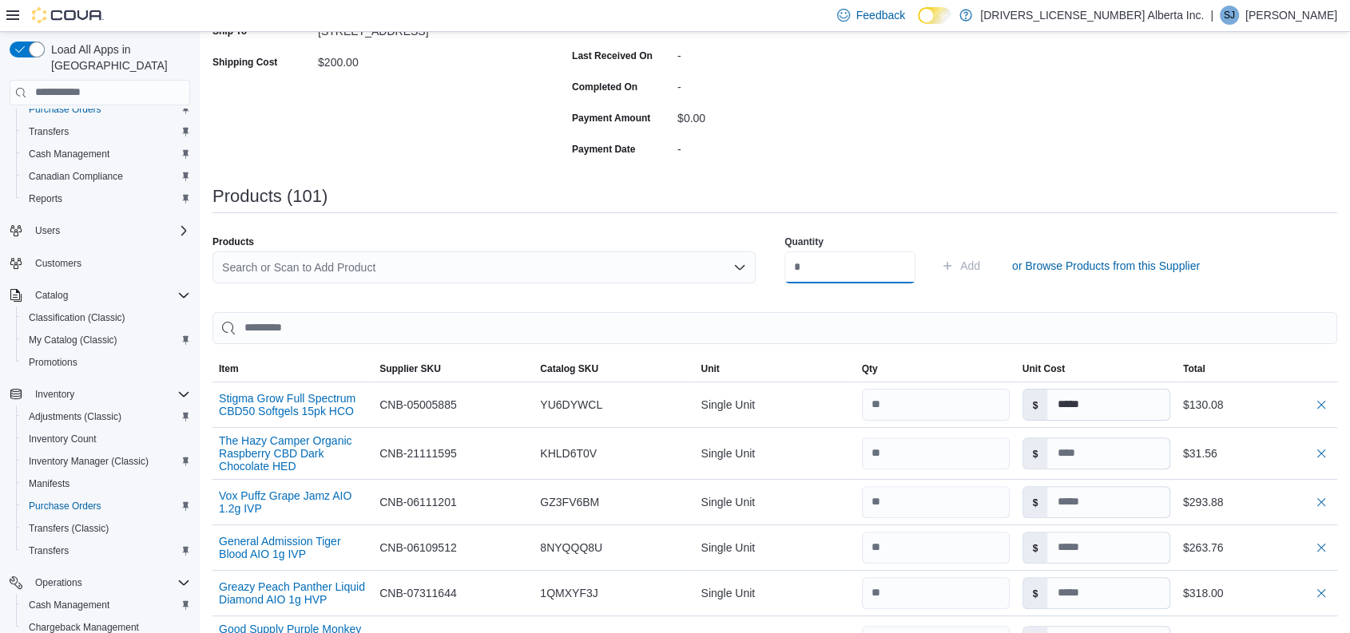
scroll to position [331, 0]
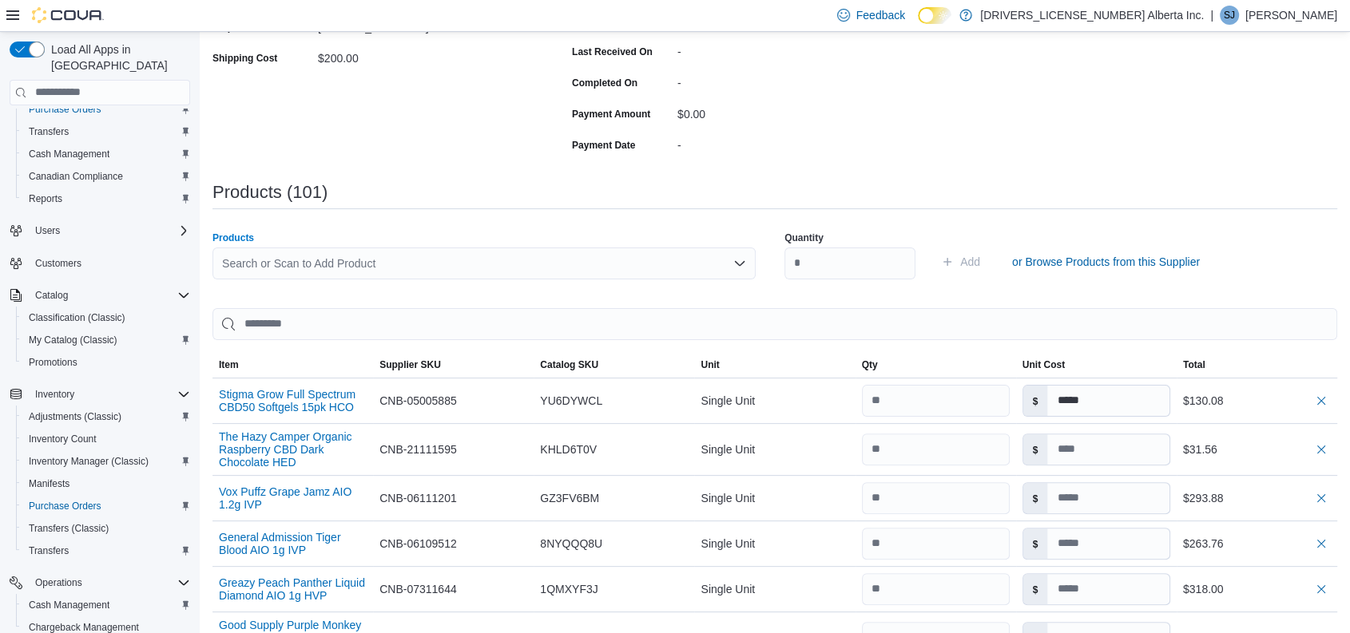
click at [363, 262] on div "Search or Scan to Add Product" at bounding box center [483, 264] width 543 height 32
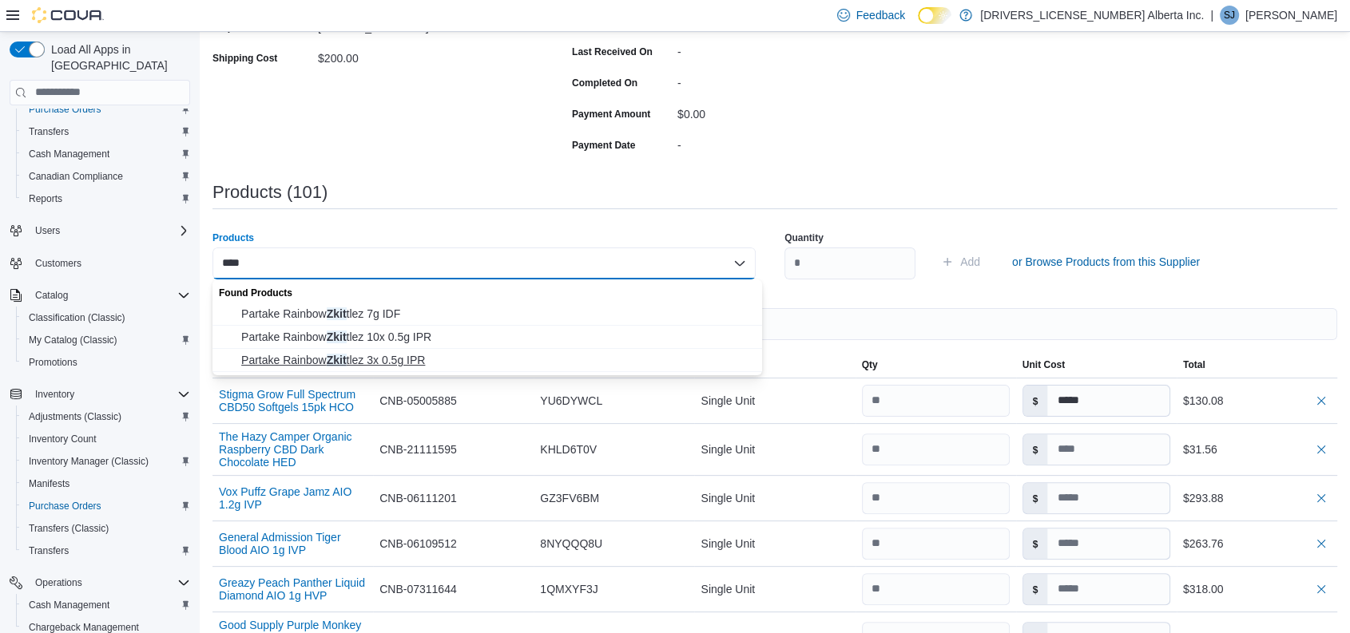
click at [397, 359] on span "Partake Rainbow Zkit tlez 3x 0.5g IPR" at bounding box center [496, 360] width 511 height 16
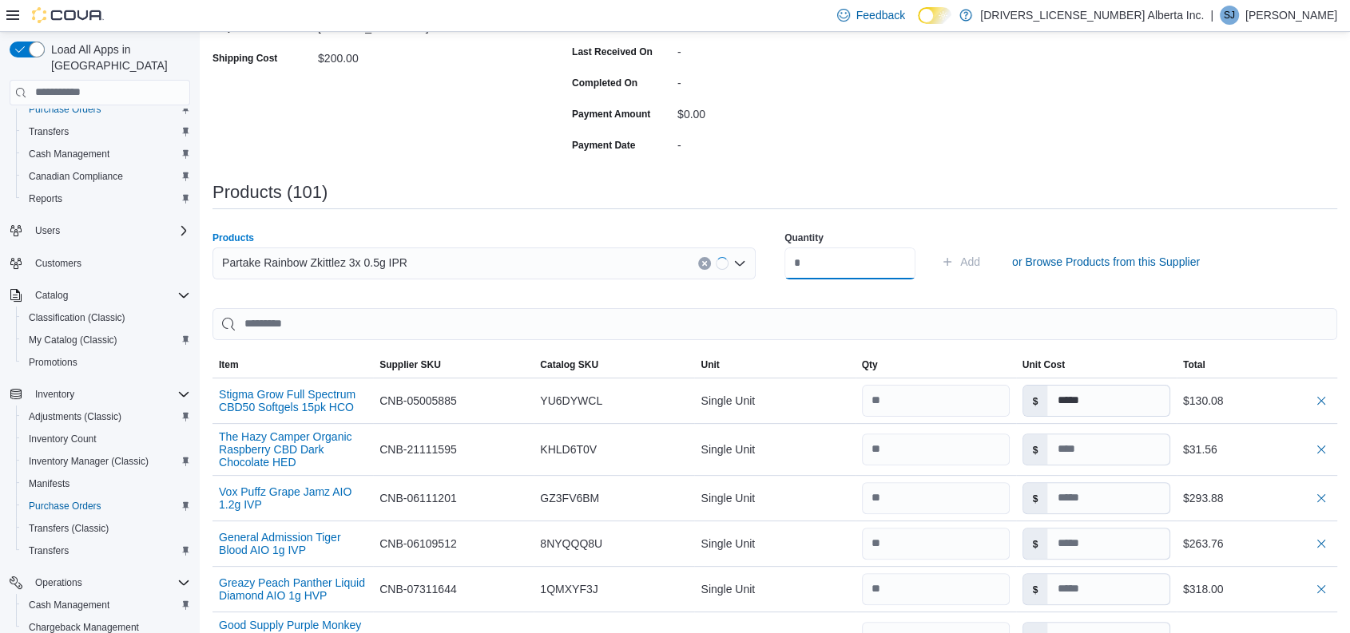
click at [856, 266] on input "number" at bounding box center [849, 264] width 131 height 32
click at [935, 246] on button "Add" at bounding box center [961, 262] width 52 height 32
click at [534, 258] on div "Search or Scan to Add Product" at bounding box center [483, 264] width 543 height 32
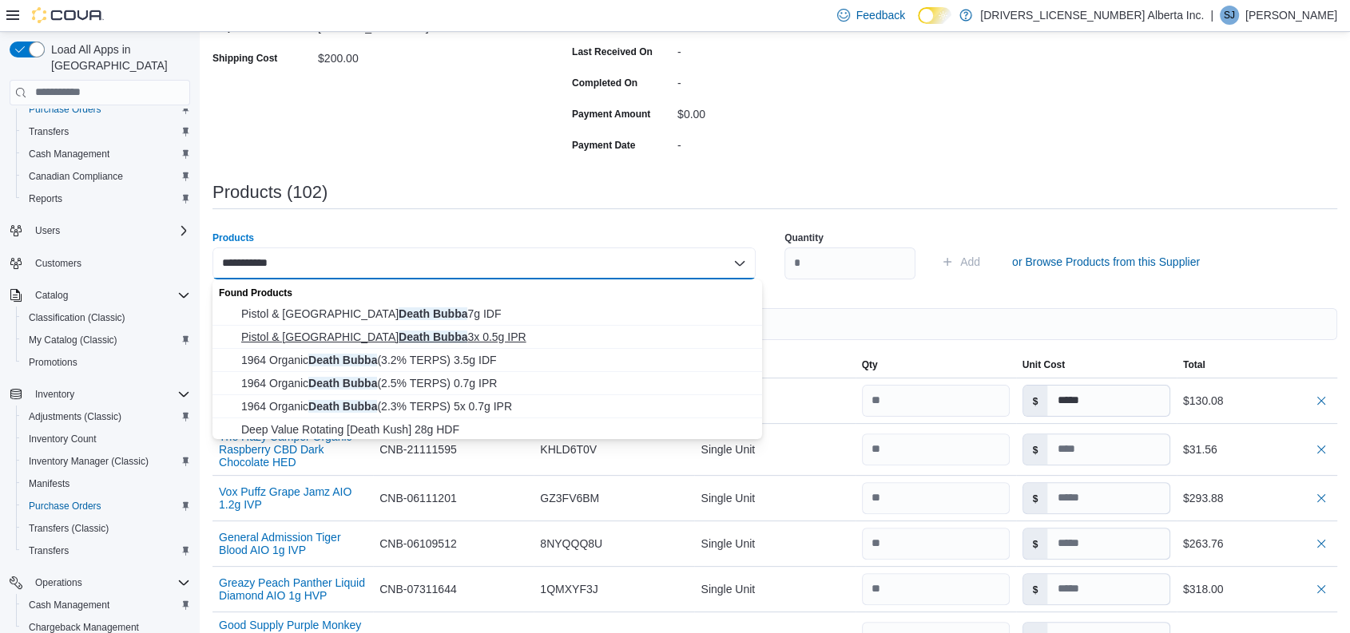
click at [423, 331] on span "Pistol & Paris Death Bubba 3x 0.5g IPR" at bounding box center [496, 337] width 511 height 16
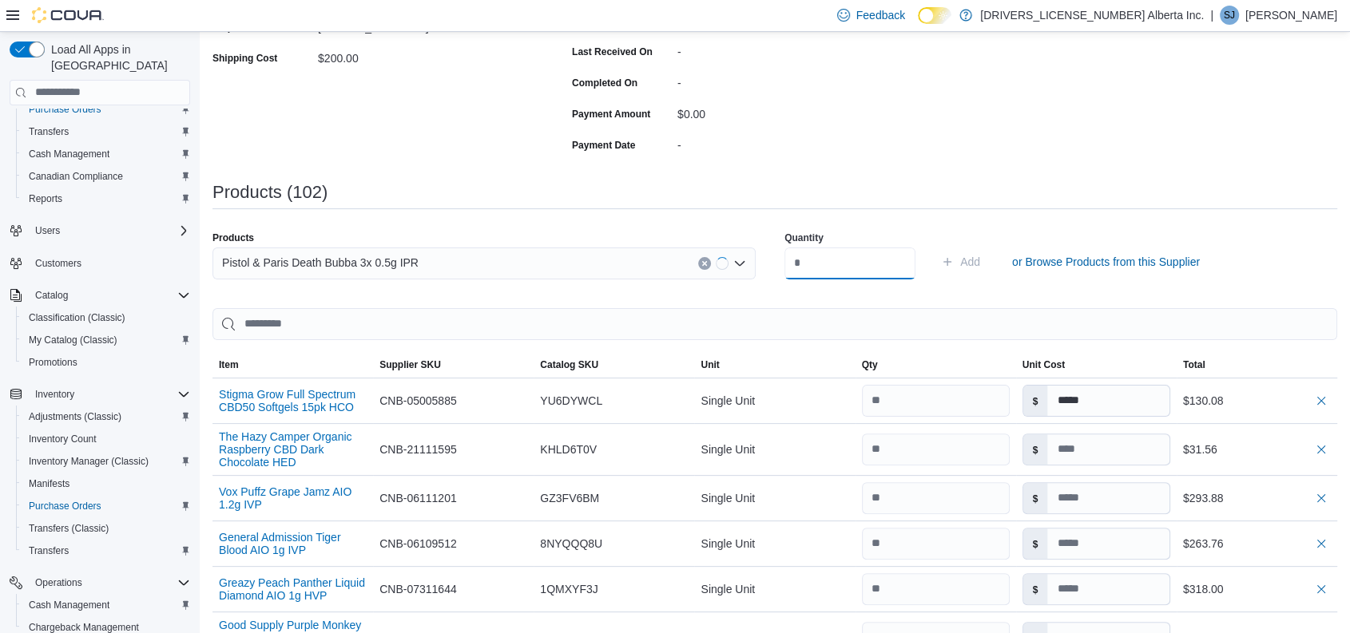
click at [822, 269] on input "number" at bounding box center [849, 264] width 131 height 32
click at [935, 246] on button "Add" at bounding box center [961, 262] width 52 height 32
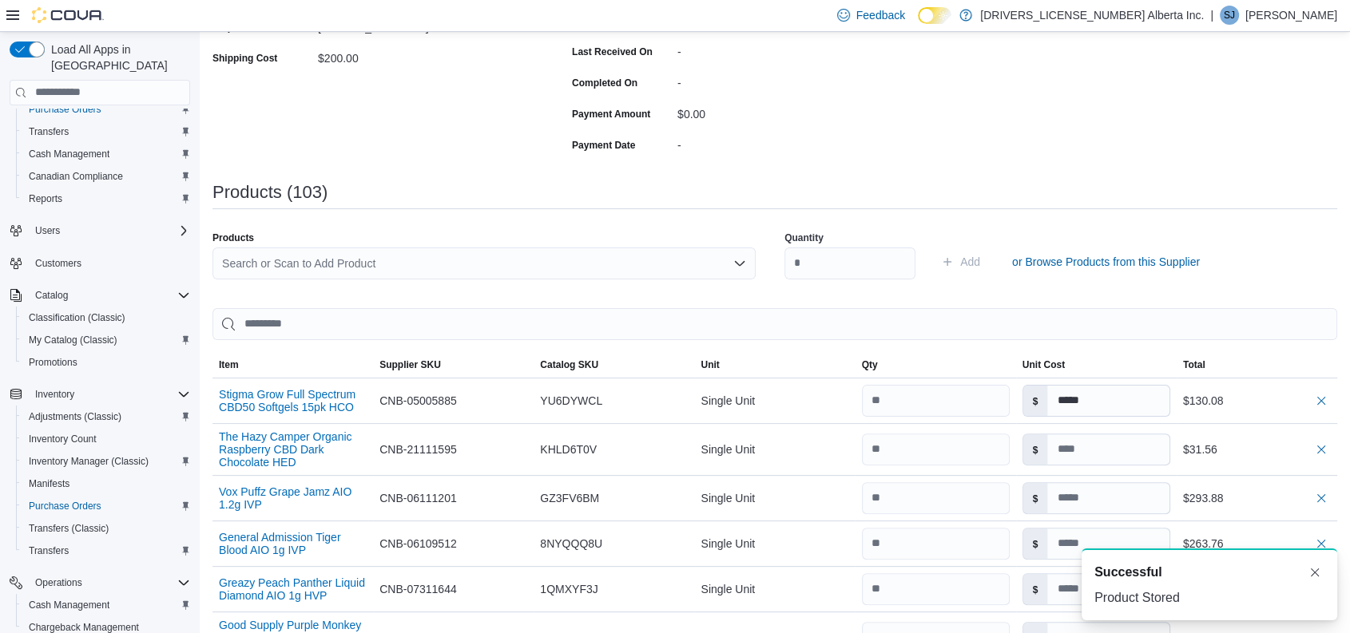
click at [367, 264] on div "Search or Scan to Add Product" at bounding box center [483, 264] width 543 height 32
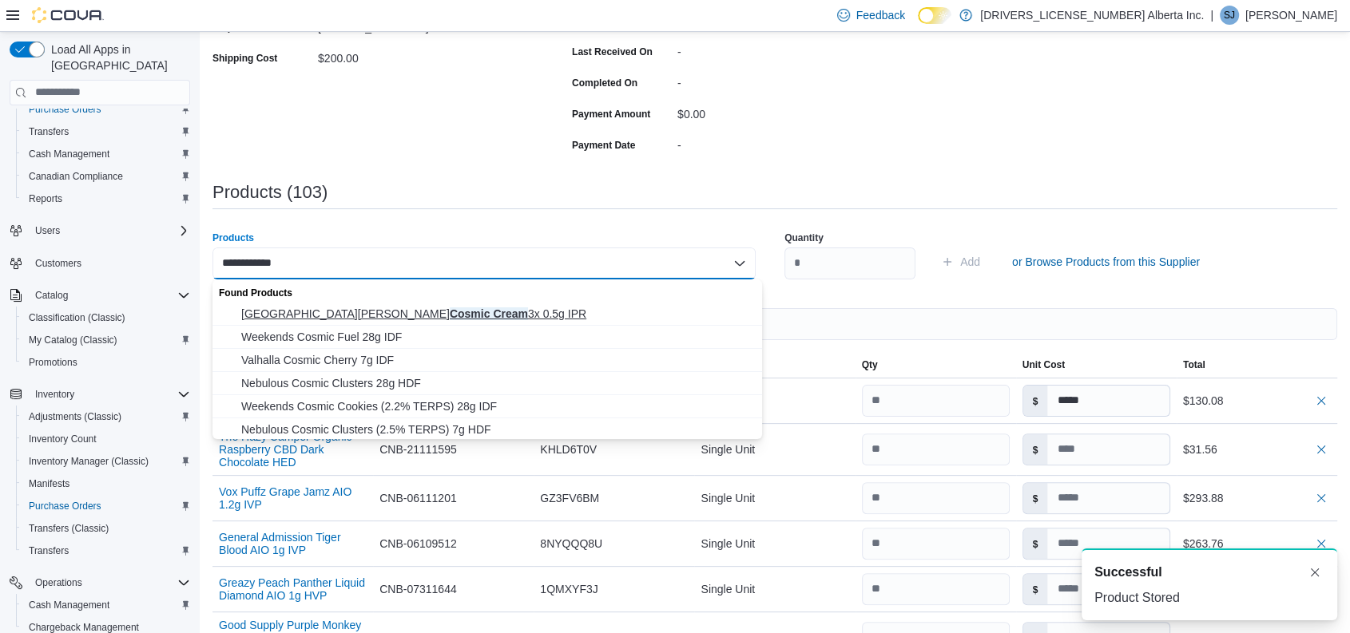
click at [361, 310] on span "San [PERSON_NAME] Cosmic Cream 3x 0.5g IPR" at bounding box center [496, 314] width 511 height 16
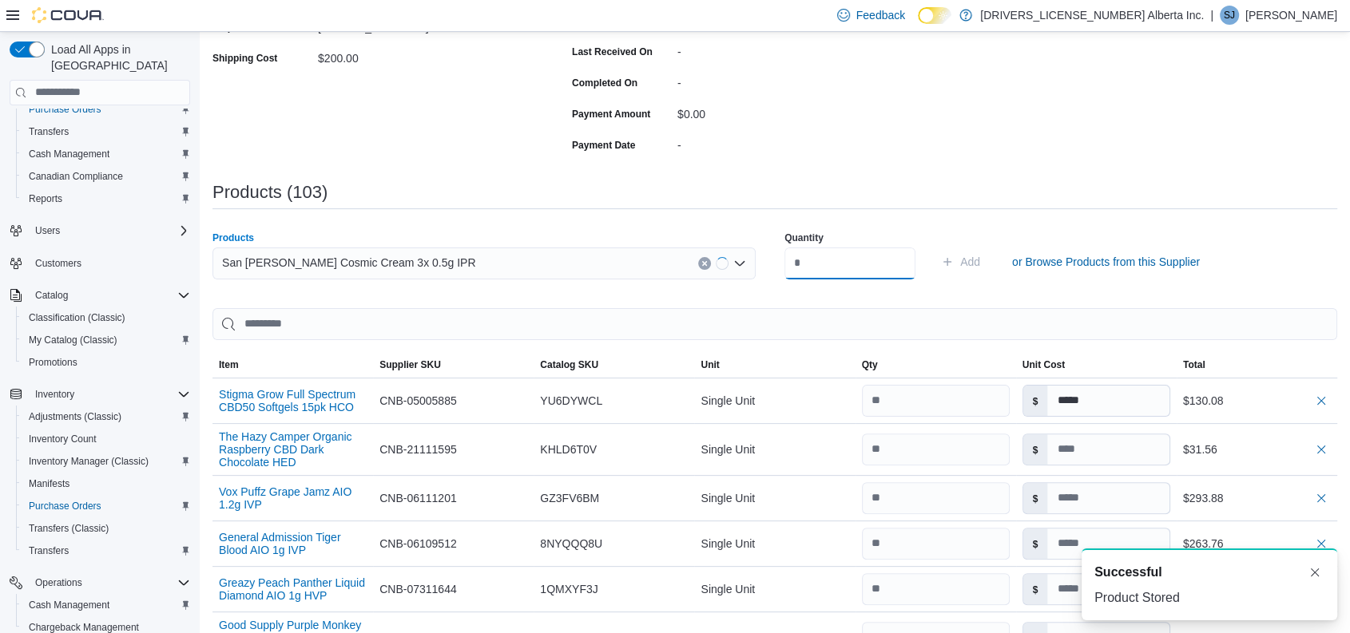
click at [811, 269] on input "number" at bounding box center [849, 264] width 131 height 32
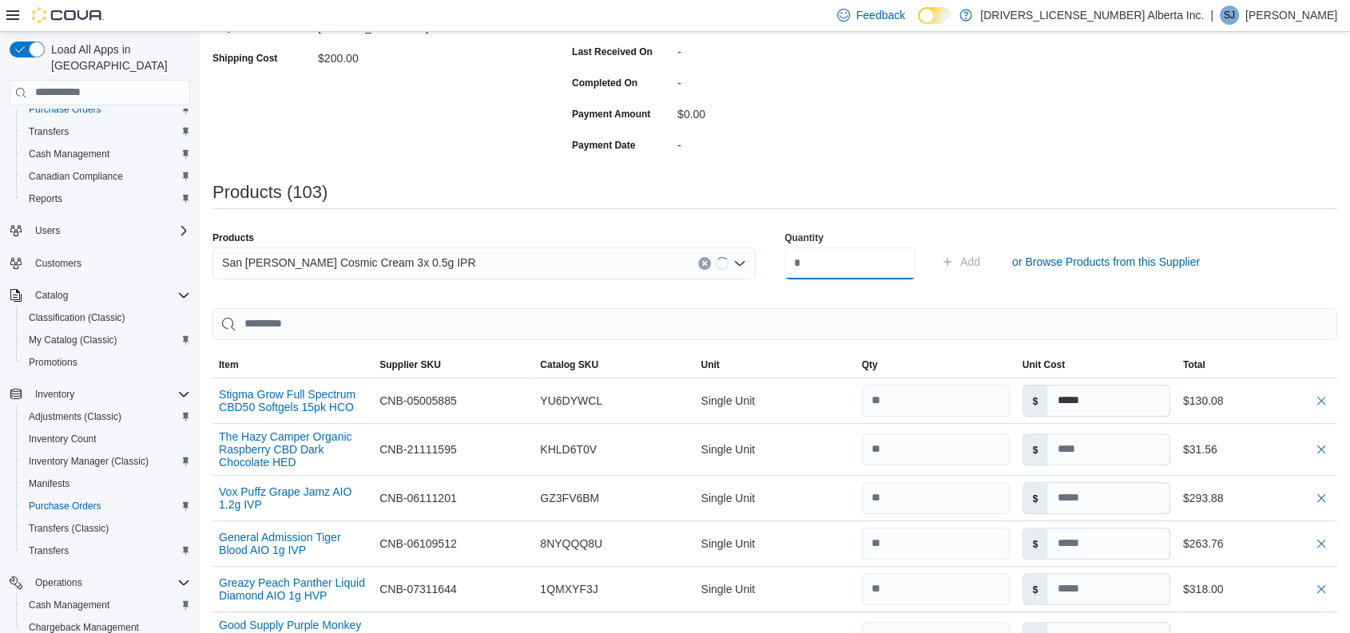
click at [935, 246] on button "Add" at bounding box center [961, 262] width 52 height 32
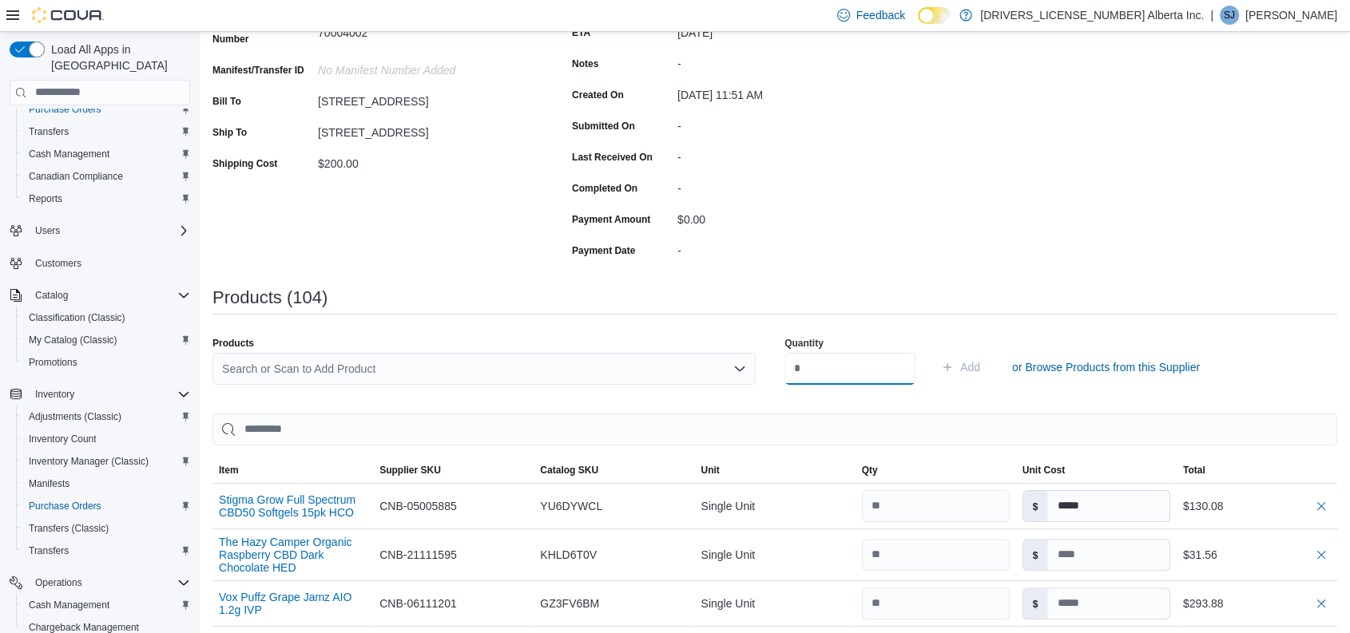
scroll to position [261, 0]
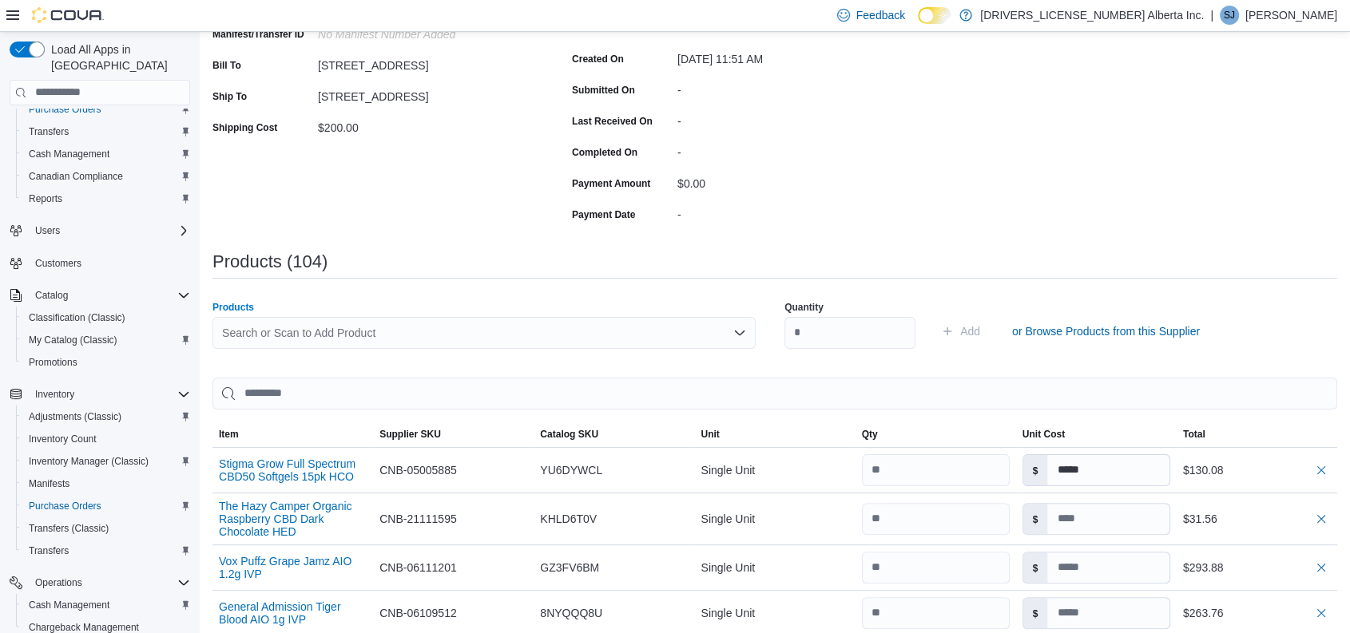
click at [391, 320] on div "Search or Scan to Add Product" at bounding box center [483, 333] width 543 height 32
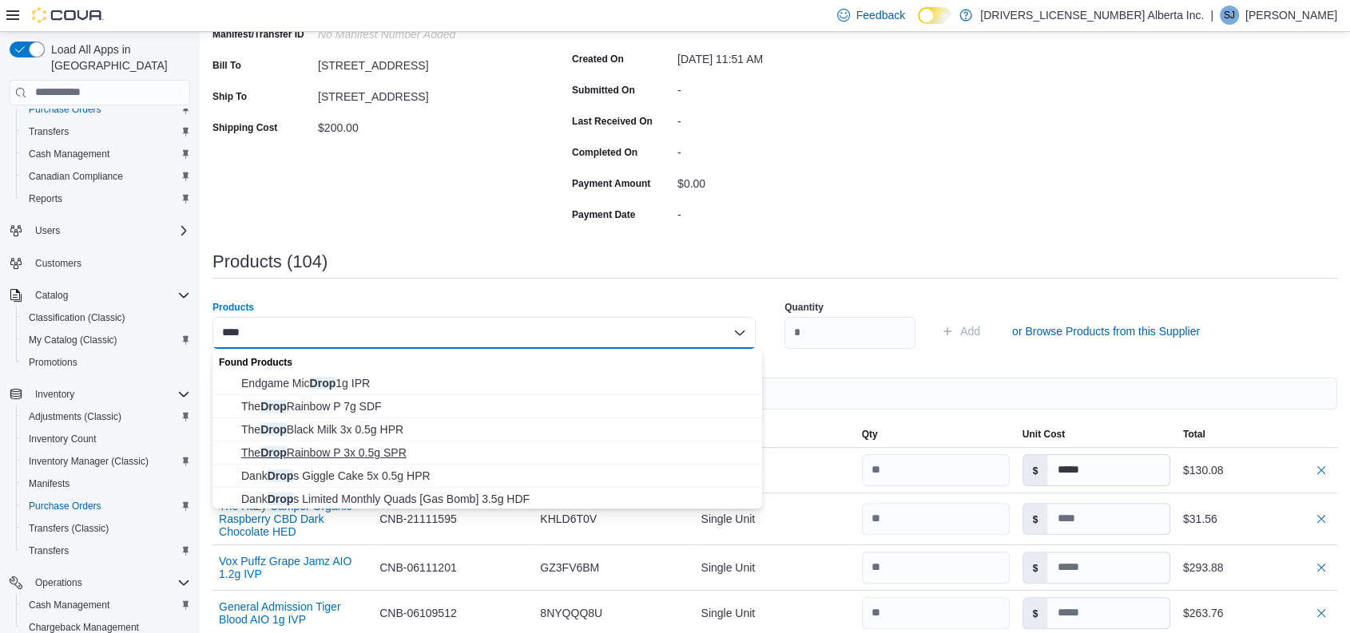
click at [388, 451] on span "The Drop Rainbow P 3x 0.5g SPR" at bounding box center [496, 453] width 511 height 16
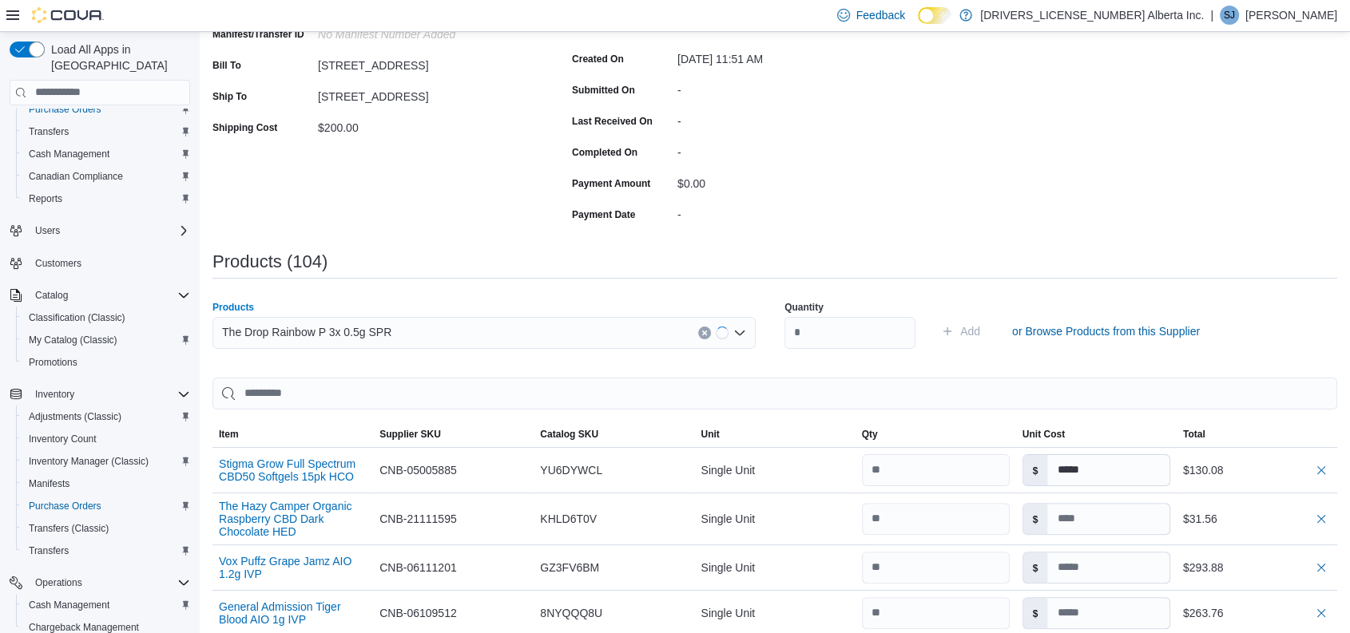
click at [844, 355] on div "Quantity" at bounding box center [849, 325] width 131 height 67
click at [818, 336] on input "number" at bounding box center [849, 333] width 131 height 32
click at [935, 316] on button "Add" at bounding box center [961, 332] width 52 height 32
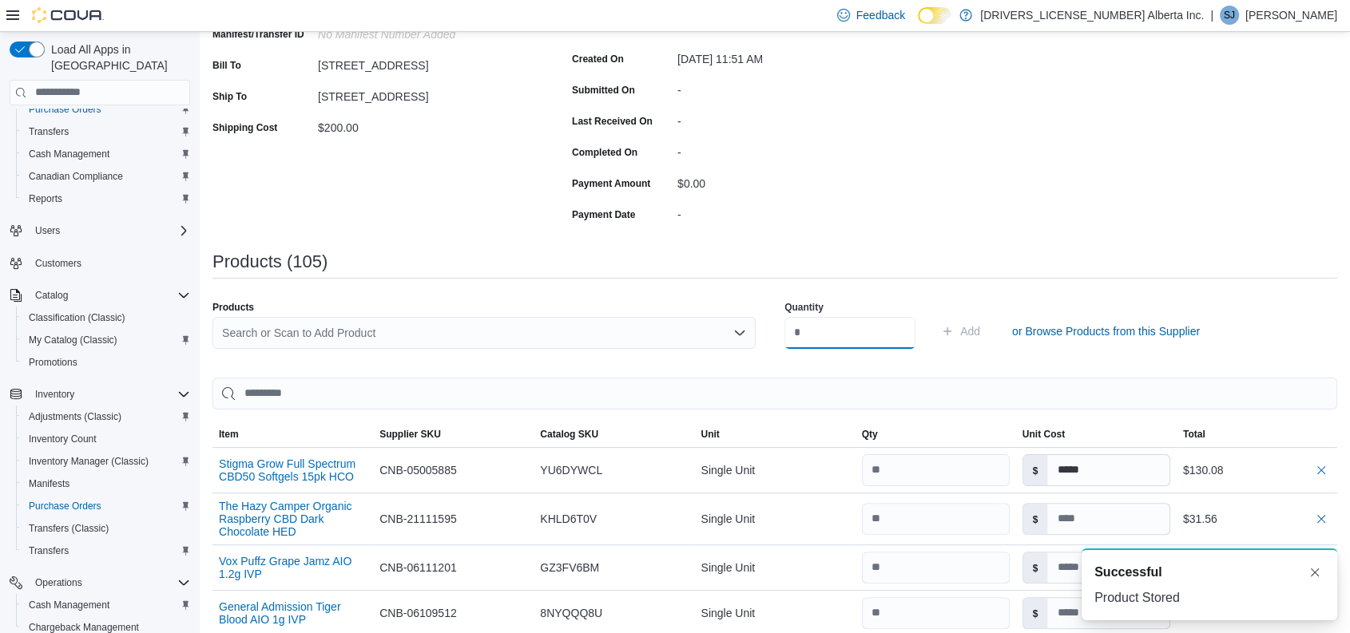
scroll to position [0, 0]
click at [419, 333] on div "Search or Scan to Add Product" at bounding box center [483, 333] width 543 height 32
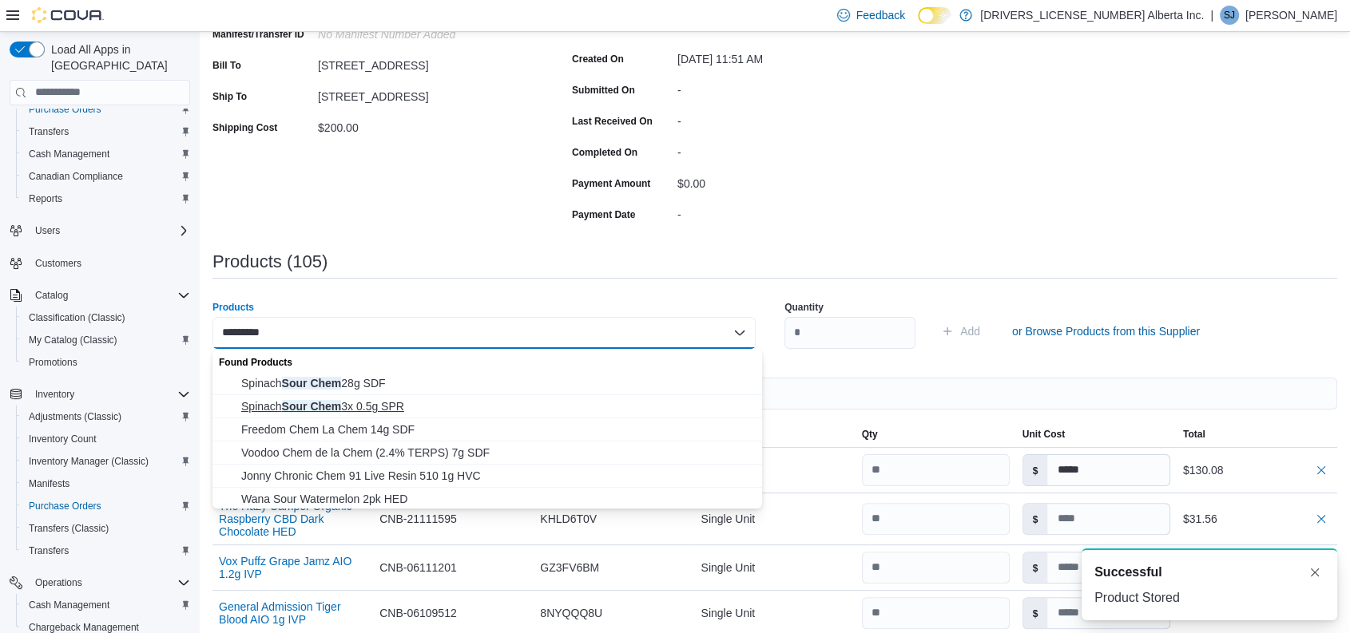
click at [369, 408] on span "Spinach Sour Chem 3x 0.5g SPR" at bounding box center [496, 407] width 511 height 16
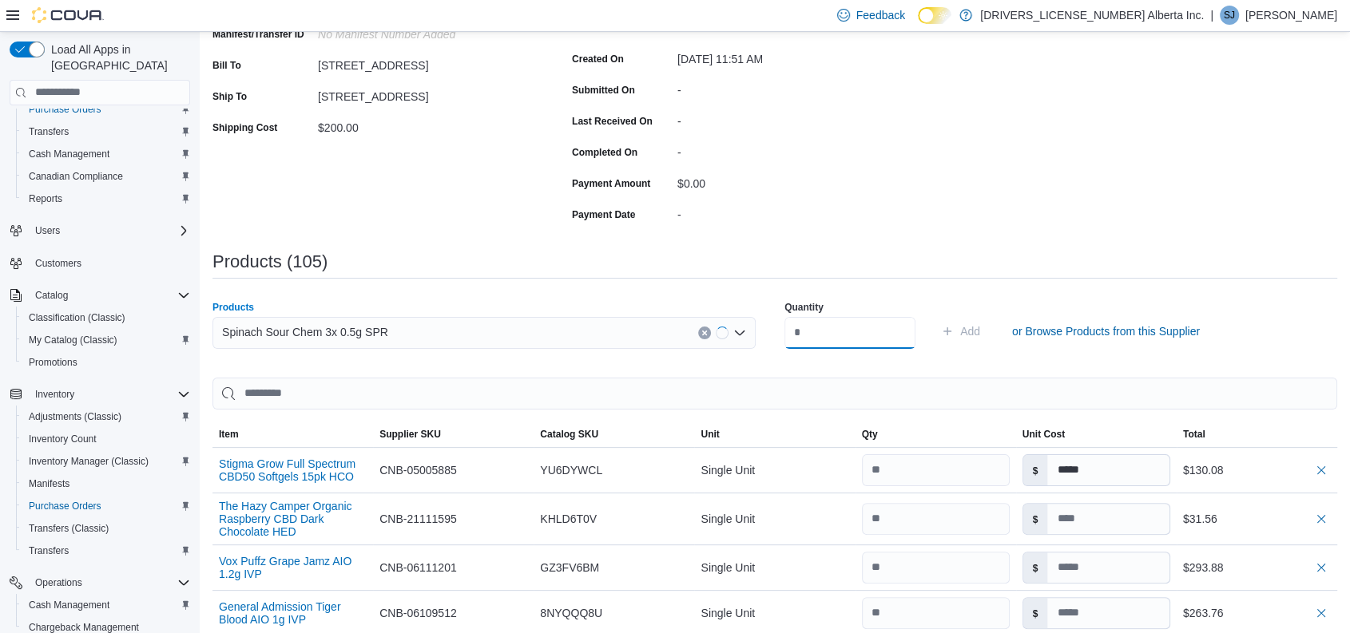
click at [883, 329] on input "number" at bounding box center [849, 333] width 131 height 32
click at [935, 316] on button "Add" at bounding box center [961, 332] width 52 height 32
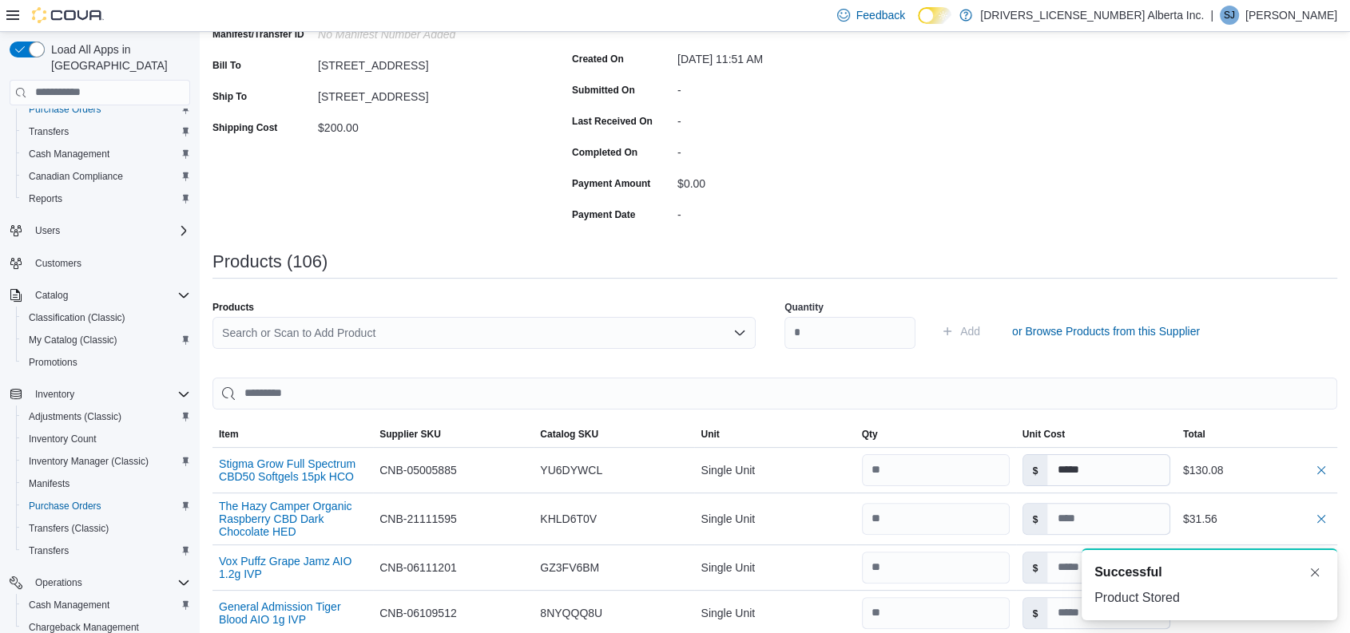
click at [367, 336] on div "Search or Scan to Add Product" at bounding box center [483, 333] width 543 height 32
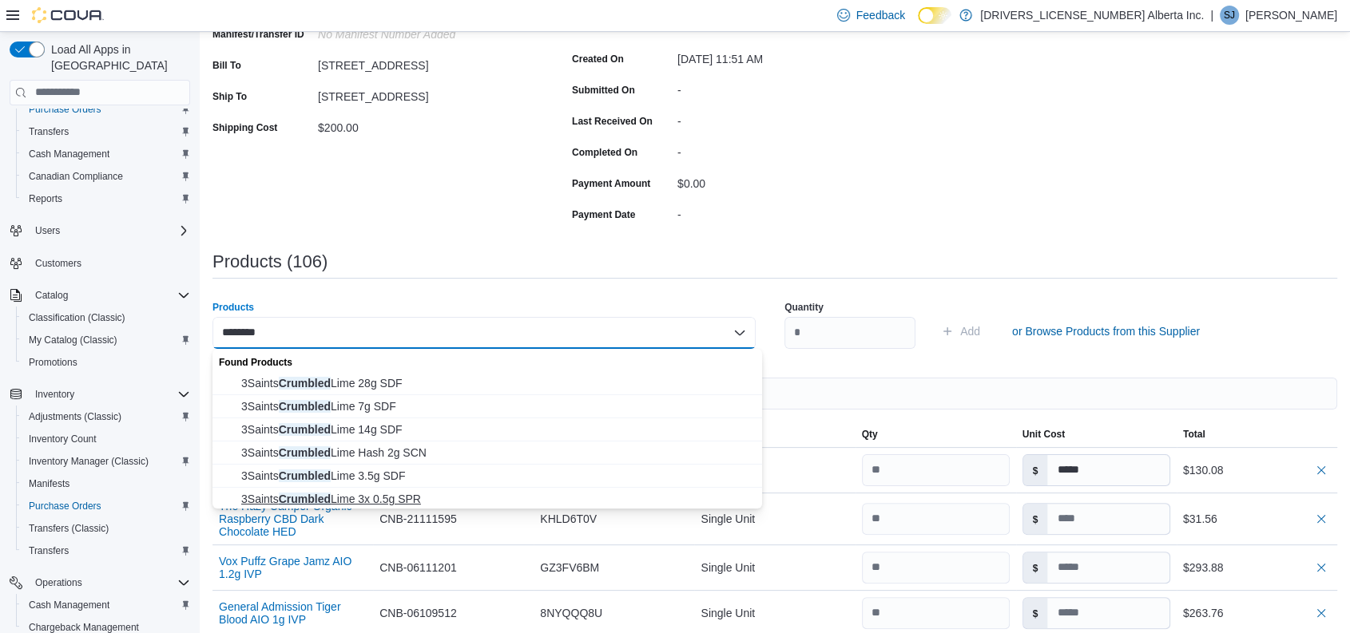
click at [397, 495] on span "3Saints Crumbled Lime 3x 0.5g SPR" at bounding box center [496, 499] width 511 height 16
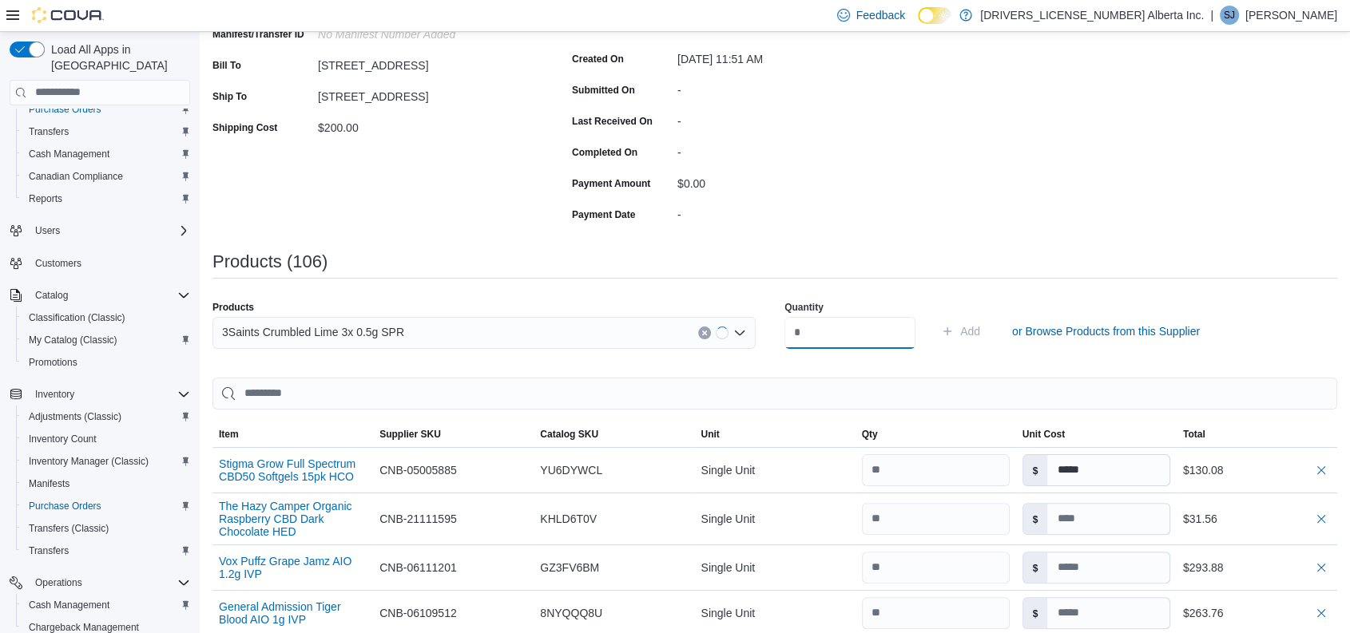
click at [882, 336] on input "number" at bounding box center [849, 333] width 131 height 32
click at [935, 316] on button "Add" at bounding box center [961, 332] width 52 height 32
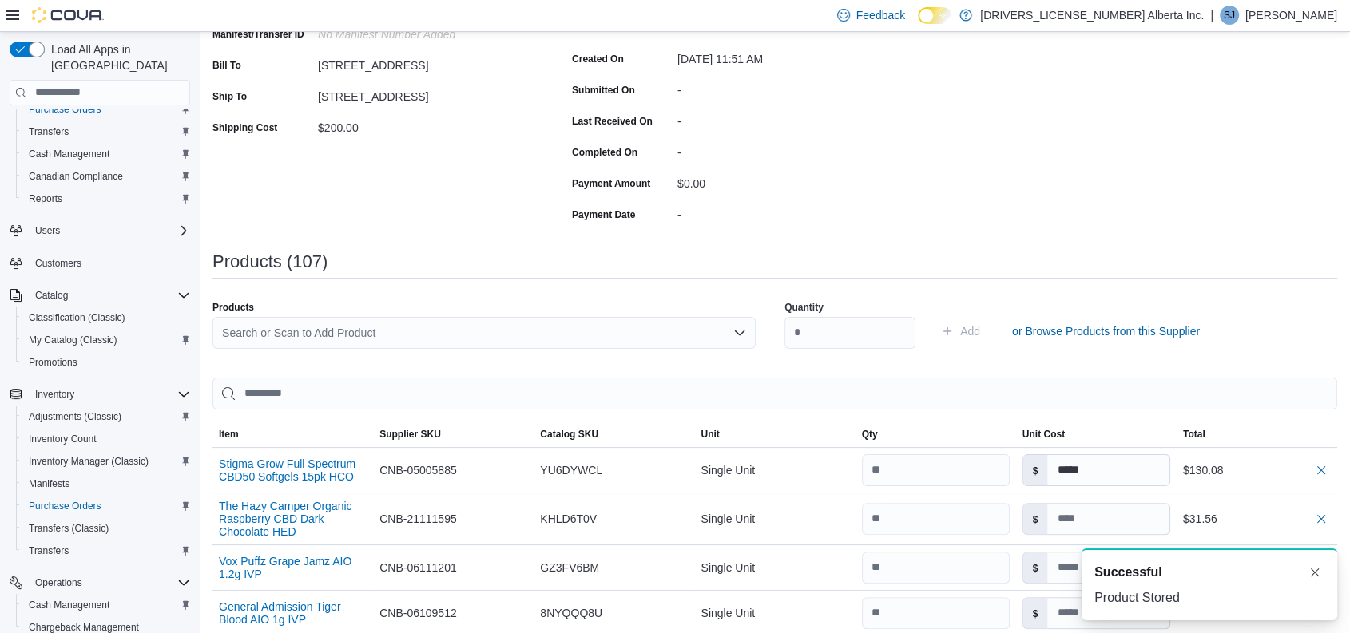
click at [578, 332] on div "Search or Scan to Add Product" at bounding box center [483, 333] width 543 height 32
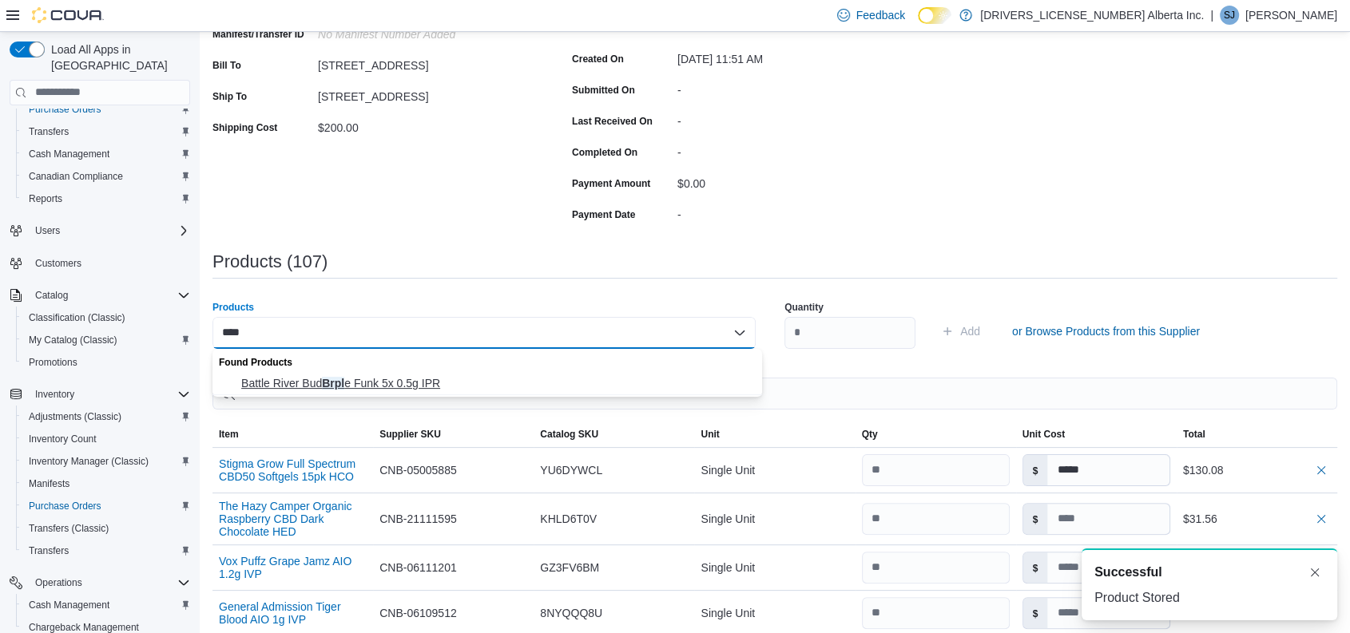
click at [411, 388] on span "Battle River Bud Brpl e Funk 5x 0.5g IPR" at bounding box center [496, 383] width 511 height 16
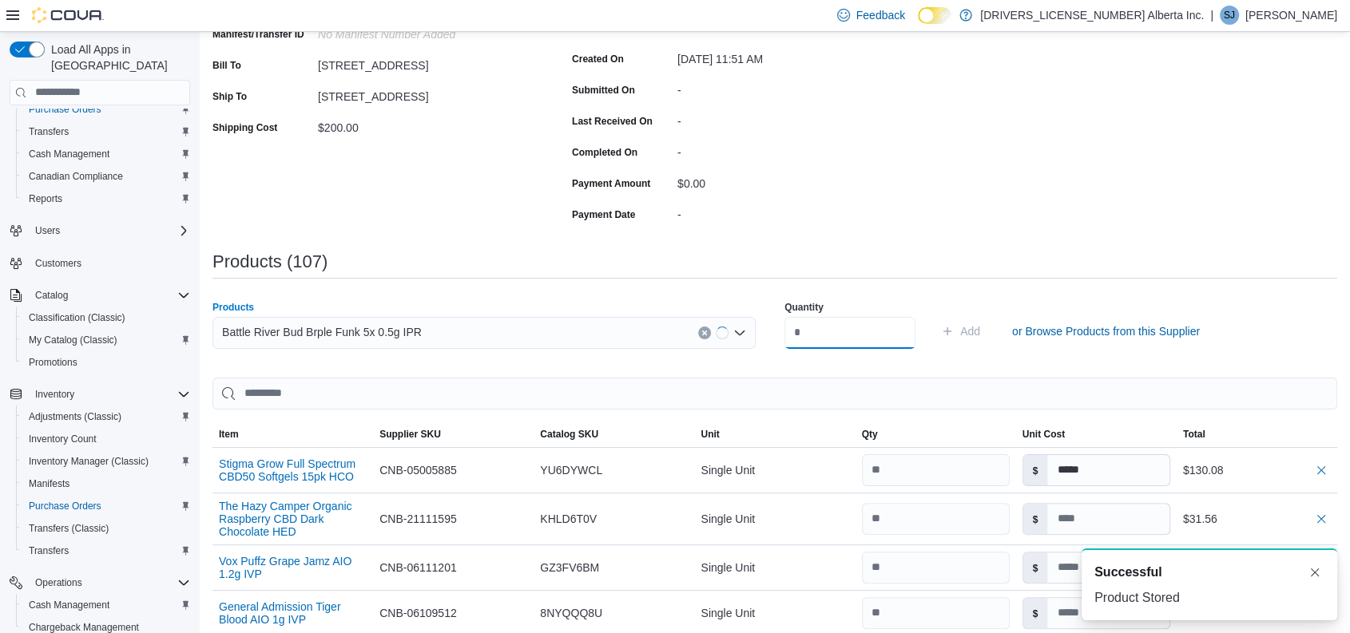
click at [879, 340] on input "number" at bounding box center [849, 333] width 131 height 32
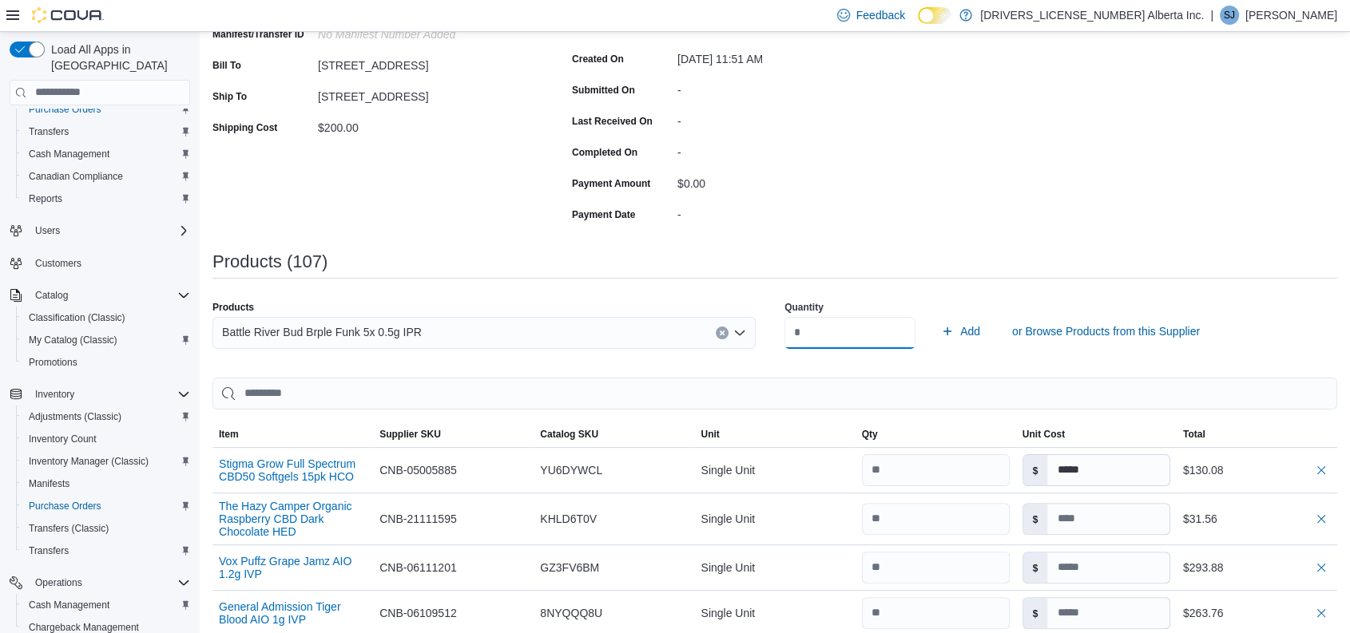
click at [935, 316] on button "Add" at bounding box center [961, 332] width 52 height 32
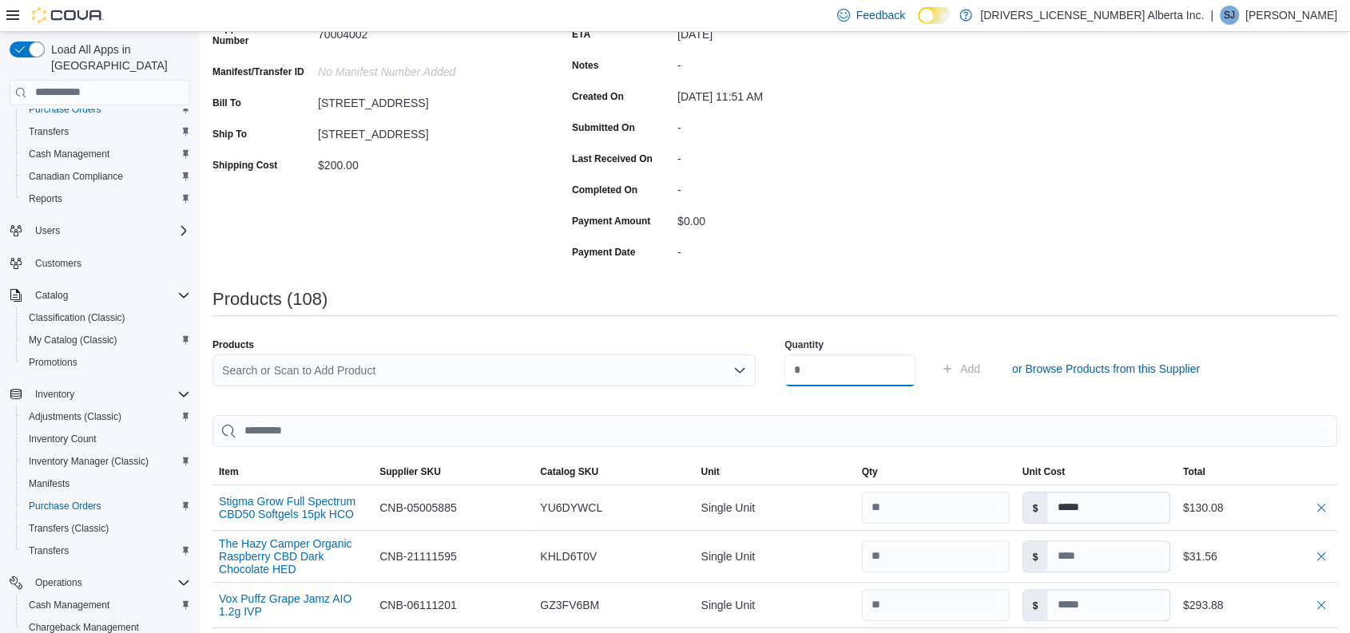
scroll to position [240, 0]
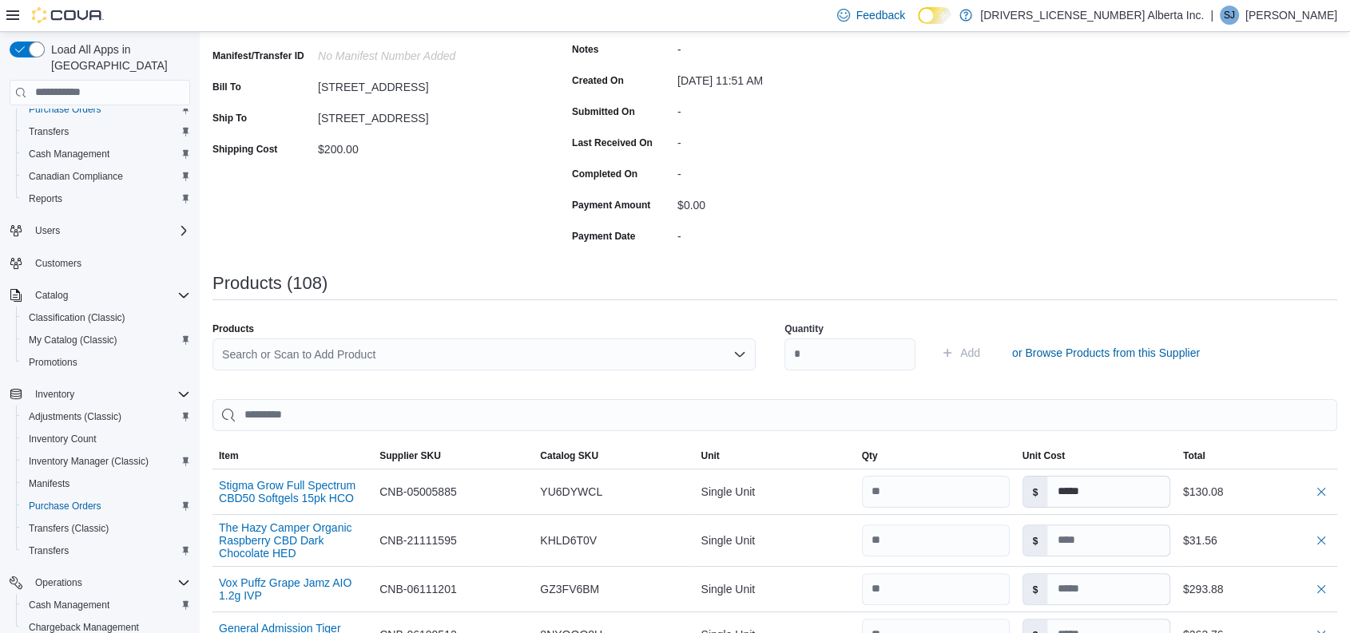
click at [374, 367] on div "Search or Scan to Add Product" at bounding box center [483, 355] width 543 height 32
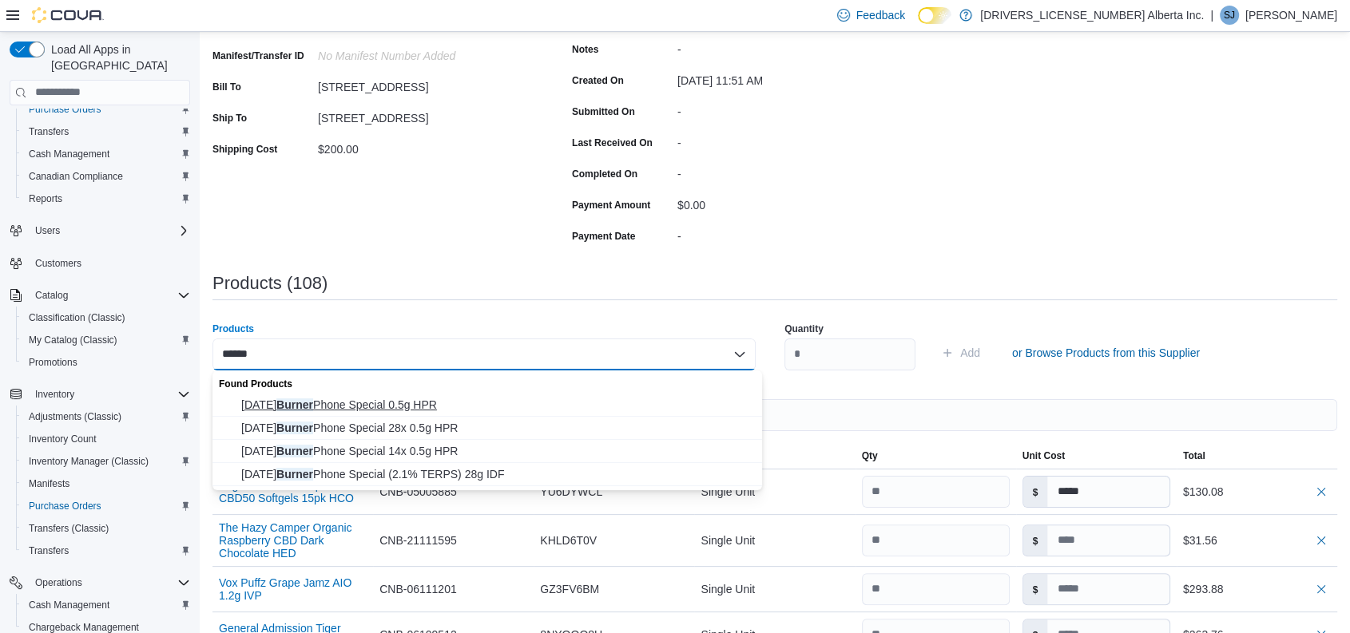
click at [410, 397] on span "[DATE] Burner Phone Special 0.5g HPR" at bounding box center [496, 405] width 511 height 16
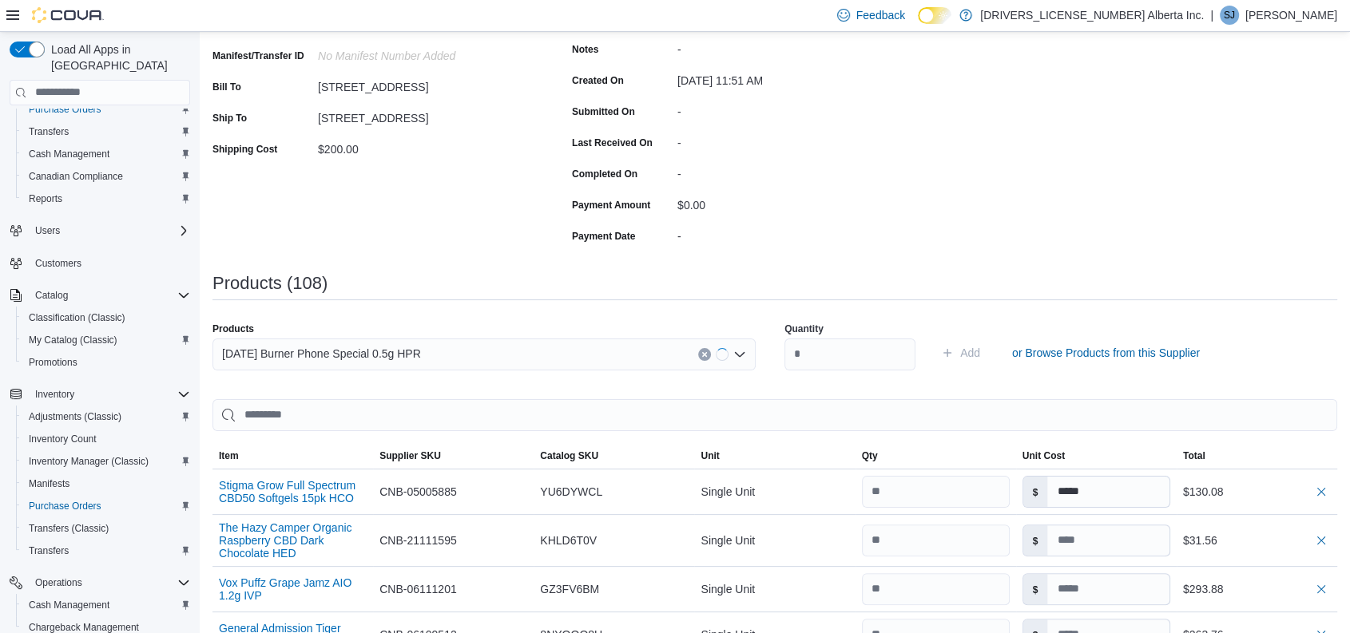
click at [780, 354] on div "Products [DATE] Burner Phone Special 0.5g HPR Quantity Add or Browse Products f…" at bounding box center [774, 353] width 1125 height 80
click at [810, 357] on input "number" at bounding box center [849, 355] width 131 height 32
click at [935, 337] on button "Add" at bounding box center [961, 353] width 52 height 32
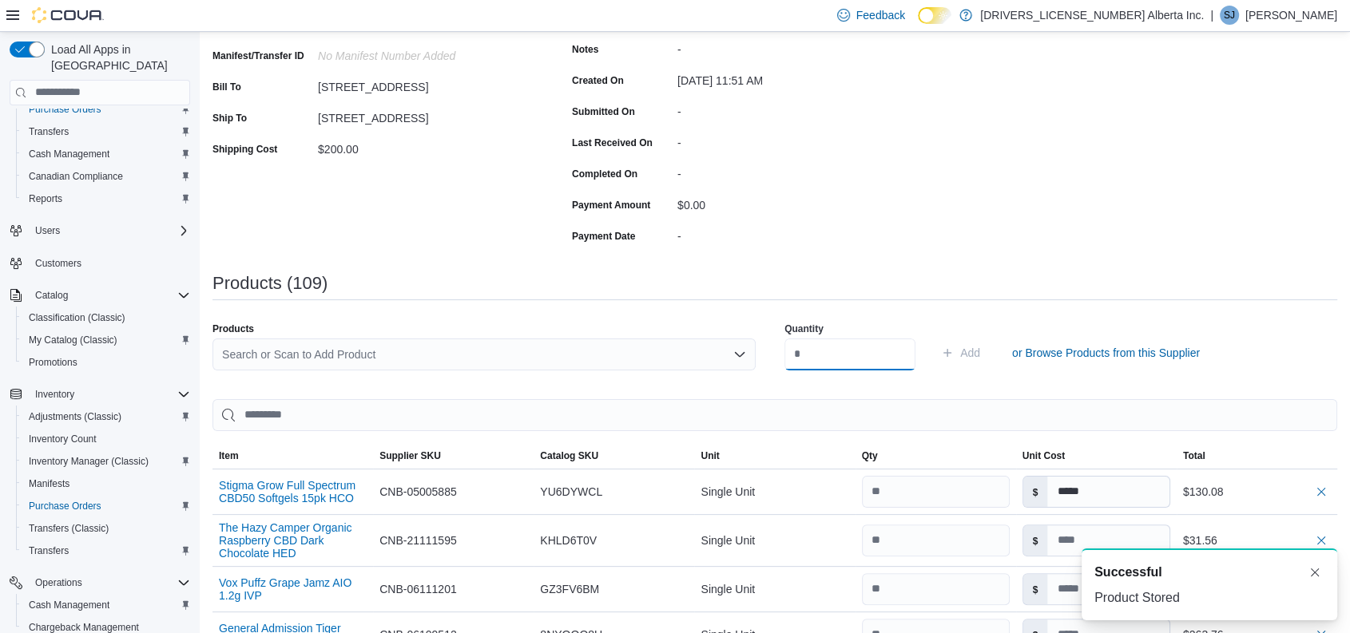
scroll to position [0, 0]
click at [388, 356] on div "Search or Scan to Add Product" at bounding box center [483, 355] width 543 height 32
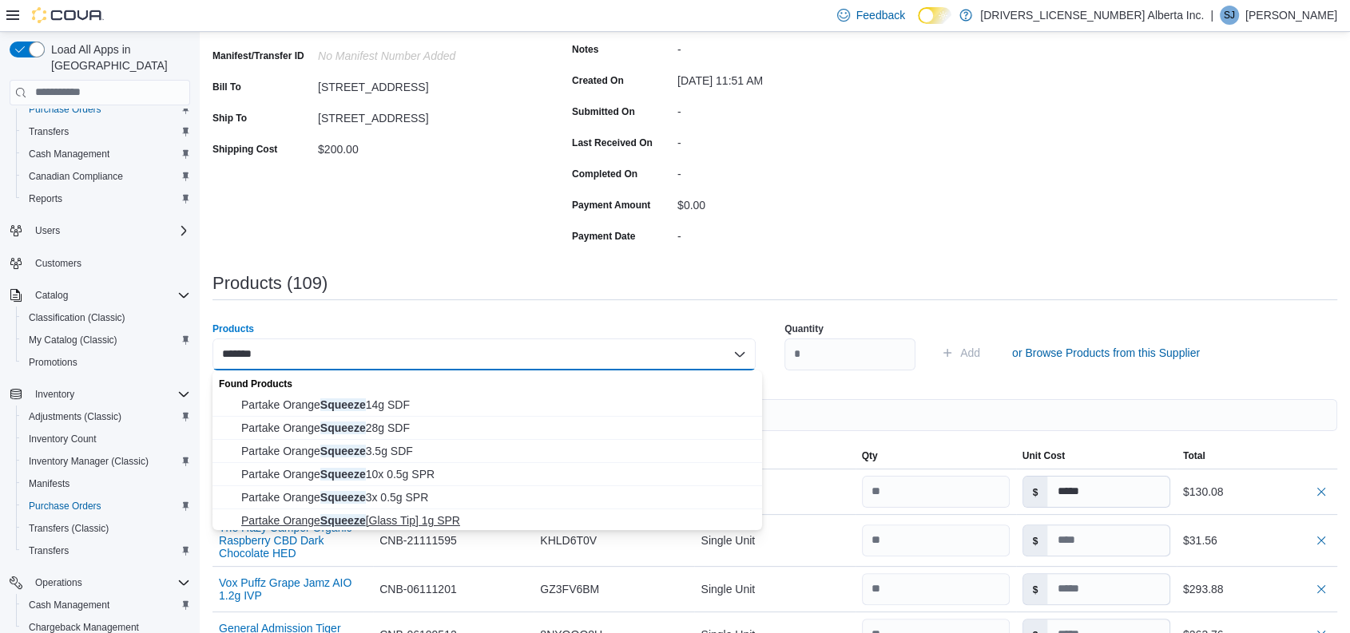
click at [418, 520] on span "Partake Orange Squeeze [Glass Tip] 1g SPR" at bounding box center [496, 521] width 511 height 16
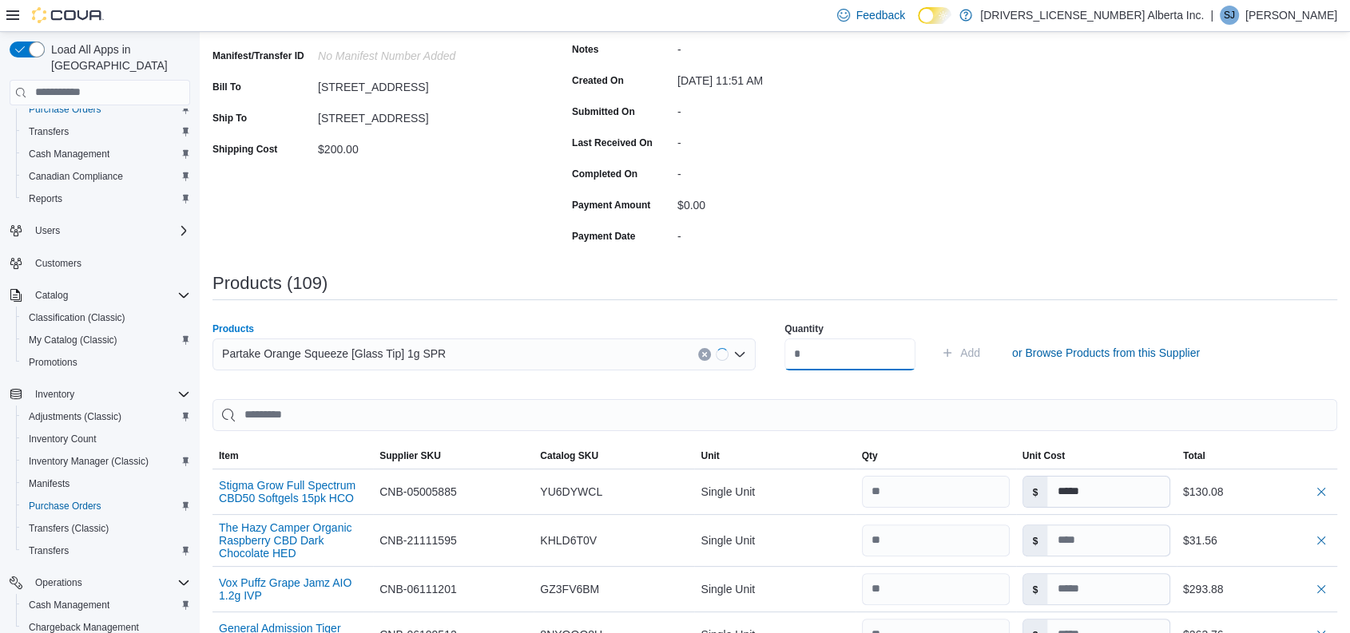
click at [845, 350] on input "number" at bounding box center [849, 355] width 131 height 32
click at [935, 337] on button "Add" at bounding box center [961, 353] width 52 height 32
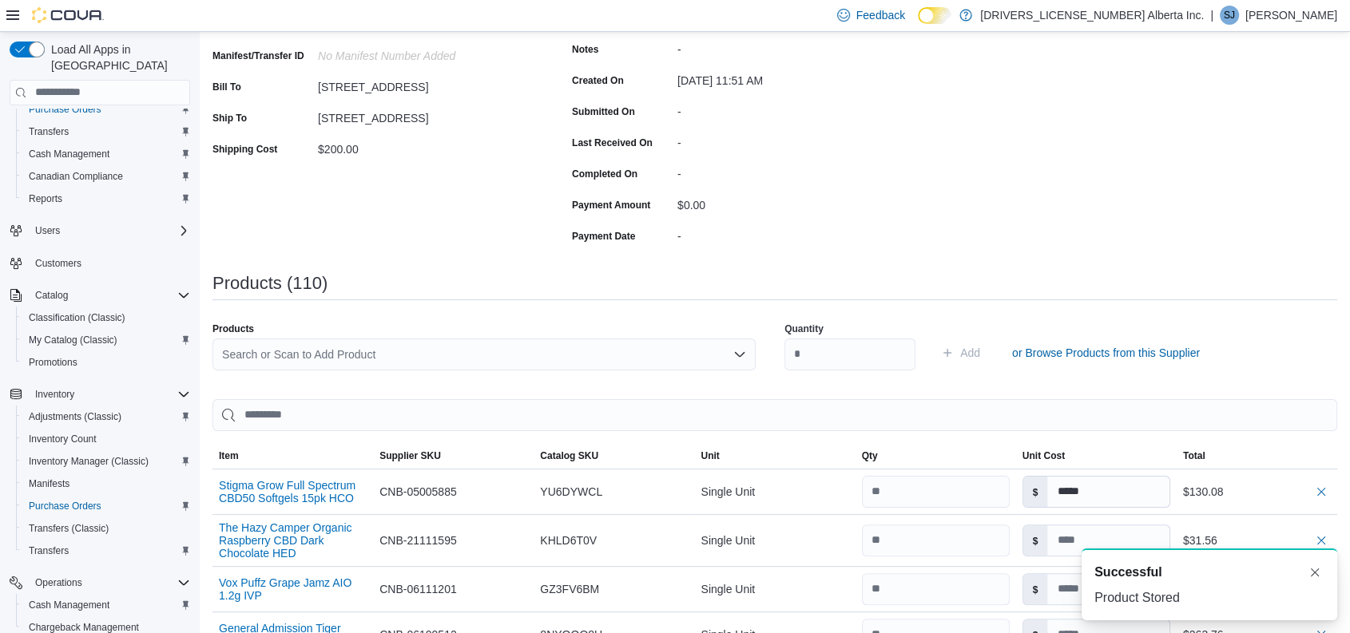
drag, startPoint x: 377, startPoint y: 351, endPoint x: 401, endPoint y: 341, distance: 25.8
click at [401, 341] on div "Search or Scan to Add Product" at bounding box center [483, 355] width 543 height 32
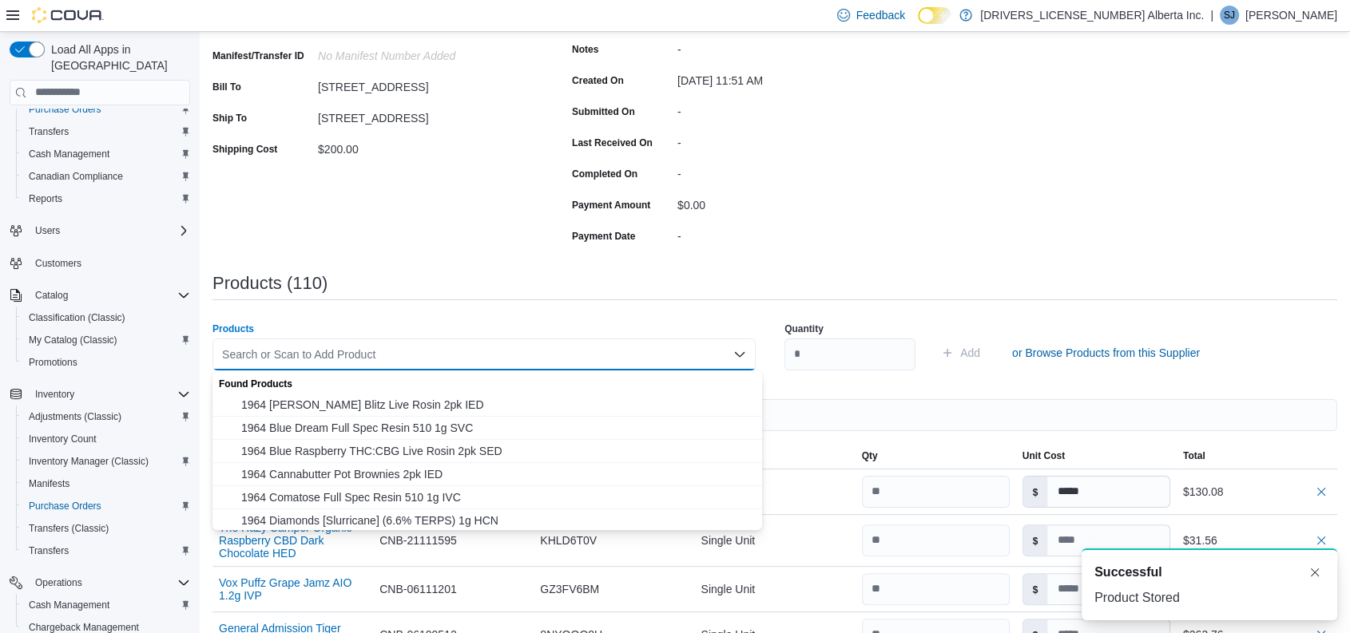
click at [387, 347] on div "Search or Scan to Add Product" at bounding box center [483, 355] width 543 height 32
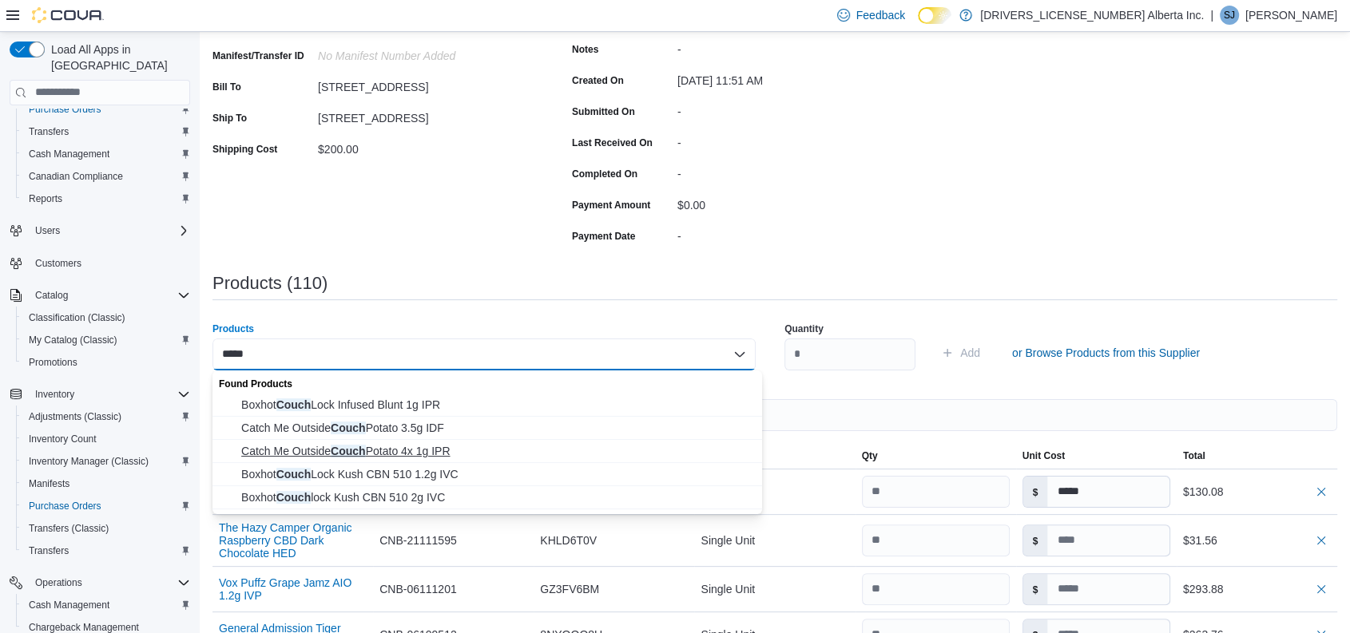
click at [447, 447] on span "Catch Me Outside Couch Potato 4x 1g IPR" at bounding box center [496, 451] width 511 height 16
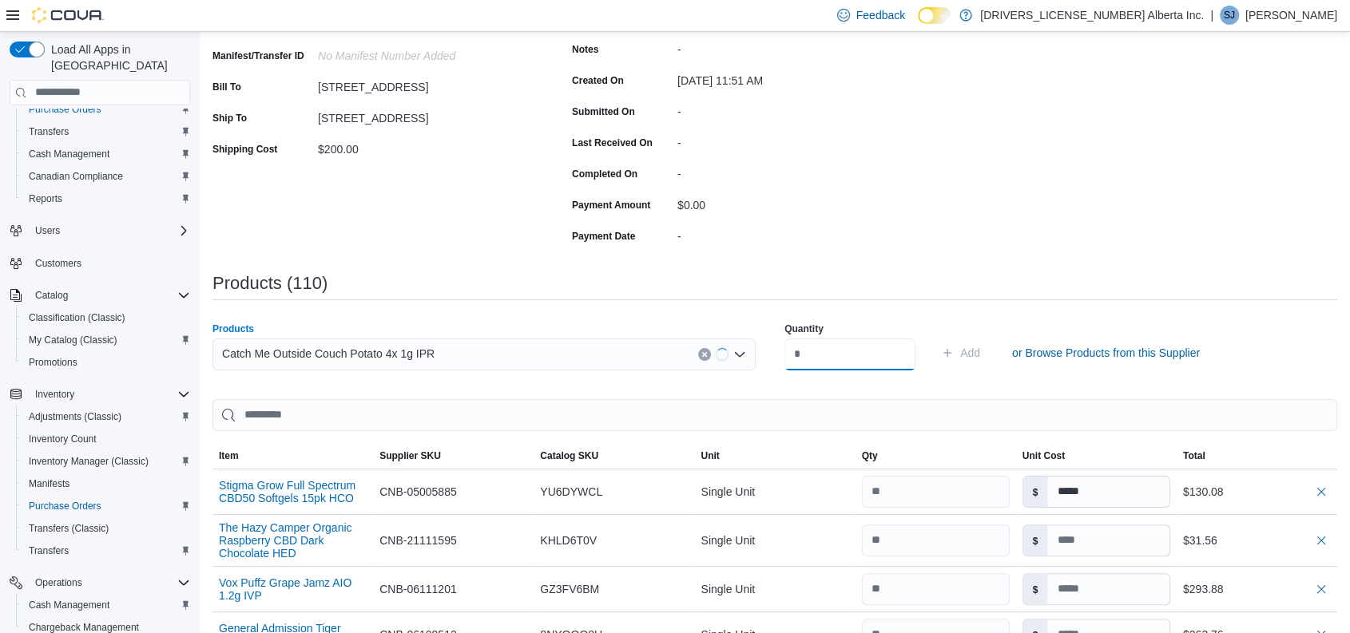
click at [836, 363] on input "number" at bounding box center [849, 355] width 131 height 32
click at [935, 337] on button "Add" at bounding box center [961, 353] width 52 height 32
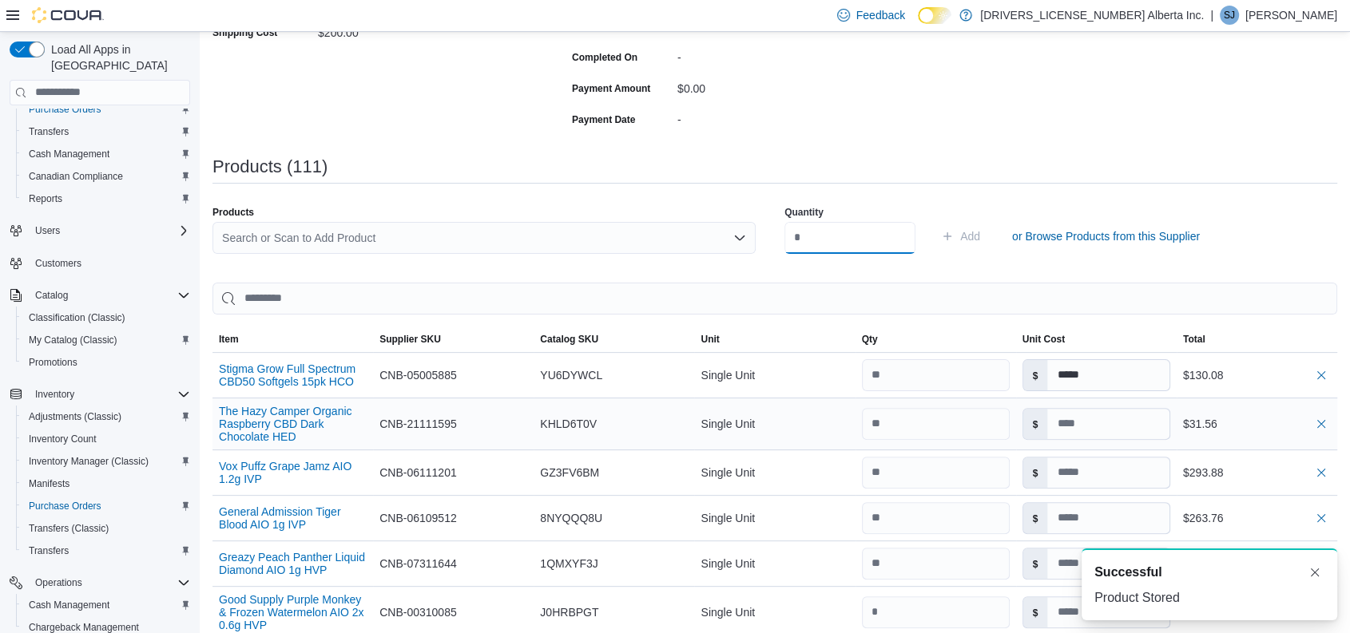
scroll to position [348, 0]
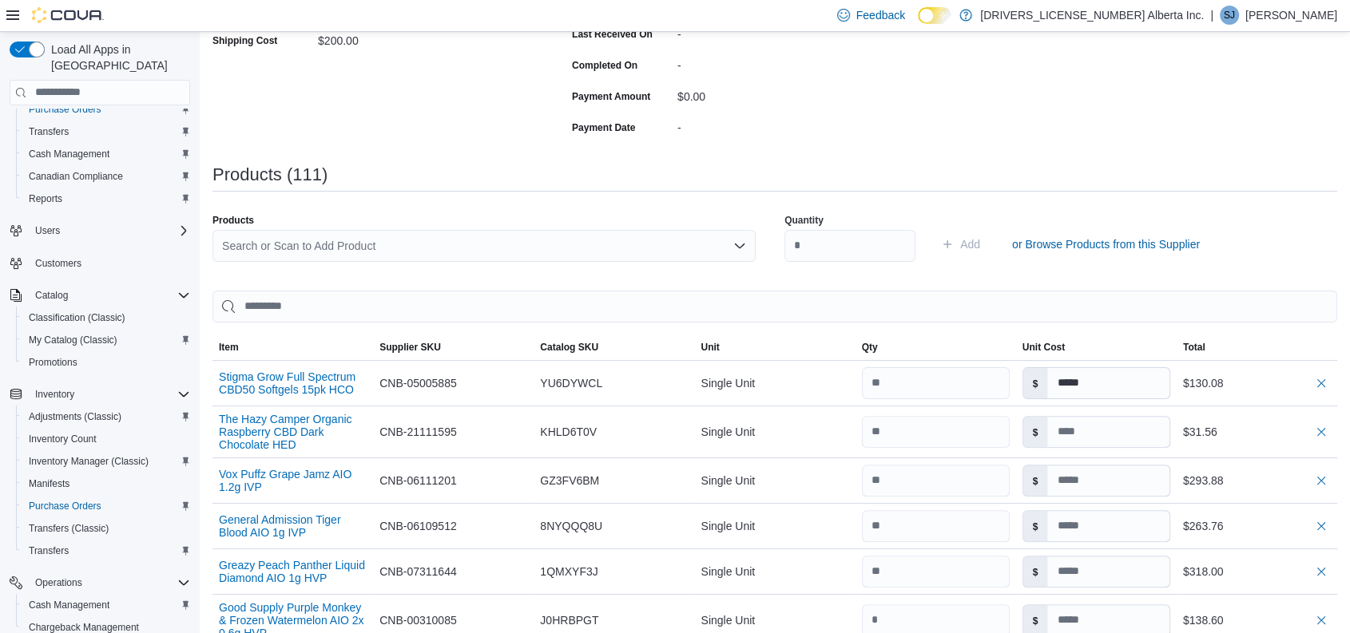
click at [488, 244] on div "Search or Scan to Add Product" at bounding box center [483, 246] width 543 height 32
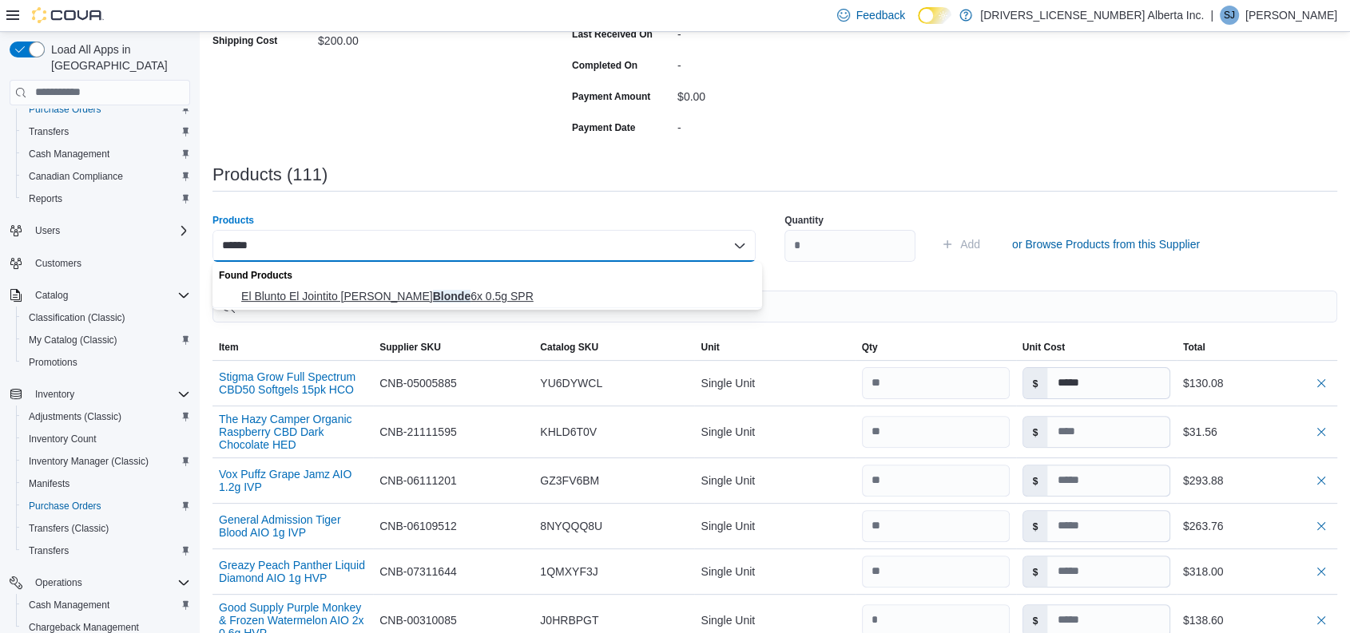
click at [416, 290] on span "El Blunto El Jointito [PERSON_NAME] Blonde 6x 0.5g SPR" at bounding box center [496, 296] width 511 height 16
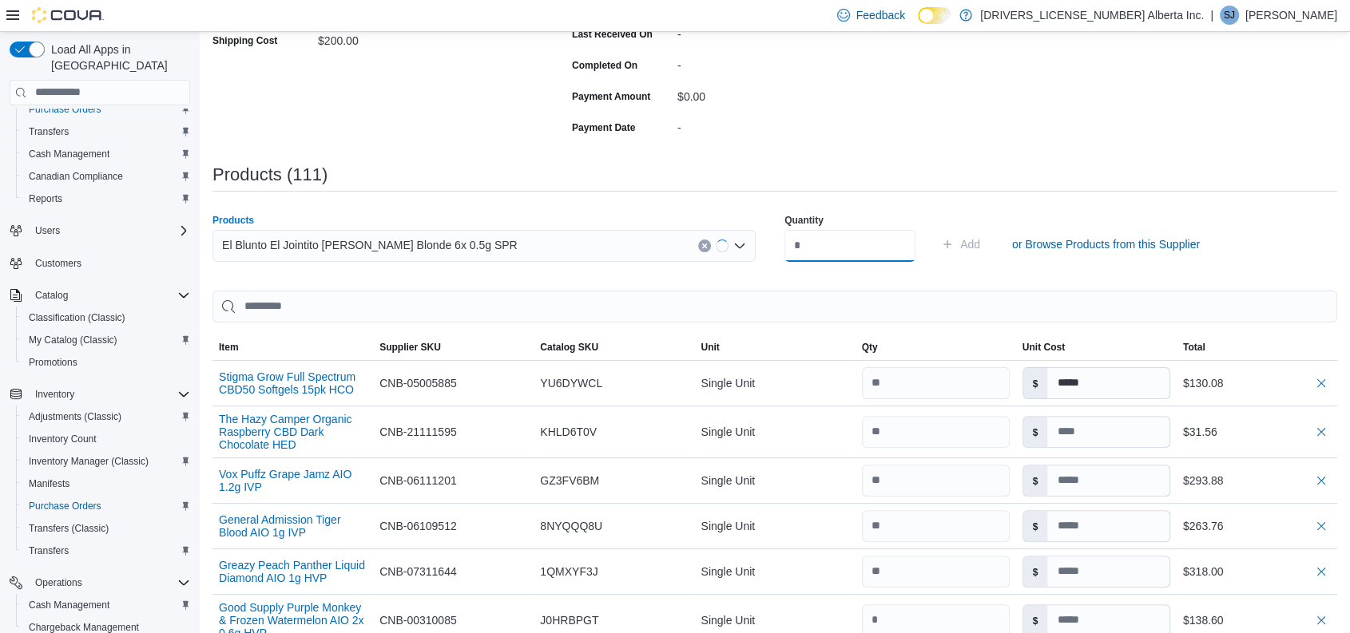
click at [870, 258] on input "number" at bounding box center [849, 246] width 131 height 32
click at [935, 228] on button "Add" at bounding box center [961, 244] width 52 height 32
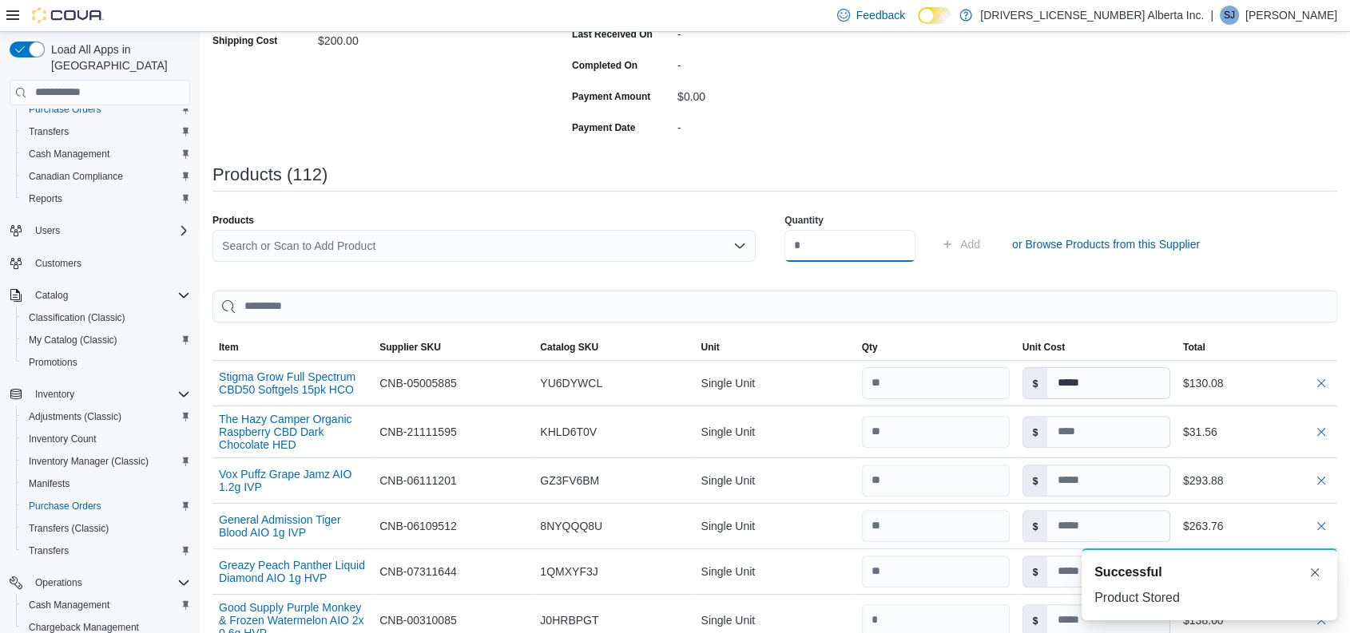
scroll to position [0, 0]
click at [370, 239] on div "Search or Scan to Add Product" at bounding box center [483, 246] width 543 height 32
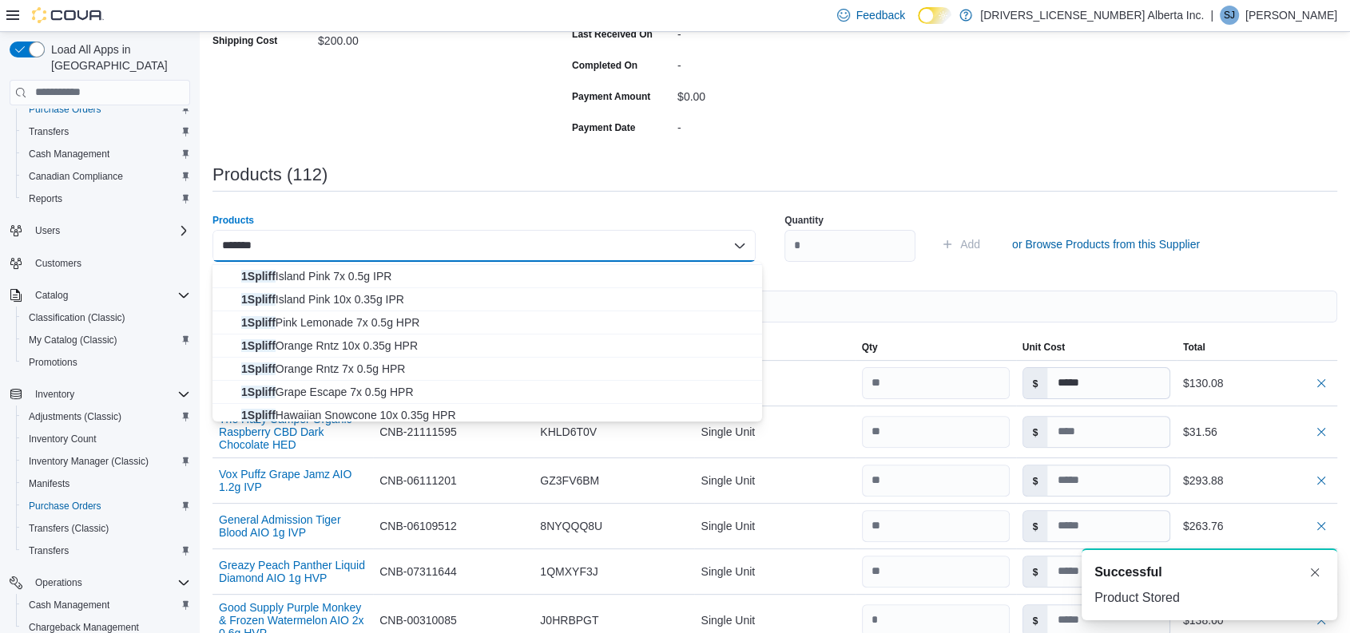
scroll to position [67, 0]
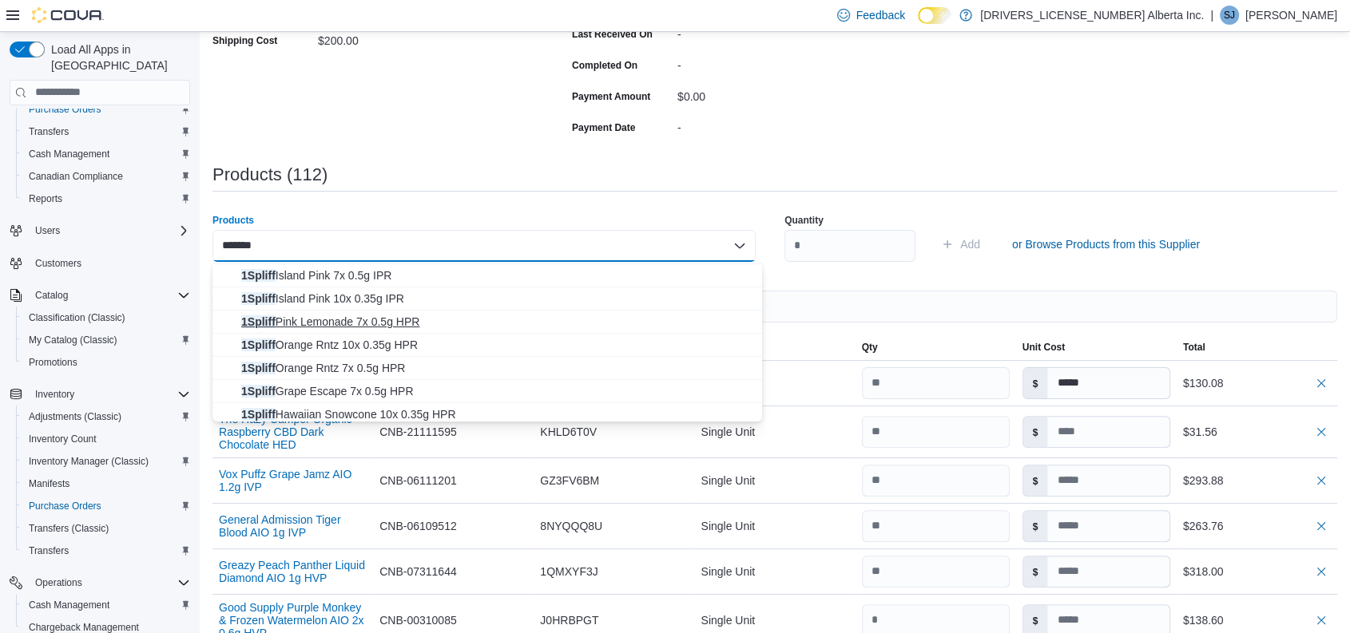
click at [415, 322] on span "1Spliff Pink Lemonade 7x 0.5g HPR" at bounding box center [496, 322] width 511 height 16
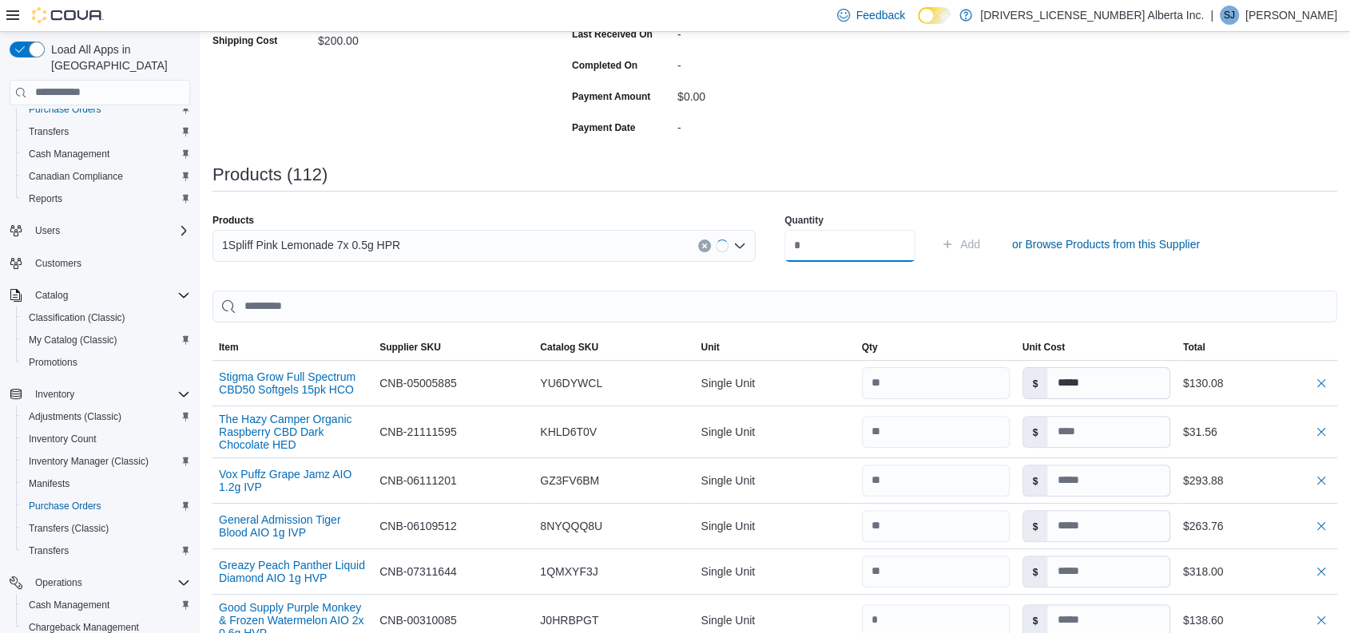
click at [848, 243] on input "number" at bounding box center [849, 246] width 131 height 32
click at [935, 228] on button "Add" at bounding box center [961, 244] width 52 height 32
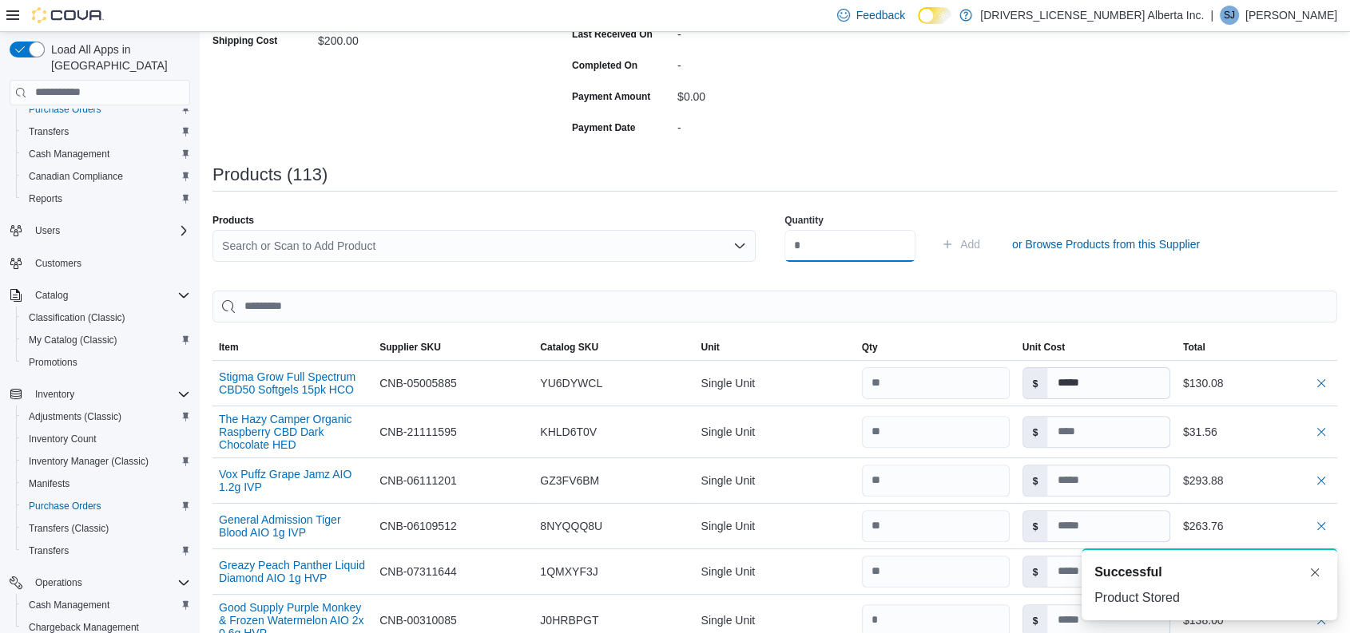
scroll to position [0, 0]
click at [486, 238] on div "Search or Scan to Add Product" at bounding box center [483, 246] width 543 height 32
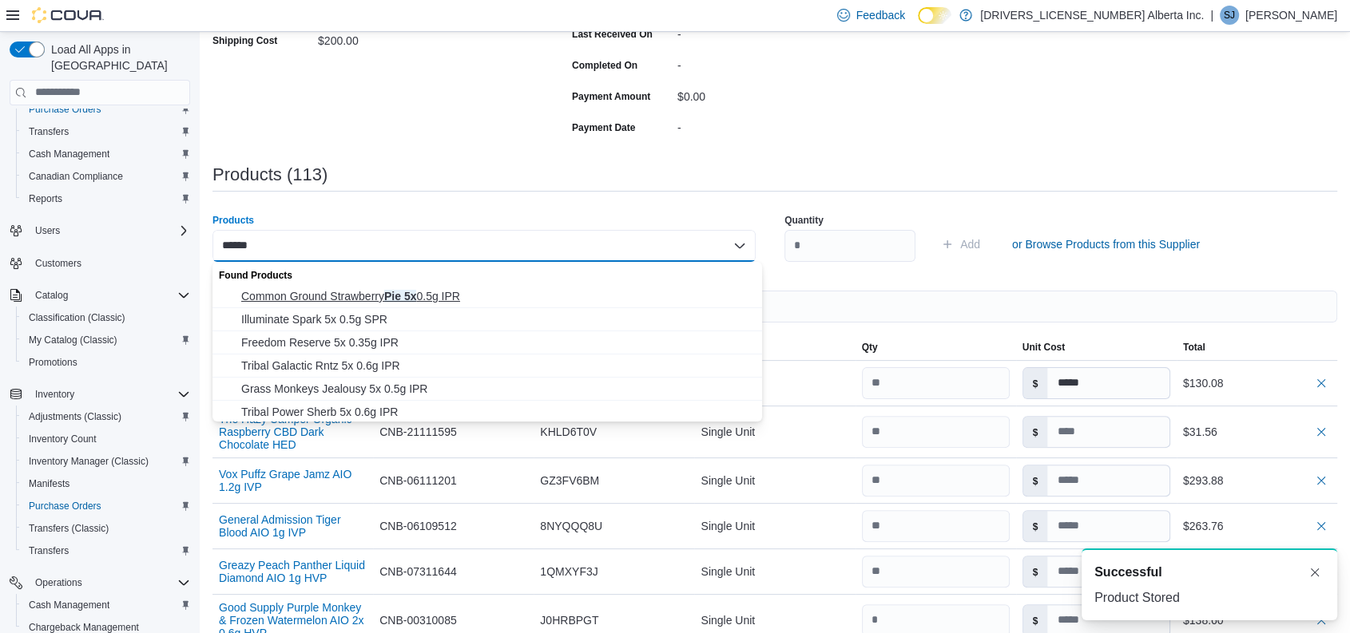
click at [439, 289] on span "Common Ground Strawberry Pie 5x 0.5g IPR" at bounding box center [496, 296] width 511 height 16
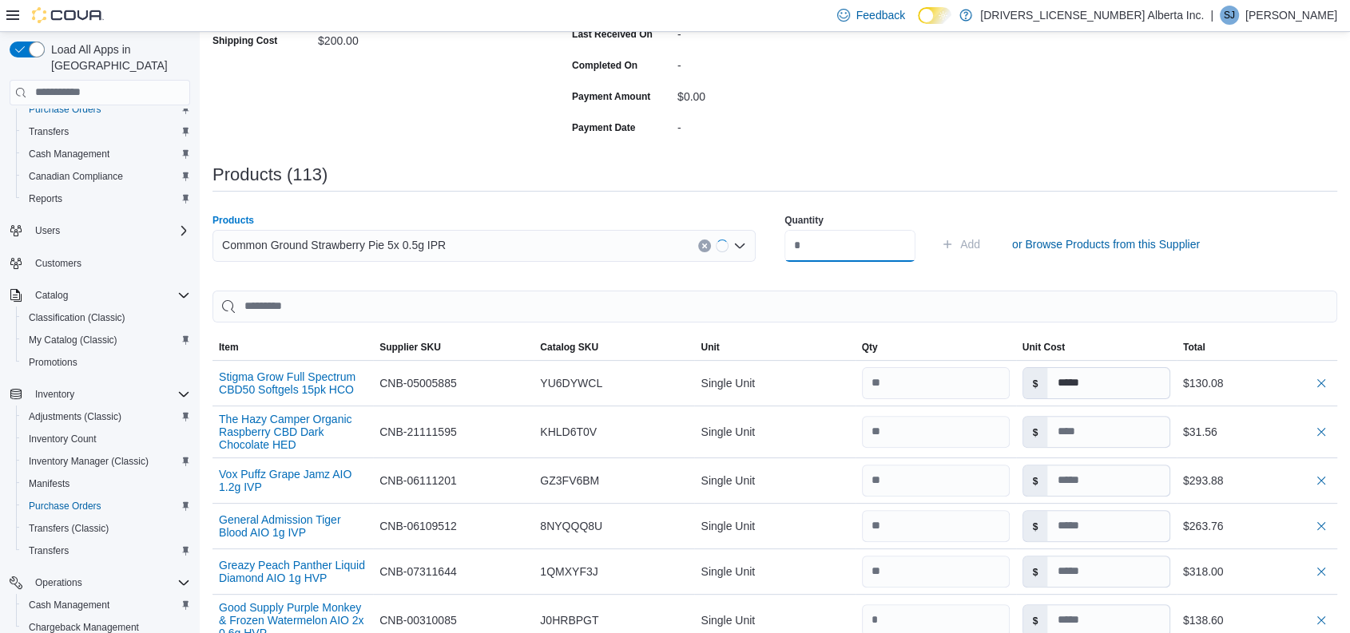
click at [815, 231] on input "number" at bounding box center [849, 246] width 131 height 32
click at [935, 228] on button "Add" at bounding box center [961, 244] width 52 height 32
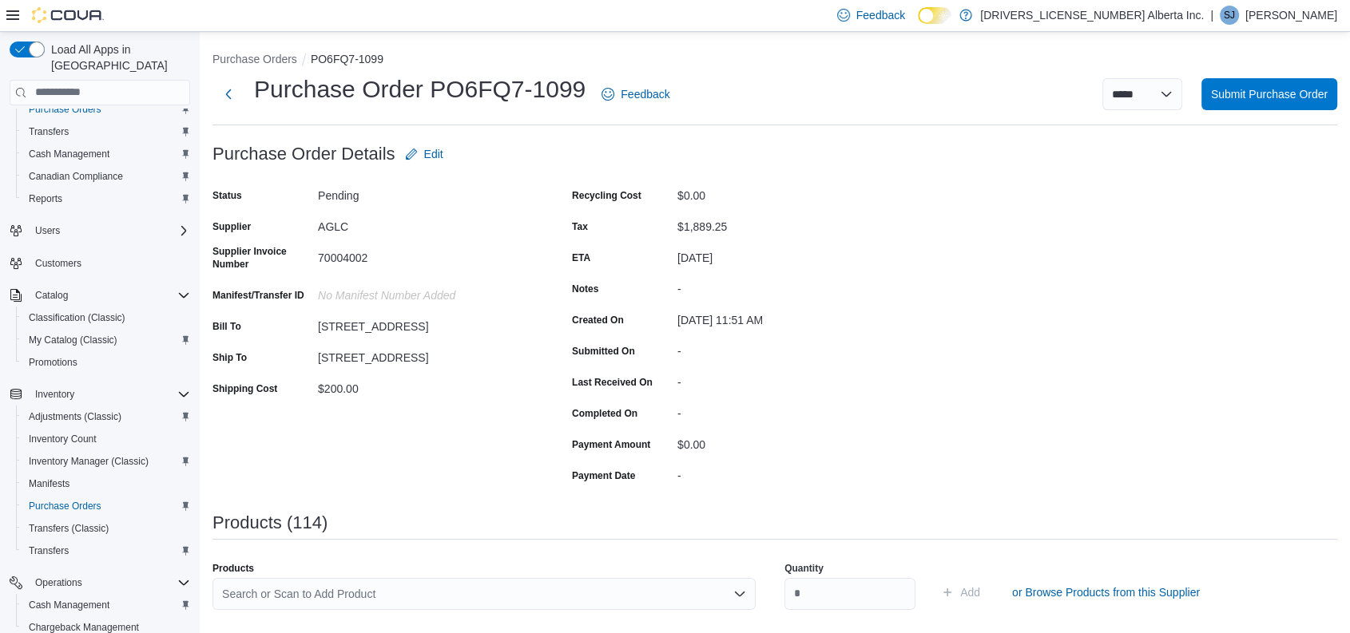
click at [414, 594] on div "Search or Scan to Add Product" at bounding box center [483, 594] width 543 height 32
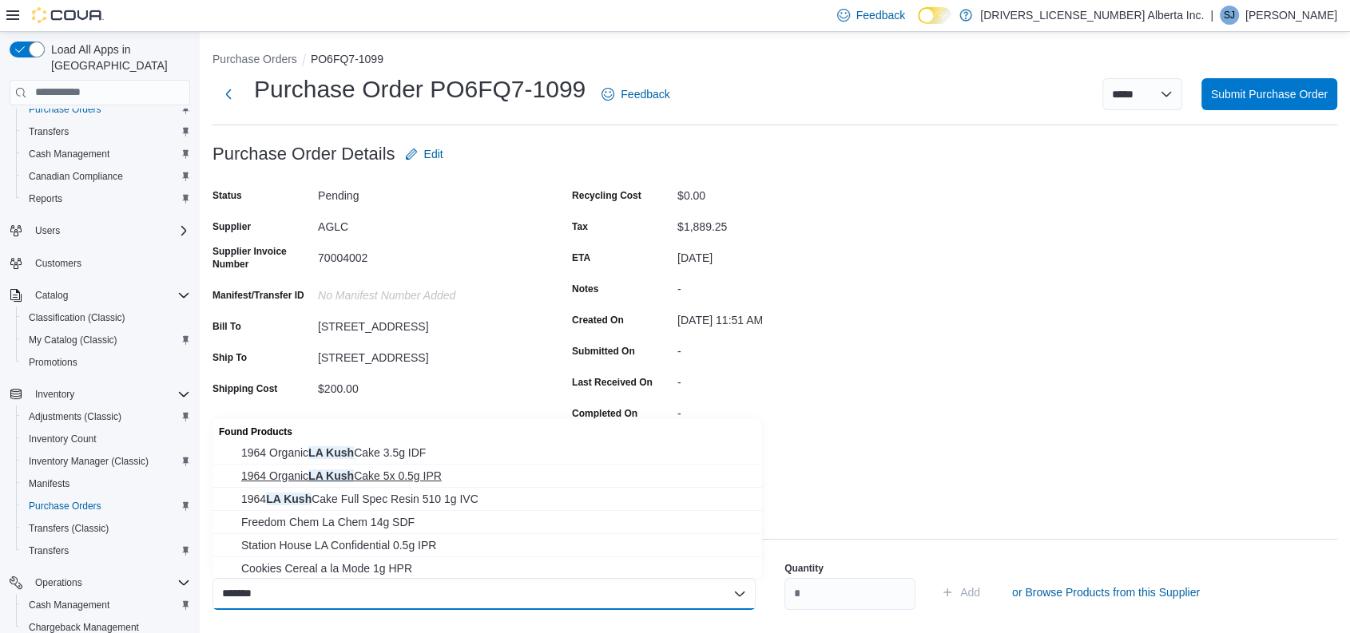
click at [403, 478] on span "1964 Organic LA Kush Cake 5x 0.5g IPR" at bounding box center [496, 476] width 511 height 16
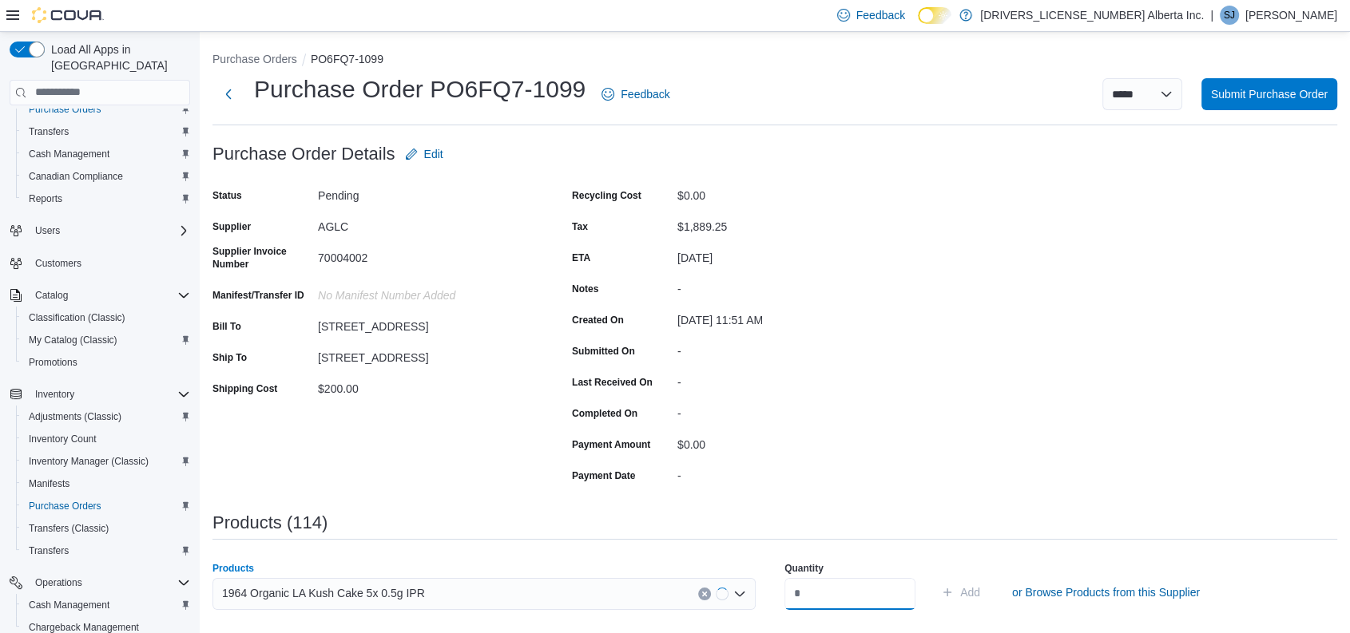
click at [888, 599] on input "number" at bounding box center [849, 594] width 131 height 32
click at [935, 577] on button "Add" at bounding box center [961, 593] width 52 height 32
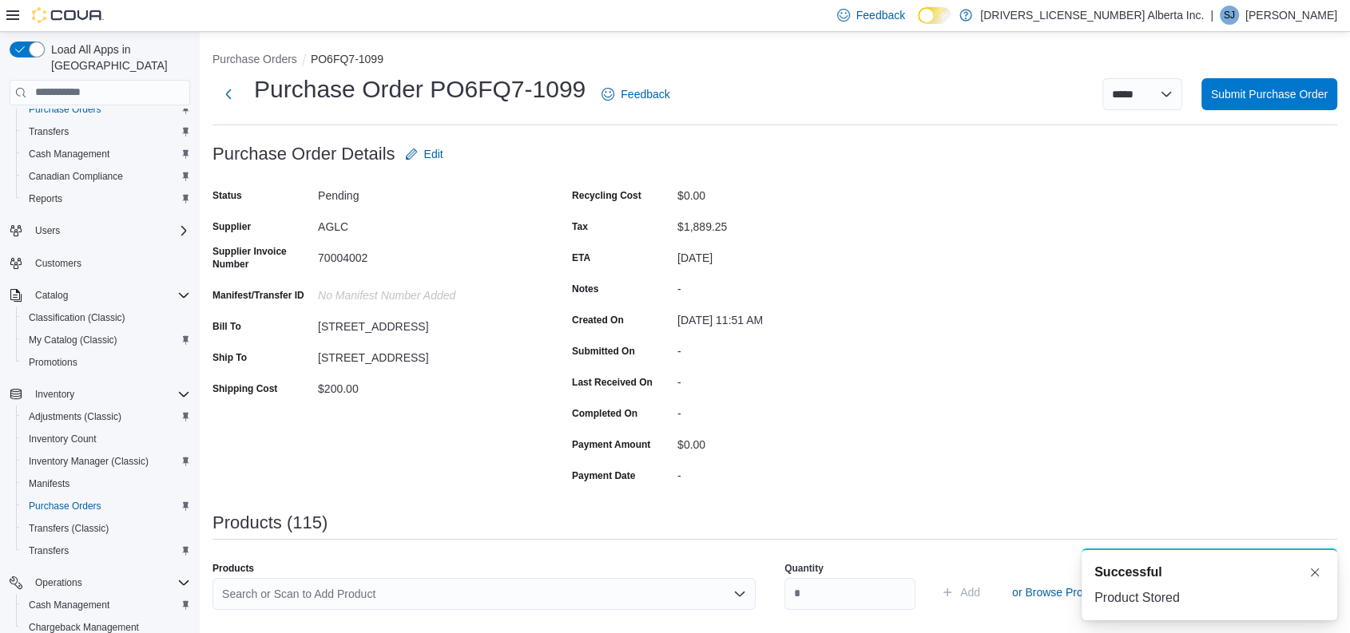
click at [863, 286] on div "-" at bounding box center [784, 285] width 214 height 19
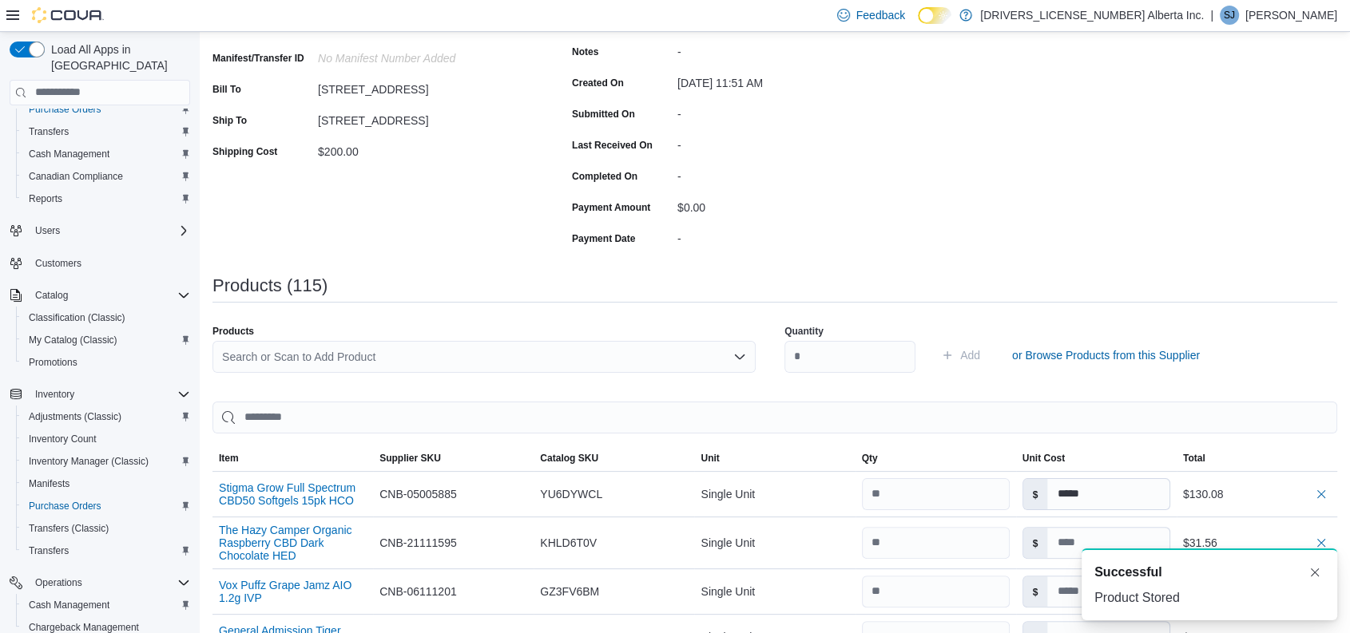
scroll to position [294, 0]
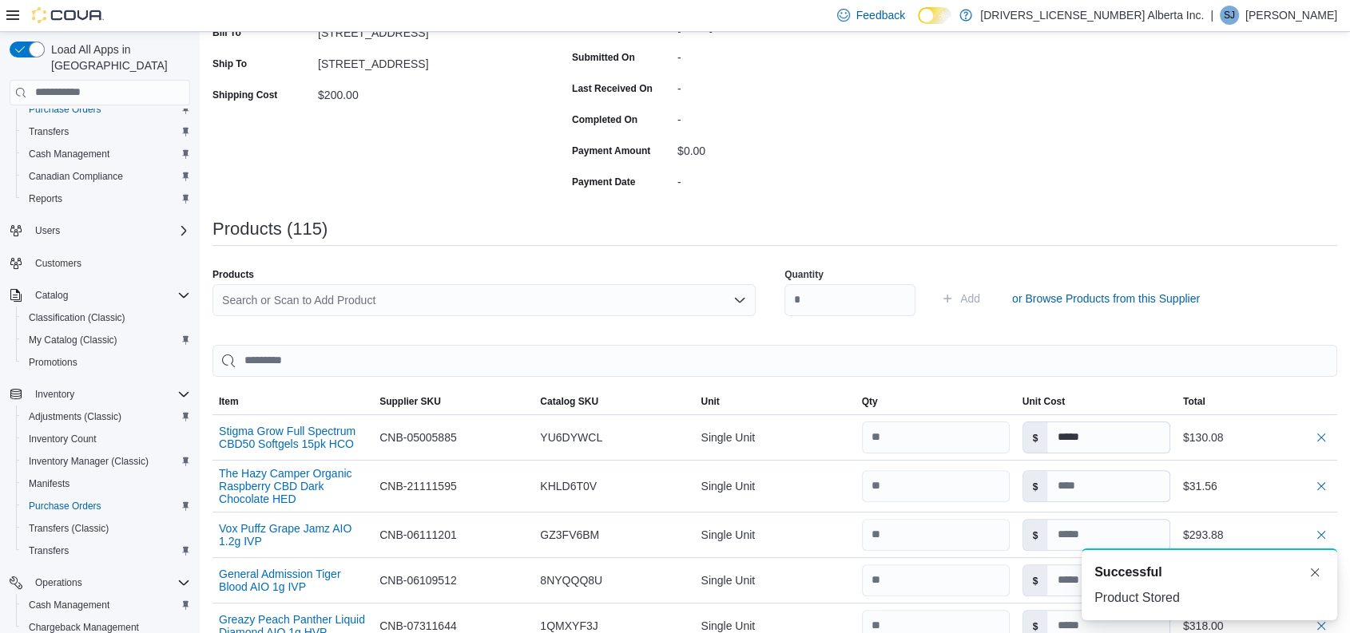
click at [460, 289] on div "Search or Scan to Add Product" at bounding box center [483, 300] width 543 height 32
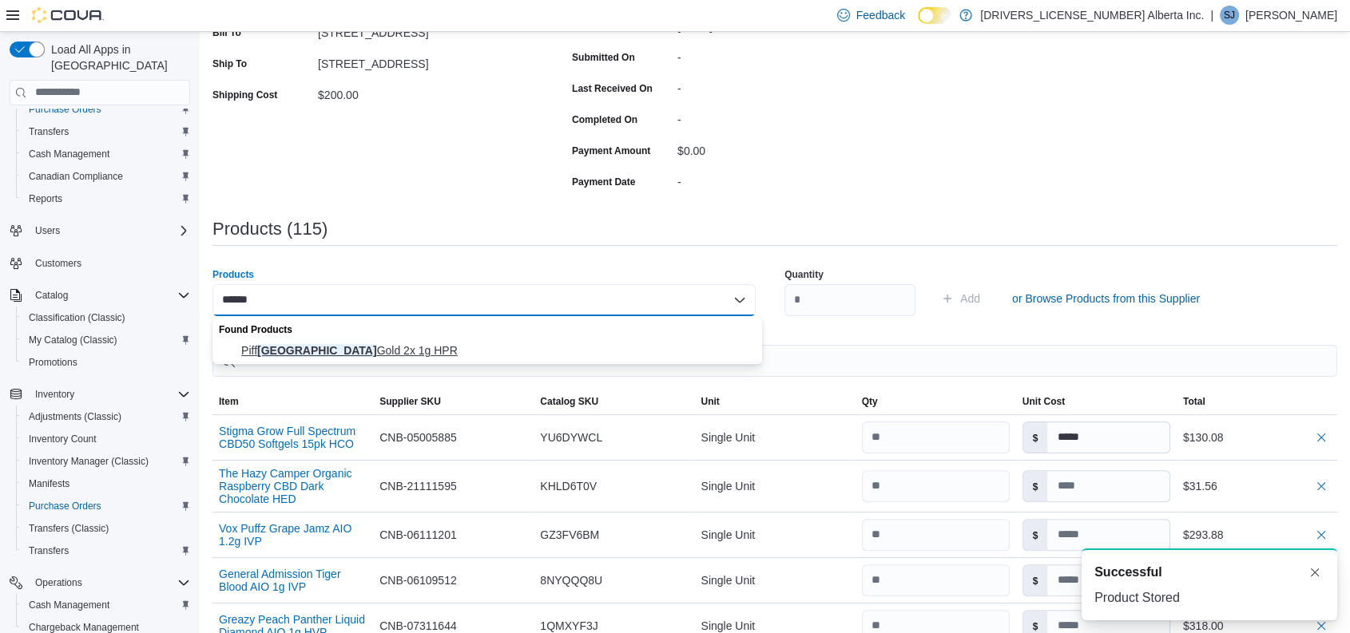
click at [392, 340] on button "Piff Panama Gold 2x 1g HPR" at bounding box center [487, 351] width 550 height 23
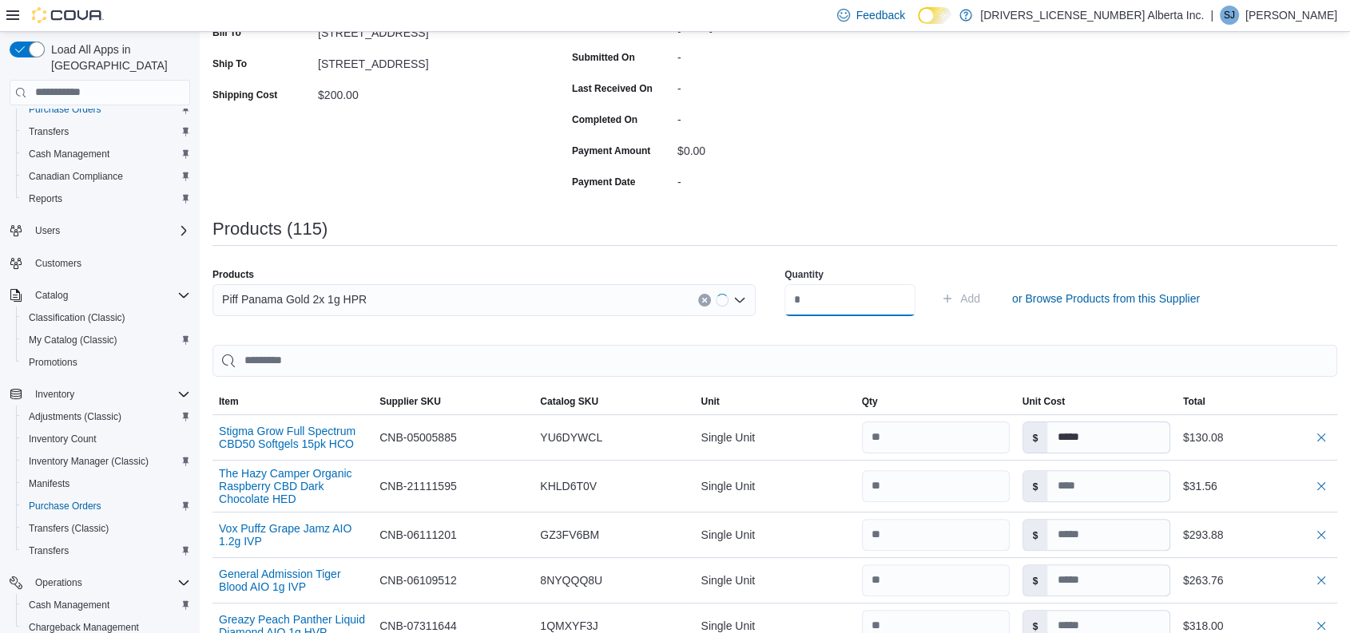
click at [851, 288] on input "number" at bounding box center [849, 300] width 131 height 32
click at [935, 283] on button "Add" at bounding box center [961, 299] width 52 height 32
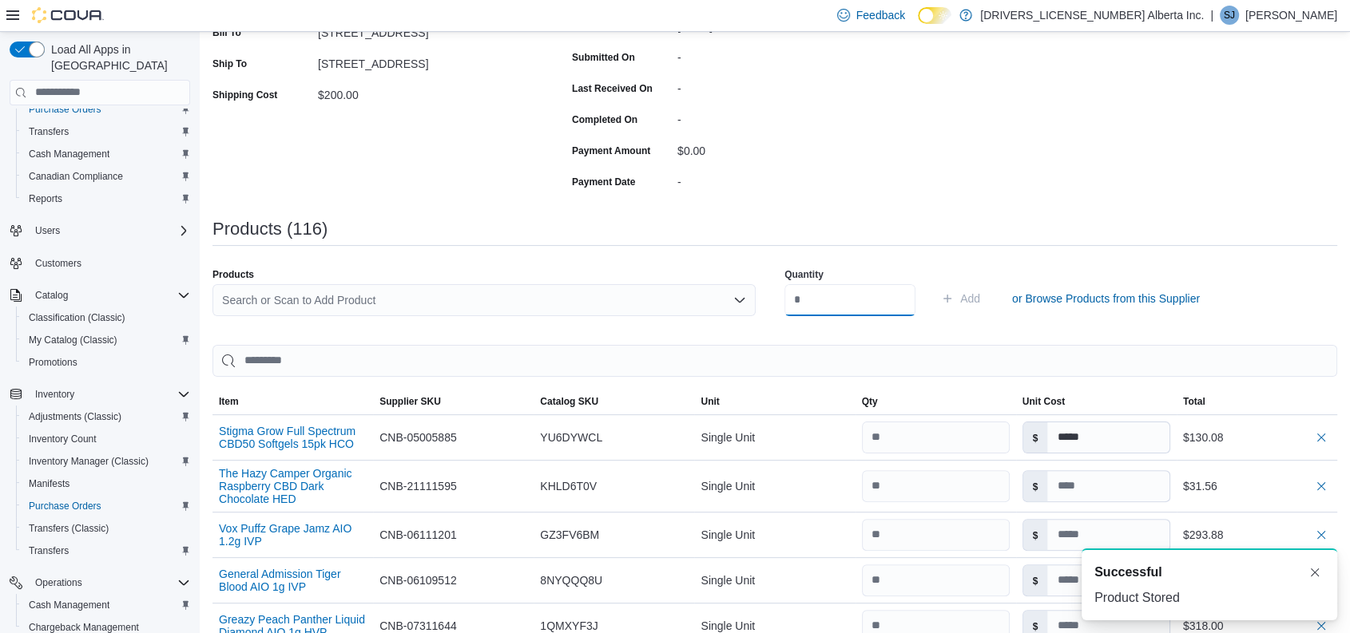
scroll to position [0, 0]
click at [359, 300] on div "Search or Scan to Add Product" at bounding box center [483, 300] width 543 height 32
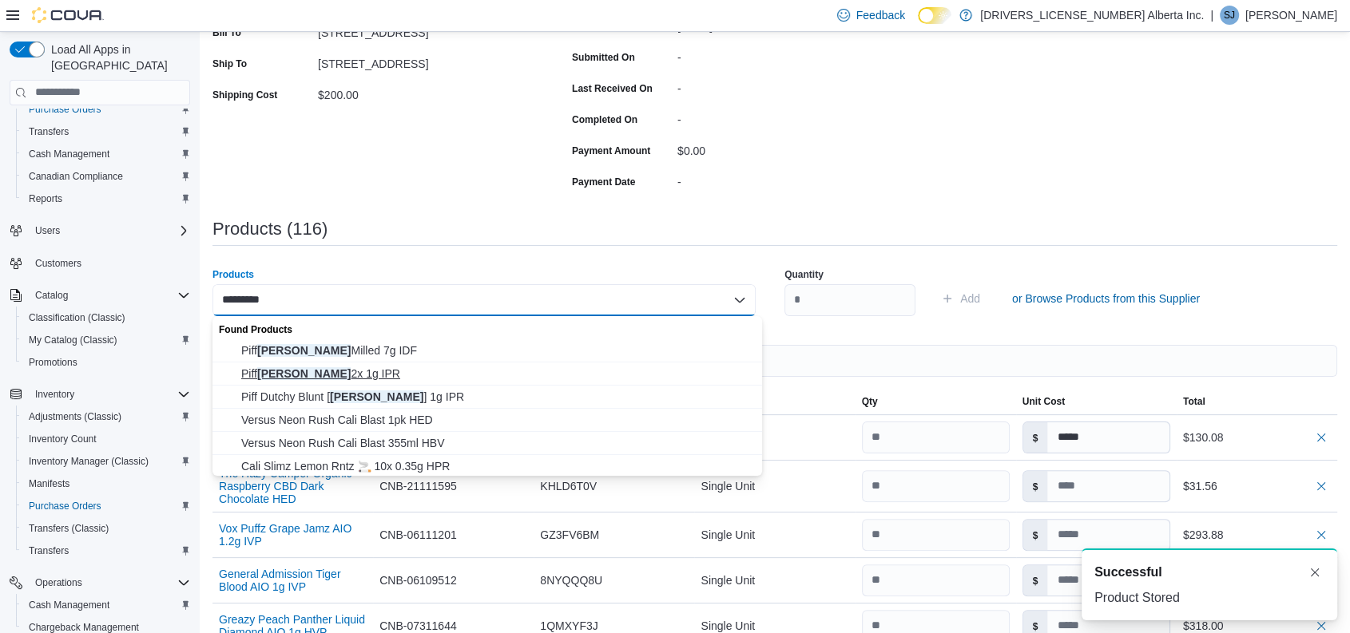
click at [355, 373] on span "Piff Cali Kush 2x 1g IPR" at bounding box center [496, 374] width 511 height 16
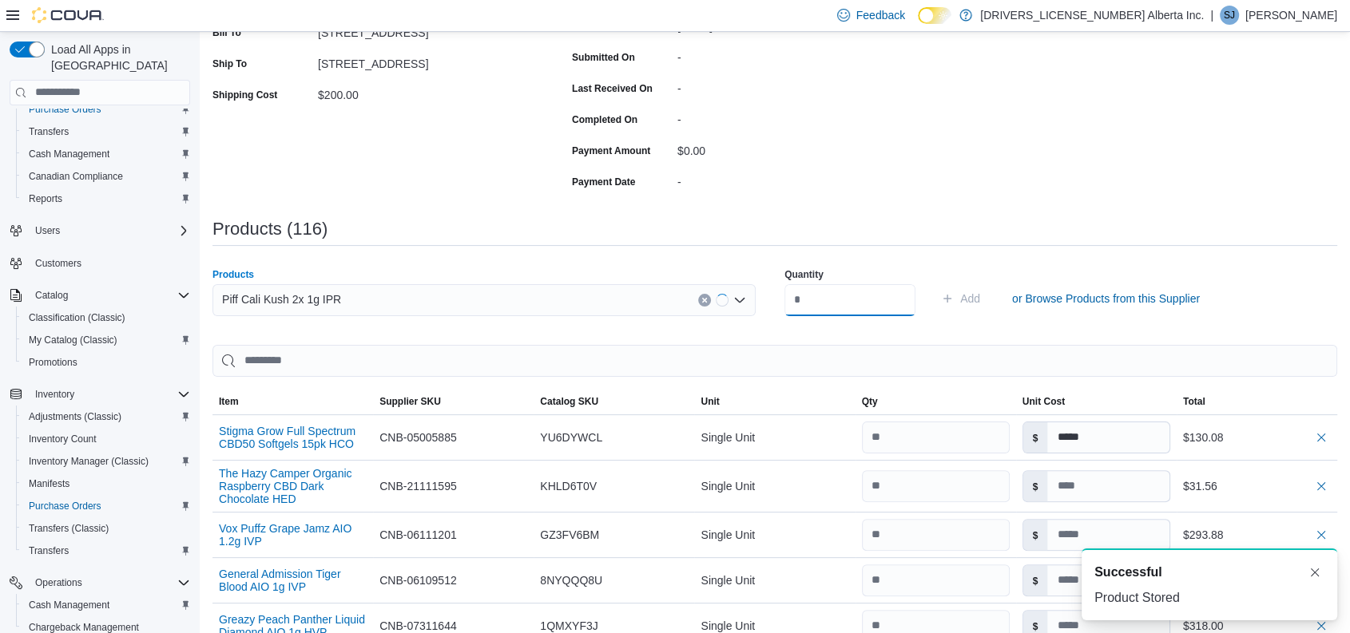
click at [839, 309] on input "number" at bounding box center [849, 300] width 131 height 32
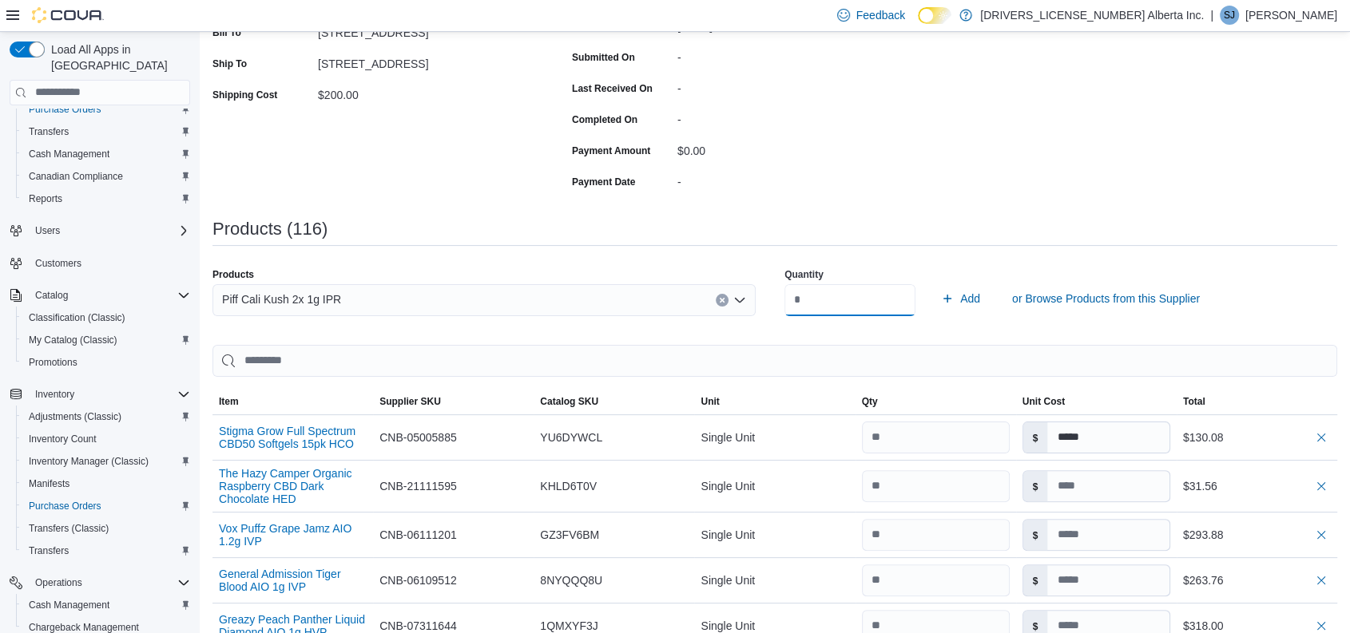
click at [935, 283] on button "Add" at bounding box center [961, 299] width 52 height 32
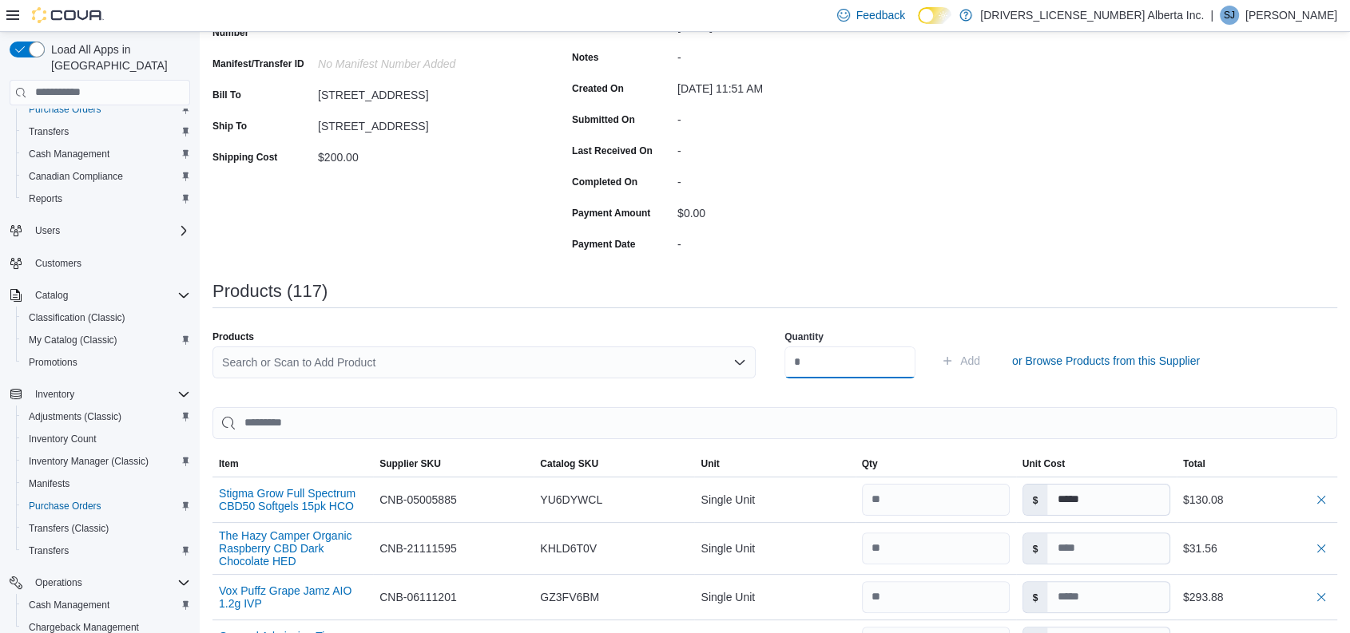
scroll to position [228, 0]
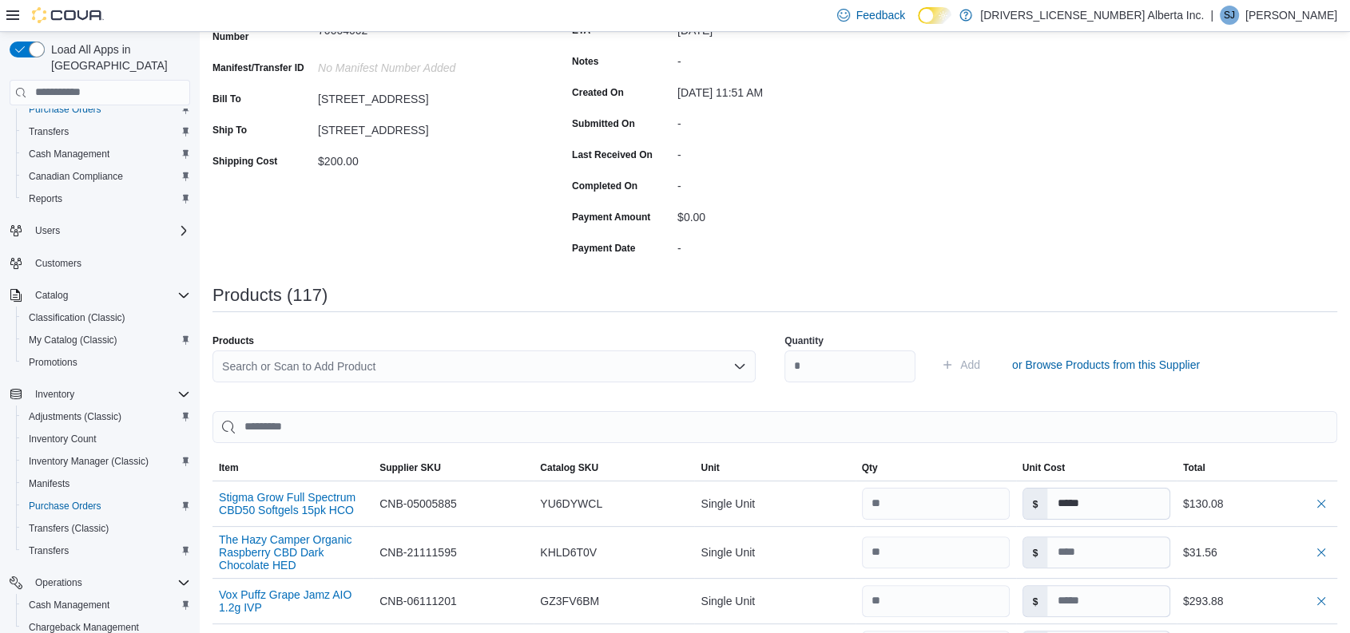
click at [451, 365] on div "Search or Scan to Add Product" at bounding box center [483, 367] width 543 height 32
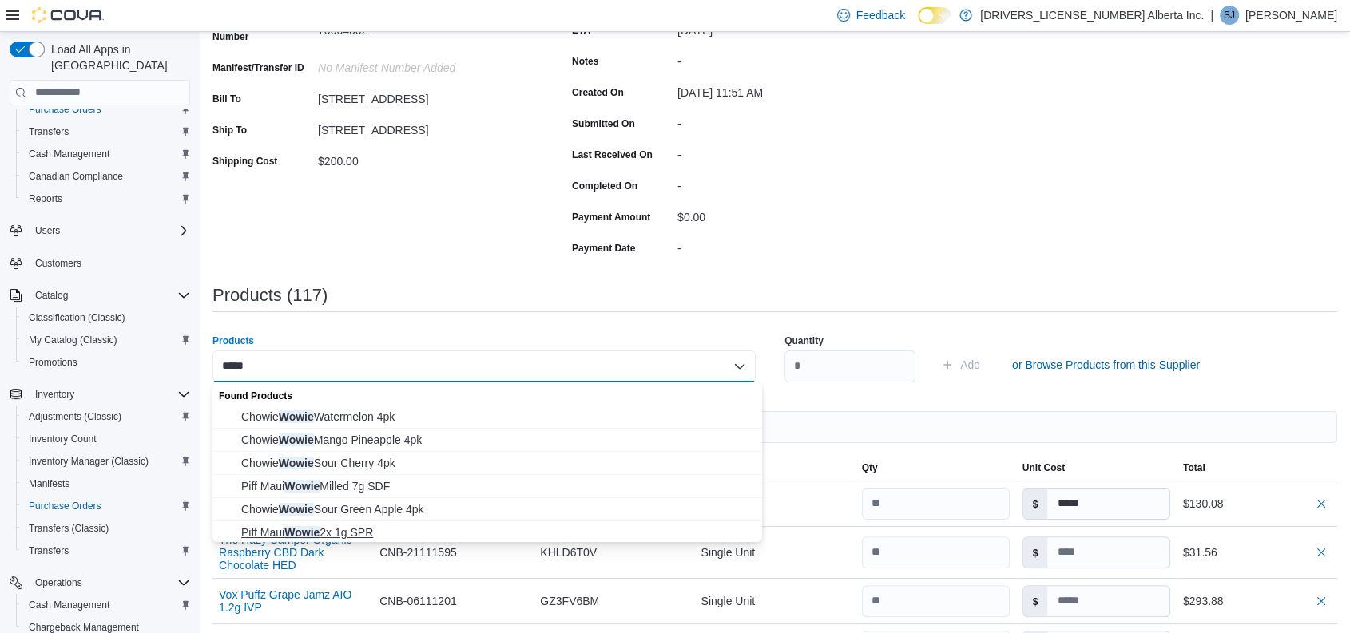
click at [345, 525] on span "Piff Maui Wowie 2x 1g SPR" at bounding box center [496, 533] width 511 height 16
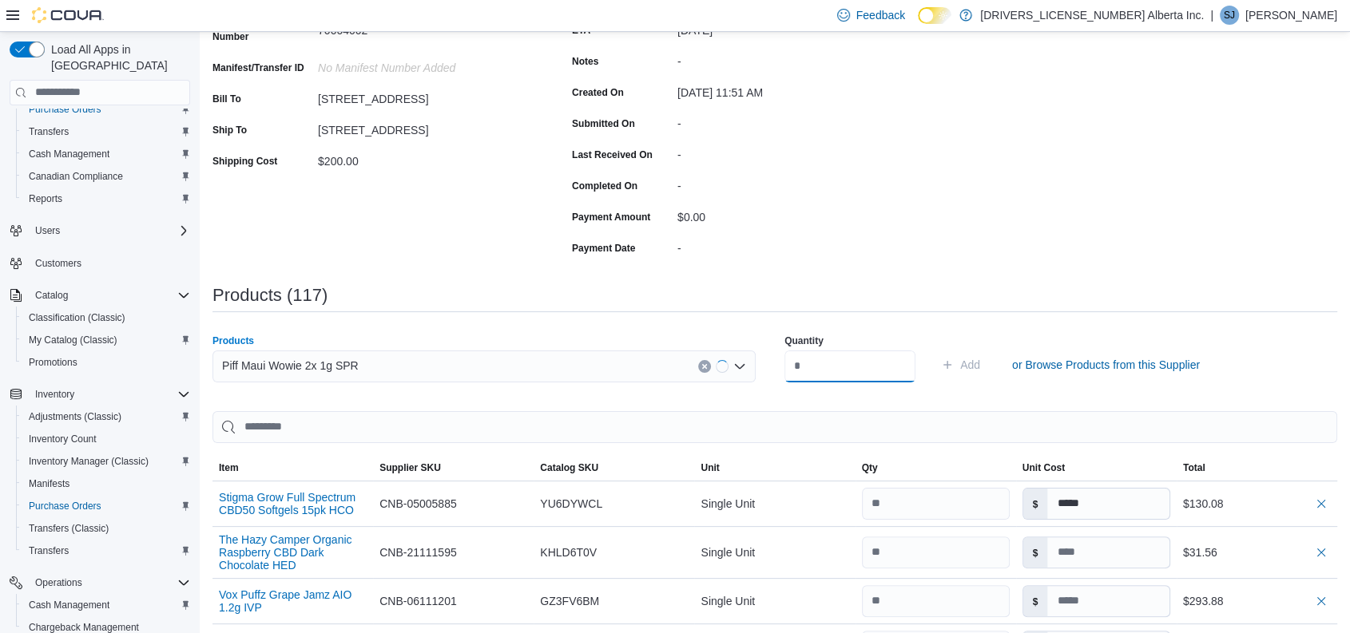
click at [845, 351] on input "number" at bounding box center [849, 367] width 131 height 32
click at [805, 359] on input "number" at bounding box center [849, 367] width 131 height 32
click at [935, 349] on button "Add" at bounding box center [961, 365] width 52 height 32
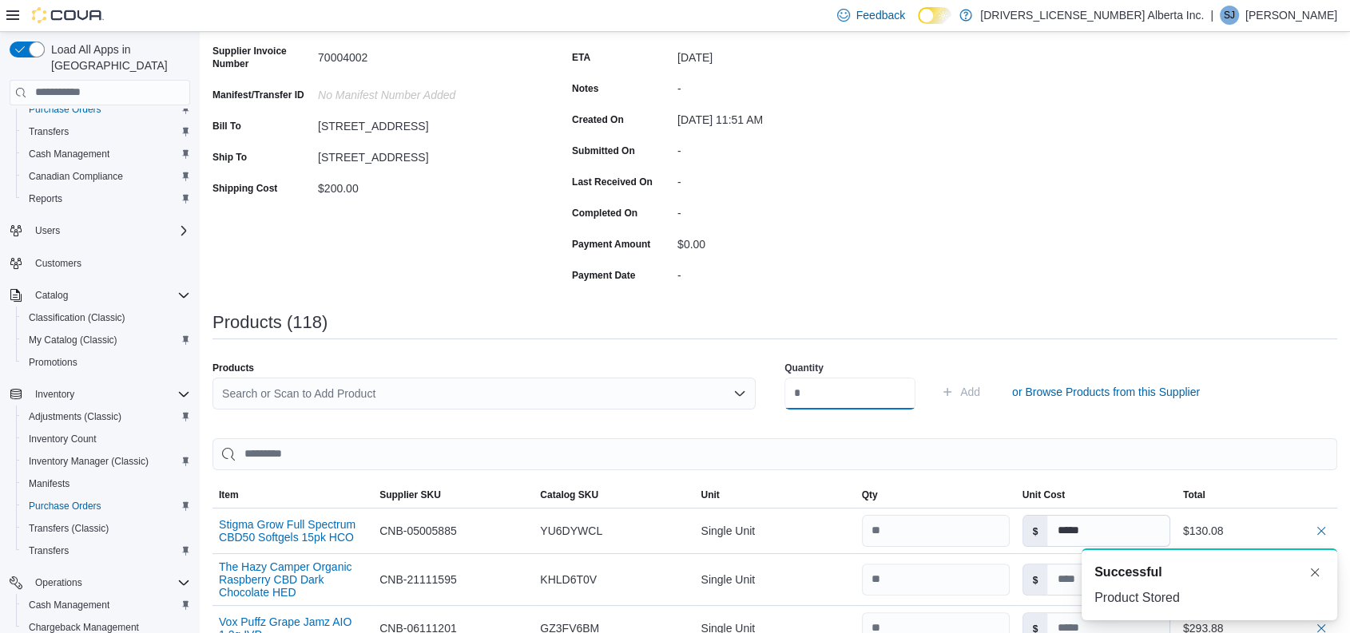
scroll to position [212, 0]
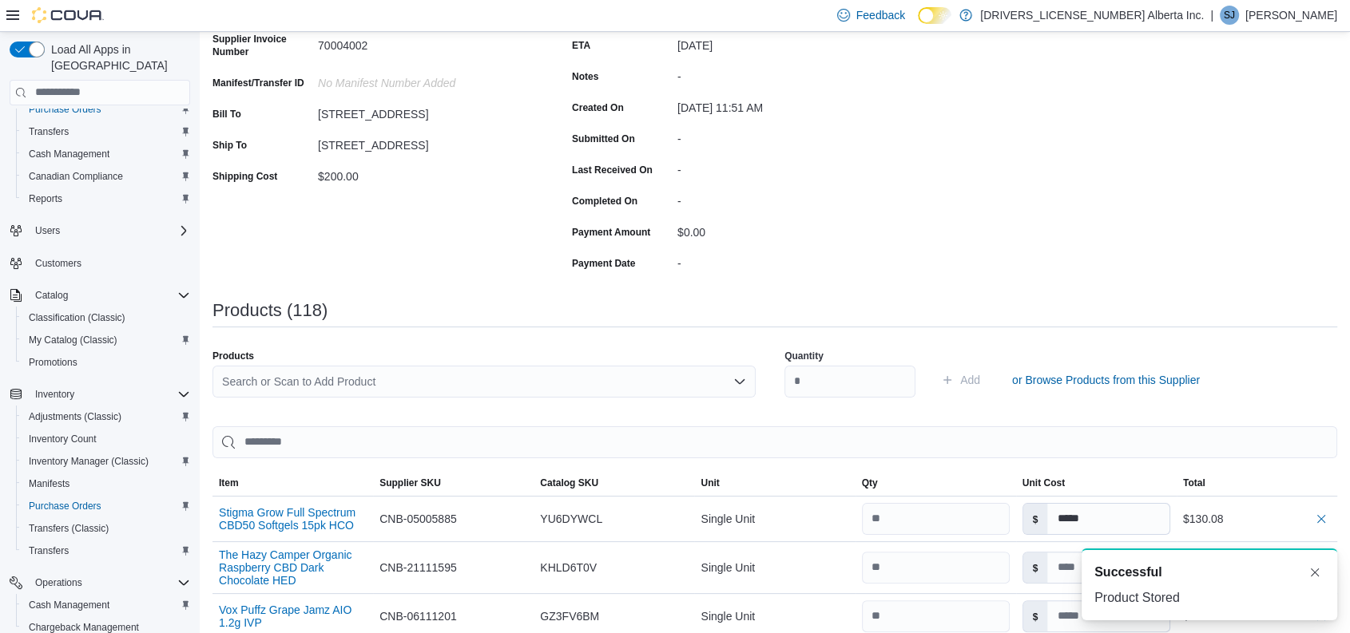
click at [403, 369] on div "Search or Scan to Add Product" at bounding box center [483, 382] width 543 height 32
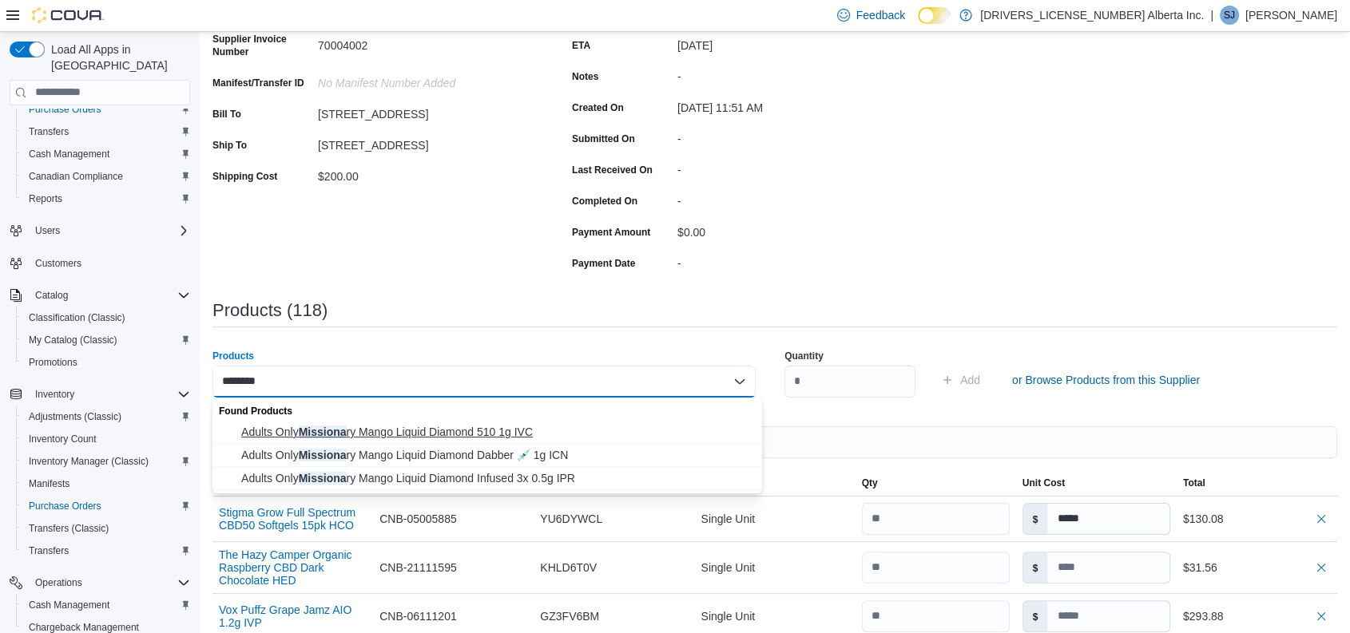
click at [478, 432] on span "Adults Only Missiona ry Mango Liquid Diamond 510 1g IVC" at bounding box center [496, 432] width 511 height 16
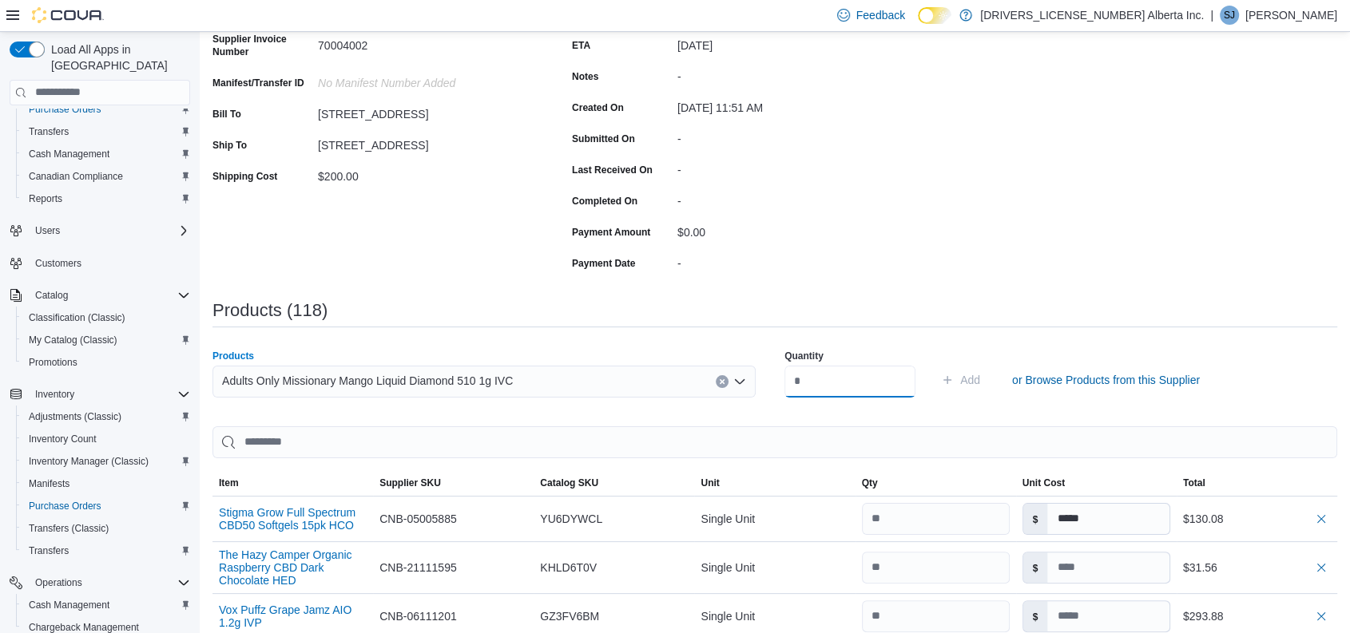
click at [860, 374] on input "number" at bounding box center [849, 382] width 131 height 32
click at [935, 364] on button "Add" at bounding box center [961, 380] width 52 height 32
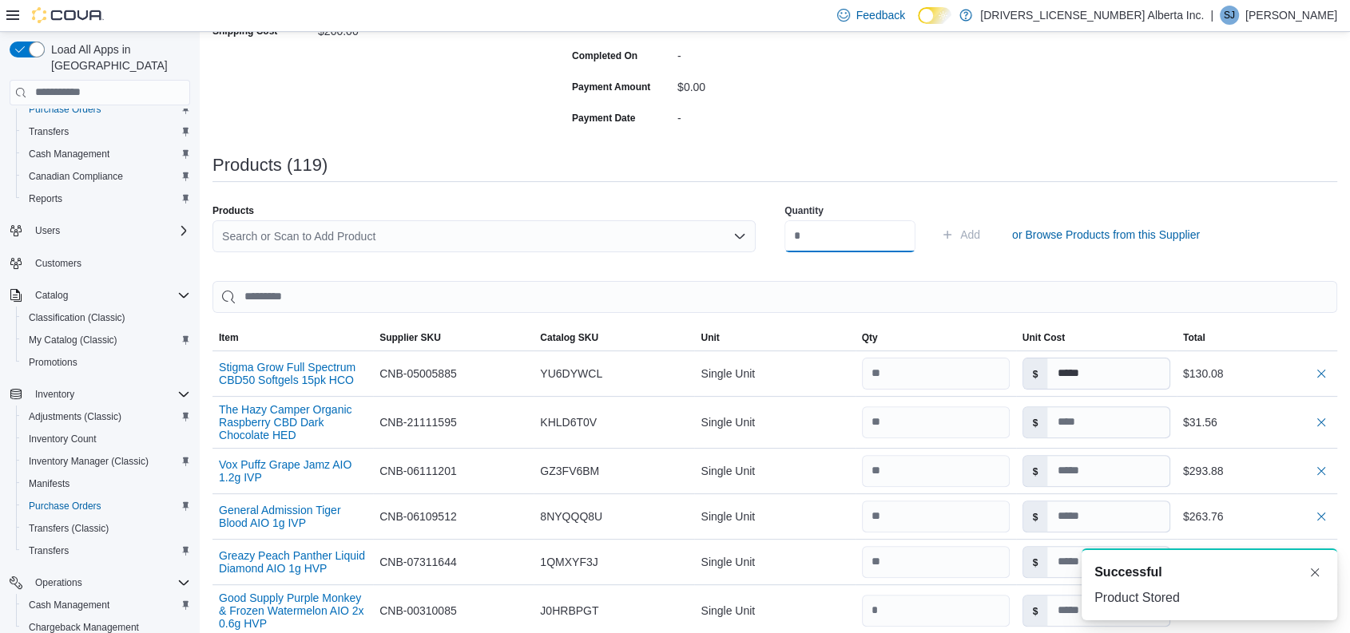
scroll to position [367, 0]
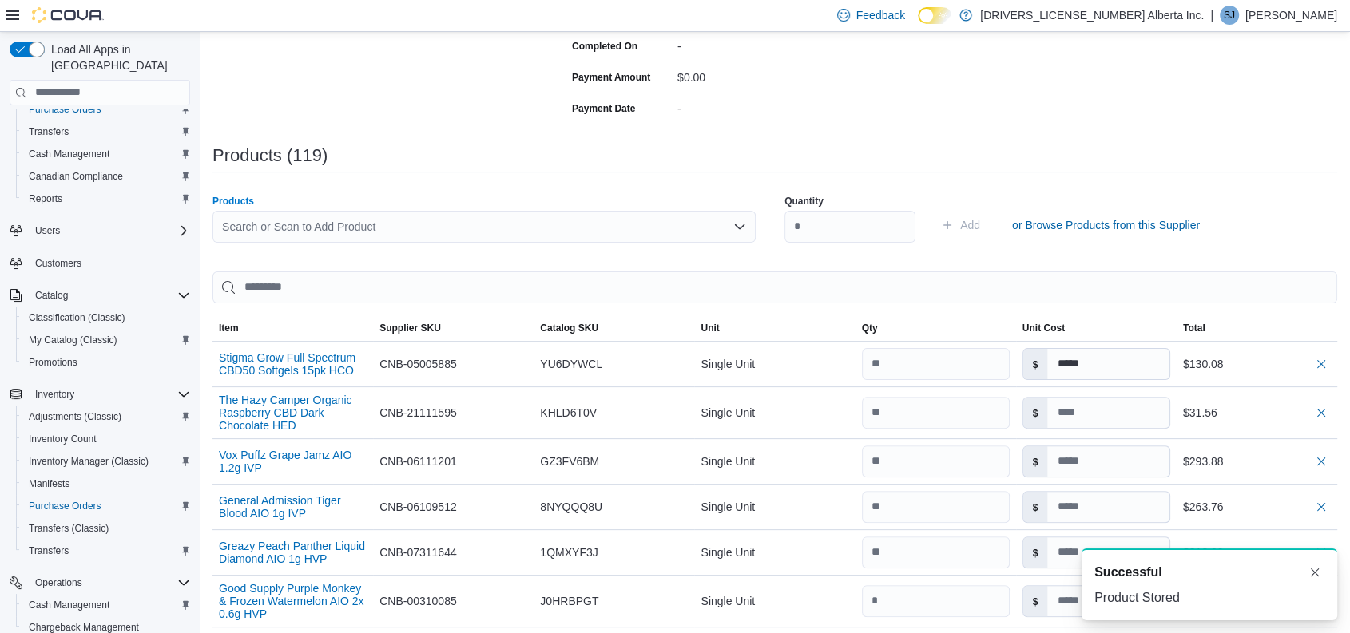
click at [447, 225] on div "Search or Scan to Add Product" at bounding box center [483, 227] width 543 height 32
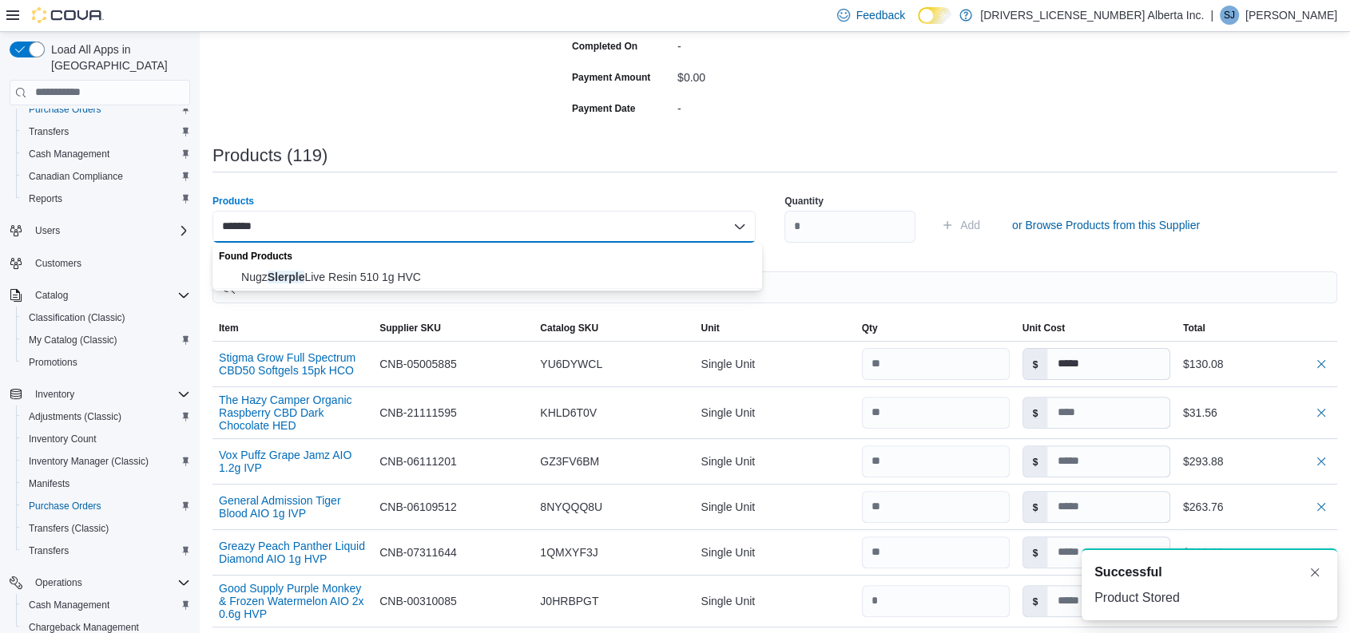
click at [399, 264] on div "Found Products" at bounding box center [487, 254] width 550 height 23
click at [383, 277] on span "Nugz Slerple Live Resin 510 1g HVC" at bounding box center [496, 277] width 511 height 16
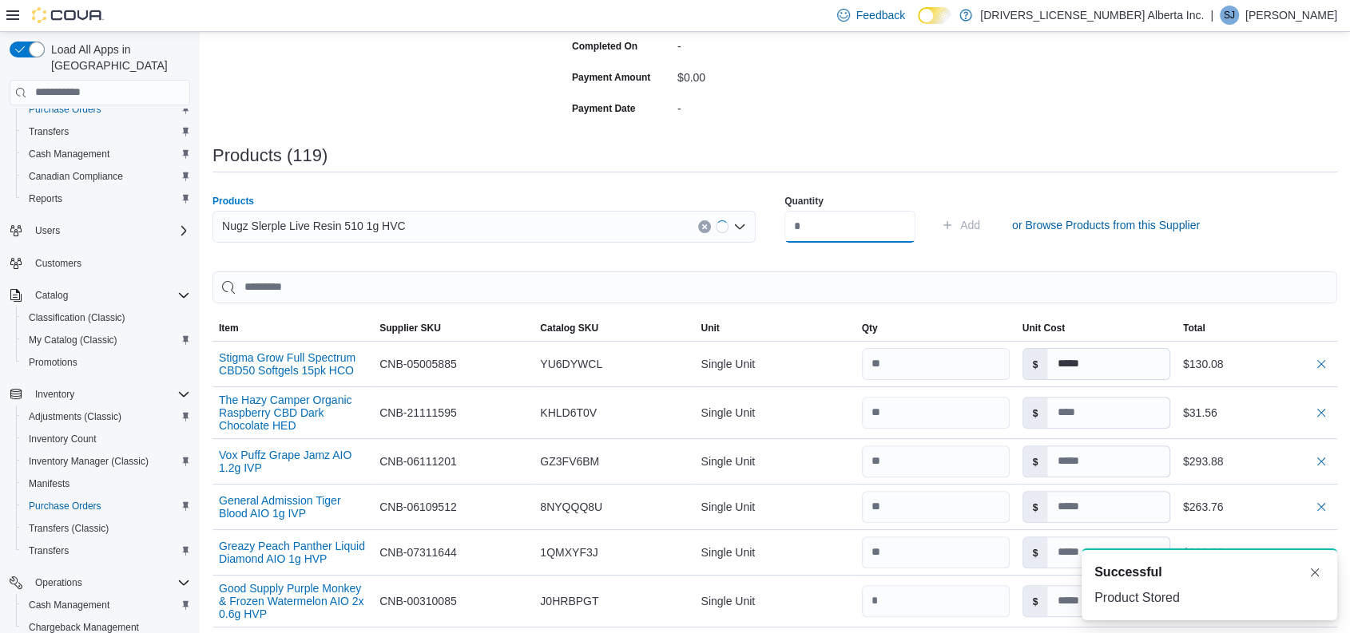
click at [848, 226] on input "number" at bounding box center [849, 227] width 131 height 32
click at [935, 209] on button "Add" at bounding box center [961, 225] width 52 height 32
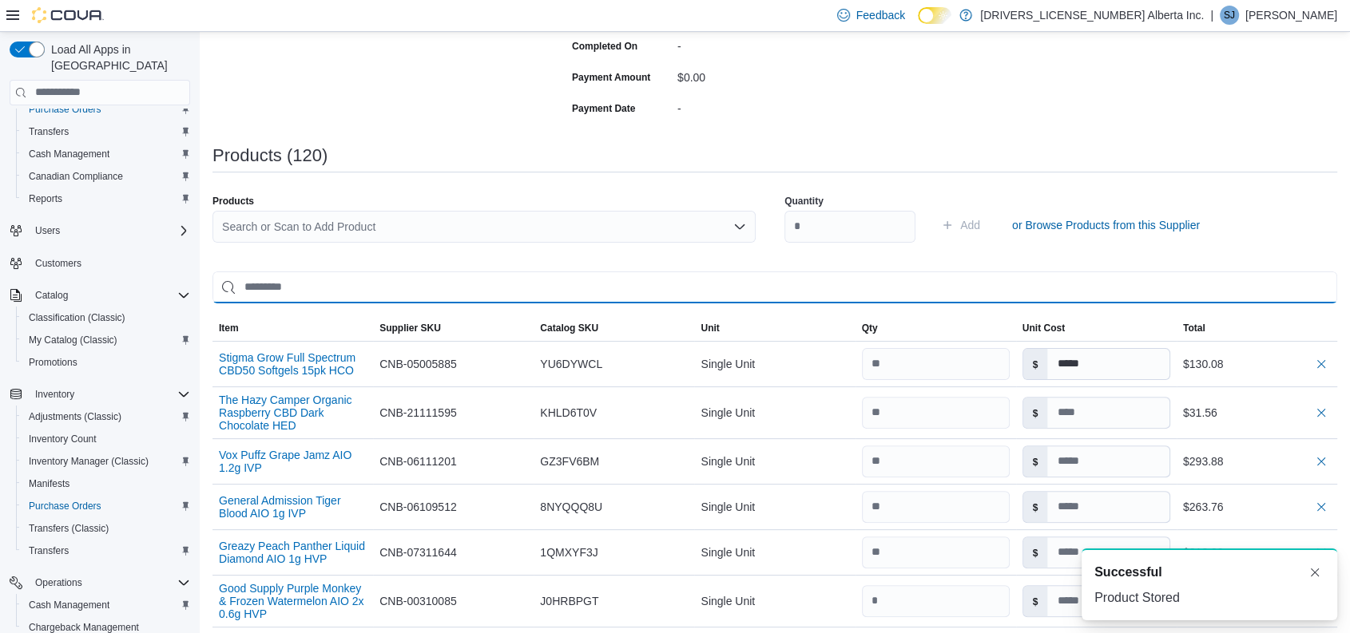
click at [440, 274] on input "search" at bounding box center [774, 288] width 1125 height 32
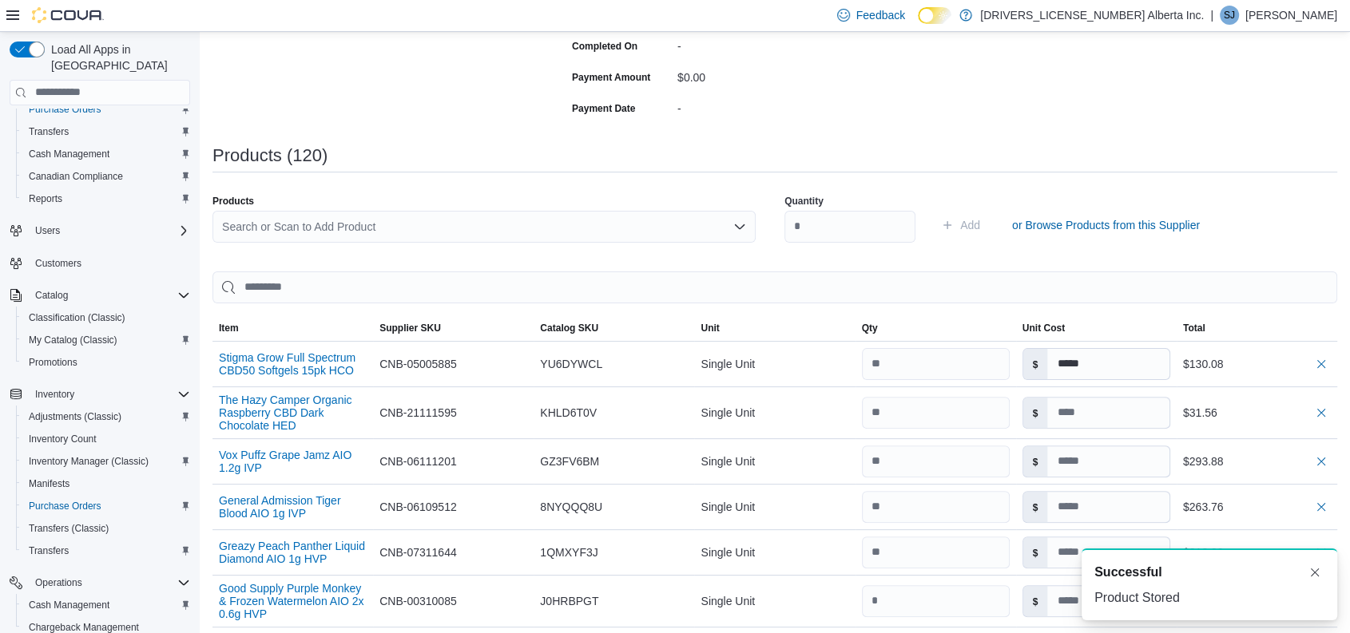
click at [379, 209] on div "Products Search or Scan to Add Product" at bounding box center [483, 225] width 543 height 61
click at [344, 218] on div "Search or Scan to Add Product" at bounding box center [483, 227] width 543 height 32
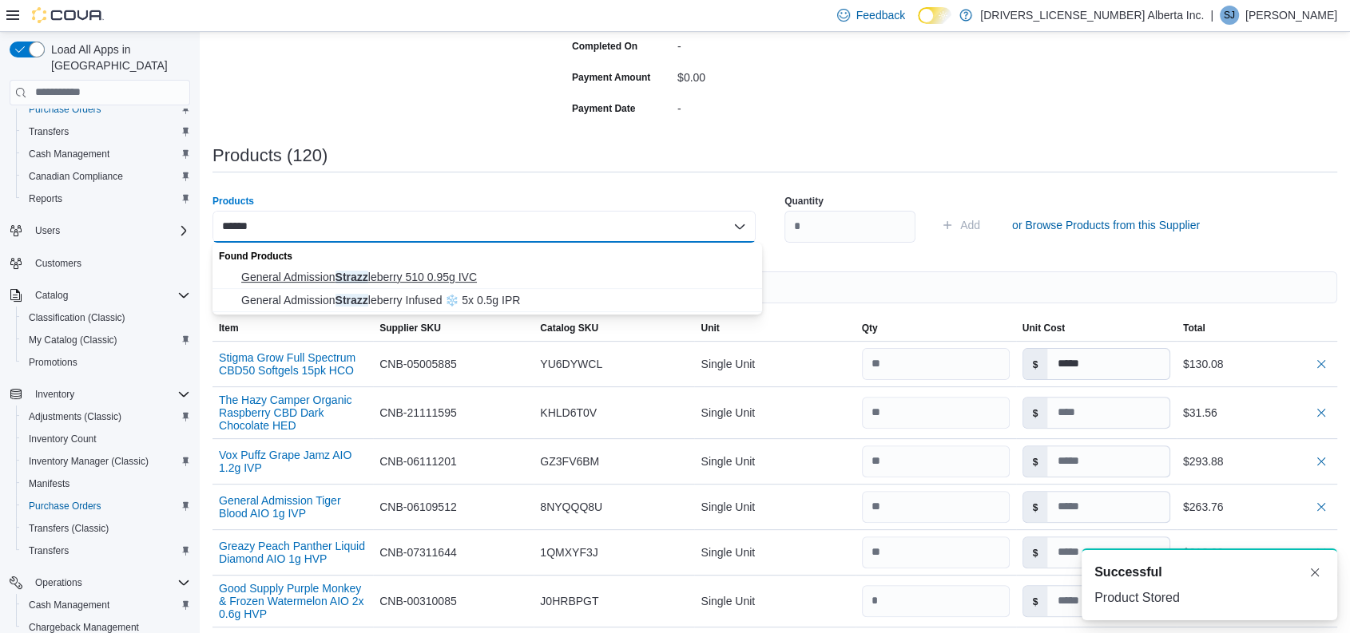
click at [439, 279] on span "General Admission Strazz leberry 510 0.95g IVC" at bounding box center [496, 277] width 511 height 16
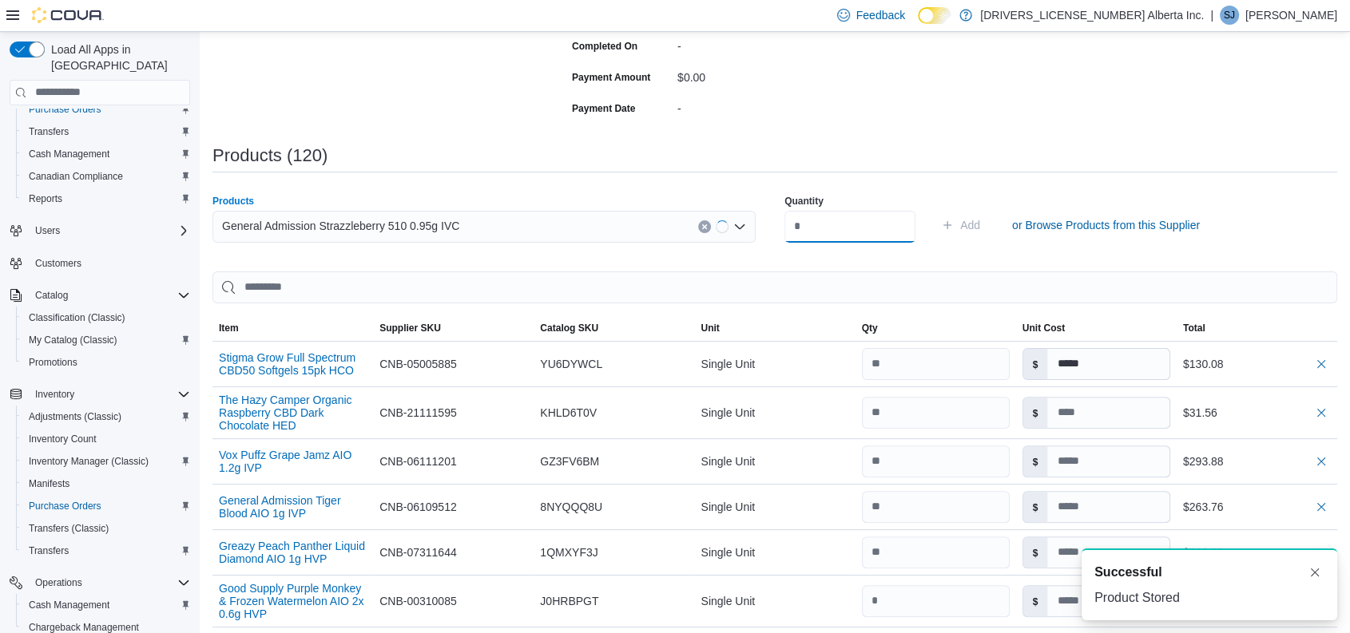
click at [836, 221] on input "number" at bounding box center [849, 227] width 131 height 32
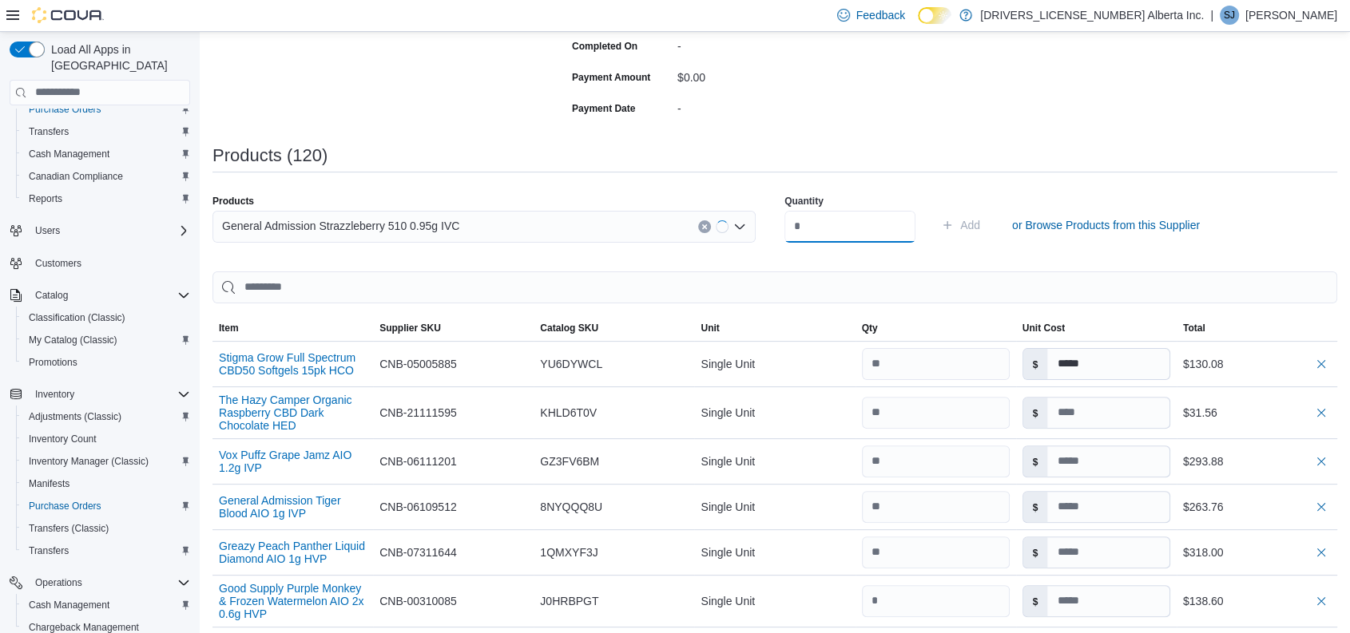
click at [935, 209] on button "Add" at bounding box center [961, 225] width 52 height 32
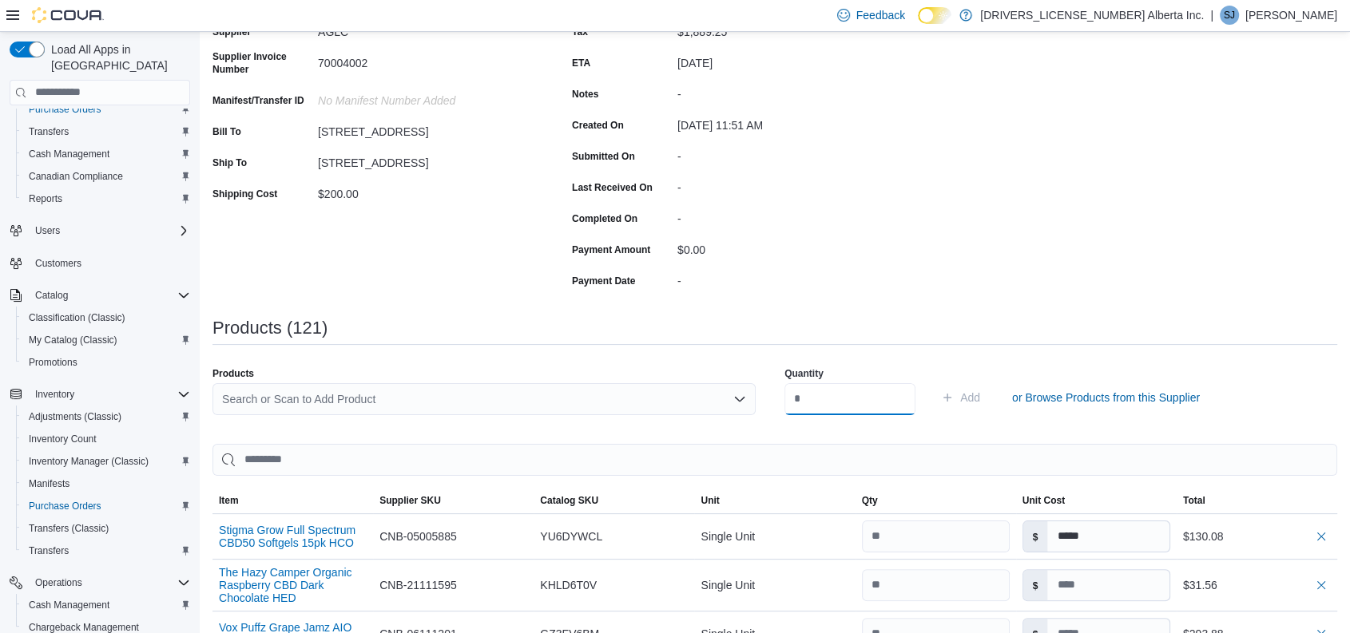
scroll to position [204, 0]
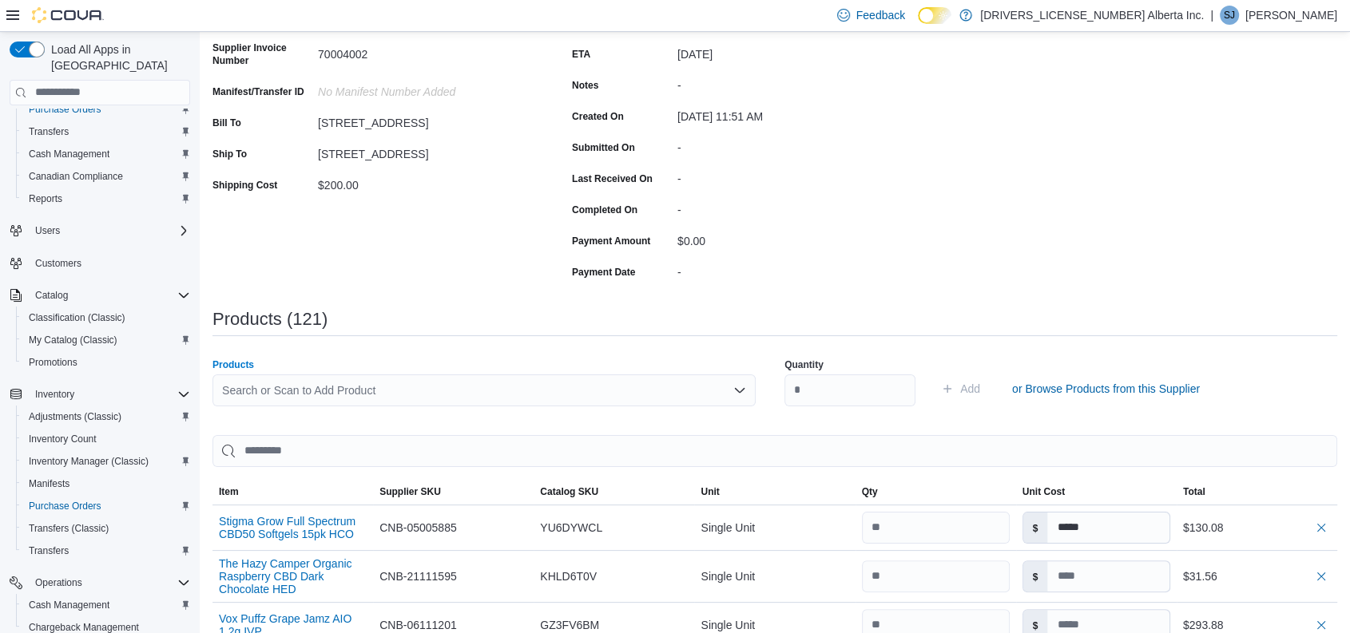
click at [379, 390] on div "Search or Scan to Add Product" at bounding box center [483, 391] width 543 height 32
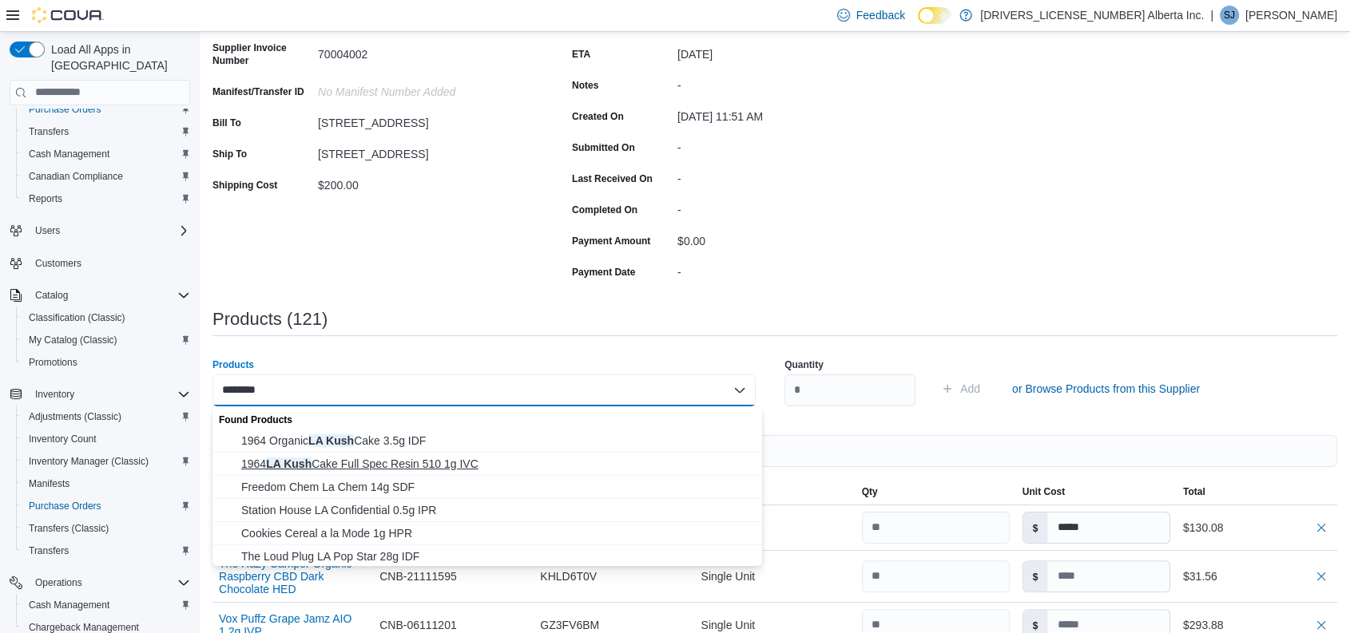
click at [419, 463] on span "1964 LA Kush Cake Full Spec Resin 510 1g IVC" at bounding box center [496, 464] width 511 height 16
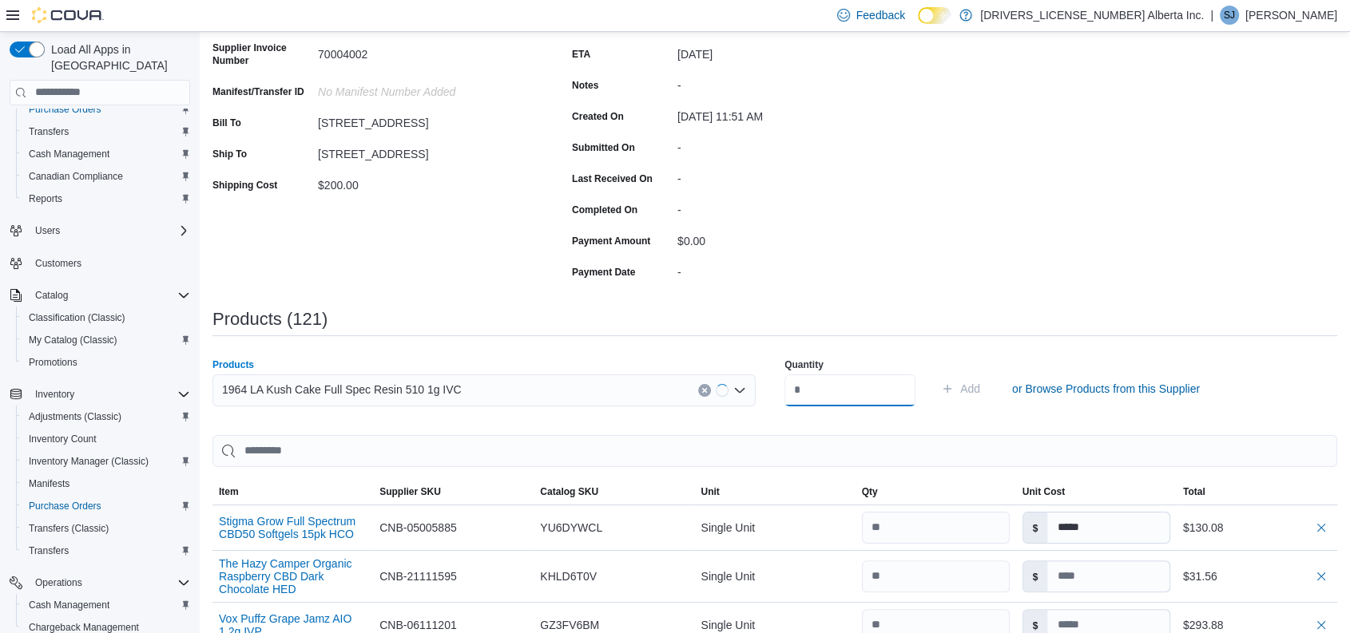
click at [820, 394] on input "number" at bounding box center [849, 391] width 131 height 32
click at [935, 373] on button "Add" at bounding box center [961, 389] width 52 height 32
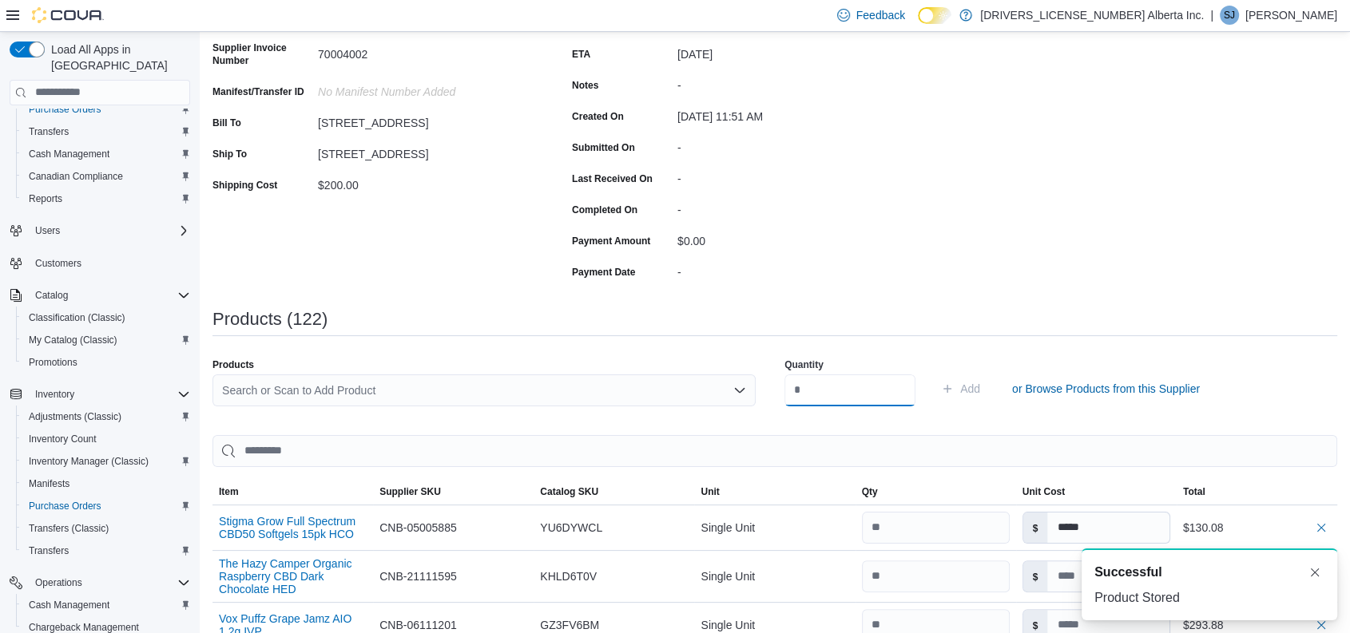
scroll to position [0, 0]
click at [354, 388] on div "Search or Scan to Add Product" at bounding box center [483, 391] width 543 height 32
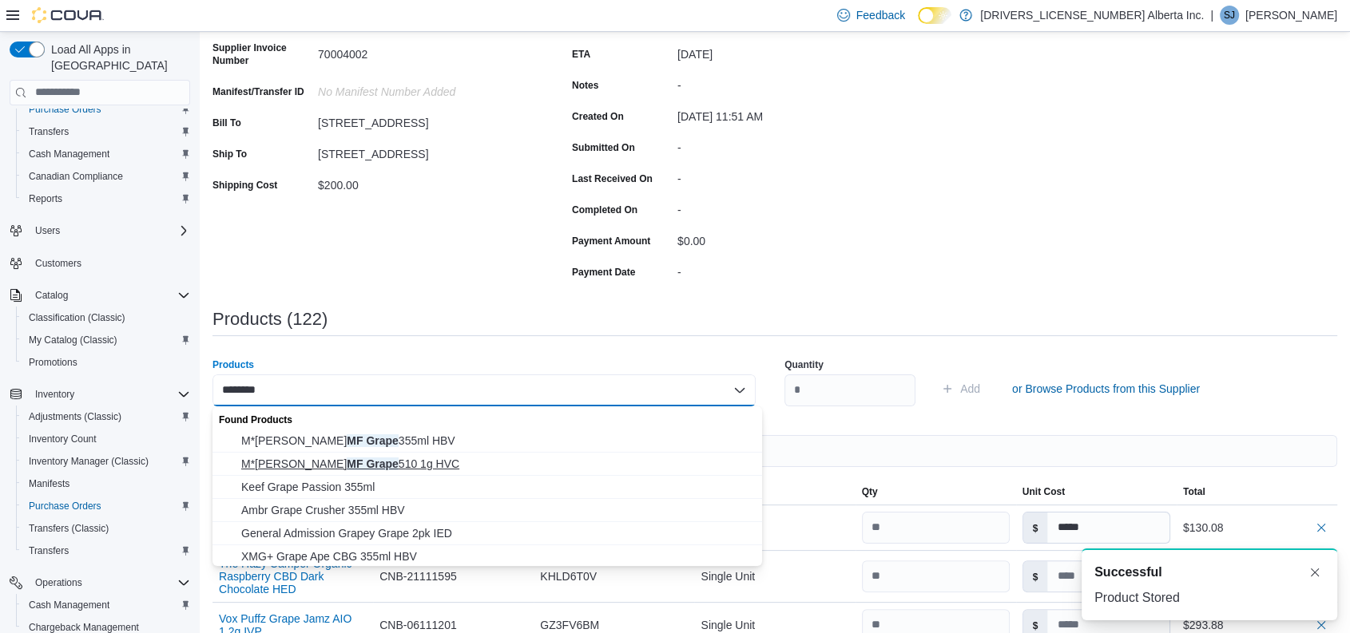
click at [390, 456] on span "M*[PERSON_NAME] MF Grape 510 1g HVC" at bounding box center [496, 464] width 511 height 16
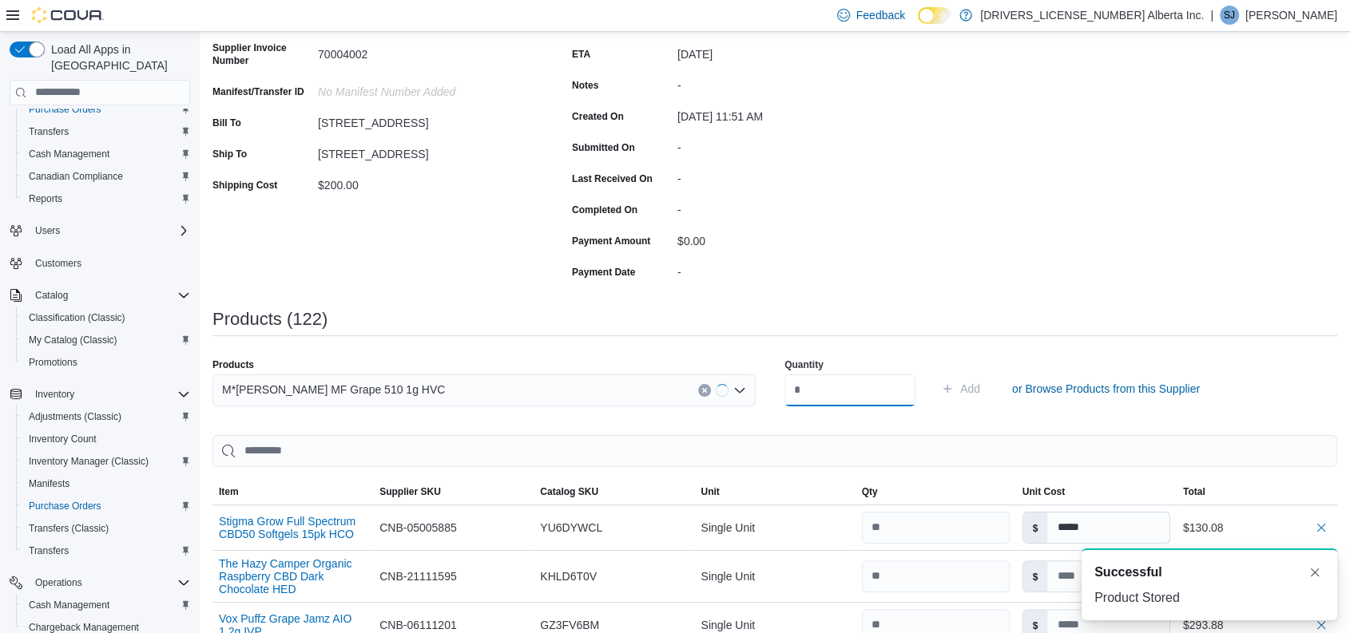
click at [828, 379] on input "number" at bounding box center [849, 391] width 131 height 32
click at [935, 373] on button "Add" at bounding box center [961, 389] width 52 height 32
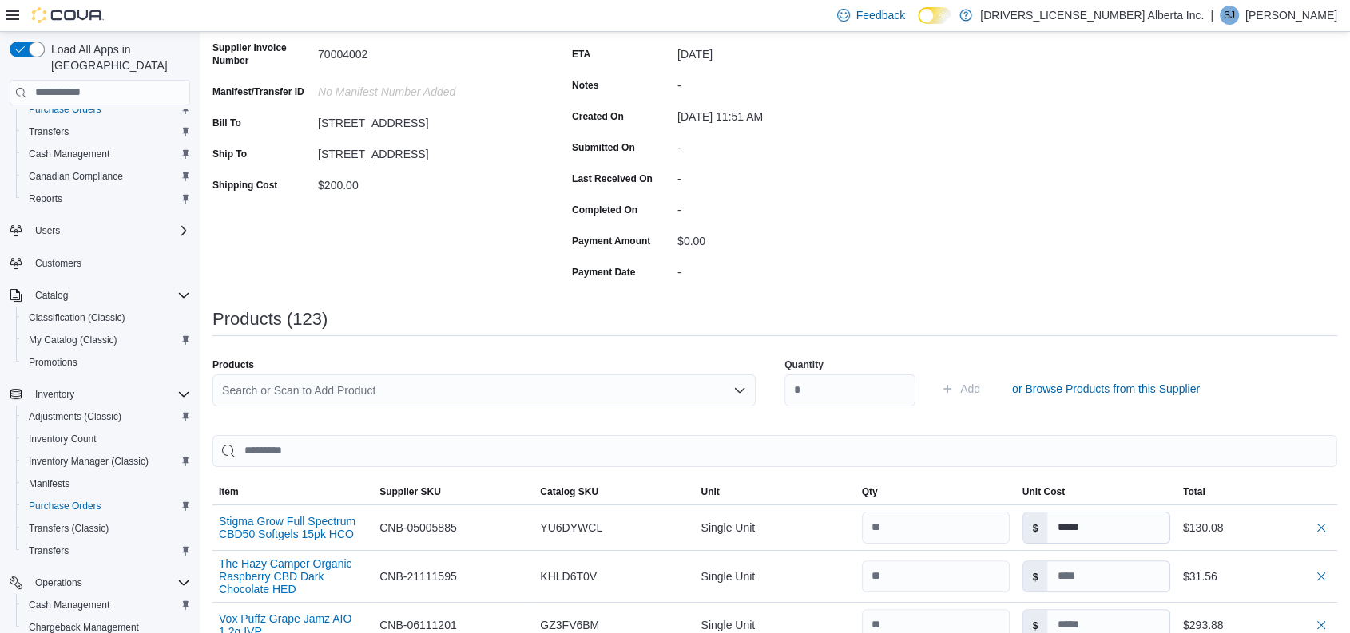
click at [417, 380] on div "Search or Scan to Add Product" at bounding box center [483, 391] width 543 height 32
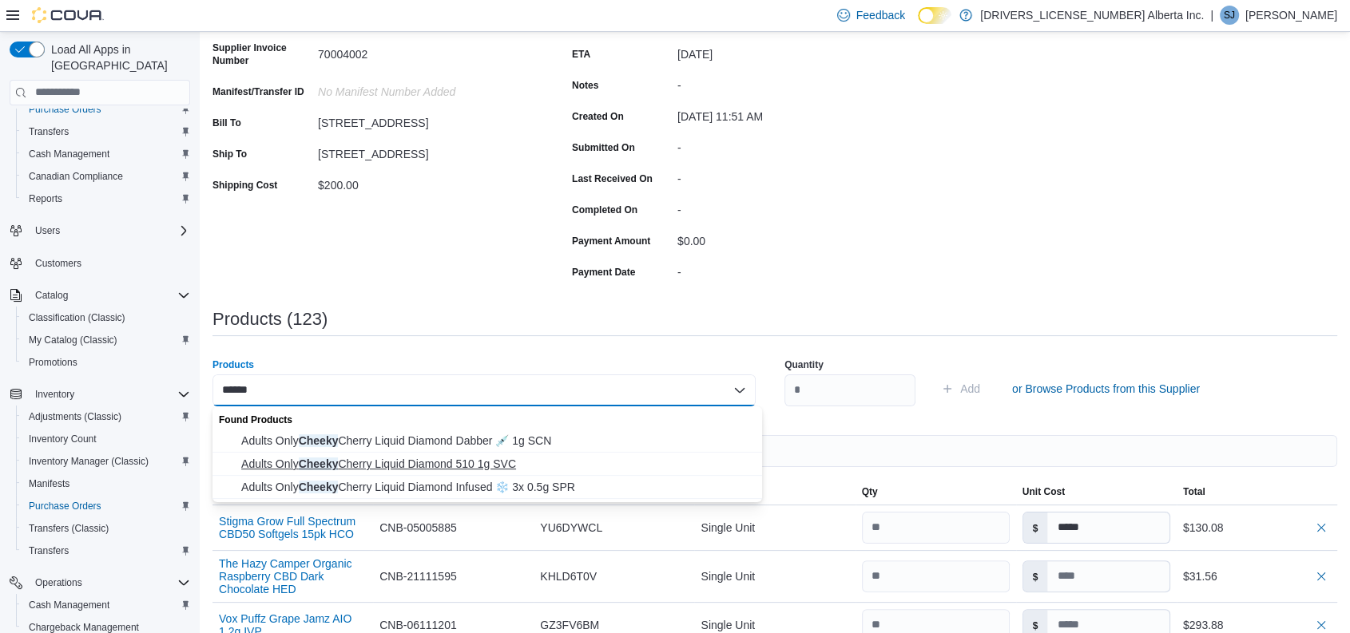
click at [479, 465] on span "Adults Only Cheeky Cherry Liquid Diamond 510 1g SVC" at bounding box center [496, 464] width 511 height 16
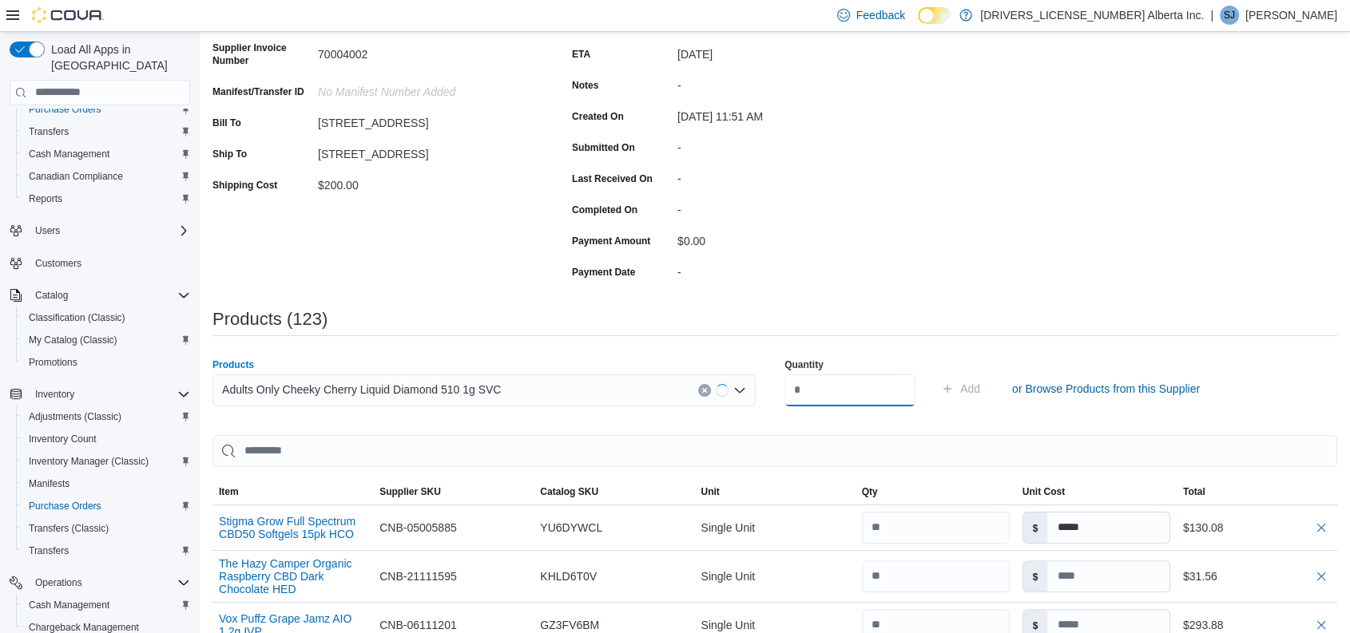
click at [868, 393] on input "number" at bounding box center [849, 391] width 131 height 32
click at [935, 373] on button "Add" at bounding box center [961, 389] width 52 height 32
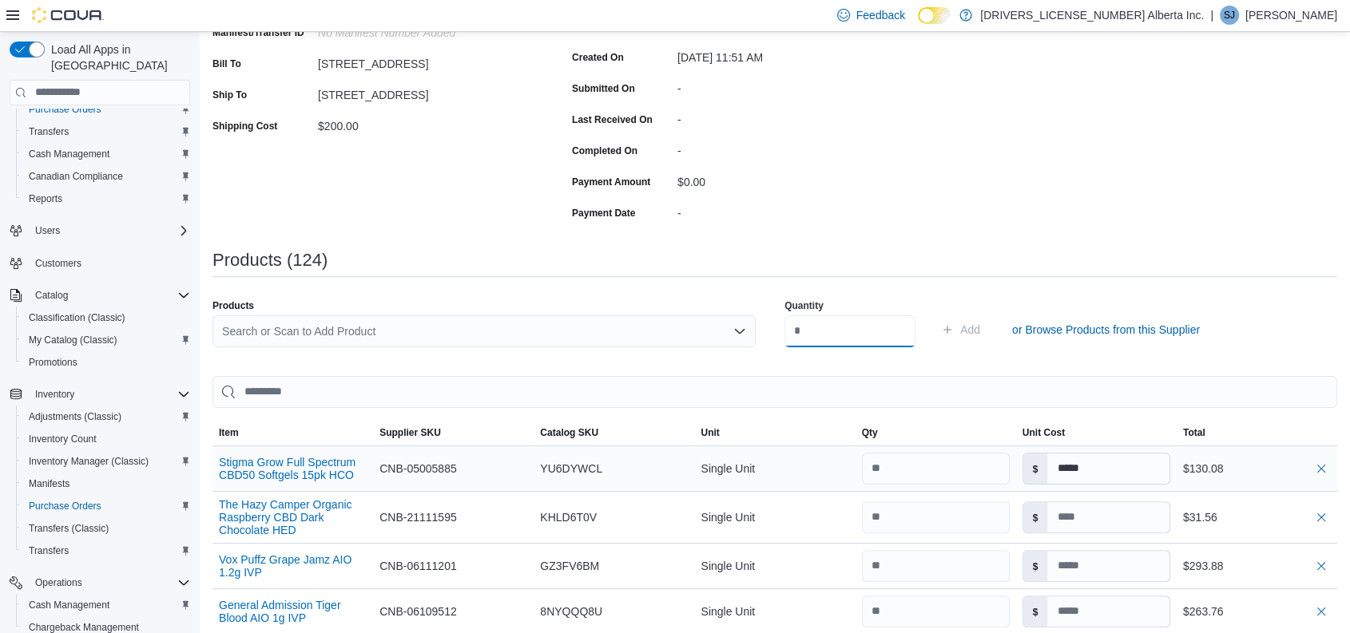
scroll to position [245, 0]
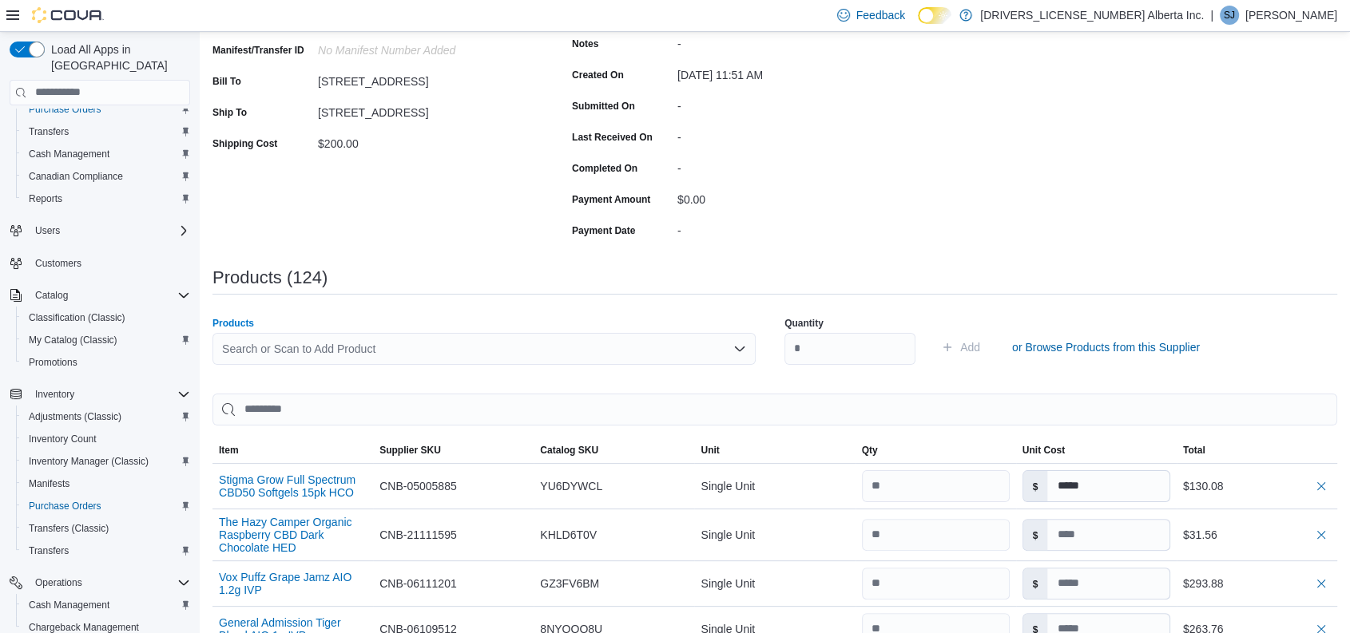
click at [439, 341] on div "Search or Scan to Add Product" at bounding box center [483, 349] width 543 height 32
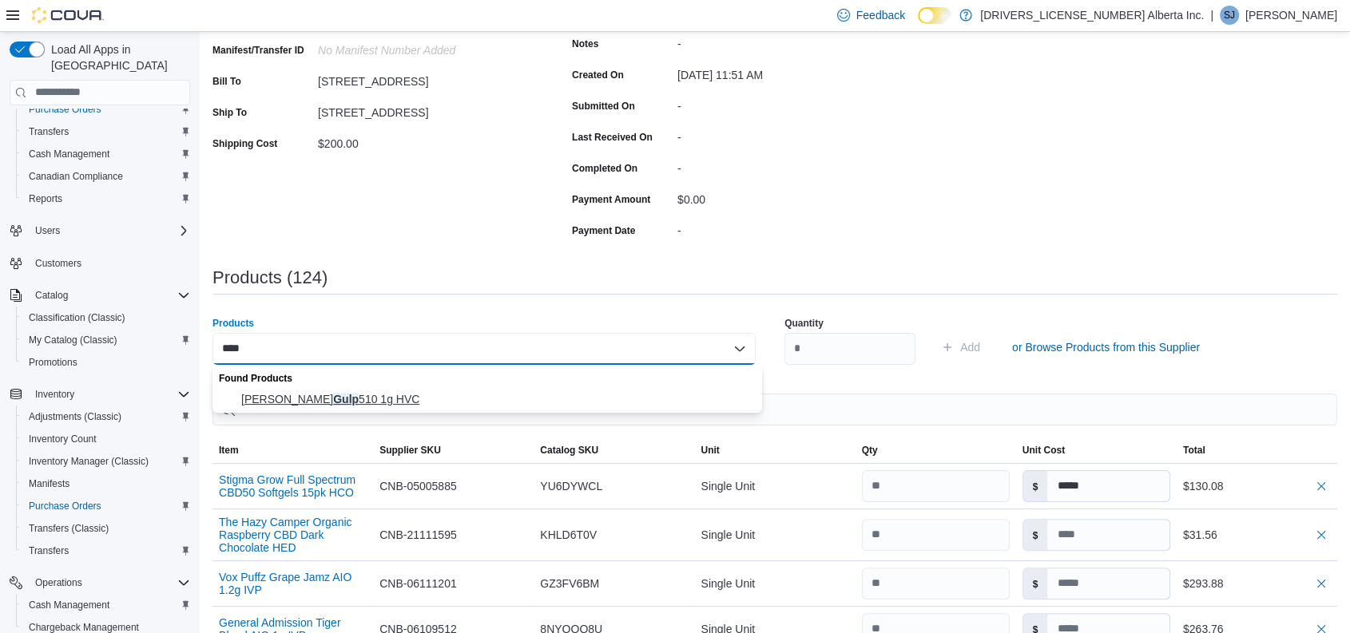
click at [331, 391] on span "Litti Gulupa Gulp 510 1g HVC" at bounding box center [496, 399] width 511 height 16
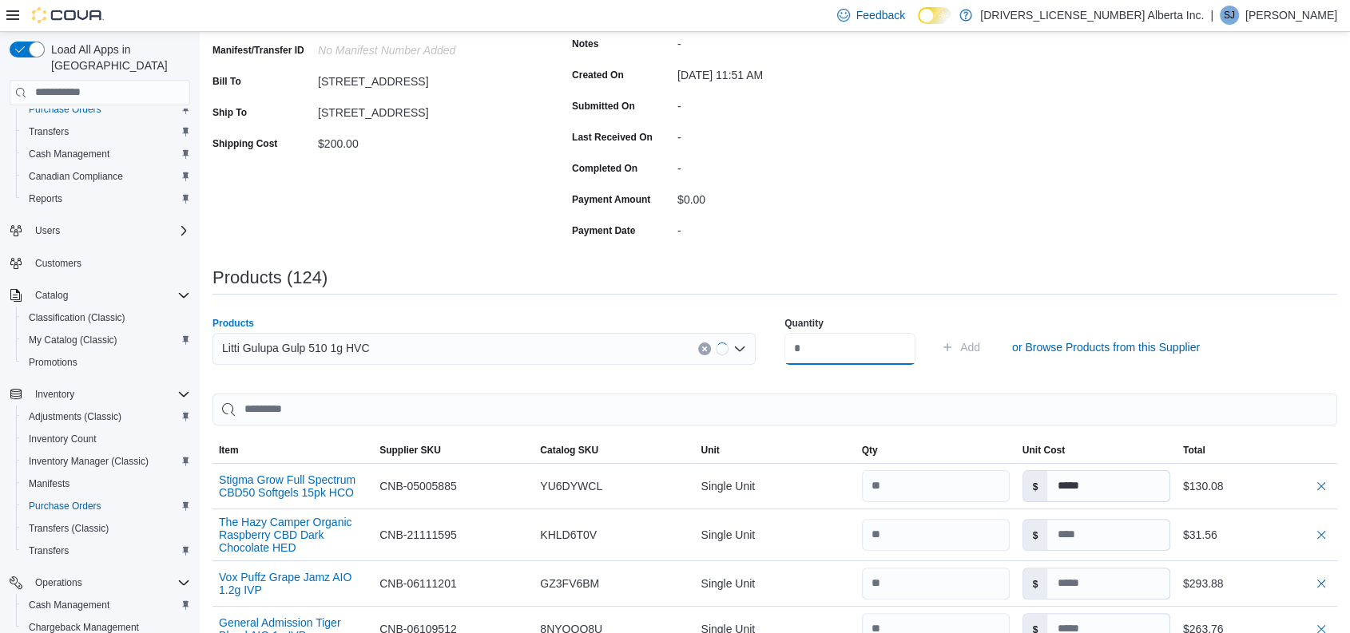
click at [886, 346] on input "number" at bounding box center [849, 349] width 131 height 32
click at [935, 332] on button "Add" at bounding box center [961, 348] width 52 height 32
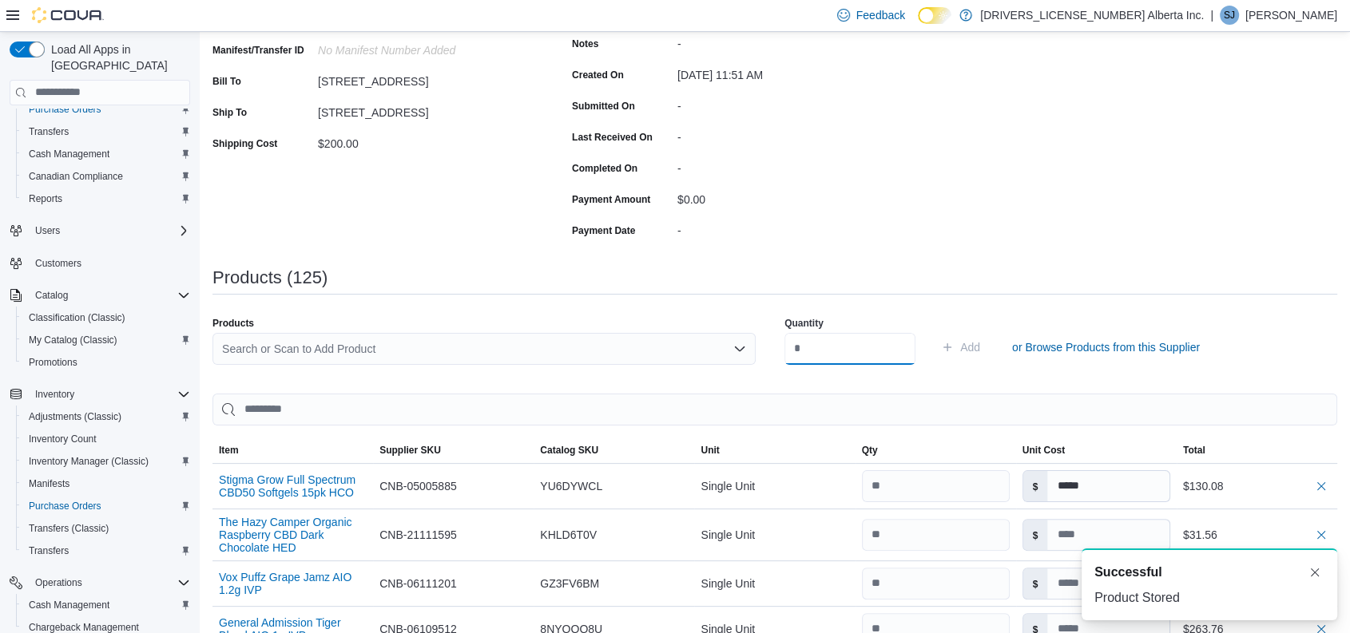
scroll to position [0, 0]
click at [334, 337] on div "Search or Scan to Add Product" at bounding box center [483, 349] width 543 height 32
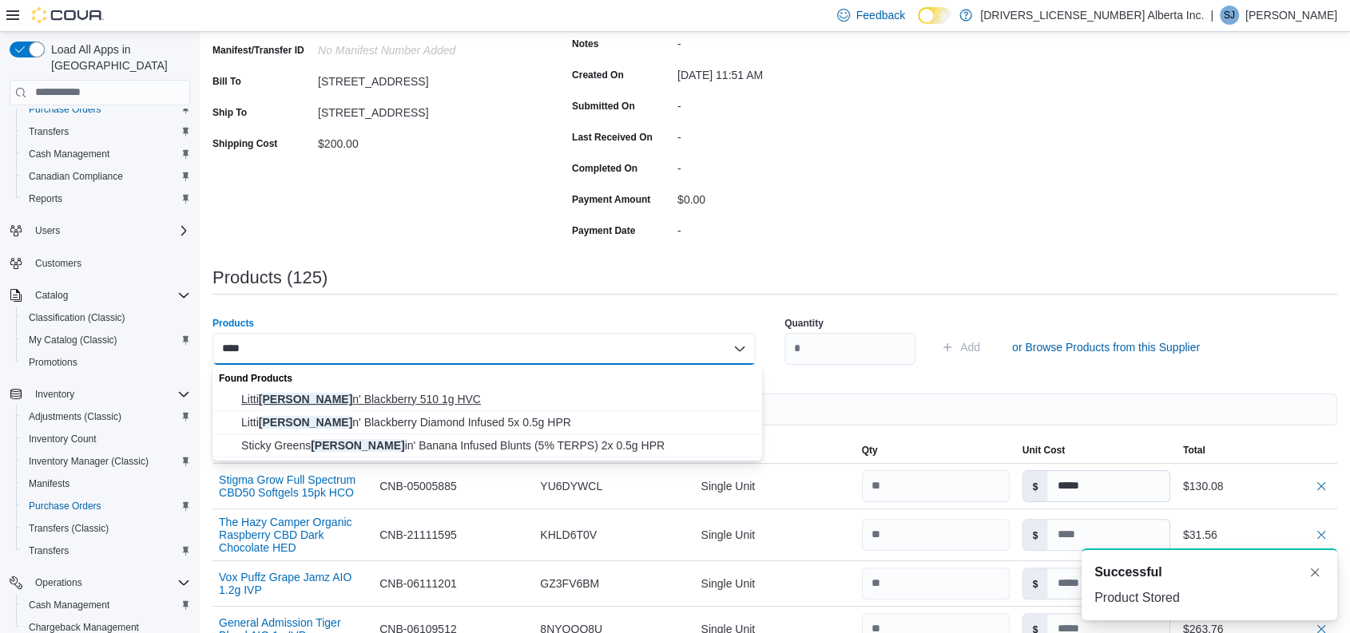
click at [346, 391] on span "[PERSON_NAME] n' Blackberry 510 1g HVC" at bounding box center [496, 399] width 511 height 16
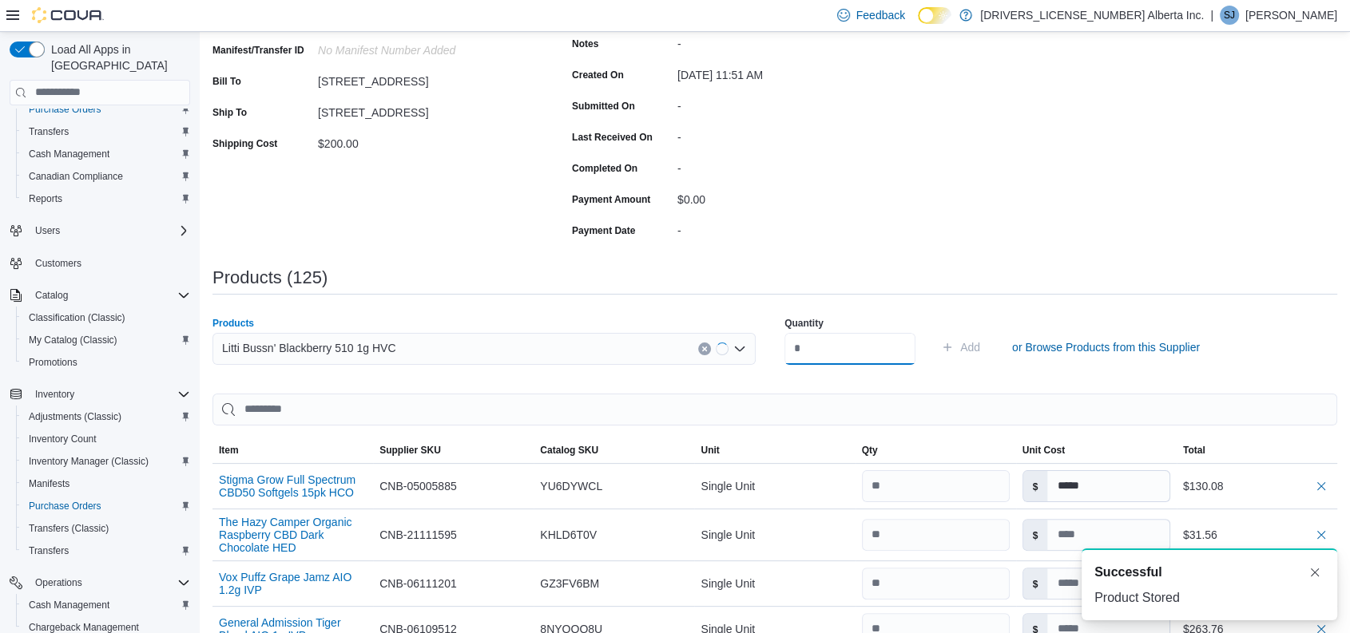
click at [815, 344] on input "number" at bounding box center [849, 349] width 131 height 32
click at [935, 332] on button "Add" at bounding box center [961, 348] width 52 height 32
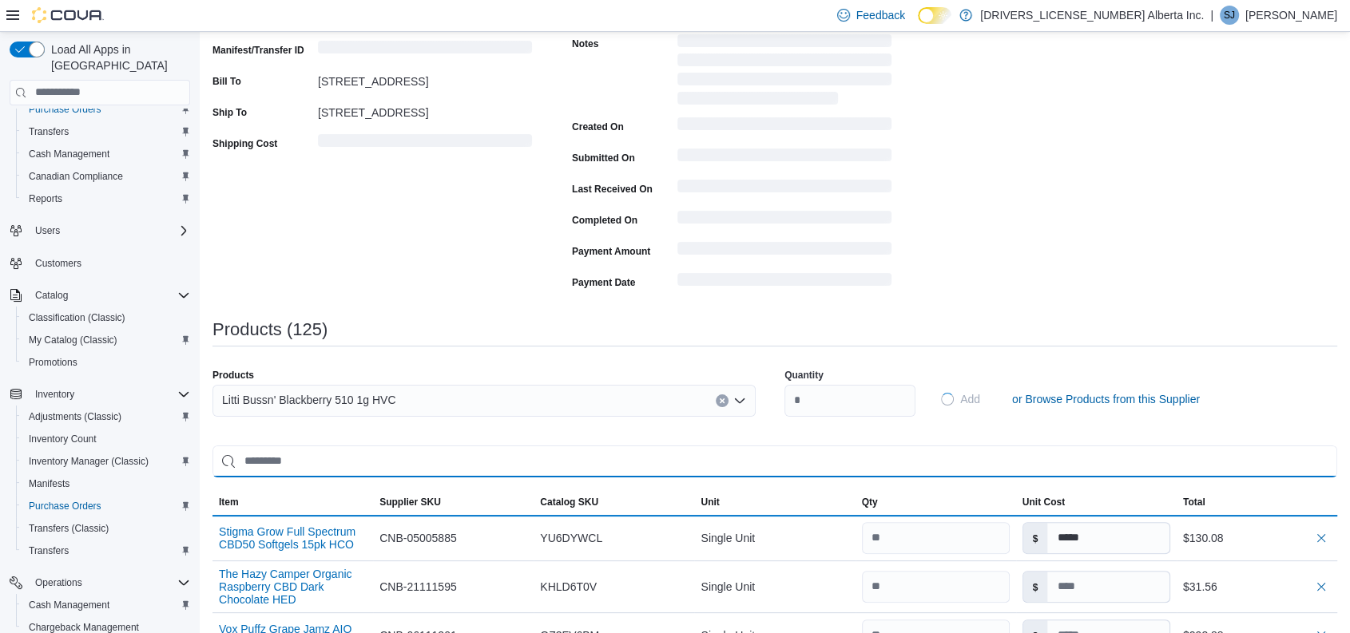
click at [389, 446] on input "search" at bounding box center [774, 462] width 1125 height 32
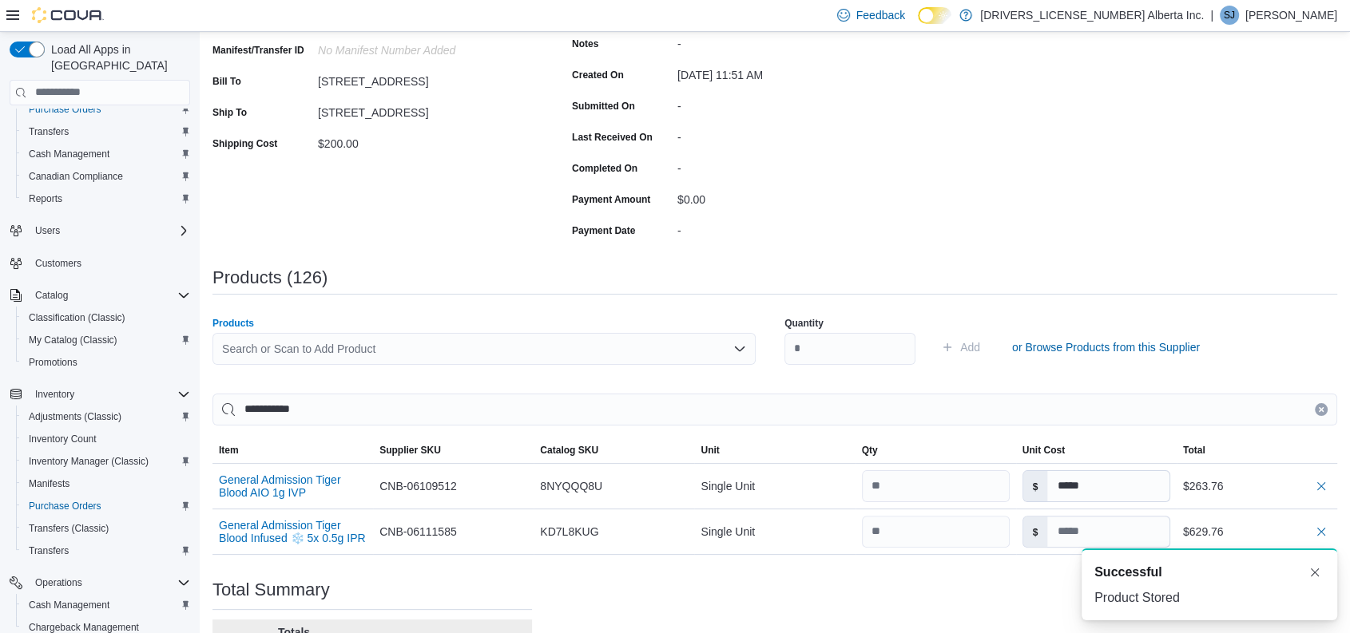
click at [332, 355] on div "Search or Scan to Add Product" at bounding box center [483, 349] width 543 height 32
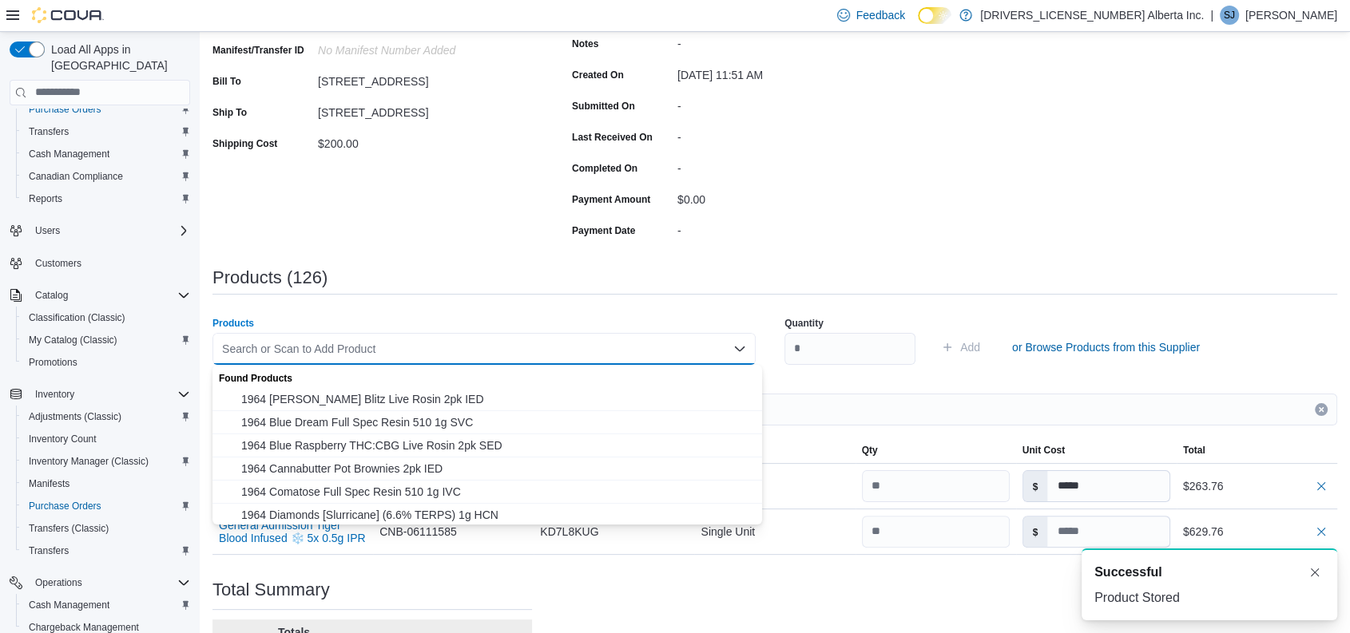
click at [332, 355] on div "Search or Scan to Add Product" at bounding box center [483, 349] width 543 height 32
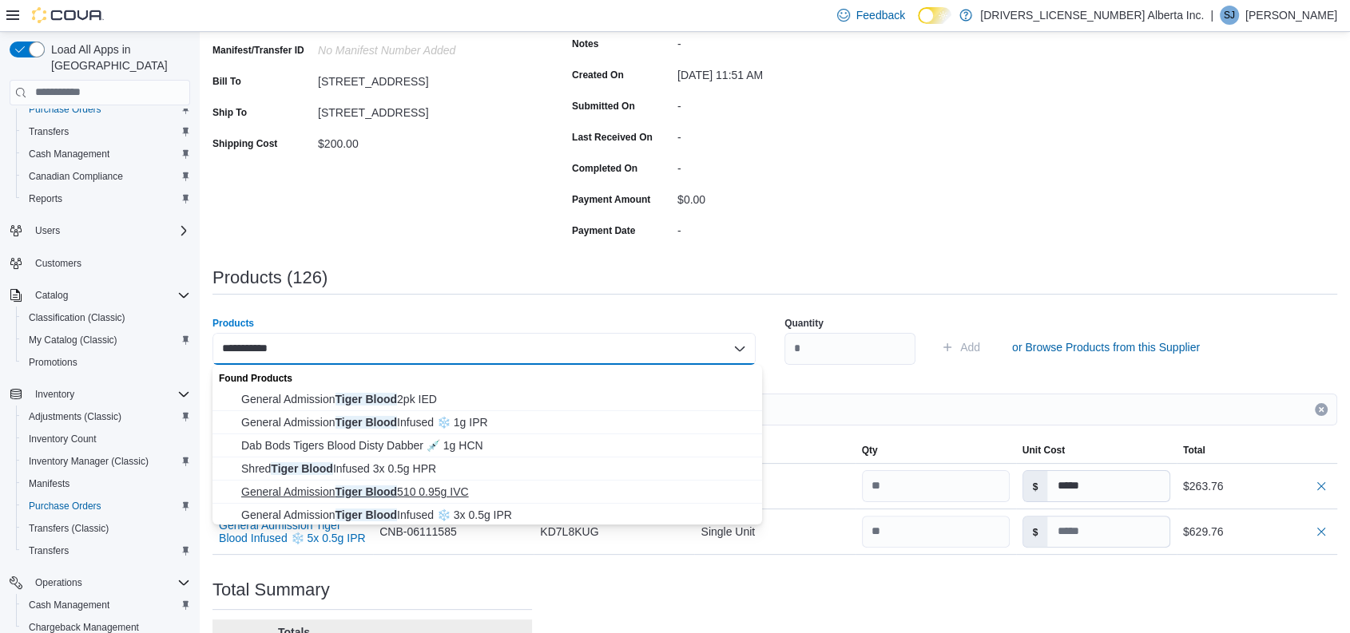
click at [421, 487] on span "General Admission Tiger Blood 510 0.95g IVC" at bounding box center [496, 492] width 511 height 16
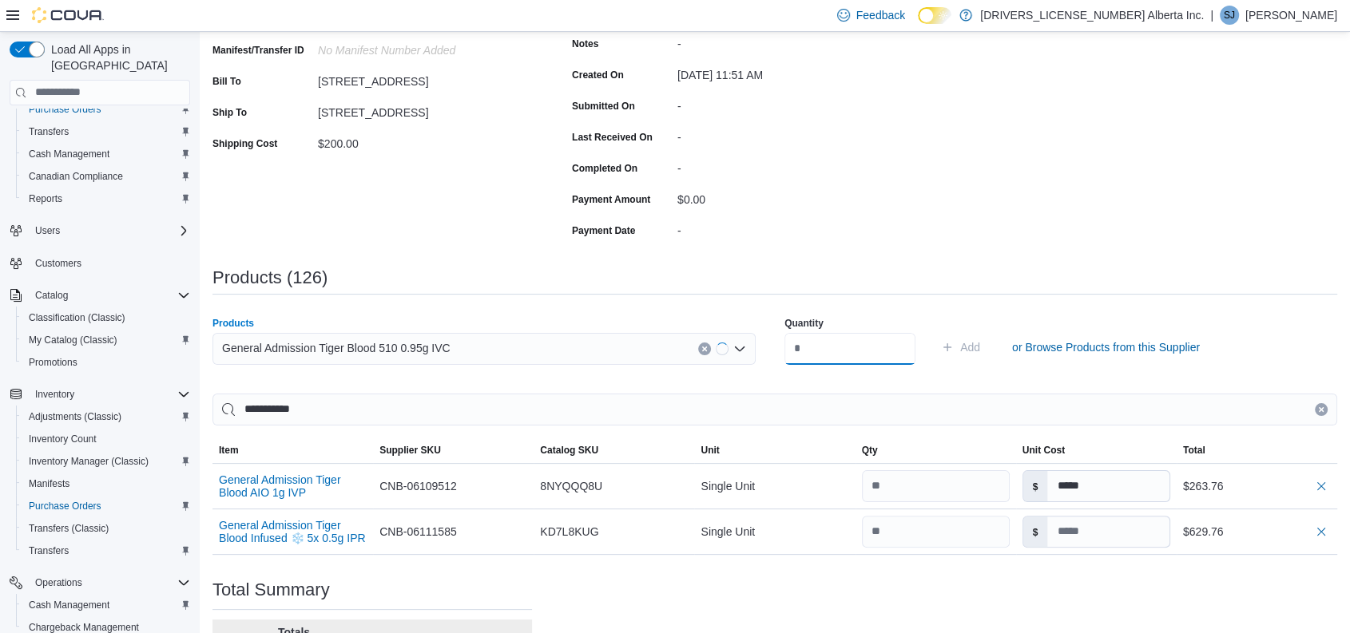
click at [848, 349] on input "number" at bounding box center [849, 349] width 131 height 32
click at [935, 332] on button "Add" at bounding box center [961, 348] width 52 height 32
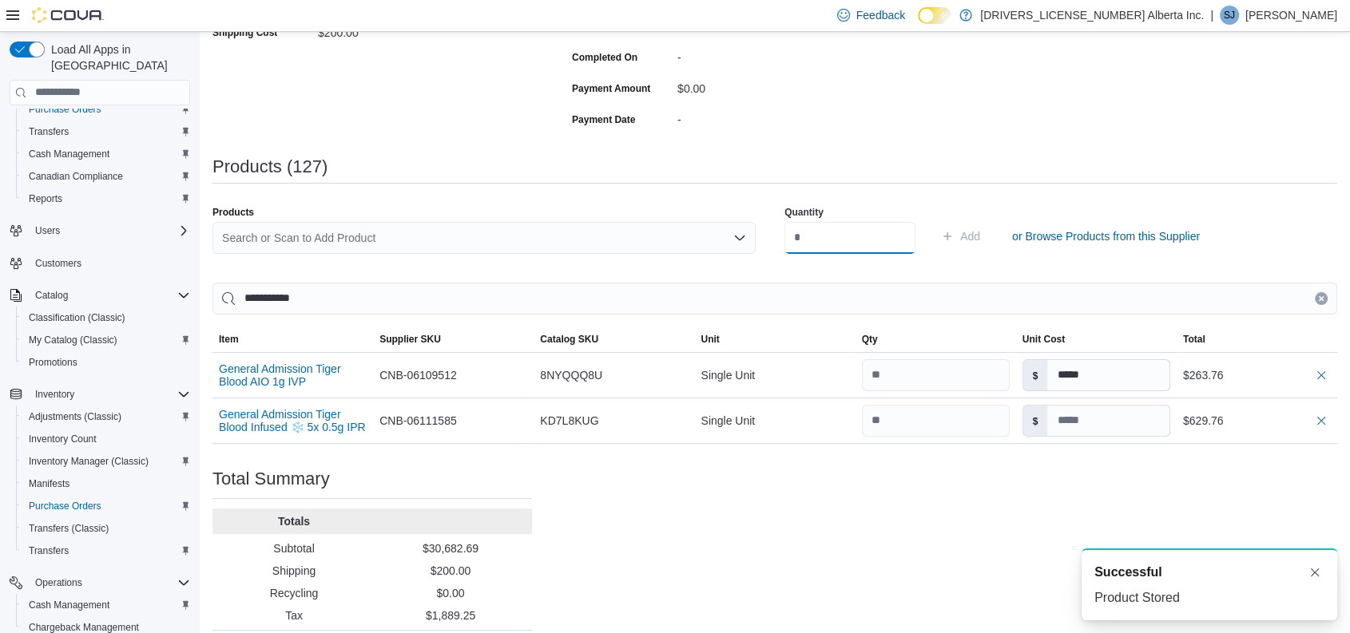
scroll to position [395, 0]
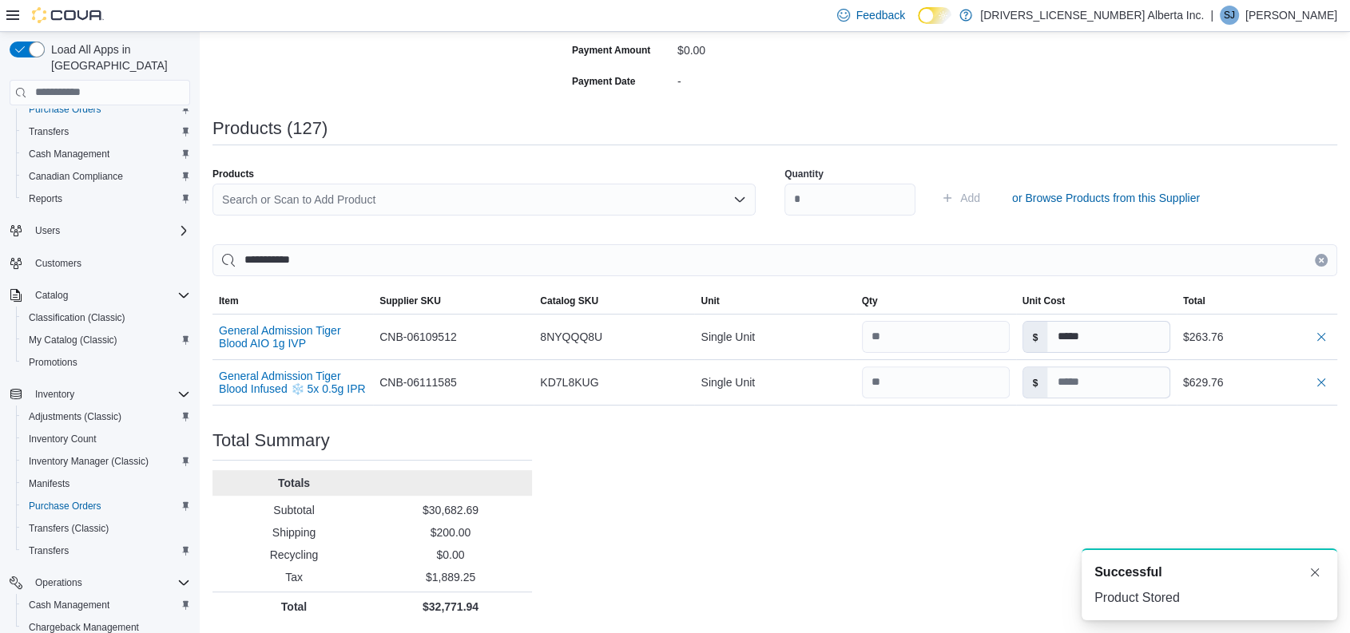
click at [1323, 260] on icon "Clear input" at bounding box center [1321, 260] width 4 height 4
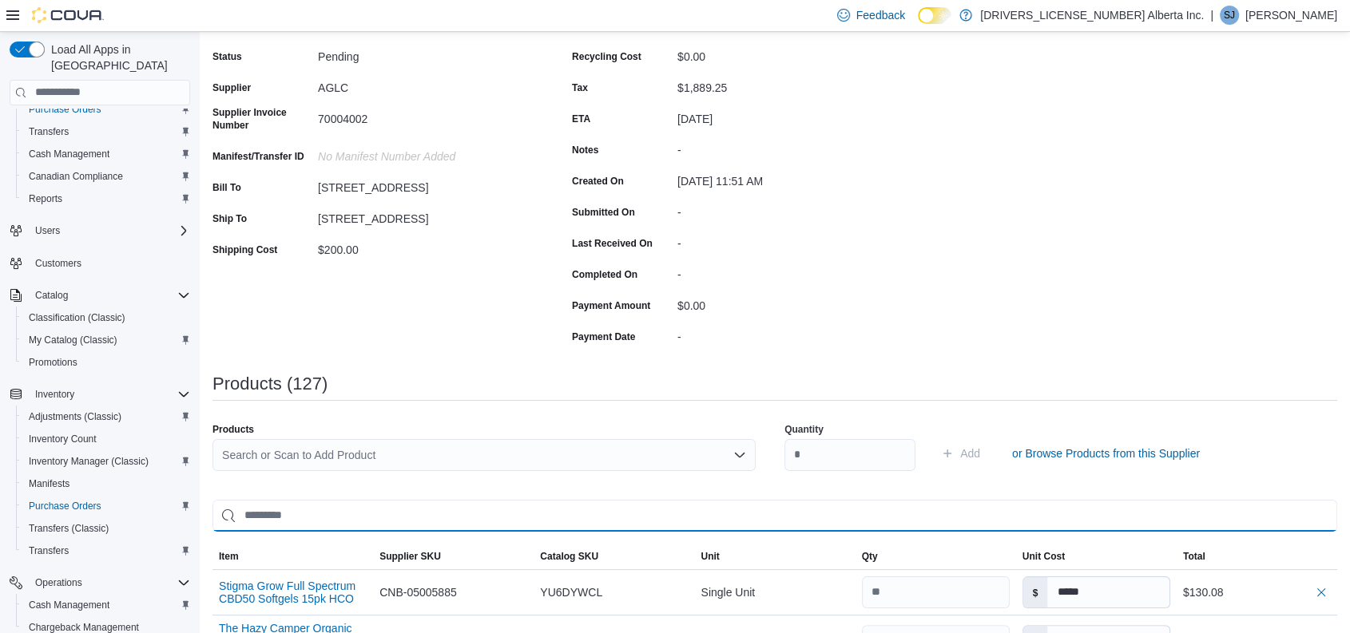
scroll to position [170, 0]
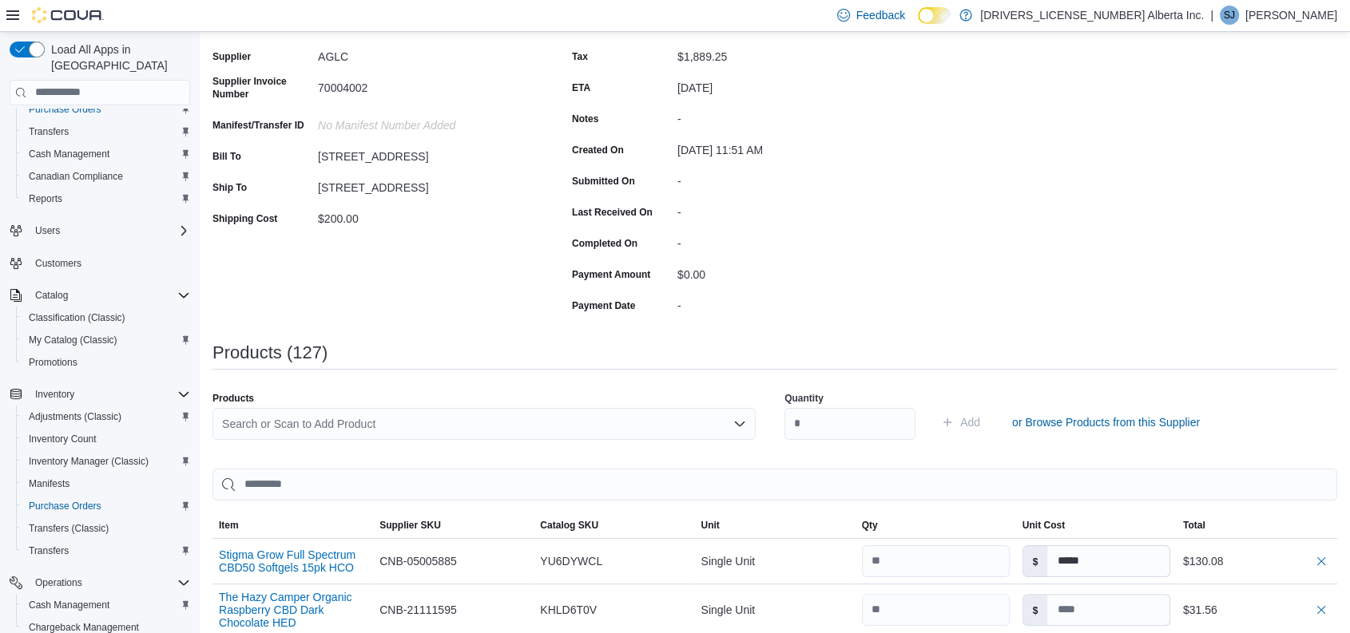
click at [358, 419] on div "Search or Scan to Add Product" at bounding box center [483, 424] width 543 height 32
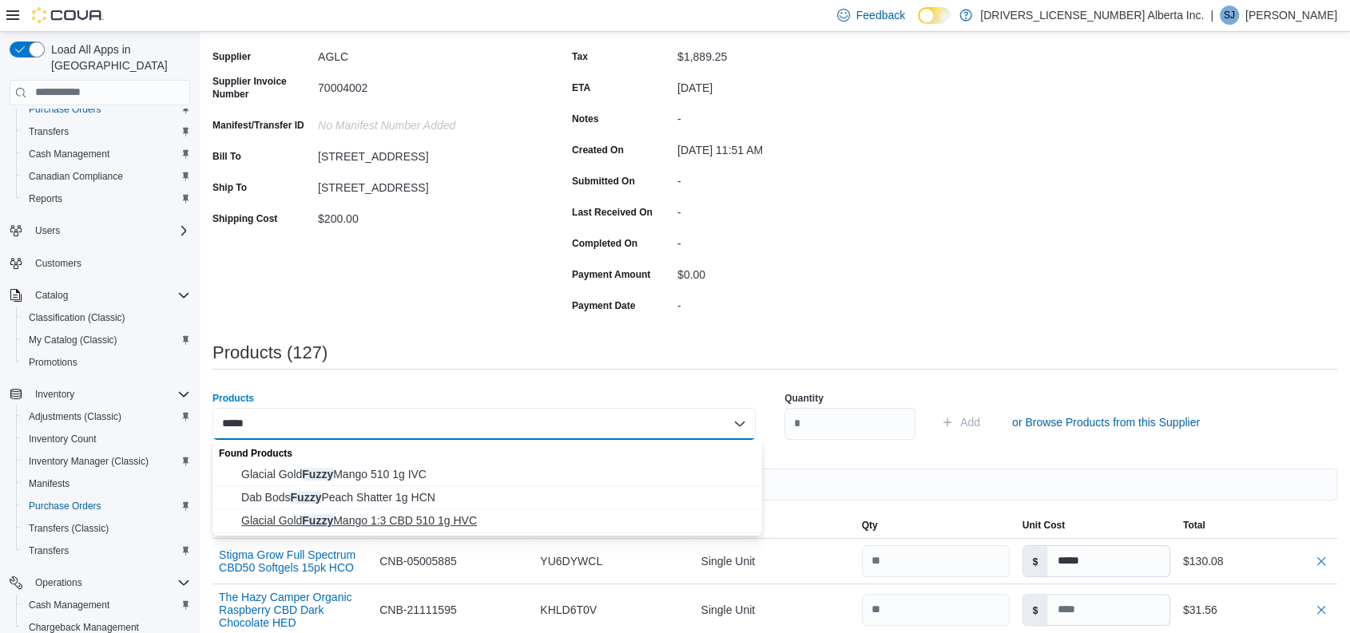
click at [431, 525] on span "Glacial Gold Fuzzy Mango 1:3 CBD 510 1g HVC" at bounding box center [496, 521] width 511 height 16
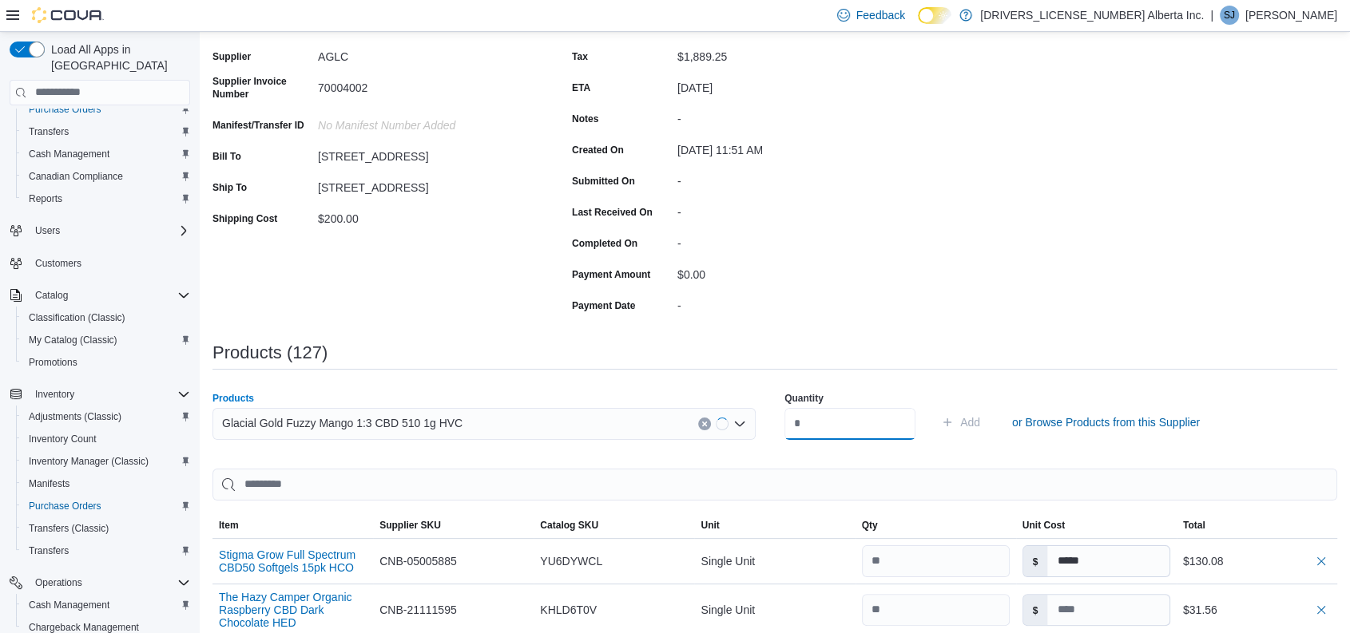
click at [878, 420] on input "number" at bounding box center [849, 424] width 131 height 32
click at [935, 407] on button "Add" at bounding box center [961, 423] width 52 height 32
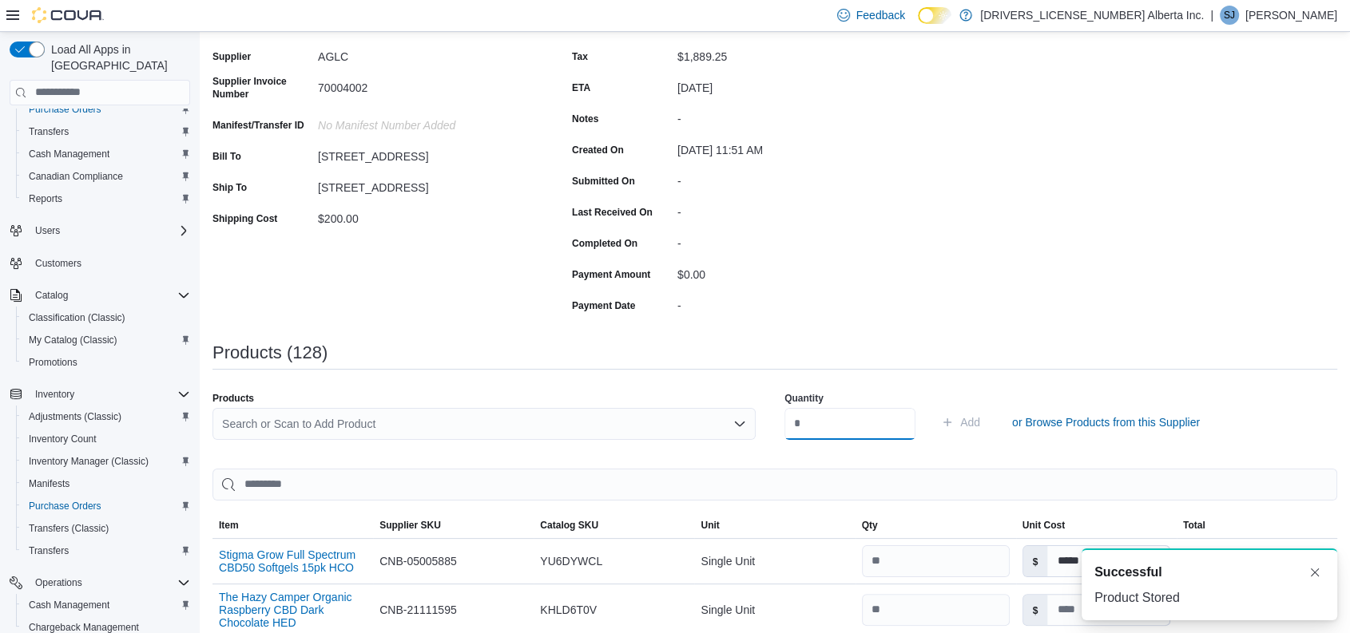
scroll to position [0, 0]
click at [371, 427] on div "Search or Scan to Add Product" at bounding box center [483, 424] width 543 height 32
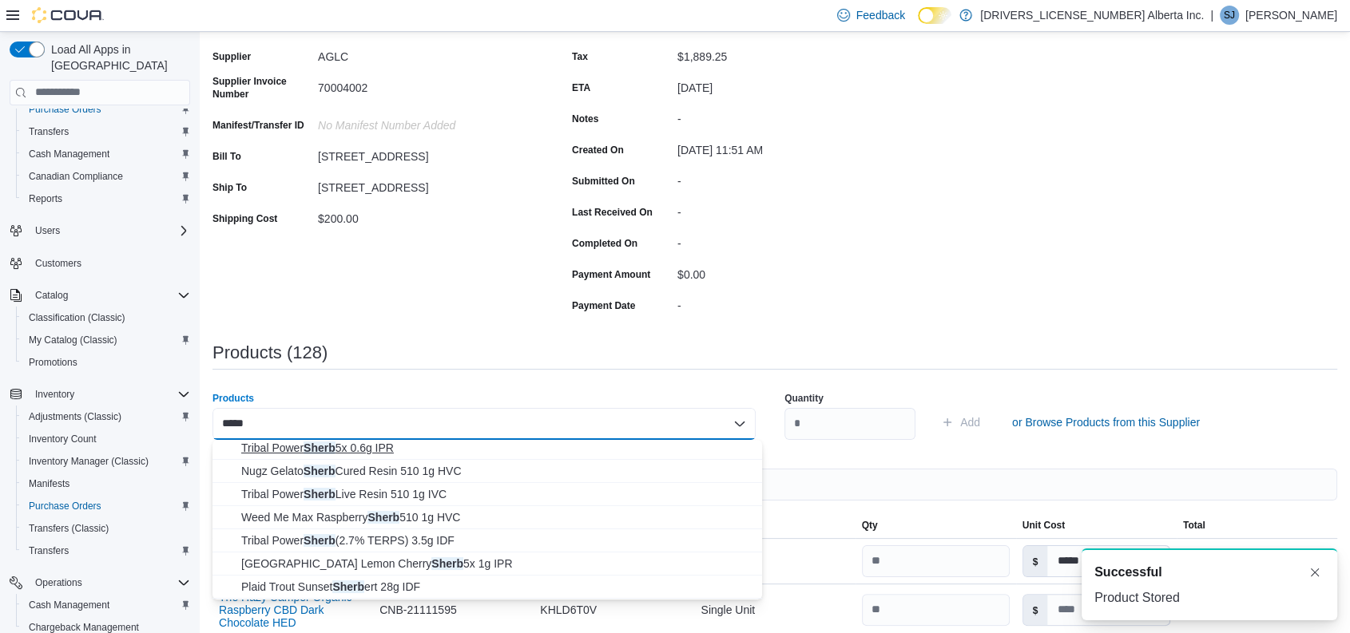
scroll to position [71, 0]
click at [411, 511] on span "Weed Me Max Raspberry Sherb 510 1g HVC" at bounding box center [496, 519] width 511 height 16
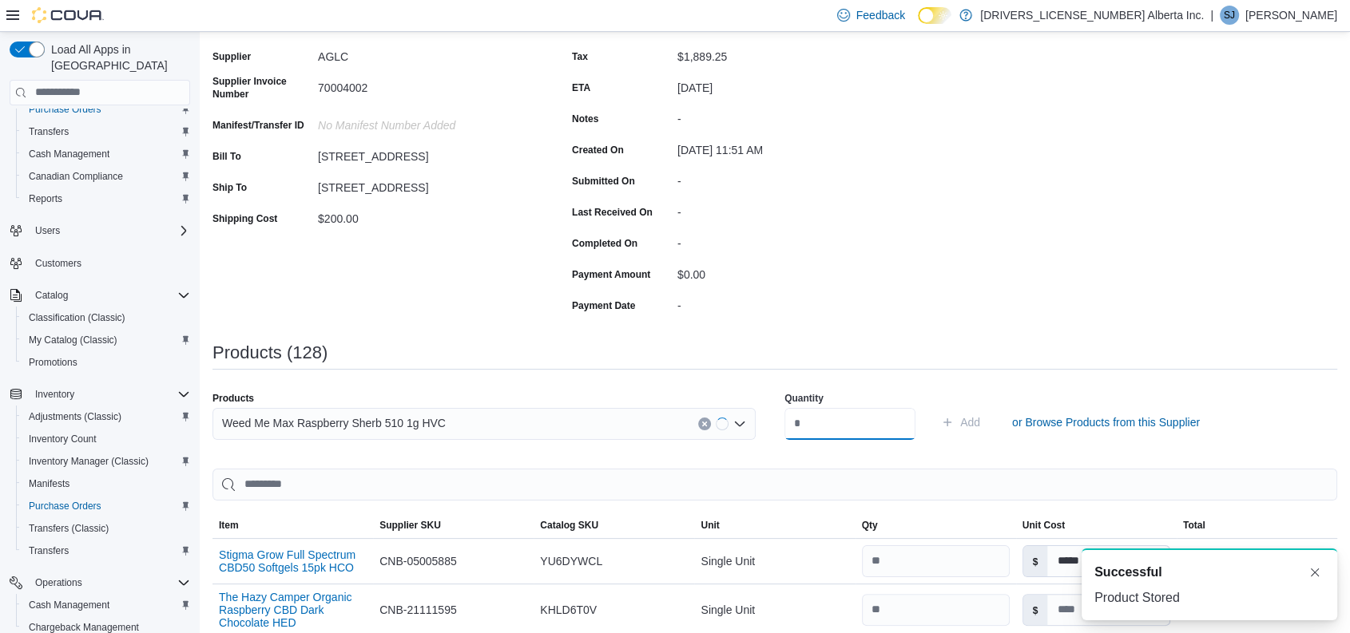
click at [877, 425] on input "number" at bounding box center [849, 424] width 131 height 32
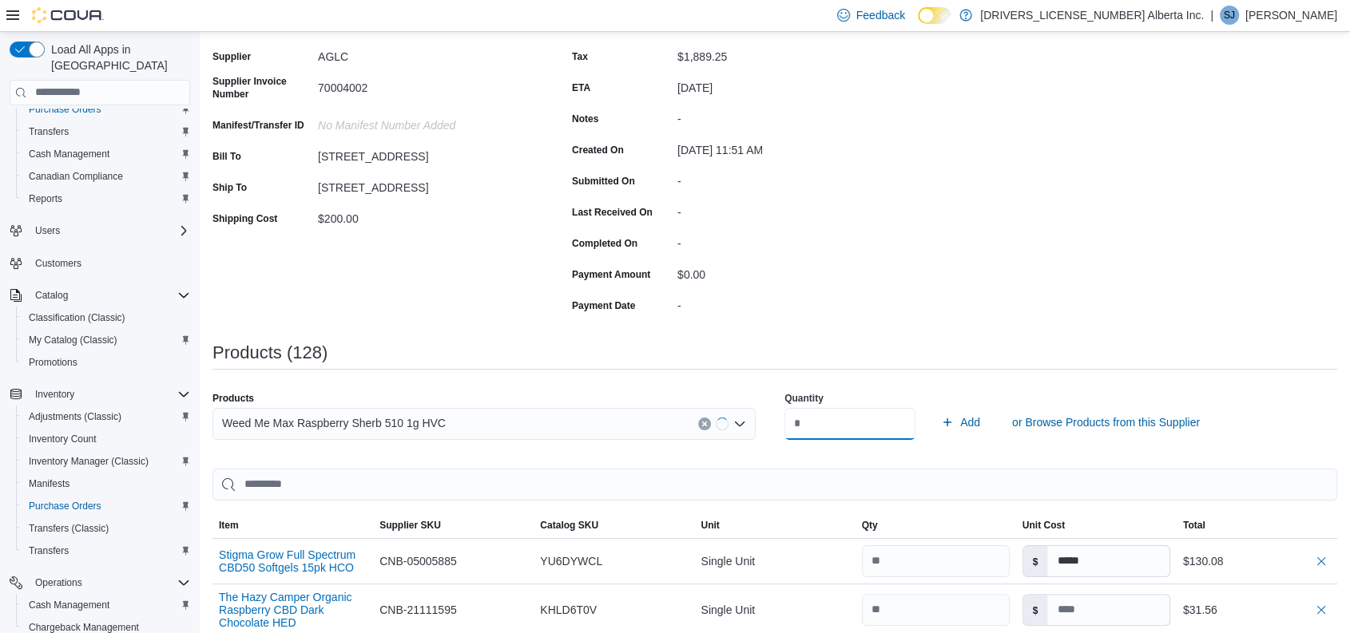
click at [935, 407] on button "Add" at bounding box center [961, 423] width 52 height 32
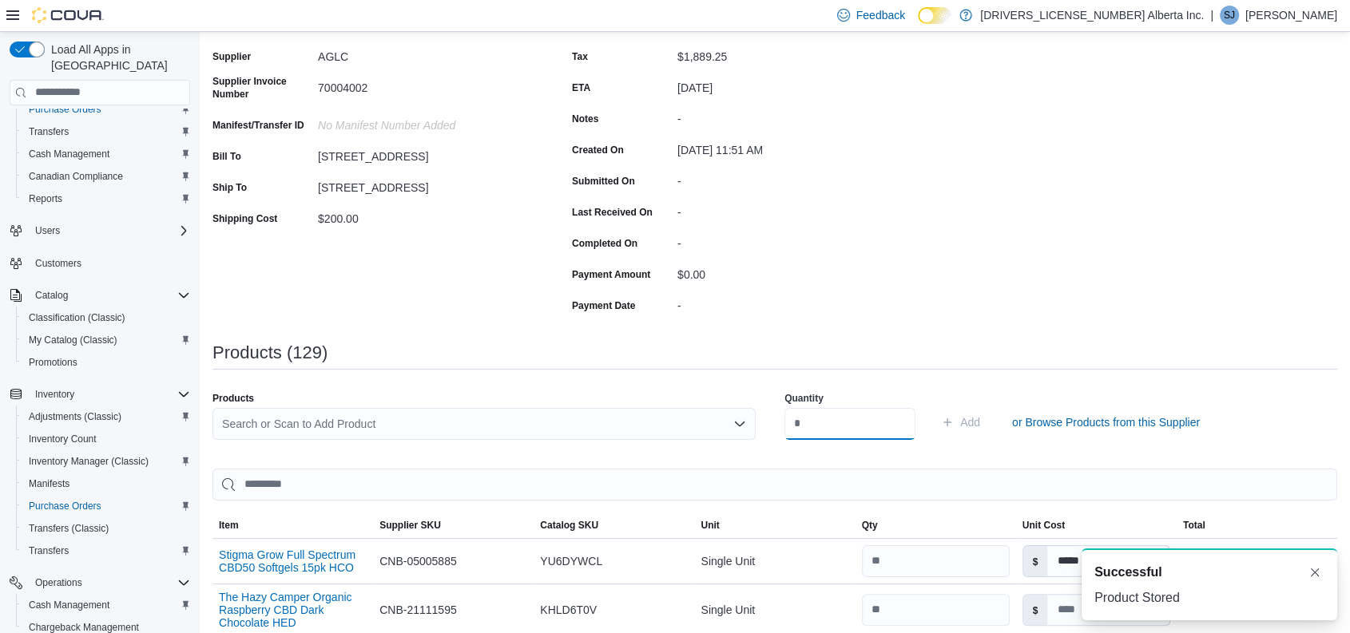
scroll to position [0, 0]
click at [333, 421] on div "Search or Scan to Add Product" at bounding box center [483, 424] width 543 height 32
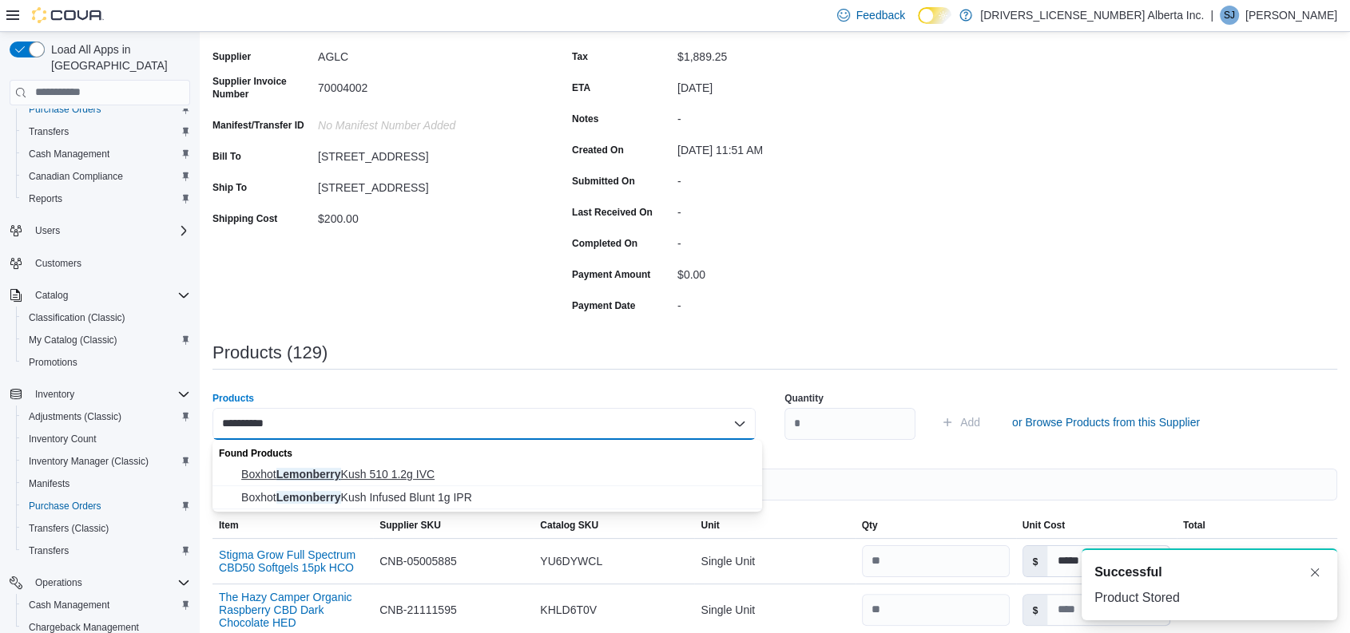
click at [382, 467] on span "Boxhot Lemonberry Kush 510 1.2g IVC" at bounding box center [496, 475] width 511 height 16
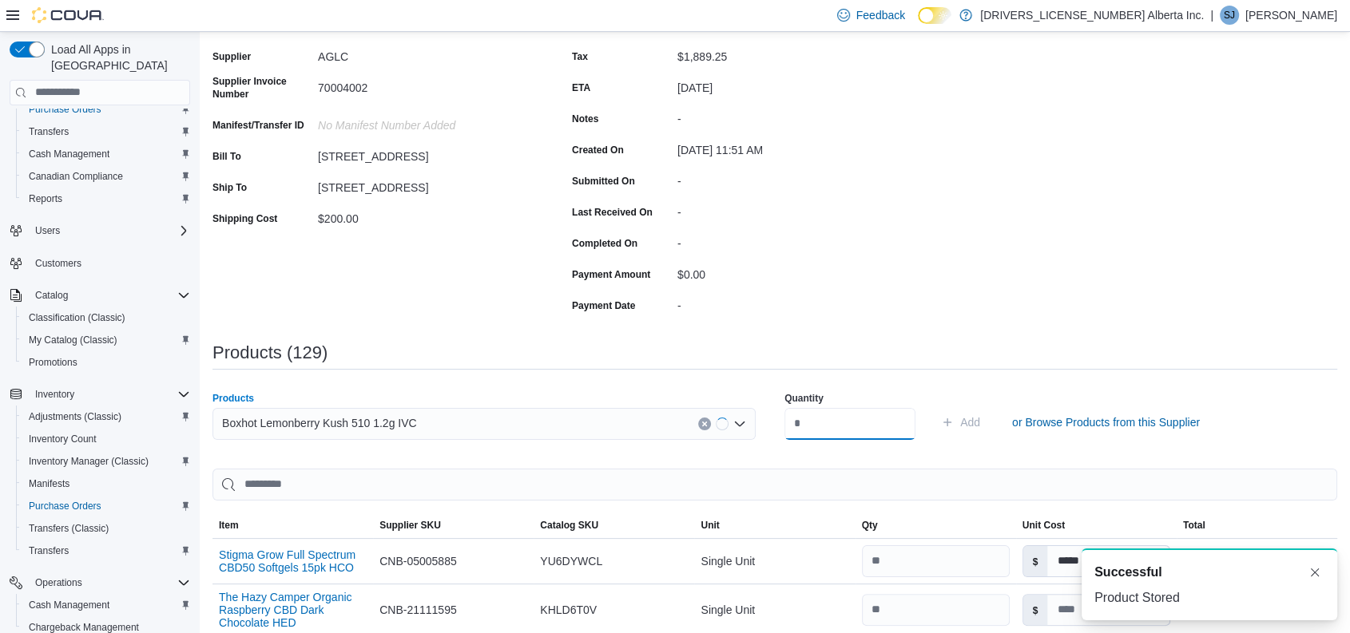
click at [902, 420] on input "number" at bounding box center [849, 424] width 131 height 32
click at [935, 407] on button "Add" at bounding box center [961, 423] width 52 height 32
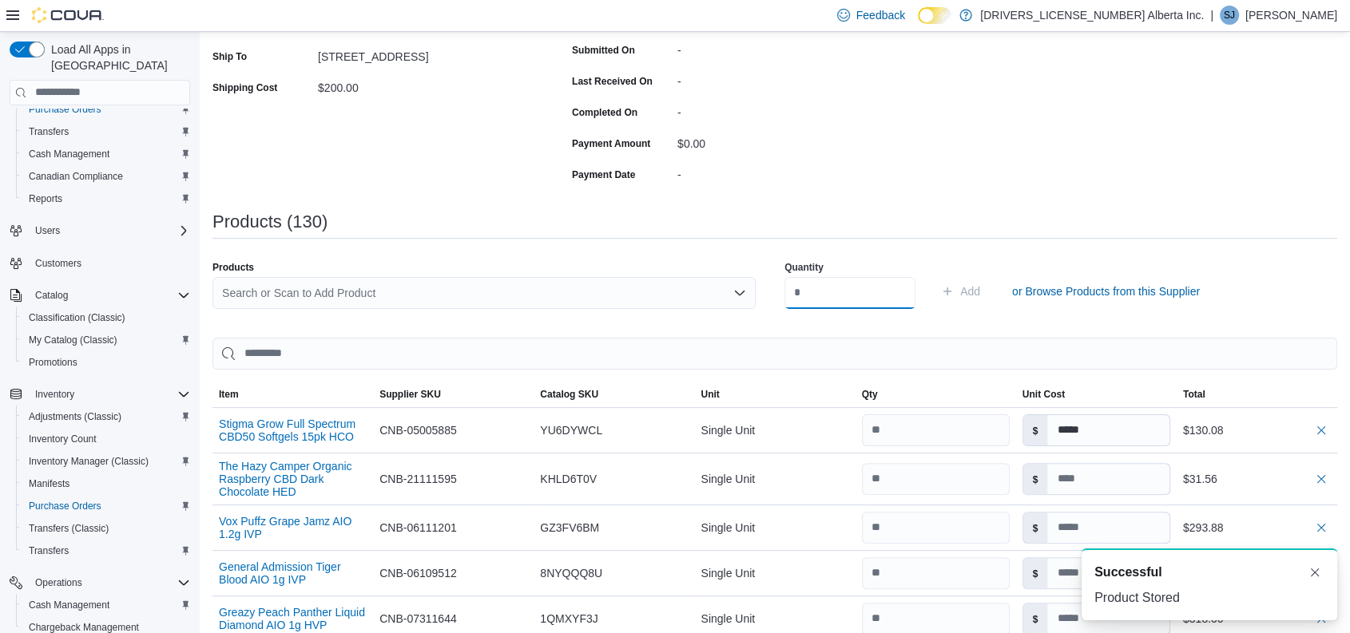
scroll to position [302, 0]
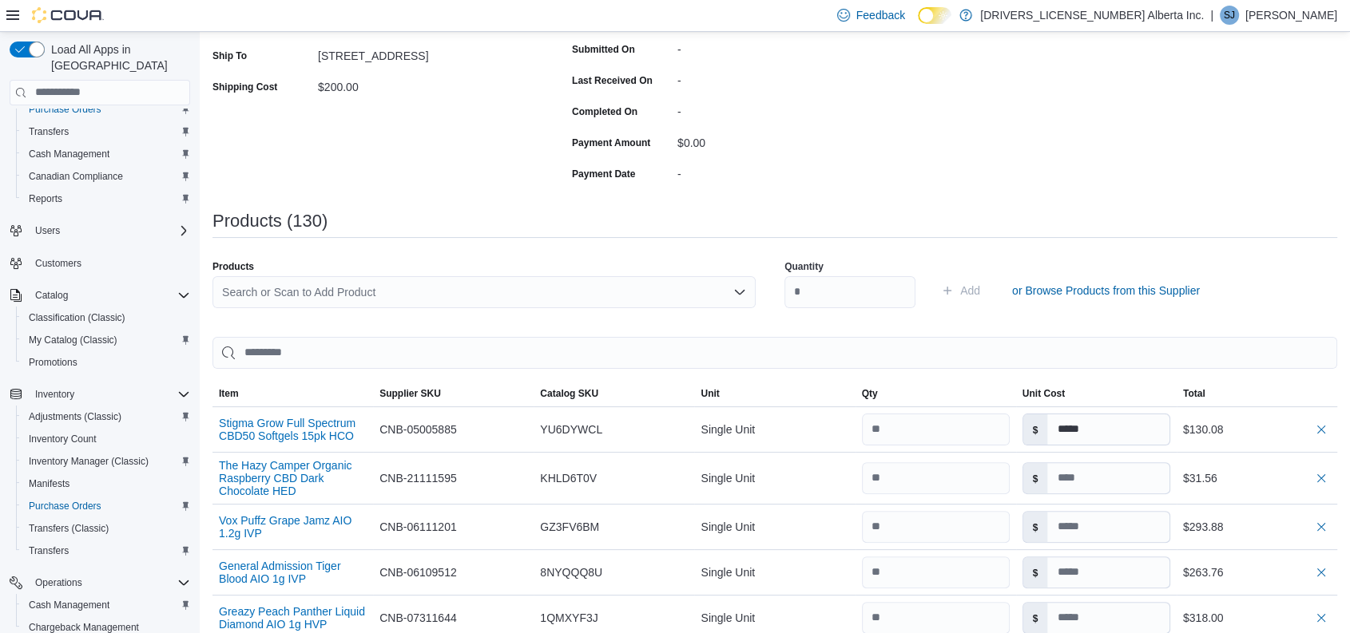
click at [411, 296] on div "Search or Scan to Add Product" at bounding box center [483, 292] width 543 height 32
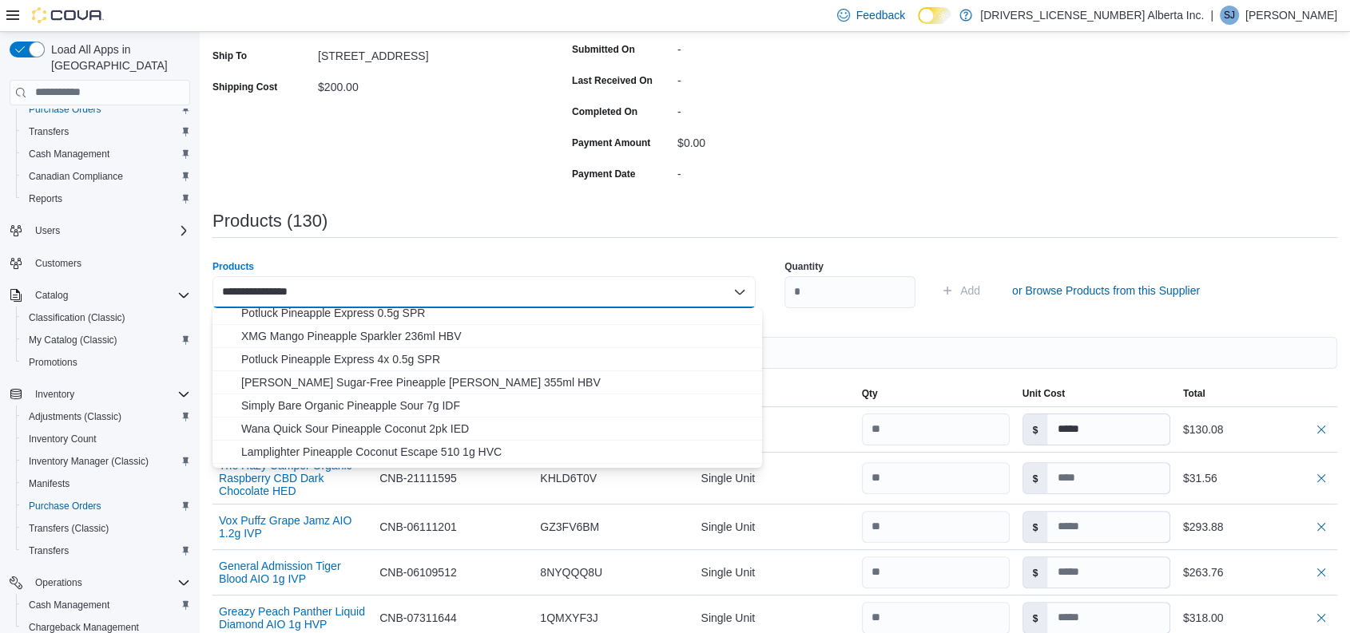
scroll to position [0, 0]
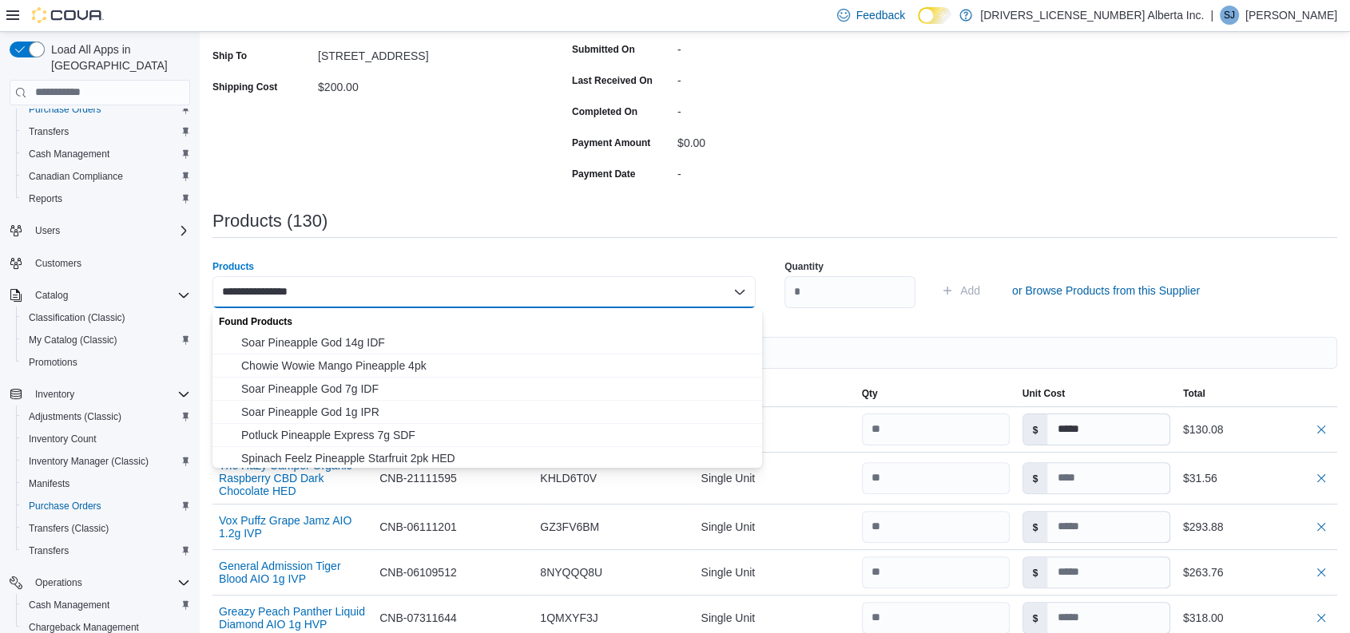
click at [245, 289] on input "**********" at bounding box center [265, 292] width 87 height 19
click at [387, 344] on span "Boxhot Pineapple Express 510 1.2g SVC" at bounding box center [496, 343] width 511 height 16
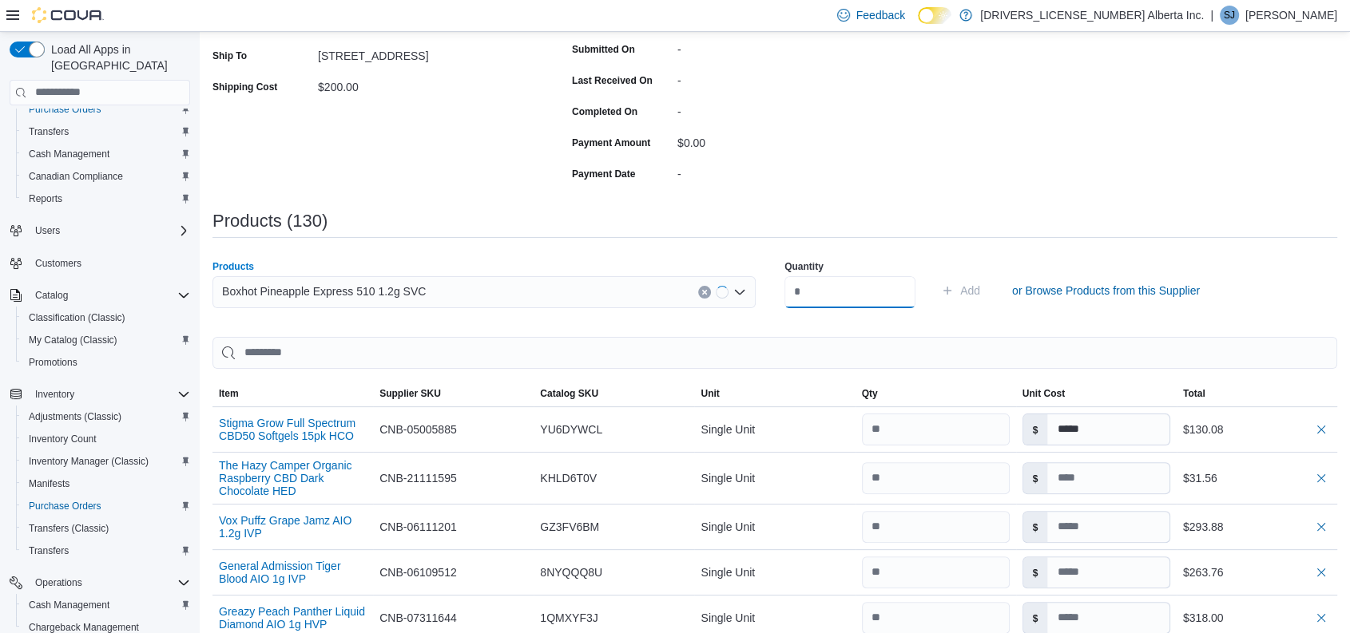
click at [870, 292] on input "number" at bounding box center [849, 292] width 131 height 32
click at [935, 275] on button "Add" at bounding box center [961, 291] width 52 height 32
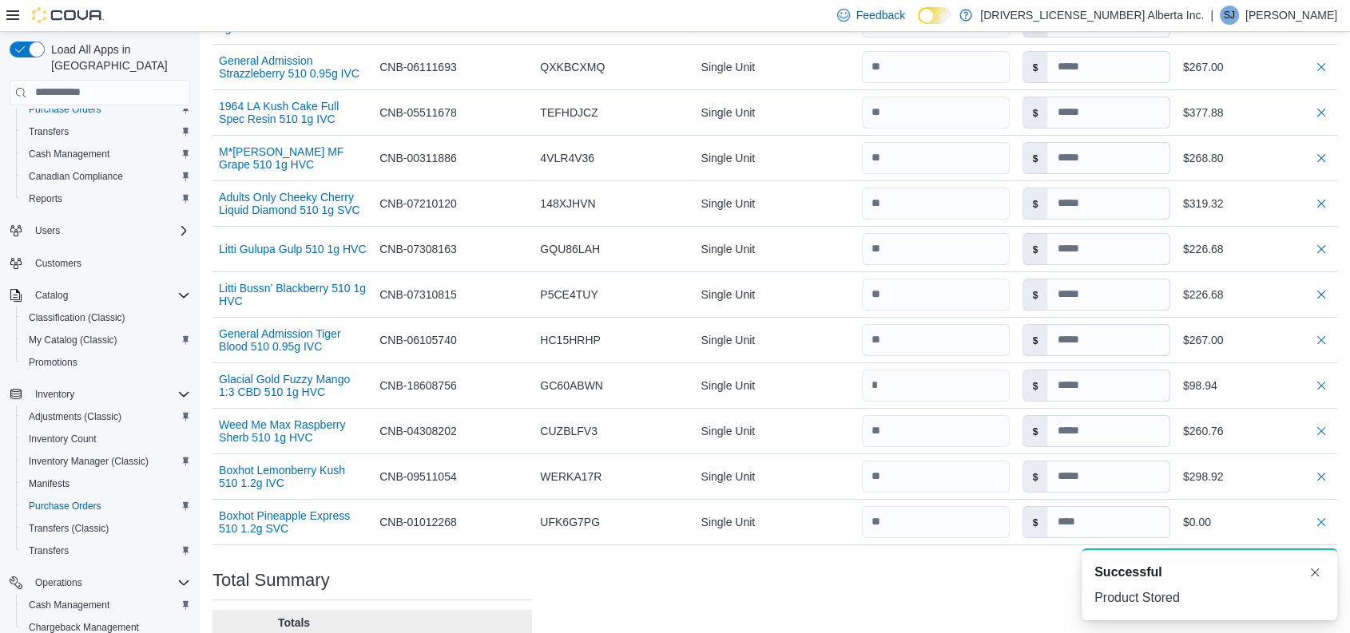
scroll to position [6281, 0]
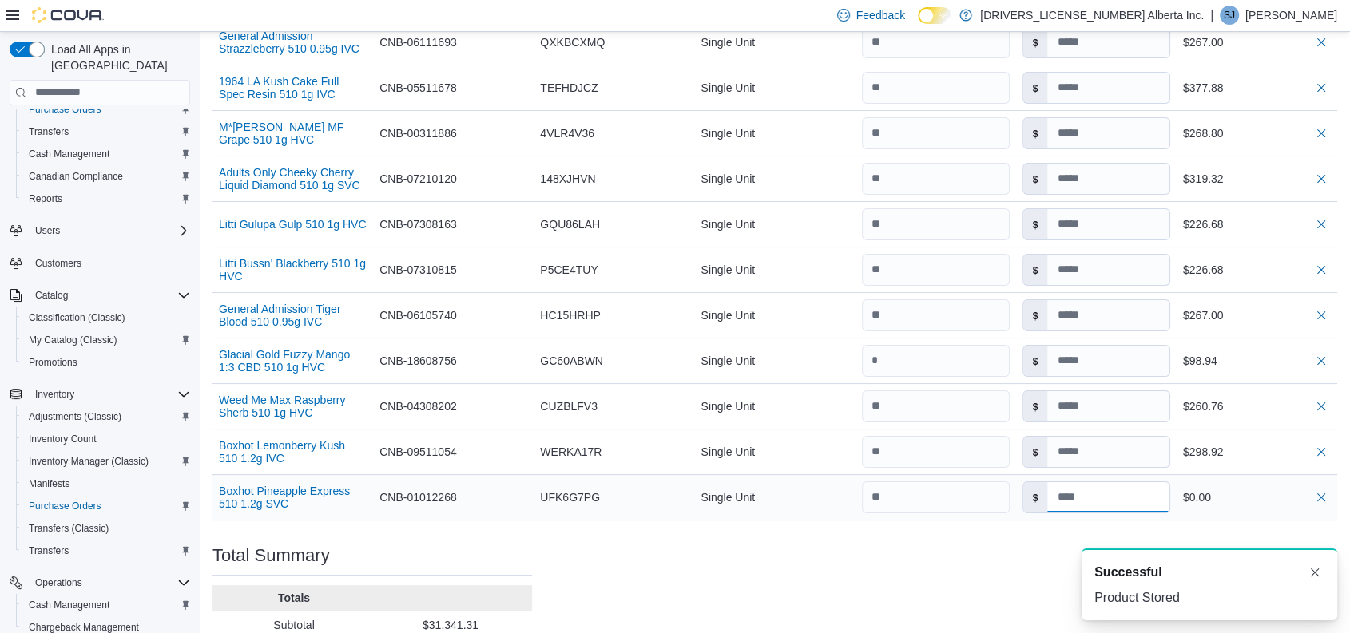
click at [1100, 483] on input at bounding box center [1107, 498] width 121 height 30
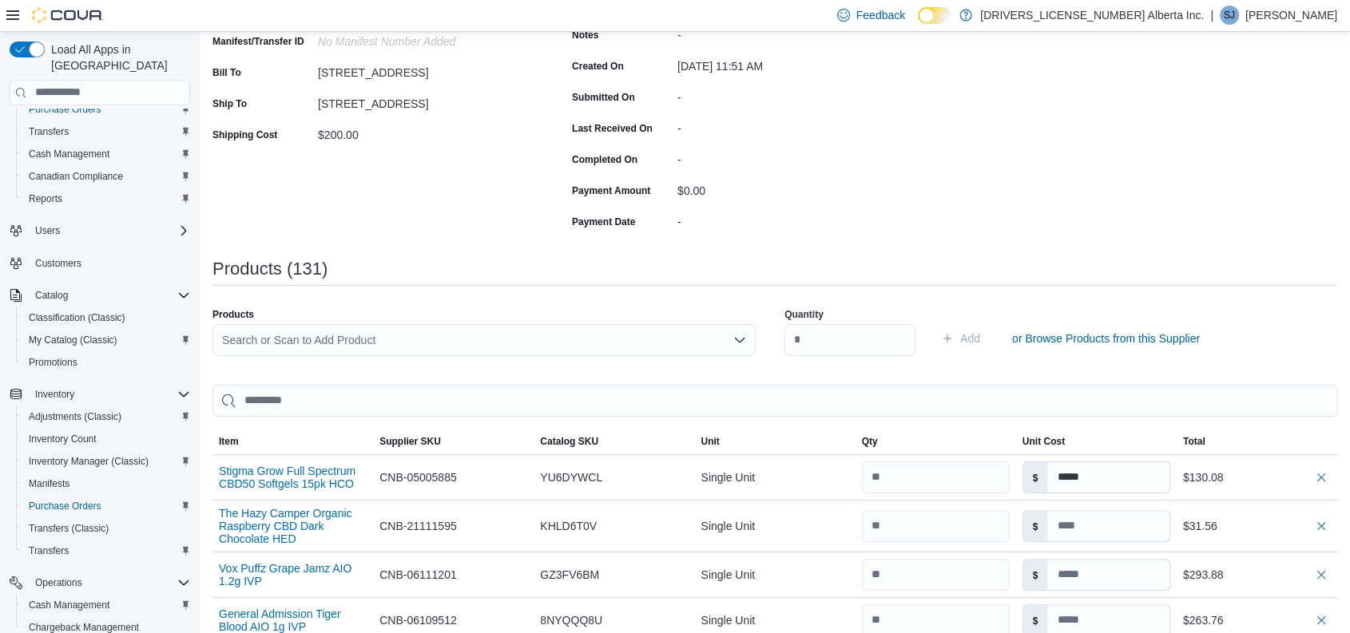
scroll to position [256, 0]
click at [387, 336] on div "Search or Scan to Add Product" at bounding box center [483, 339] width 543 height 32
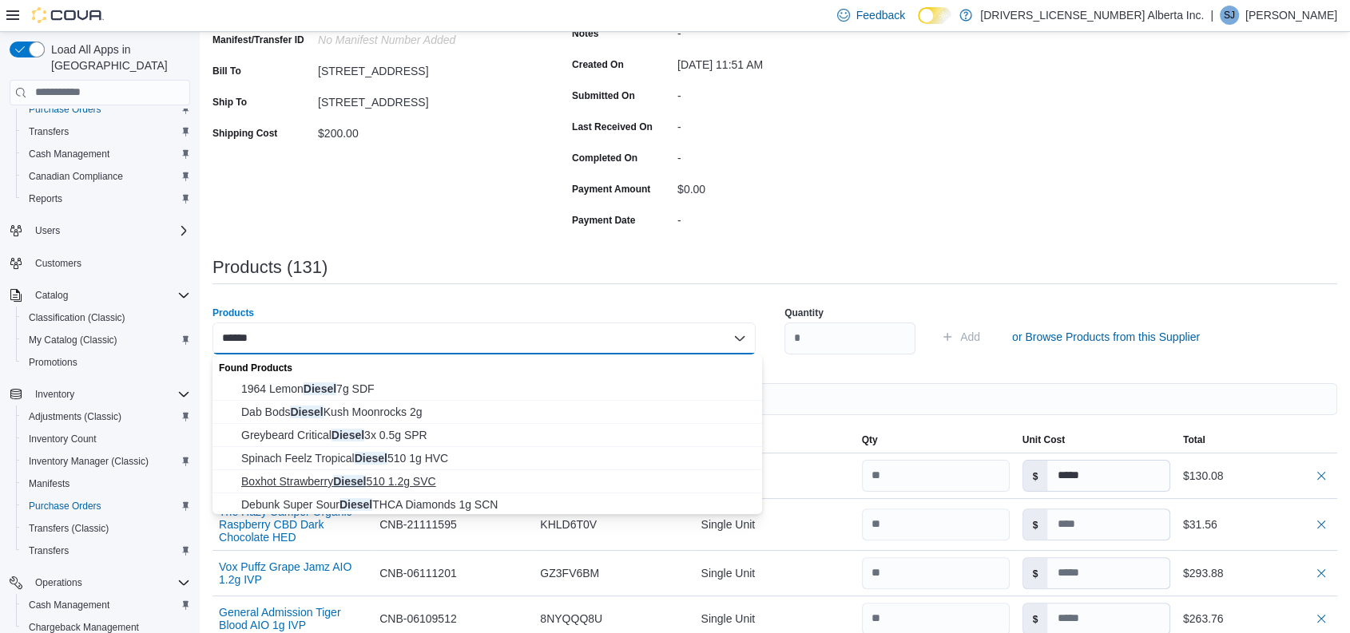
click at [398, 478] on span "Boxhot Strawberry Diesel 510 1.2g SVC" at bounding box center [496, 482] width 511 height 16
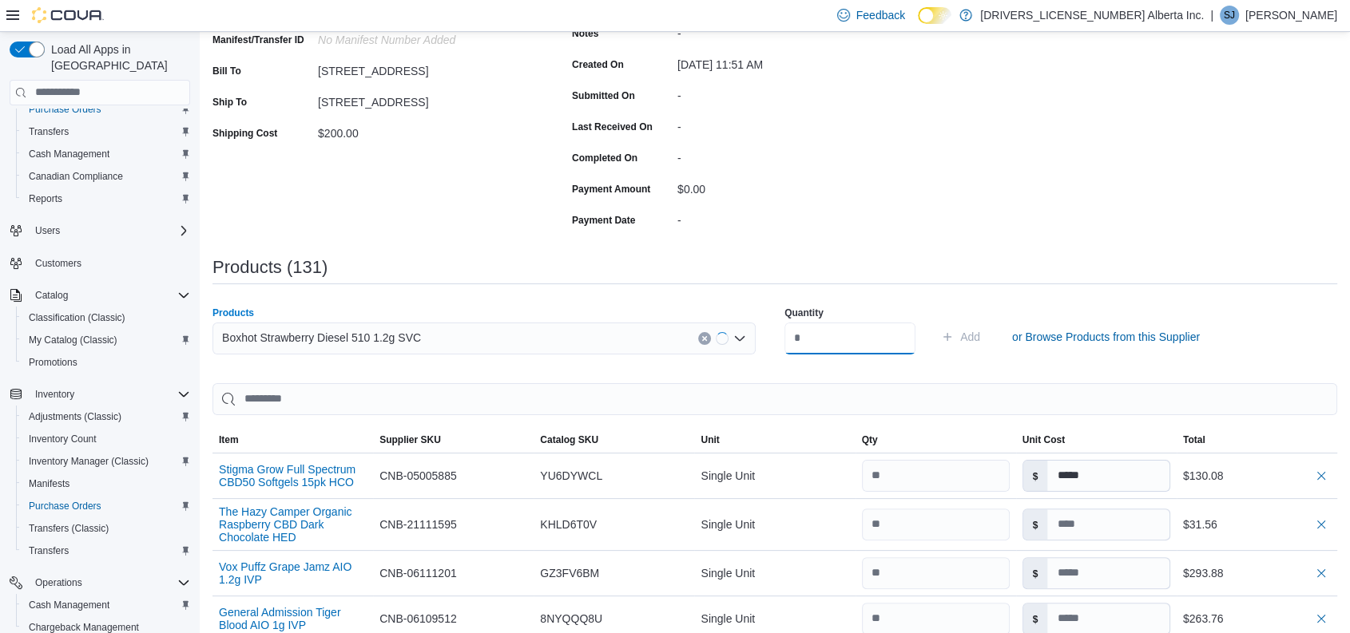
click at [815, 334] on input "number" at bounding box center [849, 339] width 131 height 32
click at [935, 321] on button "Add" at bounding box center [961, 337] width 52 height 32
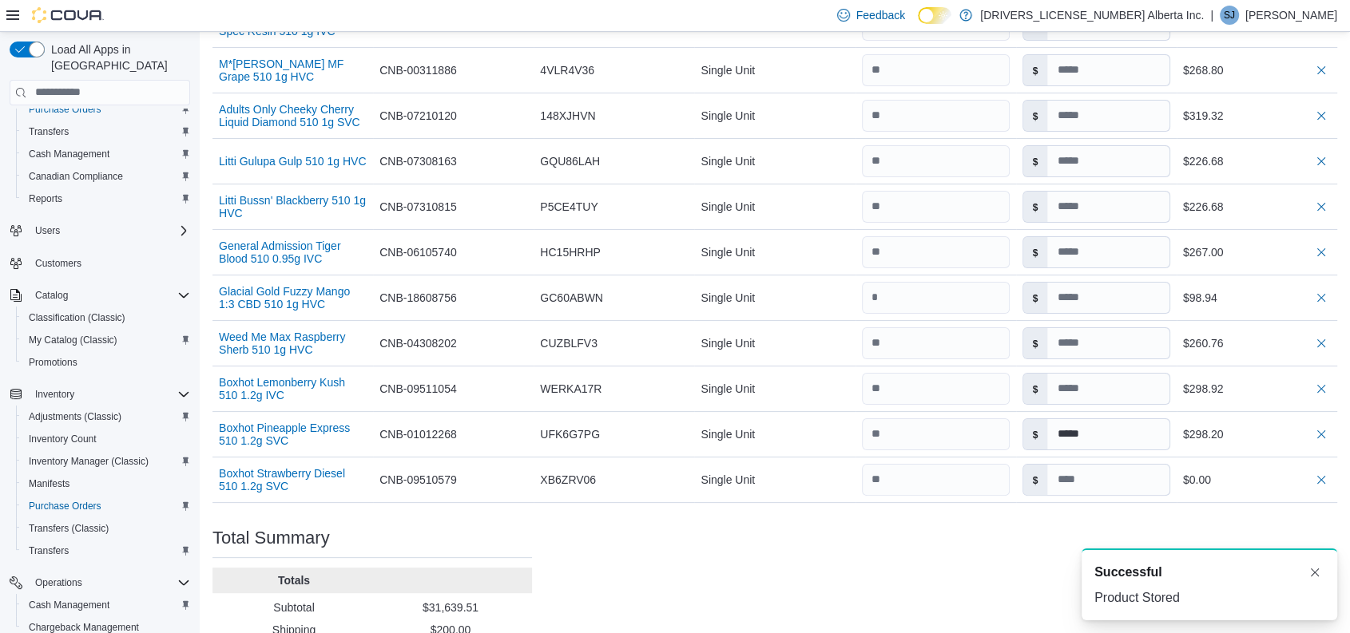
scroll to position [6394, 0]
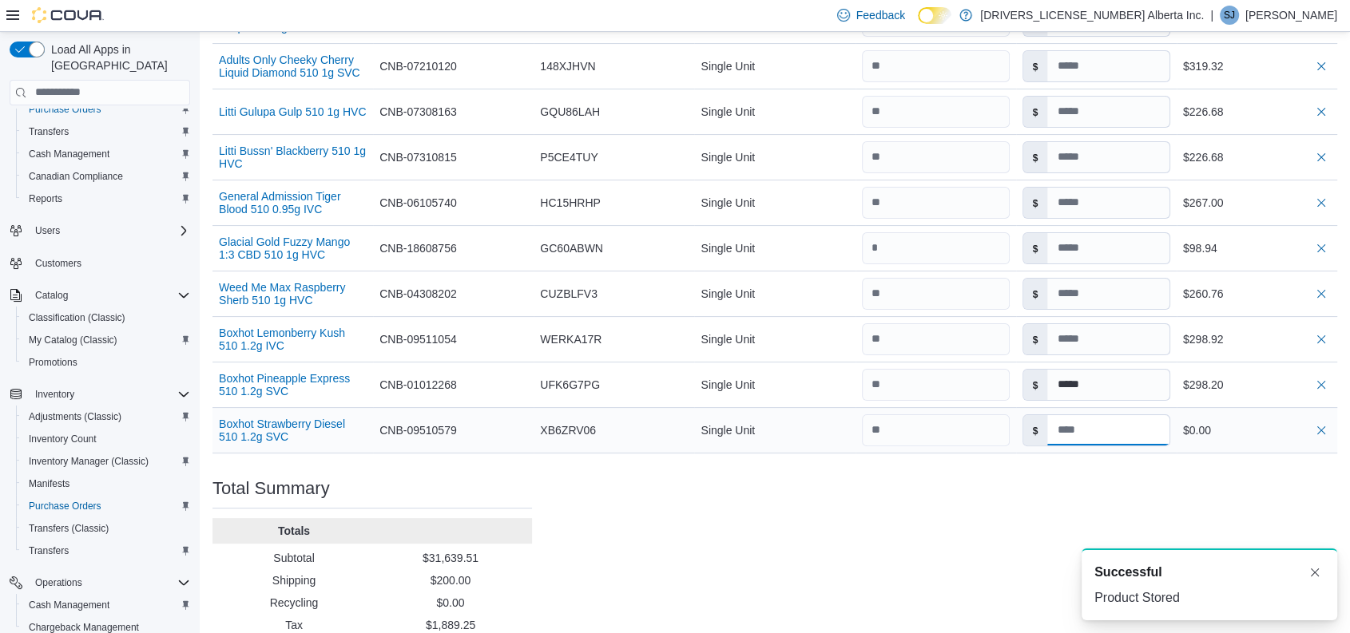
click at [1099, 415] on input at bounding box center [1107, 430] width 121 height 30
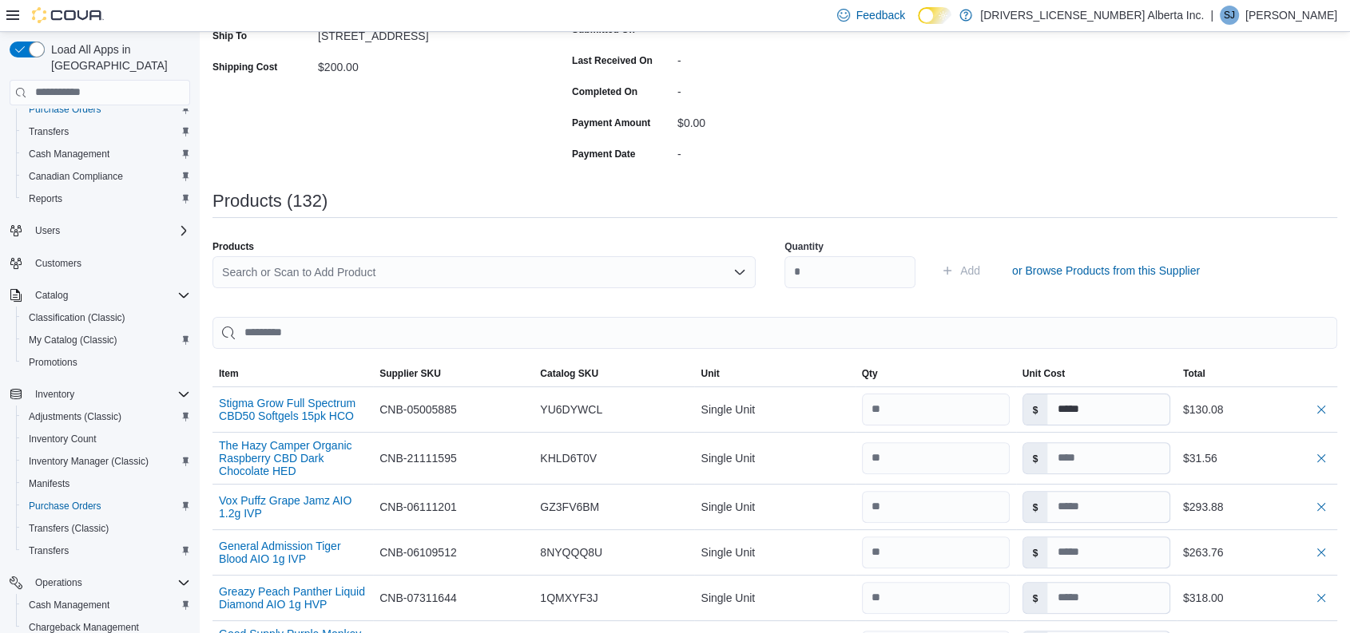
scroll to position [323, 0]
click at [417, 259] on div "Search or Scan to Add Product" at bounding box center [483, 272] width 543 height 32
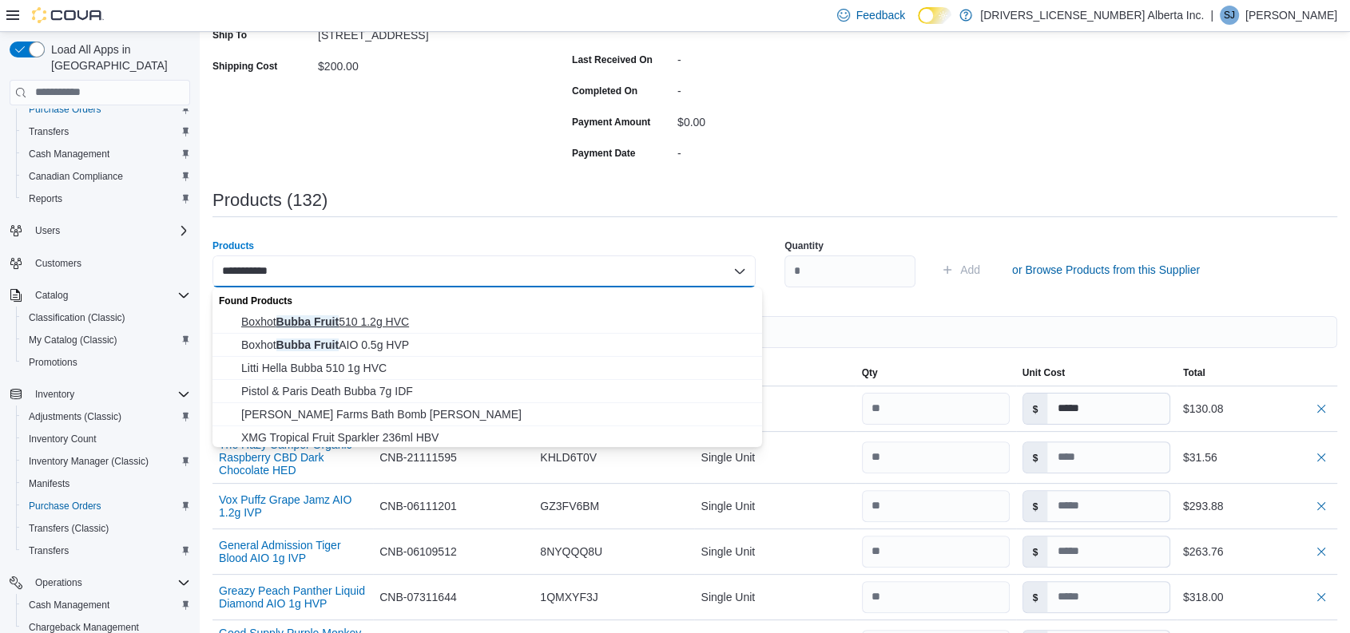
click at [376, 316] on span "Boxhot Bubba Fruit 510 1.2g HVC" at bounding box center [496, 322] width 511 height 16
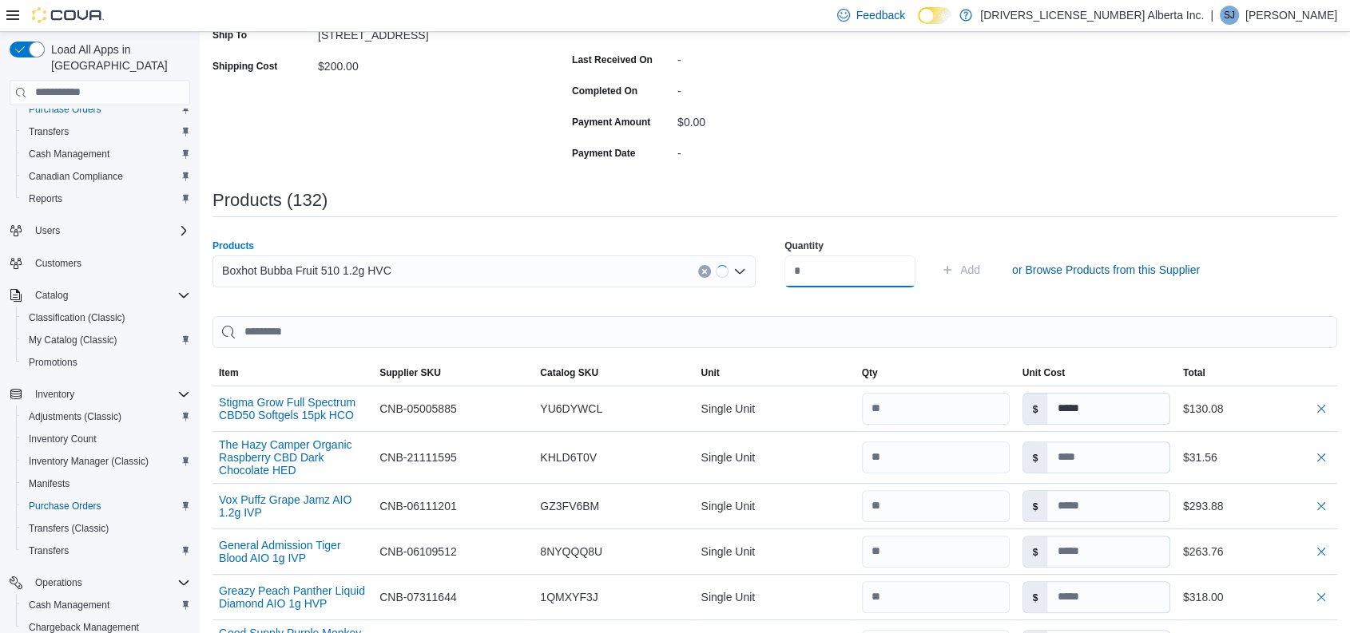
click at [830, 261] on input "number" at bounding box center [849, 272] width 131 height 32
click at [935, 254] on button "Add" at bounding box center [961, 270] width 52 height 32
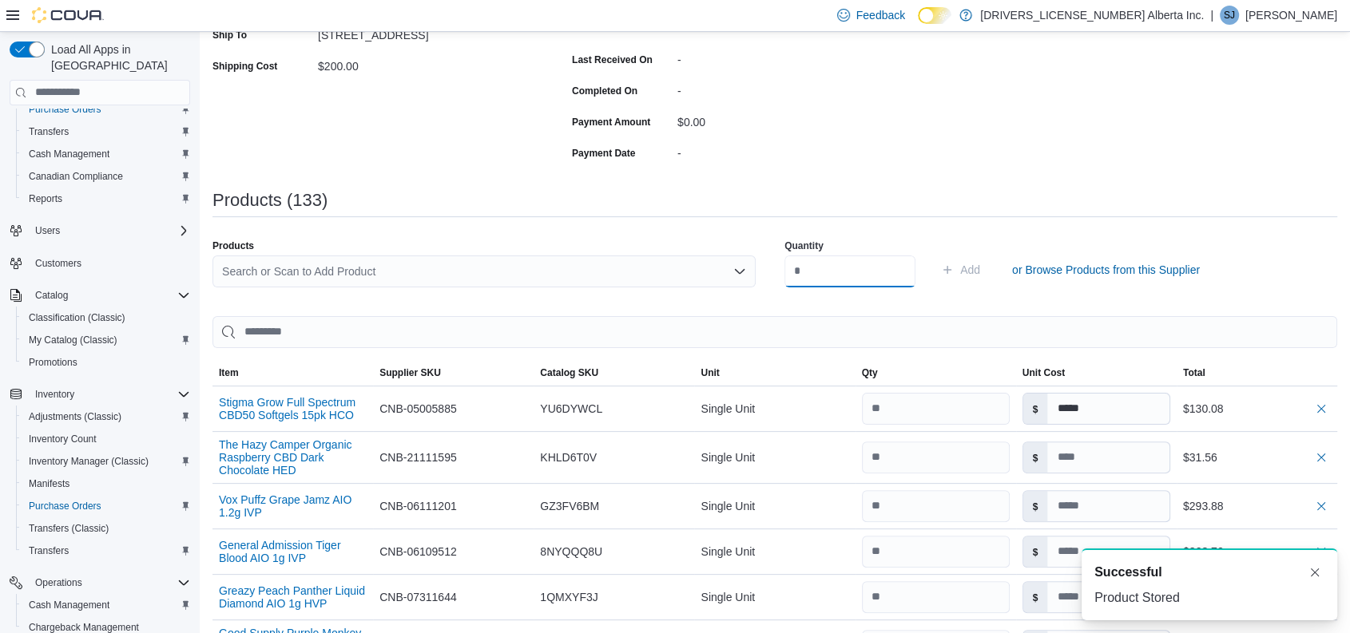
scroll to position [0, 0]
click at [363, 268] on div "Search or Scan to Add Product" at bounding box center [483, 272] width 543 height 32
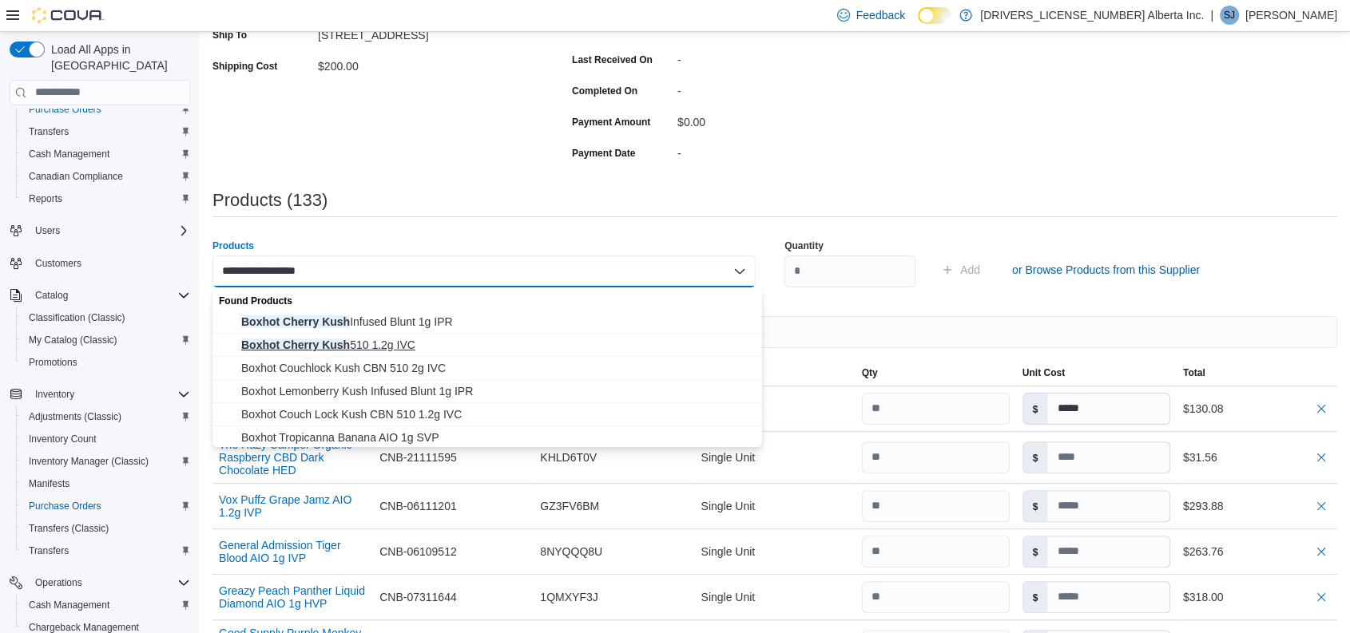
click at [399, 336] on button "Boxhot Cherry Kush 510 1.2g IVC" at bounding box center [487, 345] width 550 height 23
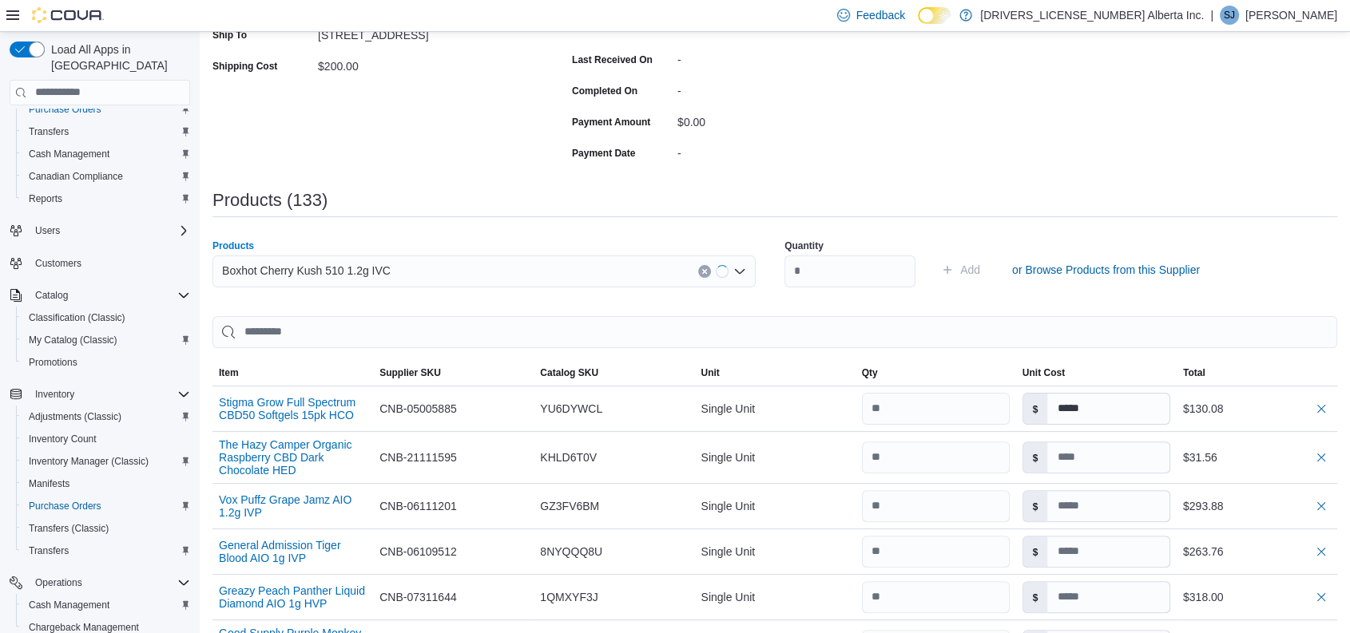
click at [853, 252] on div "Quantity" at bounding box center [849, 263] width 131 height 67
click at [824, 268] on input "number" at bounding box center [849, 272] width 131 height 32
click at [935, 254] on button "Add" at bounding box center [961, 270] width 52 height 32
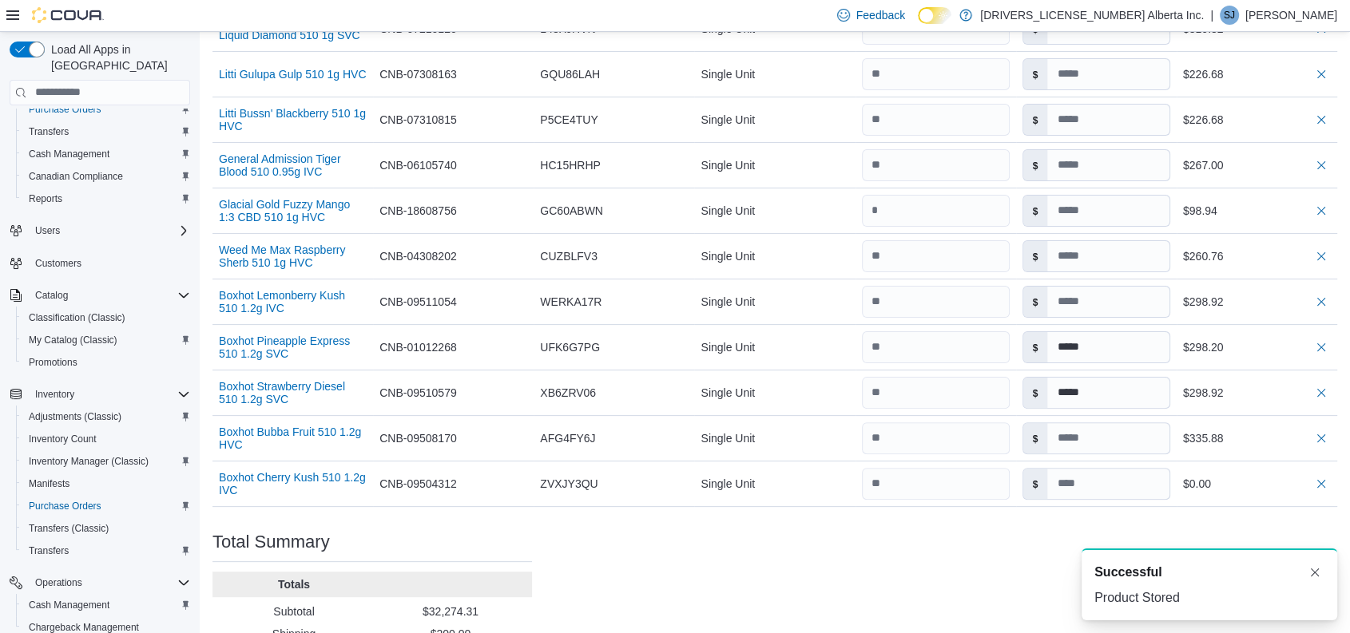
scroll to position [6448, 0]
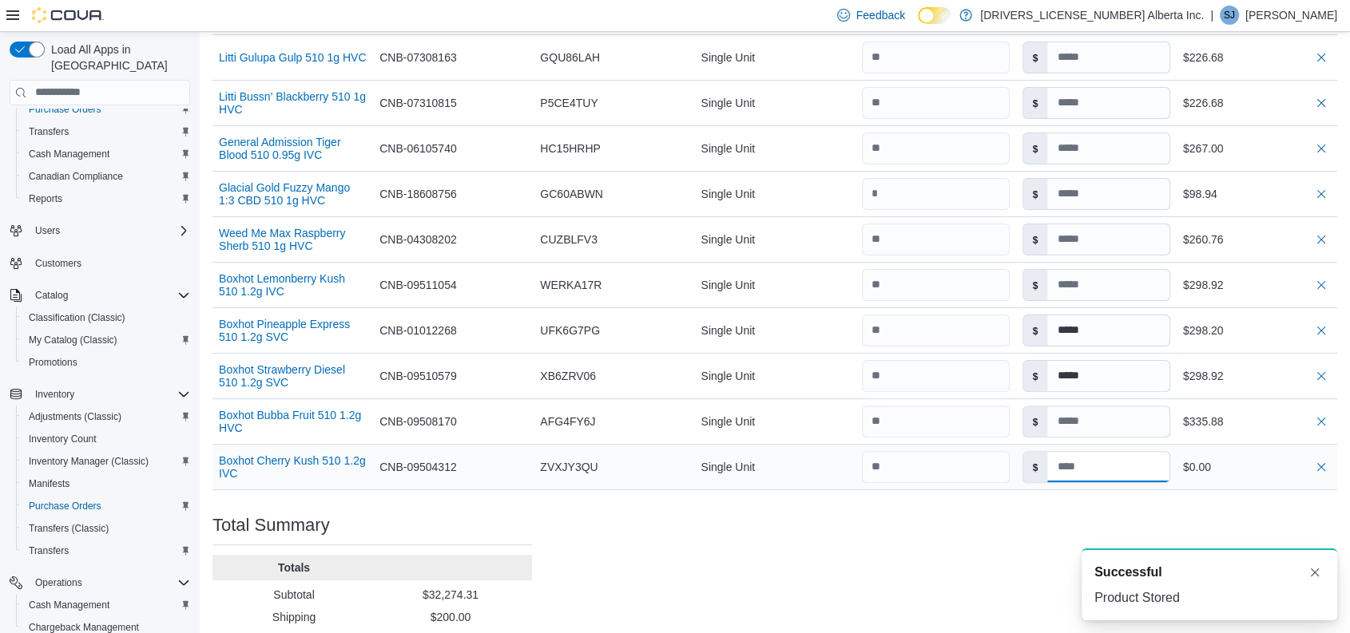
click at [1110, 452] on input at bounding box center [1107, 467] width 121 height 30
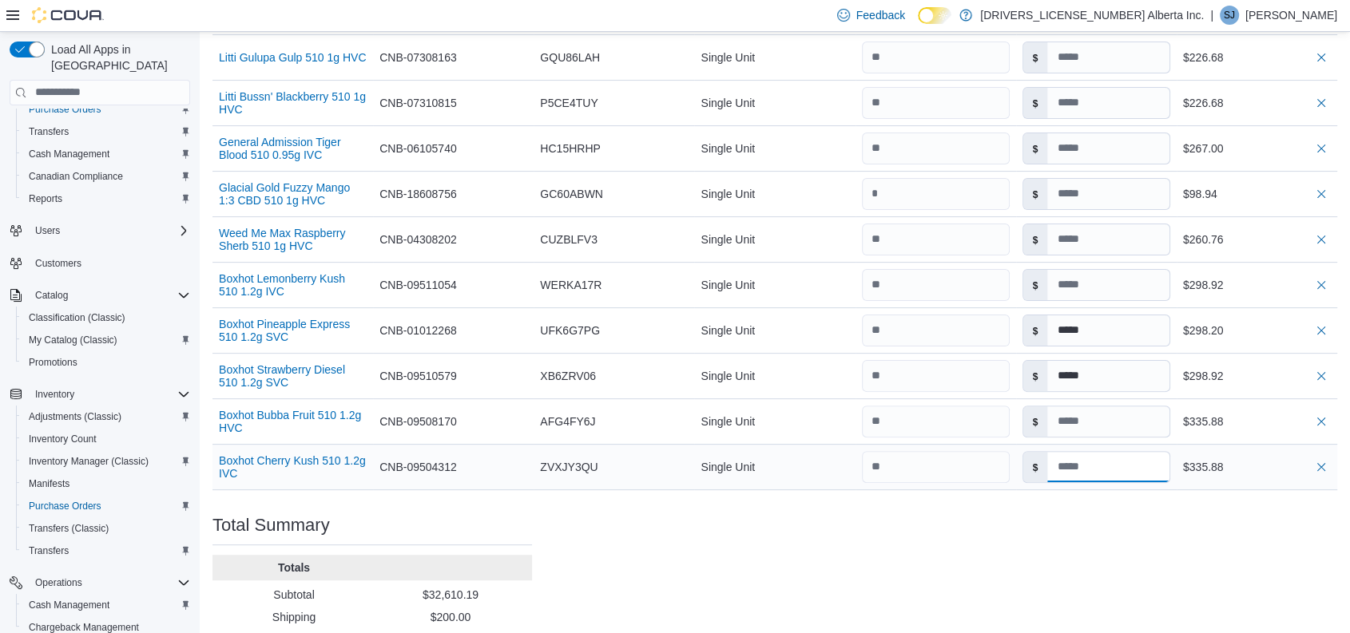
click at [1100, 452] on input at bounding box center [1107, 467] width 121 height 30
click at [1124, 407] on input at bounding box center [1107, 422] width 121 height 30
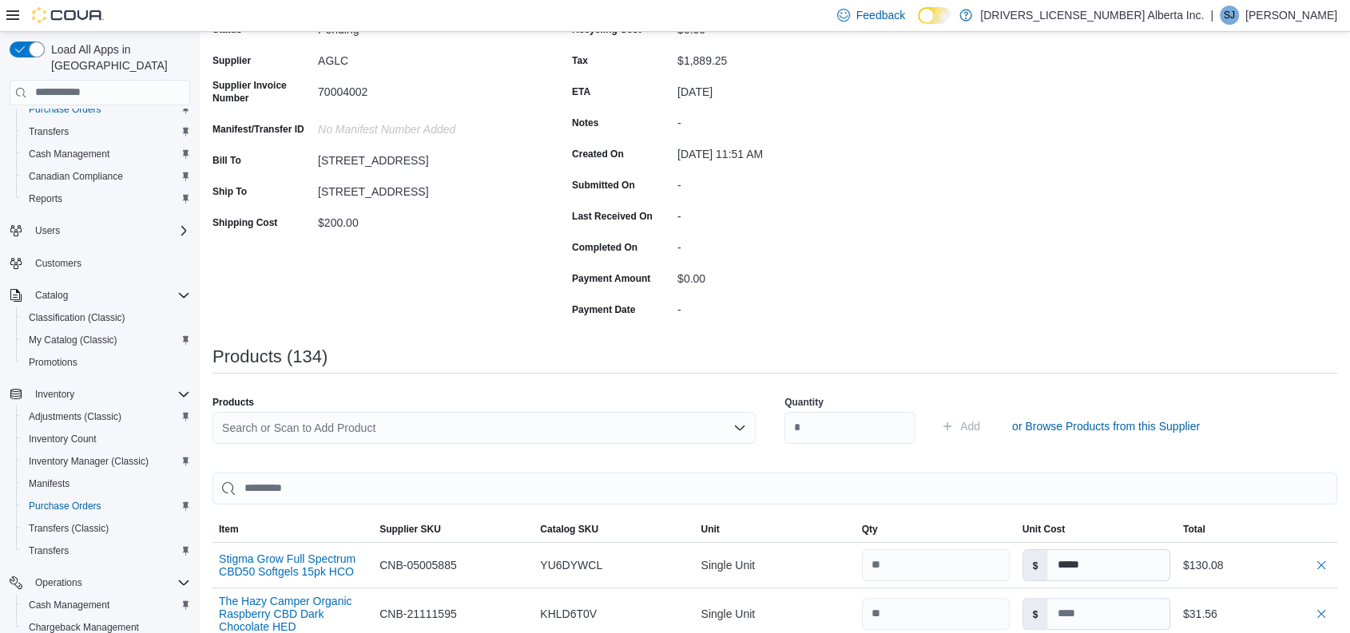
scroll to position [165, 0]
click at [372, 420] on div "Search or Scan to Add Product" at bounding box center [483, 429] width 543 height 32
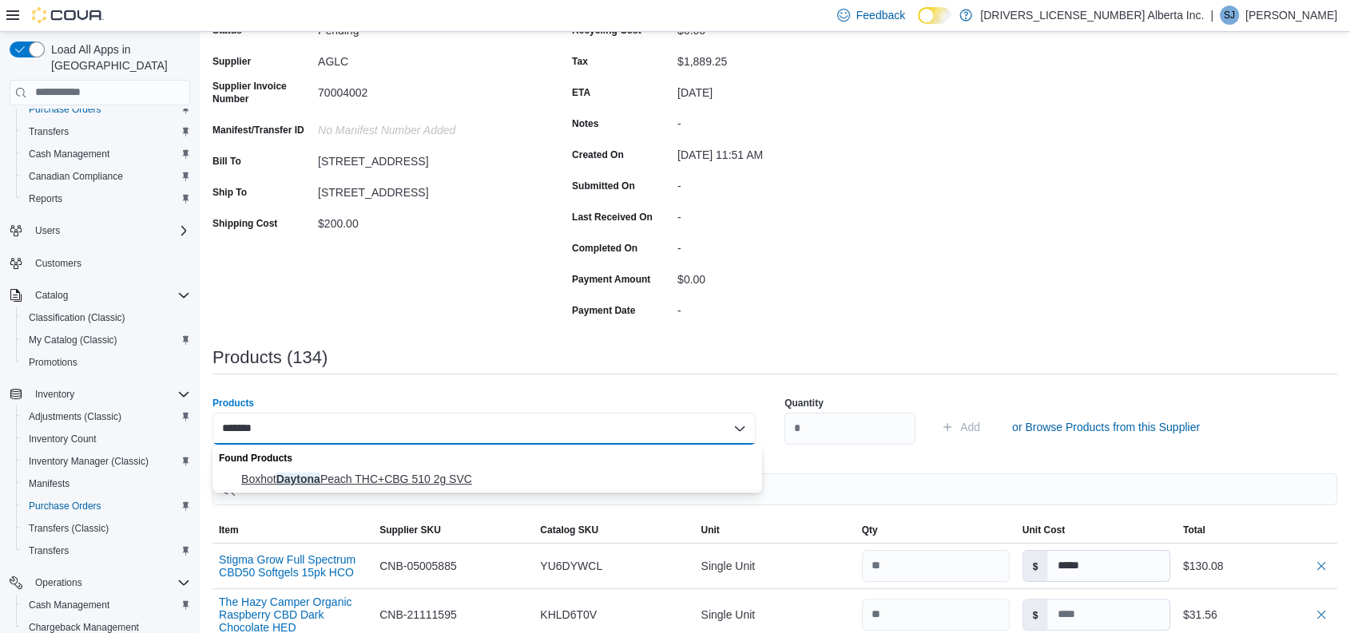
click at [387, 482] on span "Boxhot Daytona Peach THC+CBG 510 2g SVC" at bounding box center [496, 479] width 511 height 16
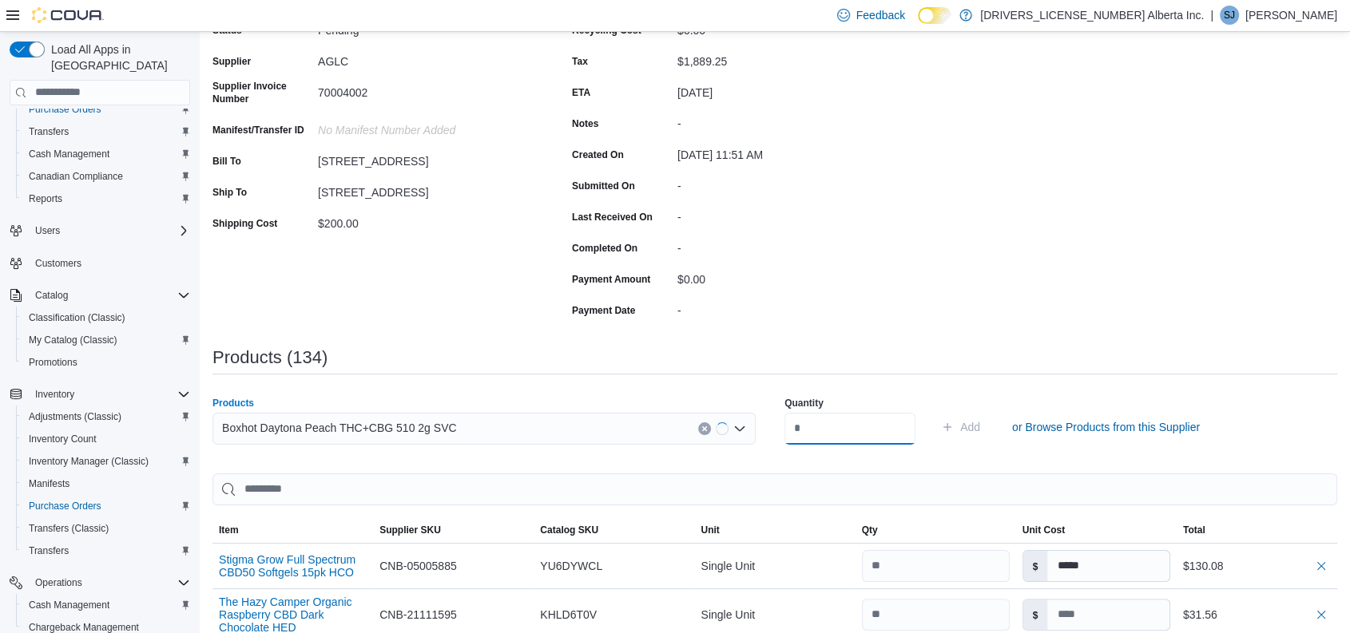
click at [828, 430] on input "number" at bounding box center [849, 429] width 131 height 32
click at [935, 411] on button "Add" at bounding box center [961, 427] width 52 height 32
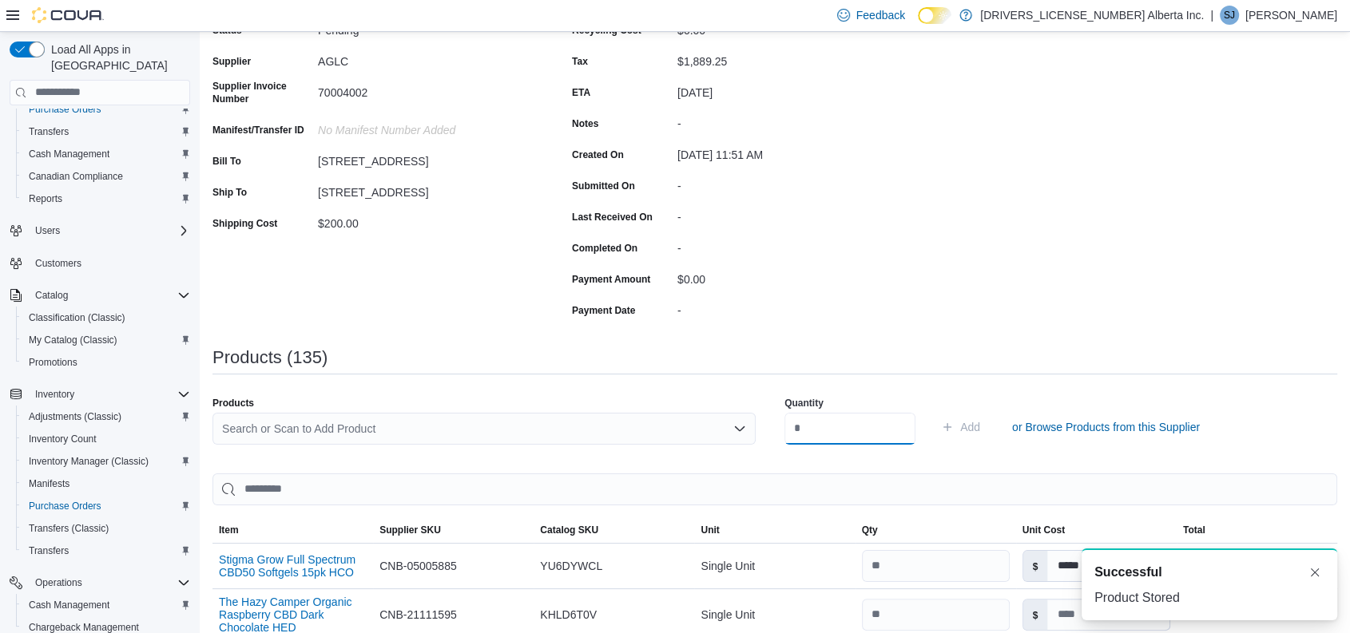
scroll to position [0, 0]
click at [522, 427] on div "Search or Scan to Add Product" at bounding box center [483, 429] width 543 height 32
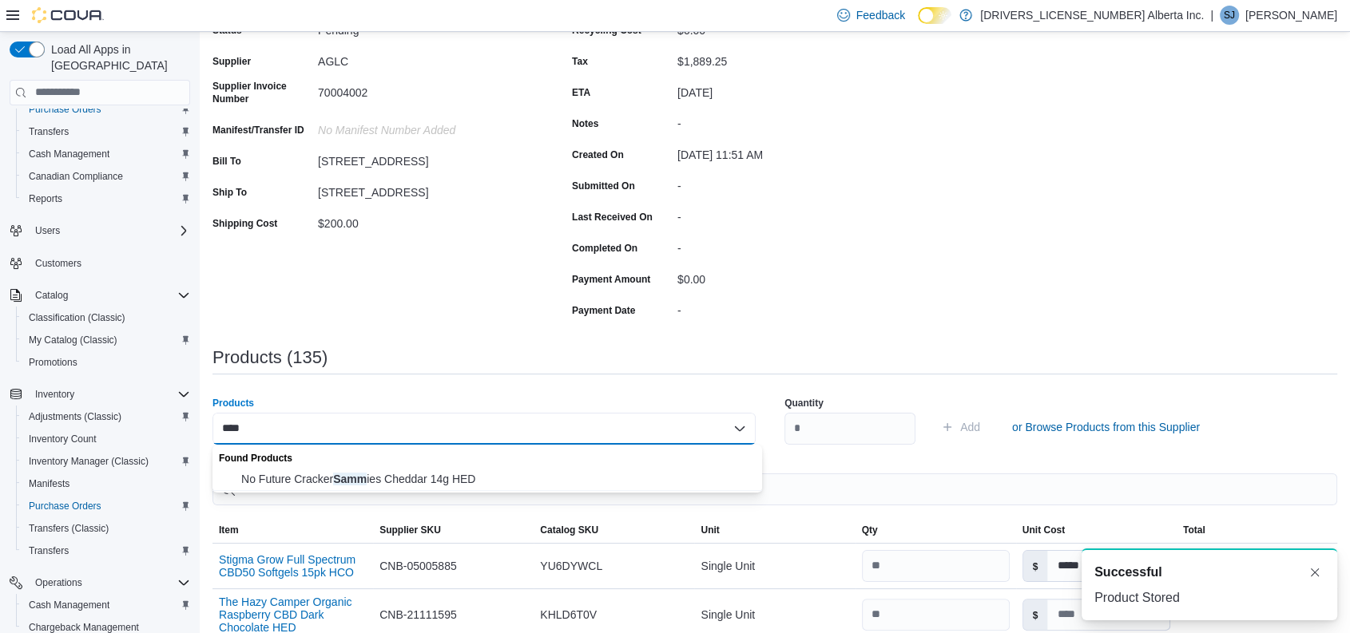
click at [430, 460] on div "Found Products" at bounding box center [487, 456] width 550 height 23
click at [407, 474] on span "No Future Cracker Samm ies Cheddar 14g HED" at bounding box center [496, 479] width 511 height 16
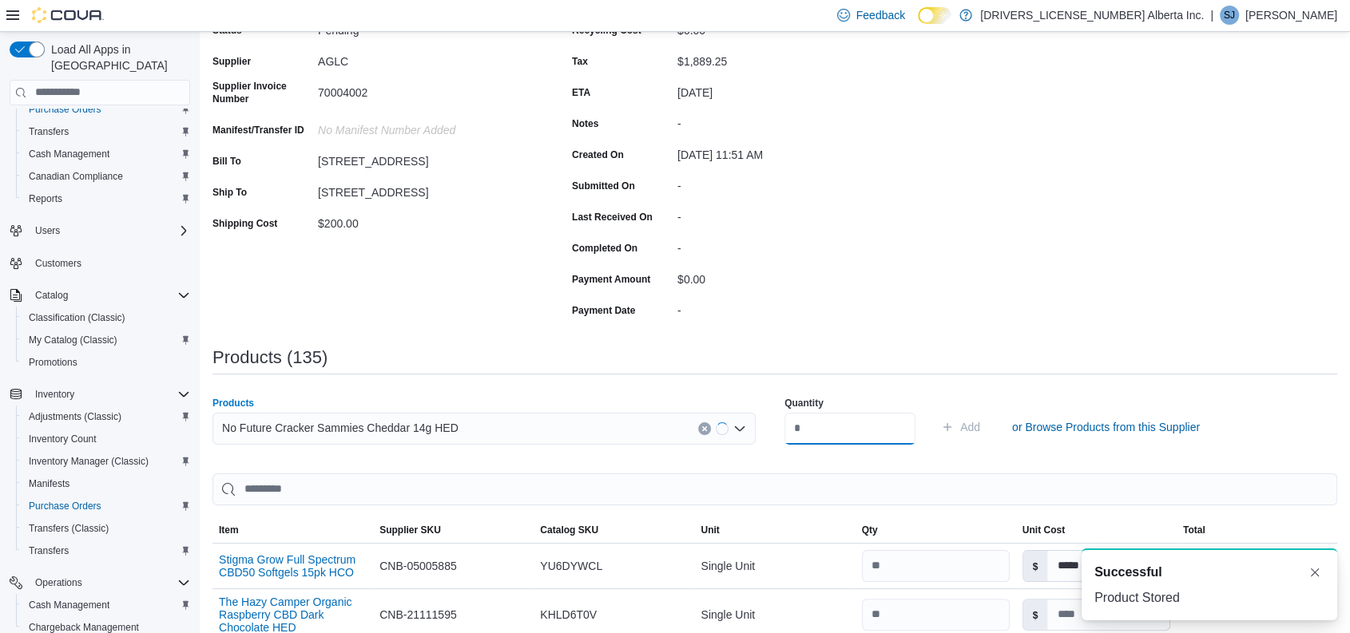
click at [828, 437] on input "number" at bounding box center [849, 429] width 131 height 32
click at [935, 411] on button "Add" at bounding box center [961, 427] width 52 height 32
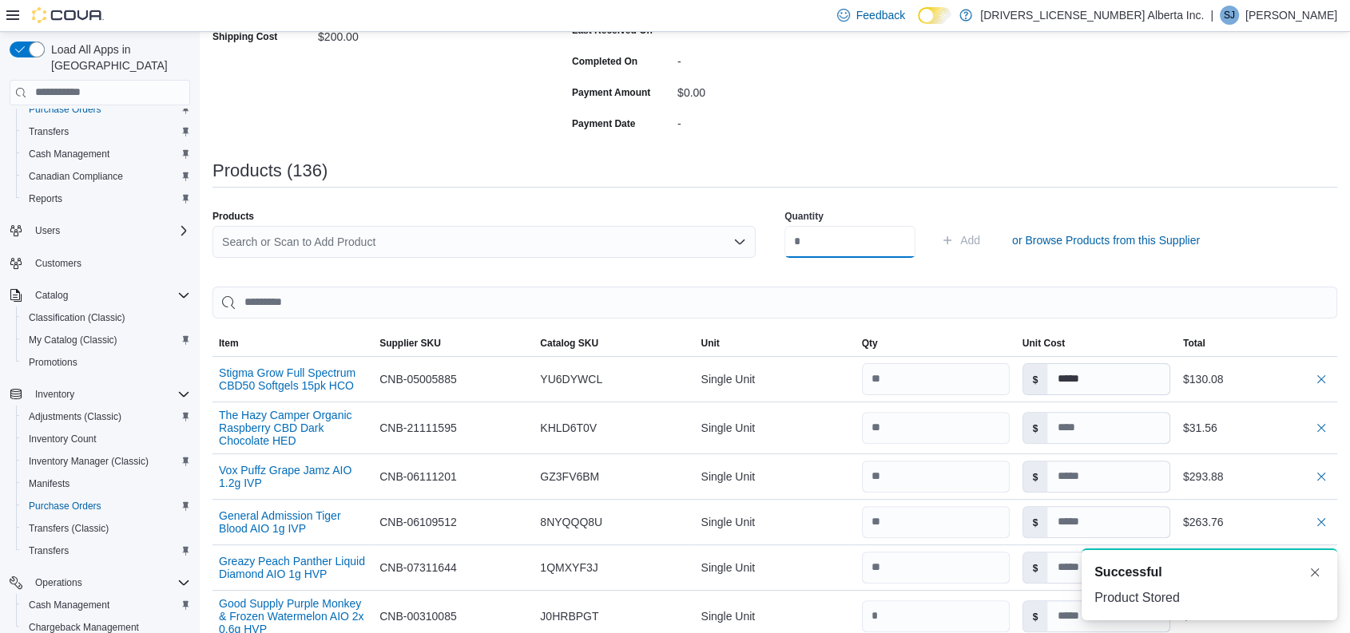
scroll to position [351, 0]
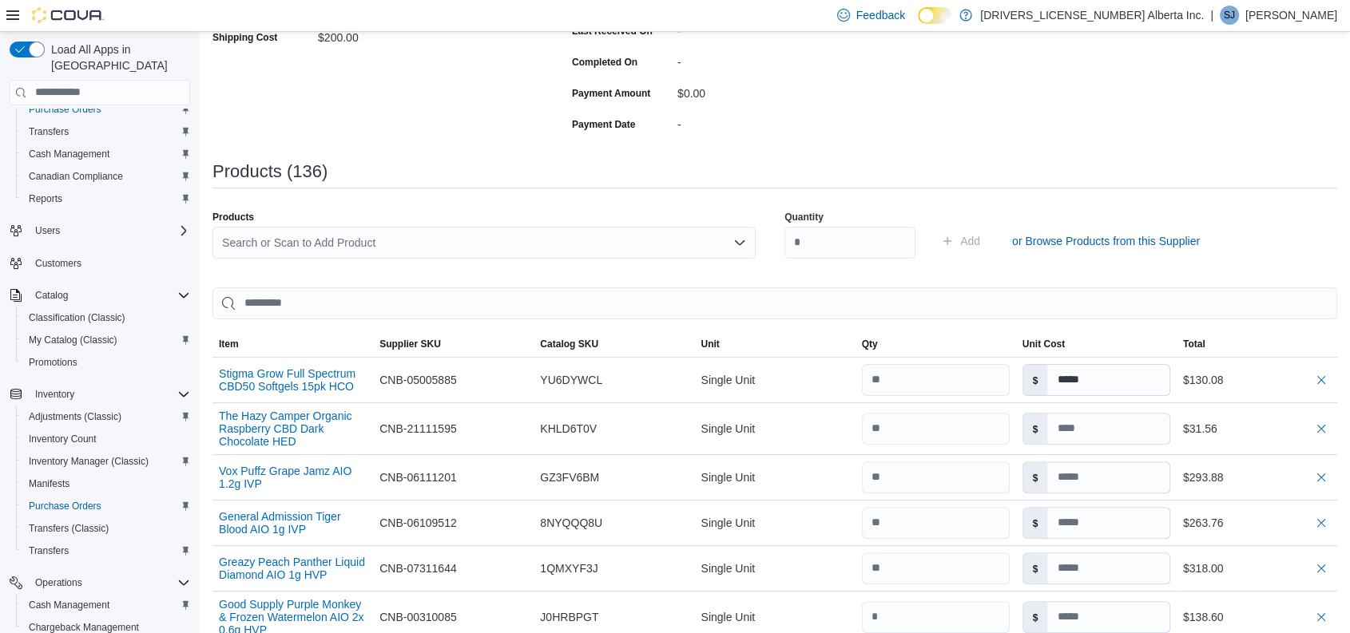
click at [556, 232] on div "Search or Scan to Add Product" at bounding box center [483, 243] width 543 height 32
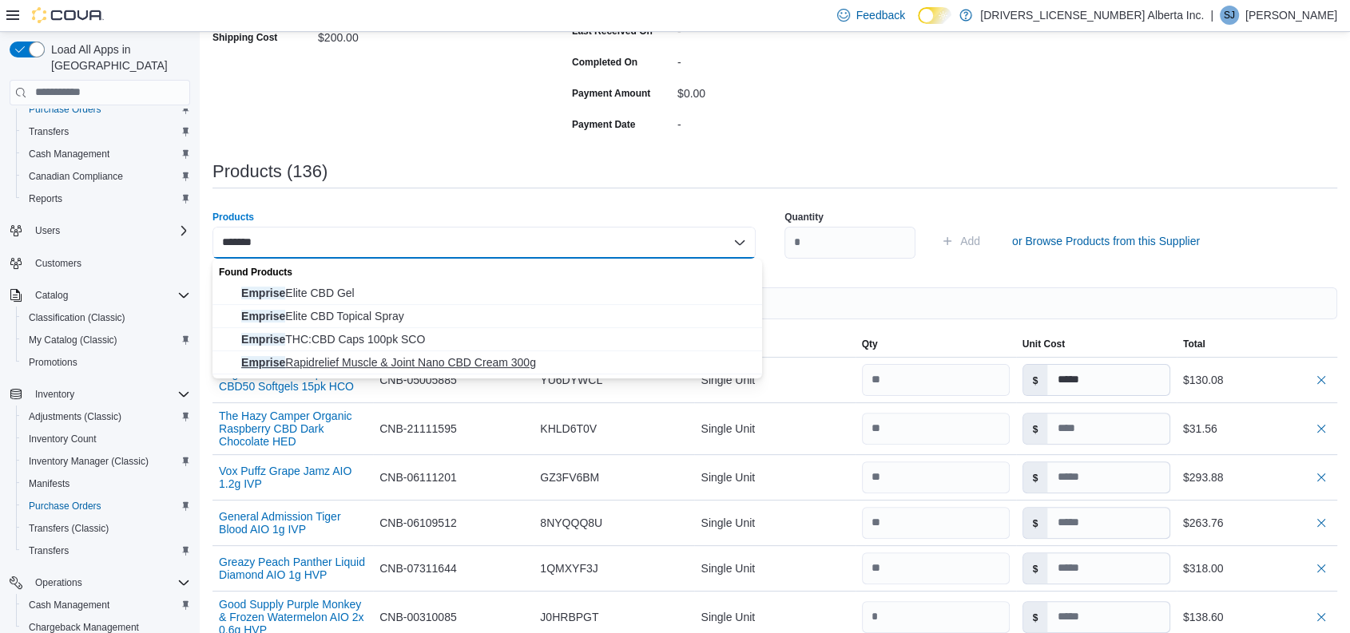
click at [512, 361] on span "Emprise Rapidrelief Muscle & Joint Nano CBD Cream 300g" at bounding box center [496, 363] width 511 height 16
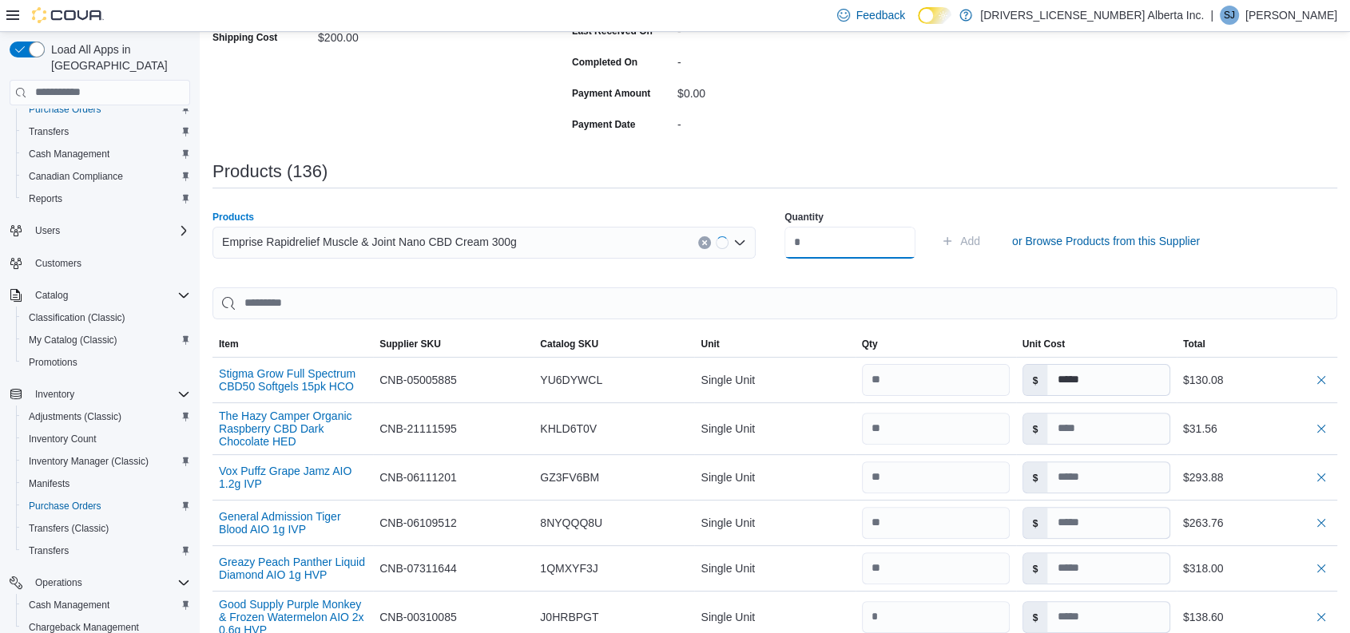
click at [845, 244] on input "number" at bounding box center [849, 243] width 131 height 32
click at [935, 225] on button "Add" at bounding box center [961, 241] width 52 height 32
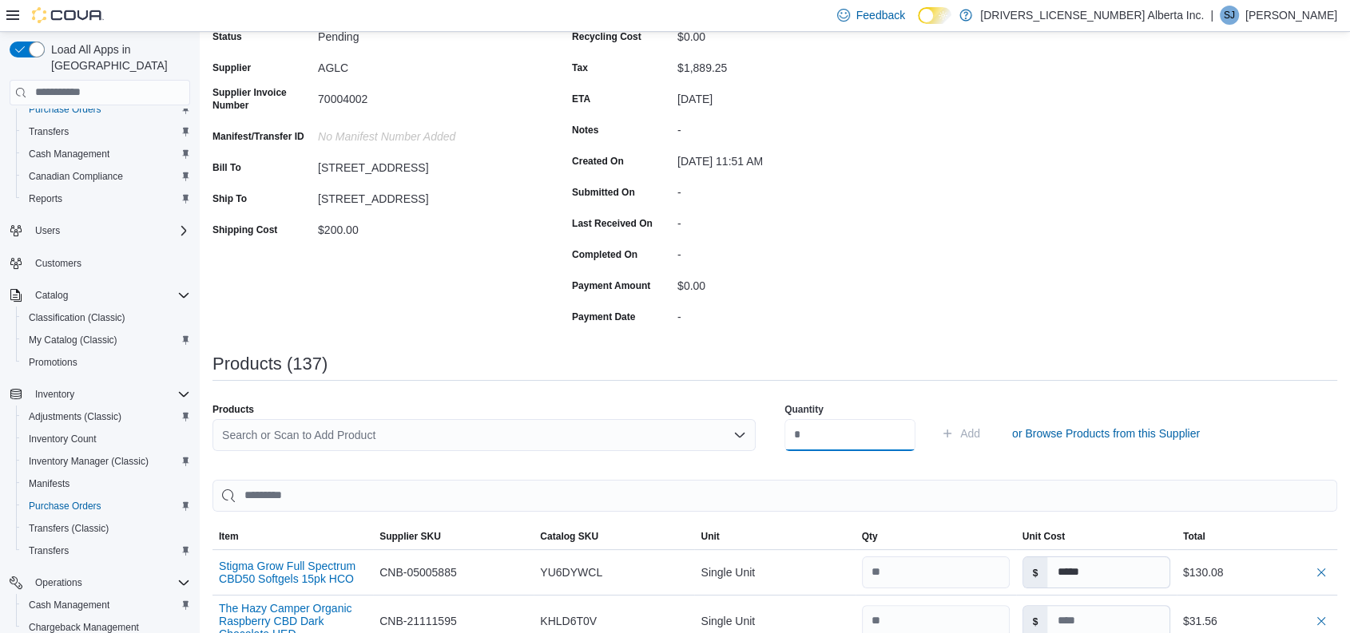
scroll to position [150, 0]
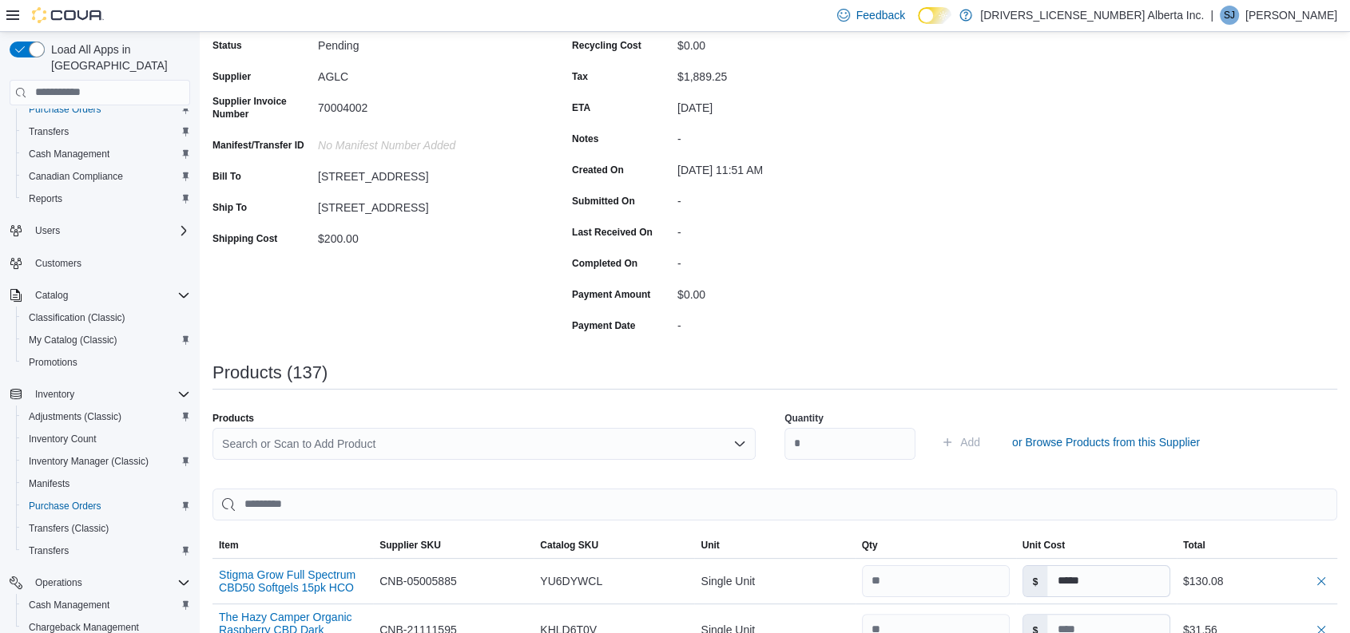
click at [480, 449] on div "Search or Scan to Add Product" at bounding box center [483, 444] width 543 height 32
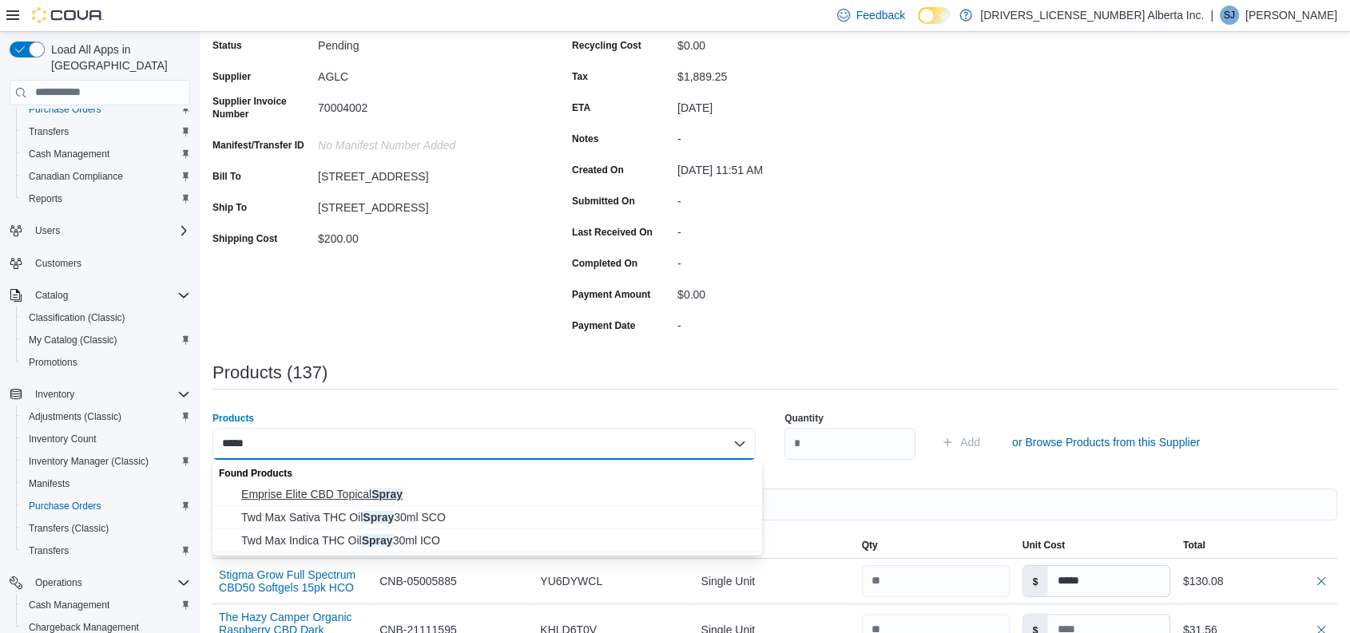
click at [399, 486] on span "Emprise Elite CBD Topical Spray" at bounding box center [496, 494] width 511 height 16
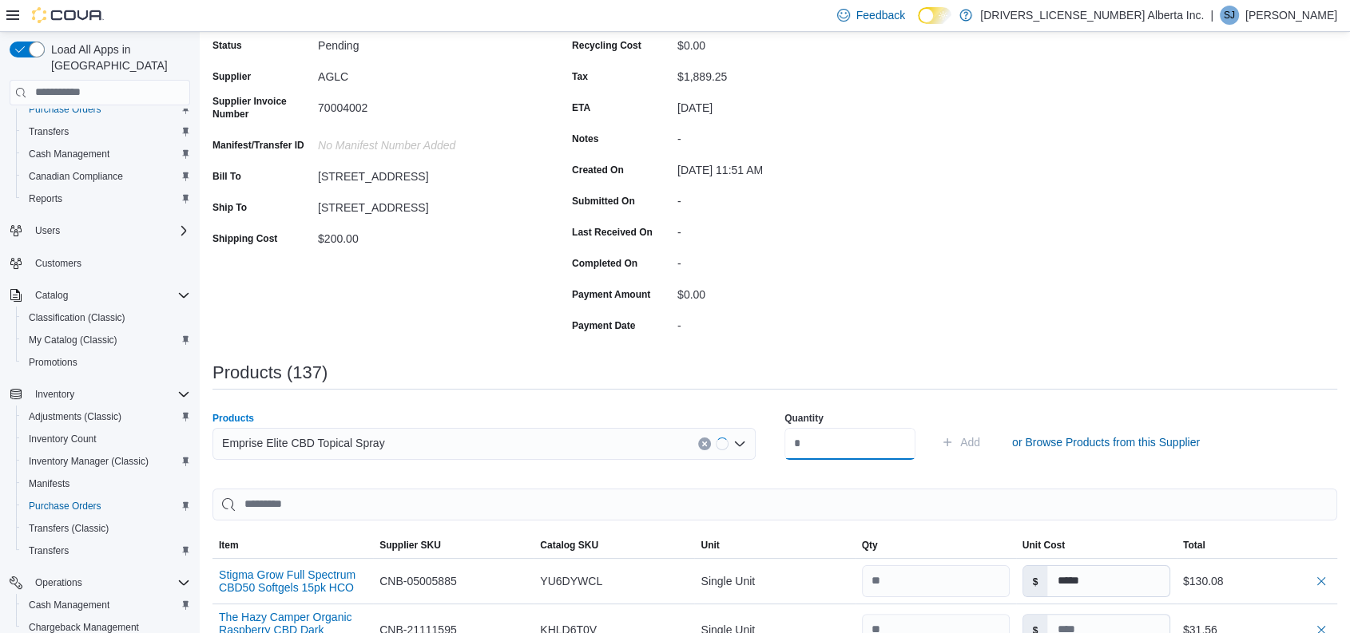
click at [818, 449] on input "number" at bounding box center [849, 444] width 131 height 32
click at [935, 427] on button "Add" at bounding box center [961, 443] width 52 height 32
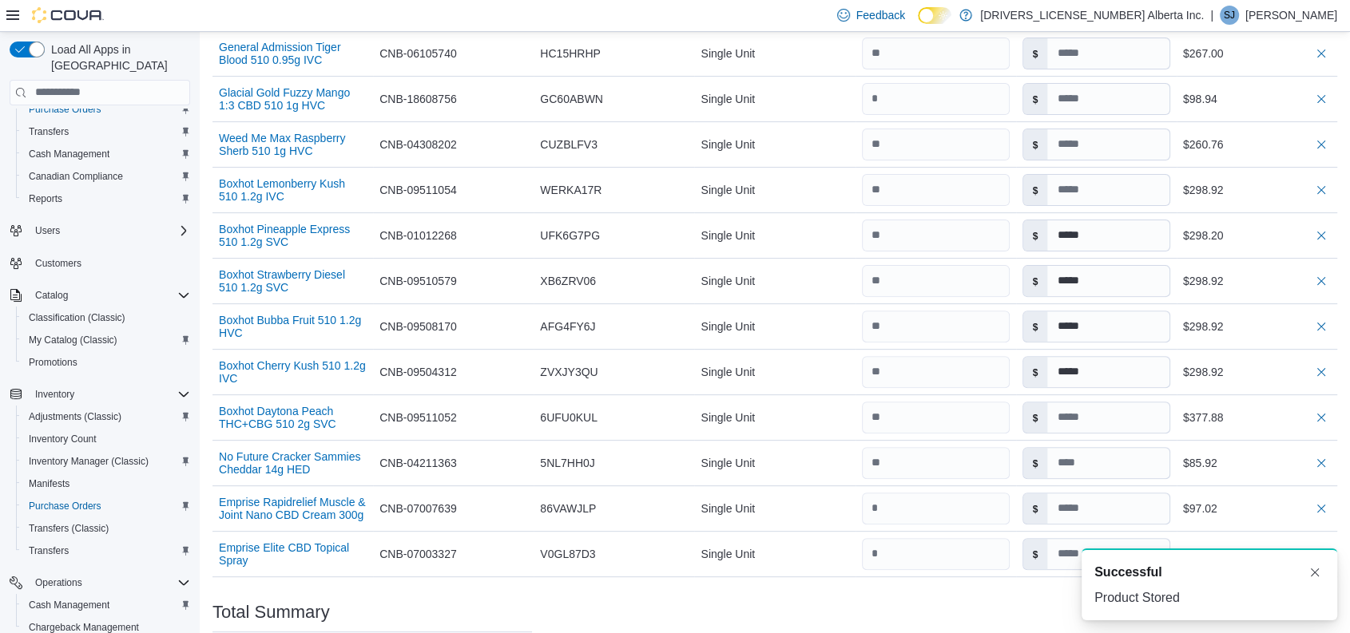
scroll to position [6570, 0]
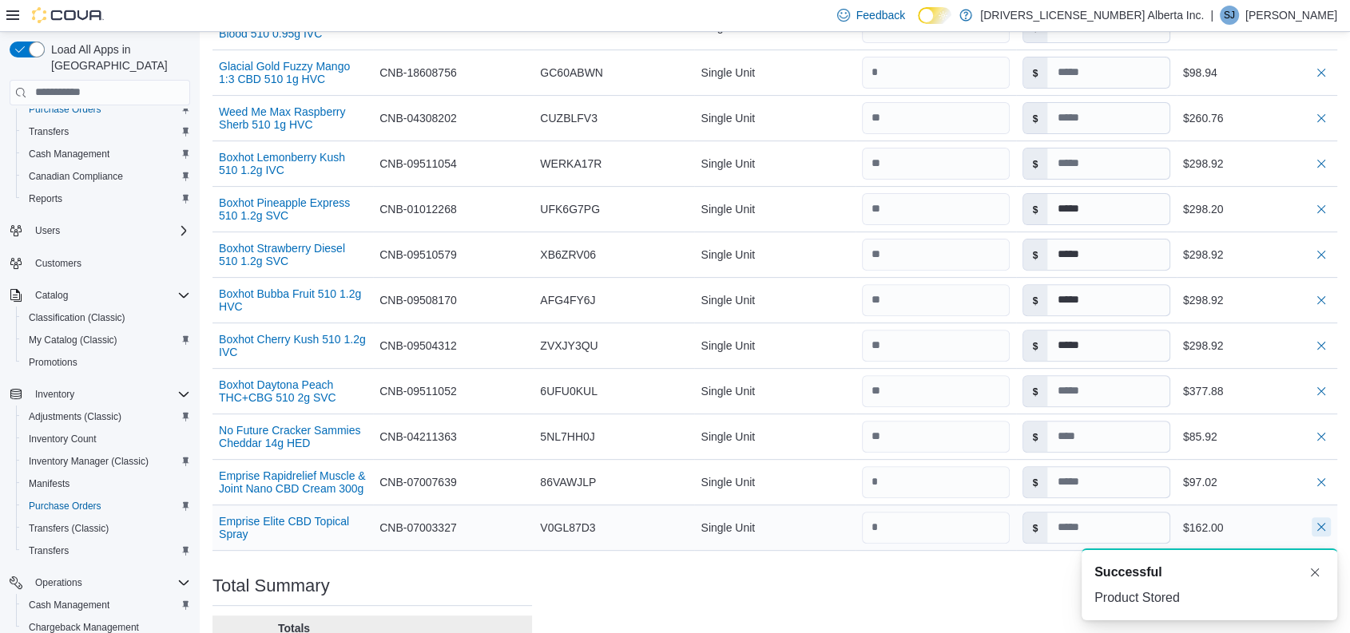
click at [1331, 518] on button "button" at bounding box center [1321, 527] width 19 height 19
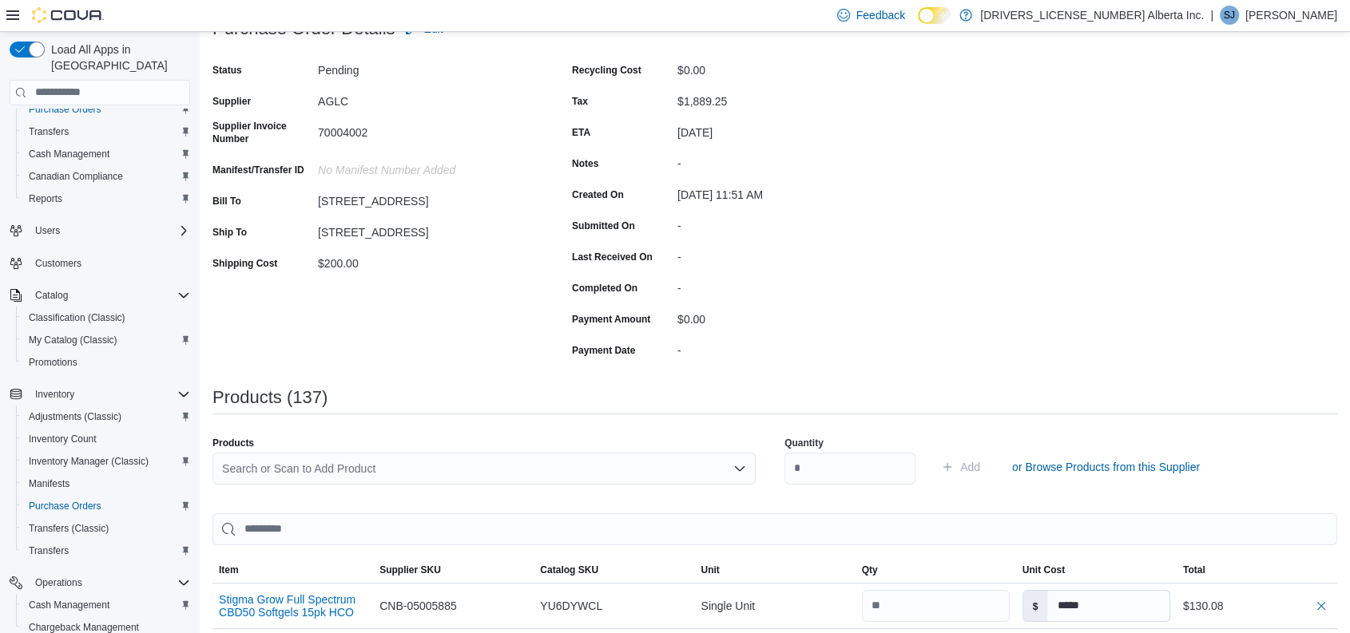
scroll to position [122, 0]
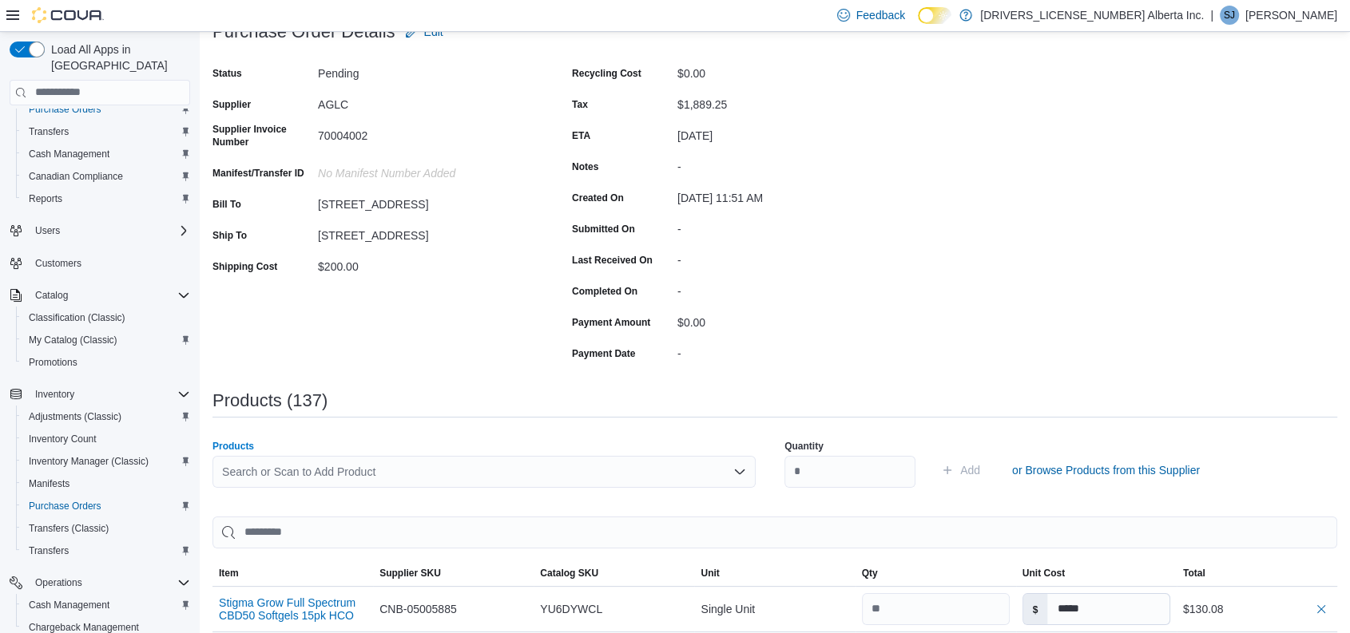
click at [293, 477] on div "Search or Scan to Add Product" at bounding box center [483, 472] width 543 height 32
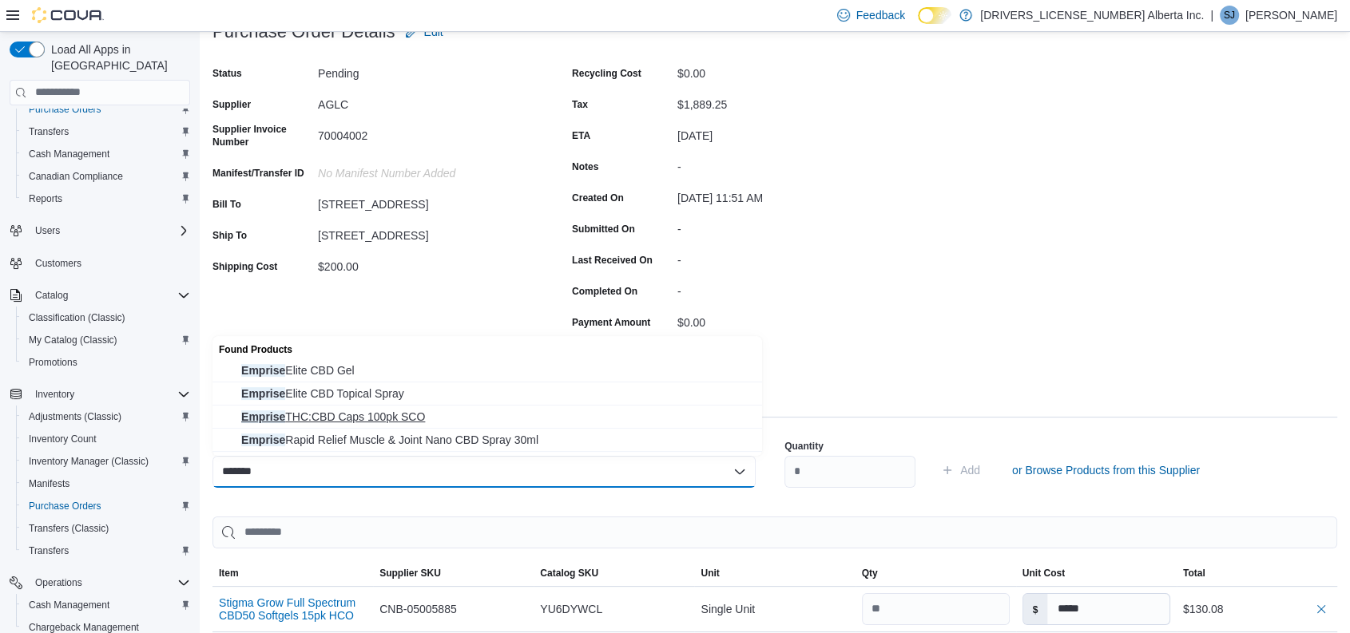
click at [435, 426] on button "Emprise THC:CBD Caps 100pk SCO" at bounding box center [487, 417] width 550 height 23
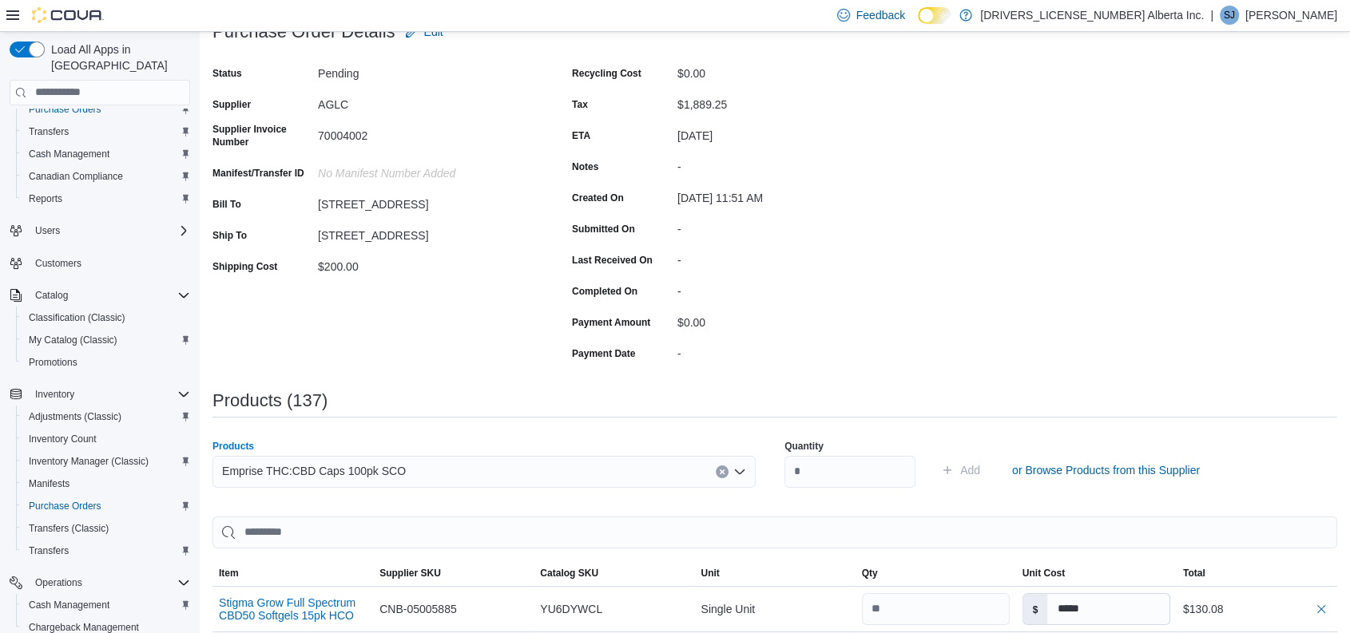
click at [435, 467] on div "Emprise THC:CBD Caps 100pk SCO Combo box. Selected. Emprise THC:CBD Caps 100pk …" at bounding box center [483, 472] width 543 height 32
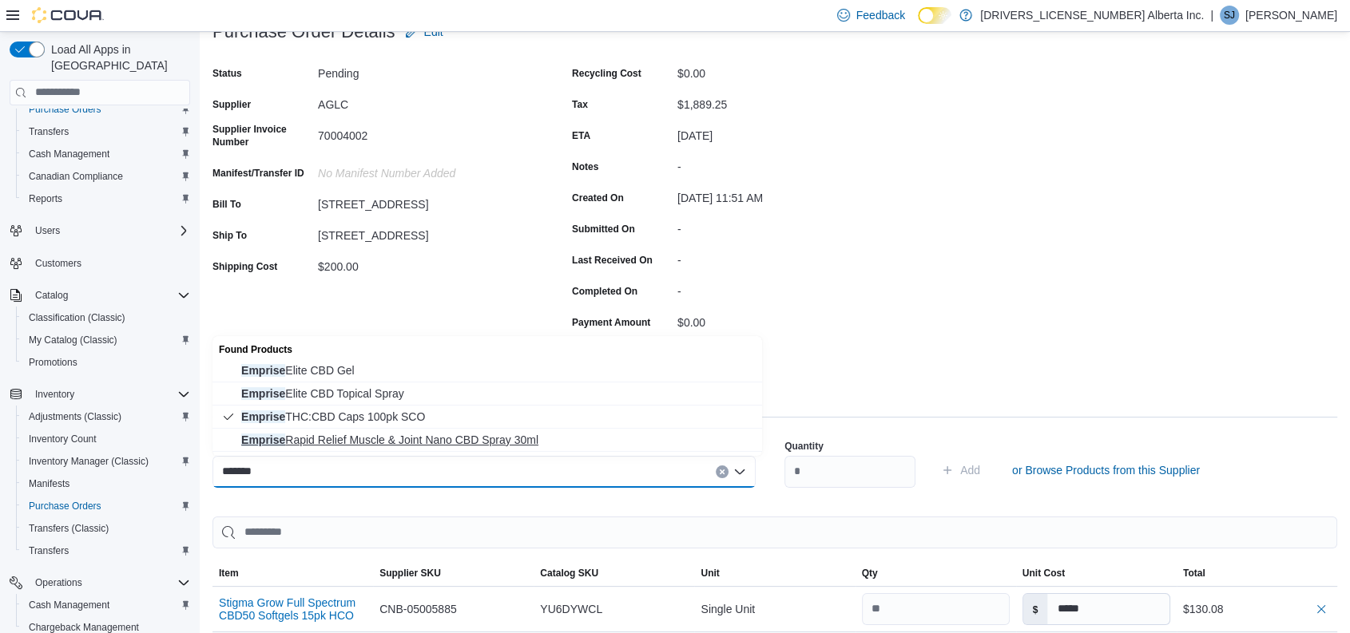
click at [409, 436] on span "Emprise Rapid Relief Muscle & Joint Nano CBD Spray 30ml" at bounding box center [496, 440] width 511 height 16
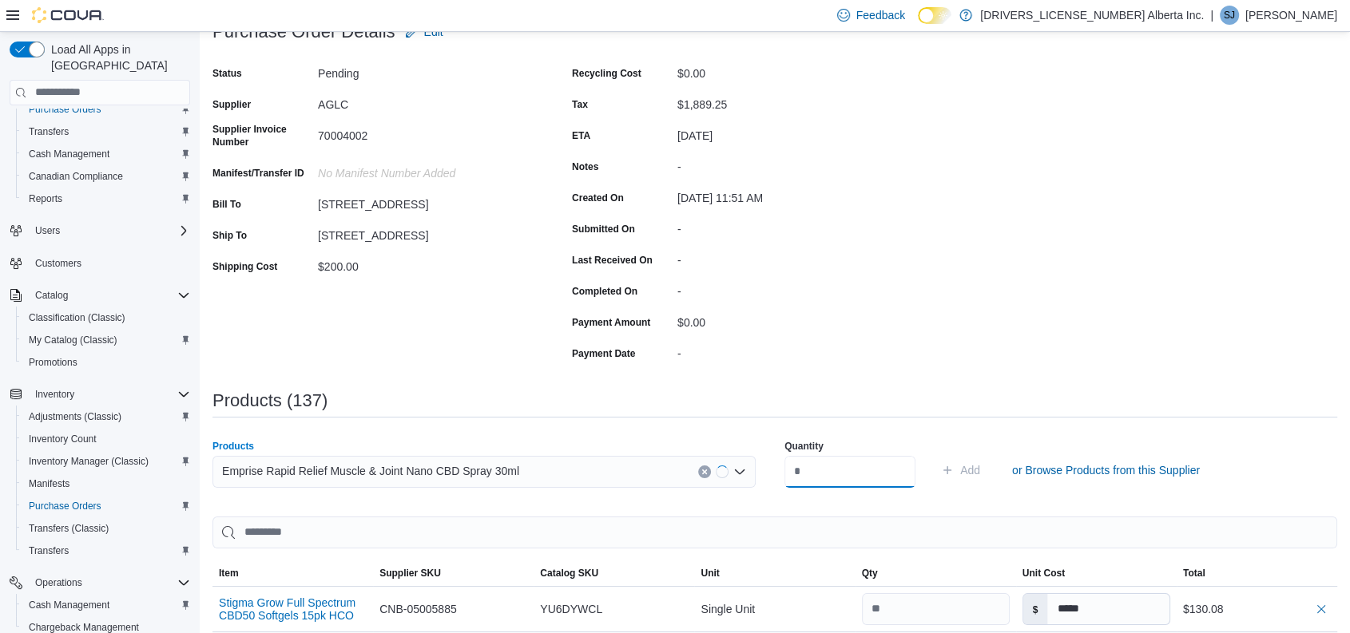
click at [801, 464] on input "number" at bounding box center [849, 472] width 131 height 32
click at [935, 455] on button "Add" at bounding box center [961, 471] width 52 height 32
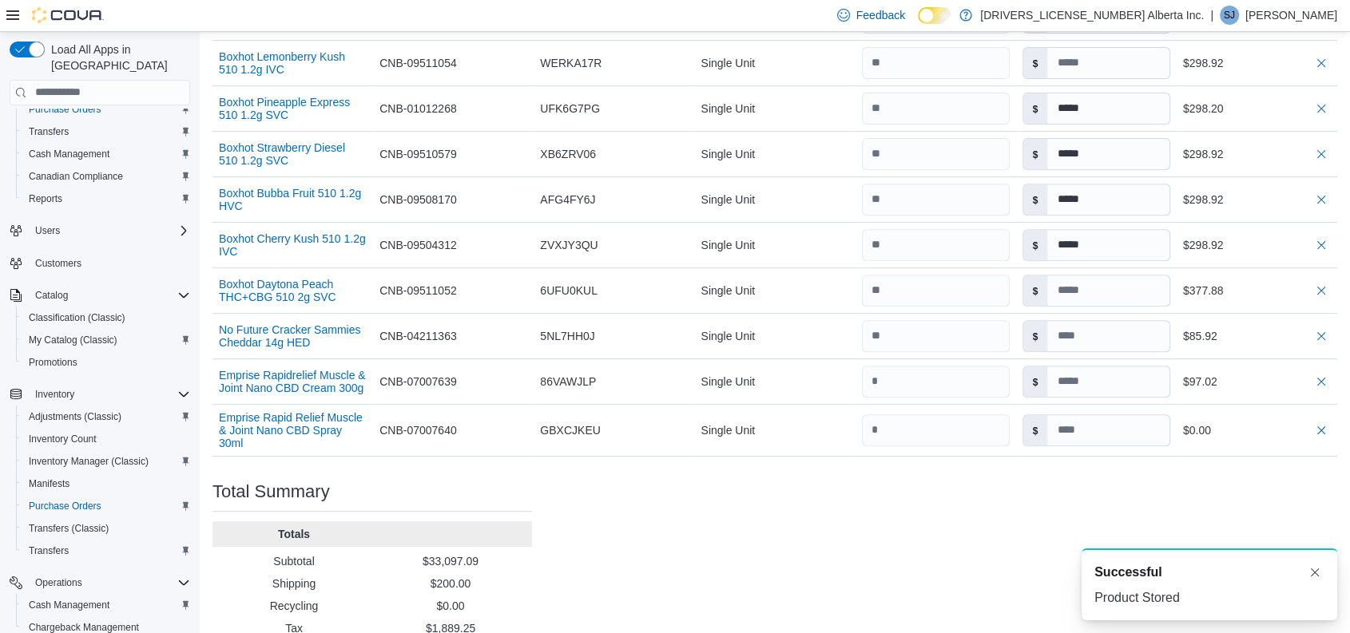
scroll to position [6666, 0]
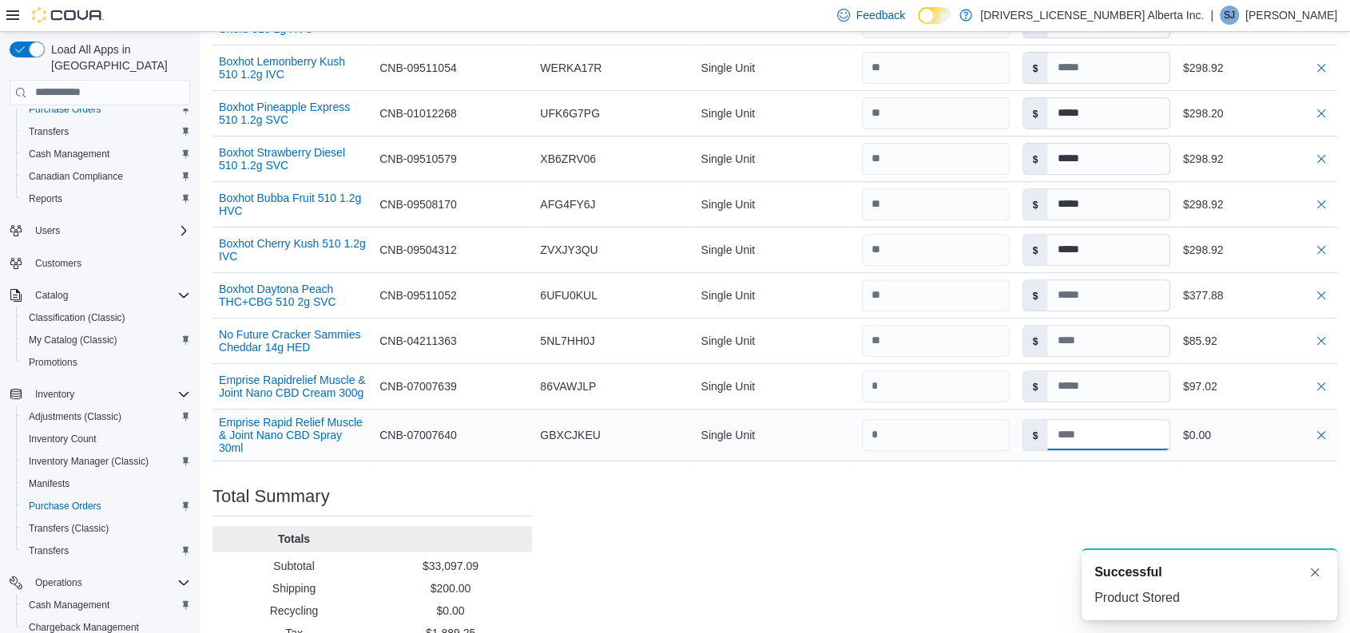
click at [1082, 420] on input at bounding box center [1107, 435] width 121 height 30
